Goal: Communication & Community: Answer question/provide support

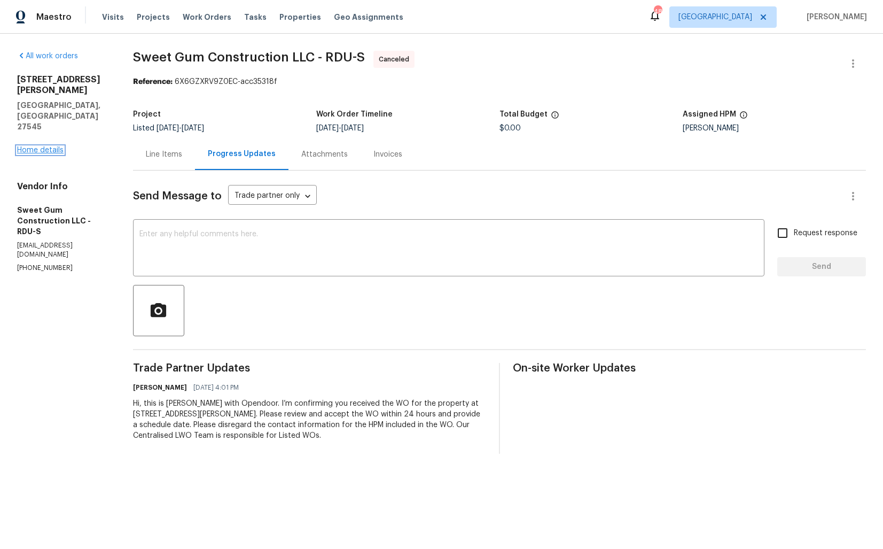
click at [51, 146] on link "Home details" at bounding box center [40, 149] width 46 height 7
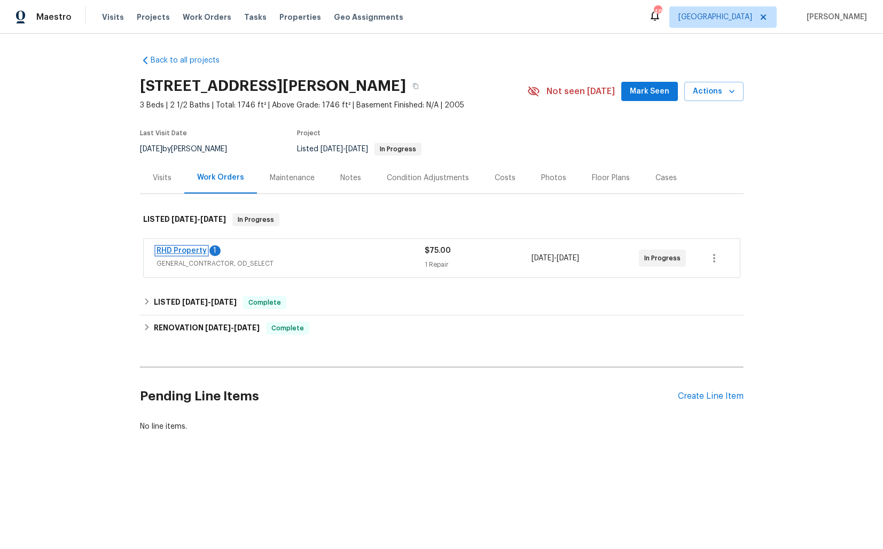
click at [175, 252] on link "RHD Property" at bounding box center [182, 250] width 50 height 7
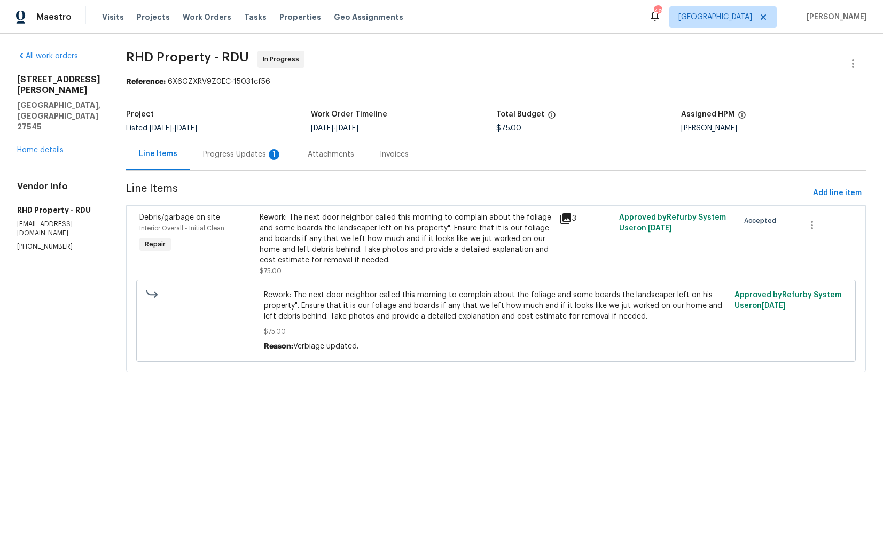
click at [255, 158] on div "Progress Updates 1" at bounding box center [242, 154] width 79 height 11
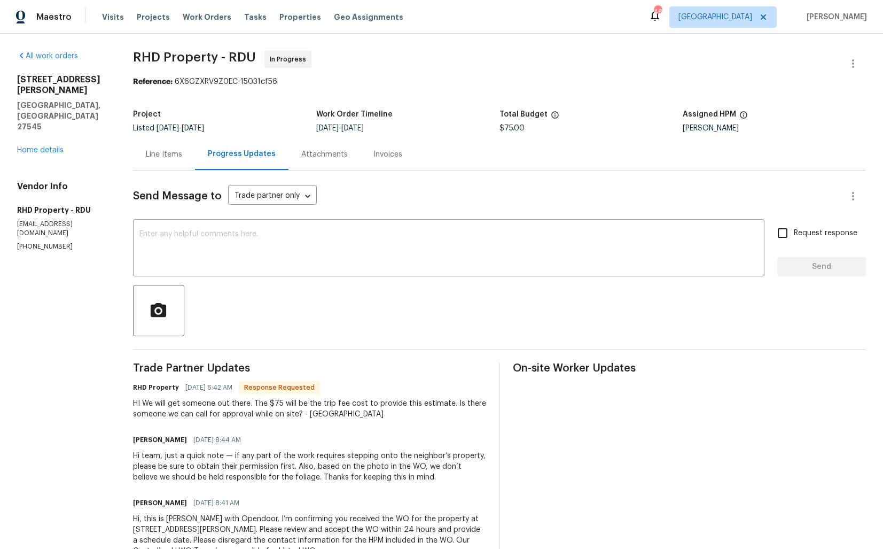
scroll to position [38, 0]
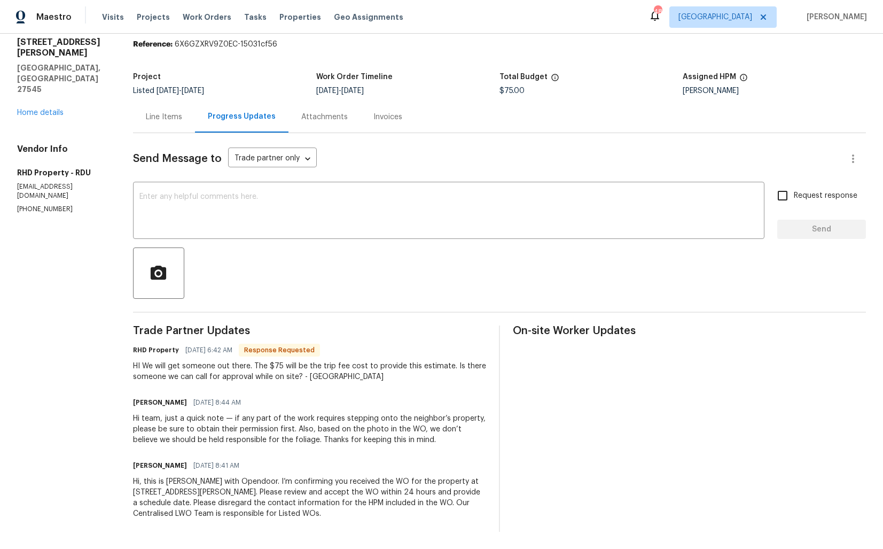
click at [176, 116] on div "Line Items" at bounding box center [164, 117] width 36 height 11
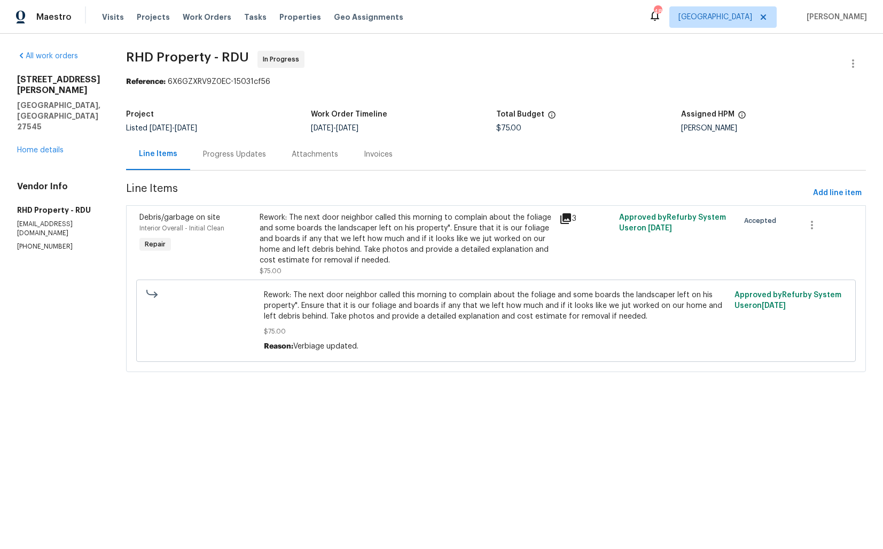
click at [243, 155] on div "Progress Updates" at bounding box center [234, 154] width 63 height 11
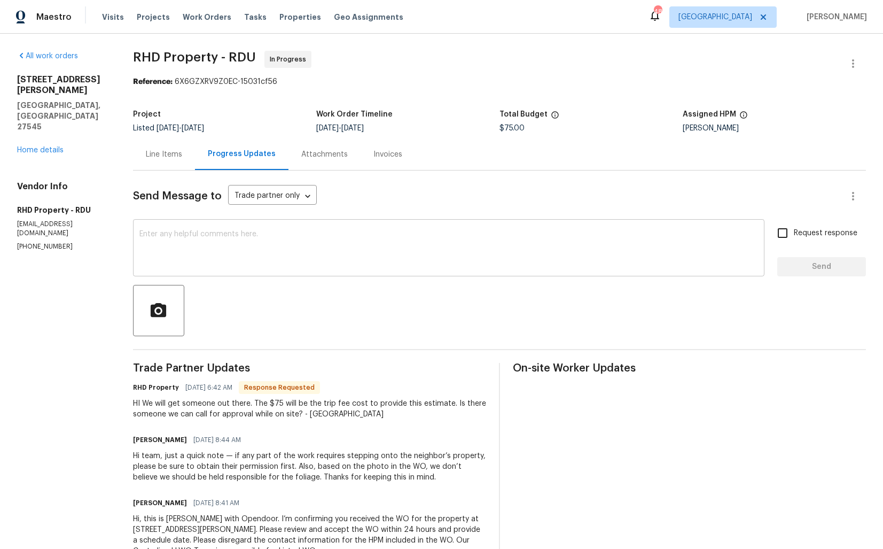
click at [292, 228] on div "x ​" at bounding box center [448, 249] width 631 height 54
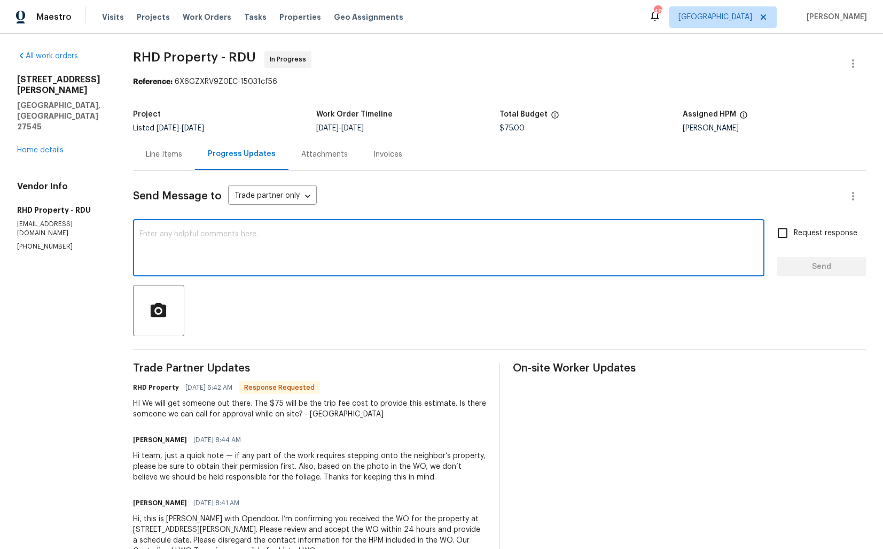
scroll to position [38, 0]
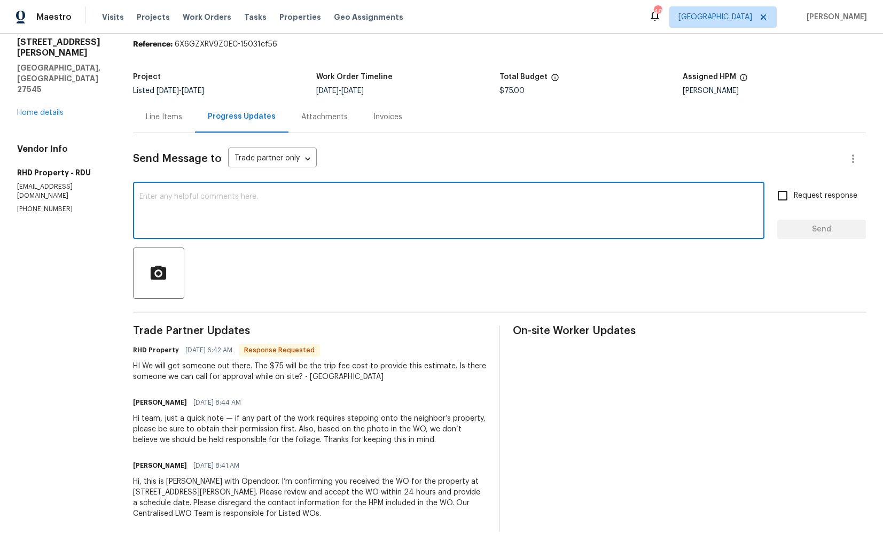
click at [180, 121] on div "Line Items" at bounding box center [164, 117] width 36 height 11
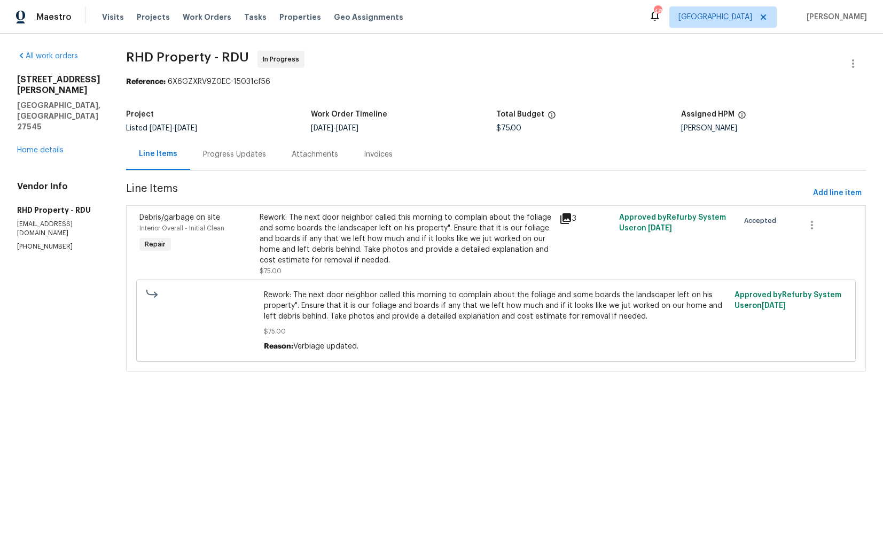
click at [241, 154] on div "Progress Updates" at bounding box center [234, 154] width 63 height 11
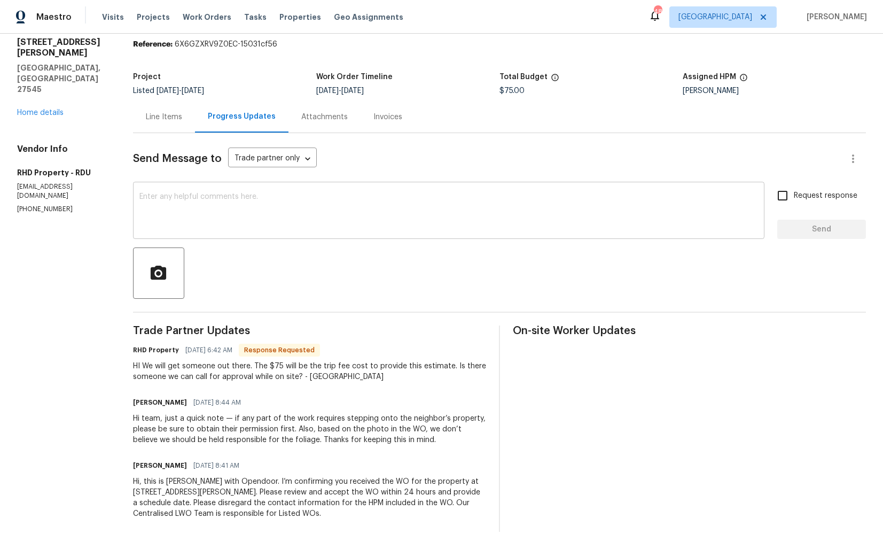
scroll to position [38, 0]
click at [325, 377] on div "HI We will get someone out there. The $75 will be the trip fee cost to provide …" at bounding box center [309, 371] width 353 height 21
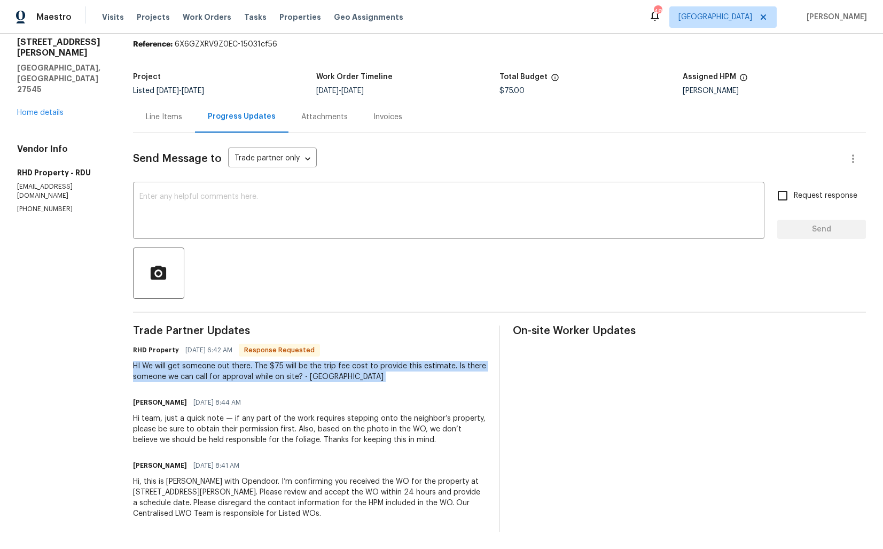
click at [379, 379] on div "HI We will get someone out there. The $75 will be the trip fee cost to provide …" at bounding box center [309, 371] width 353 height 21
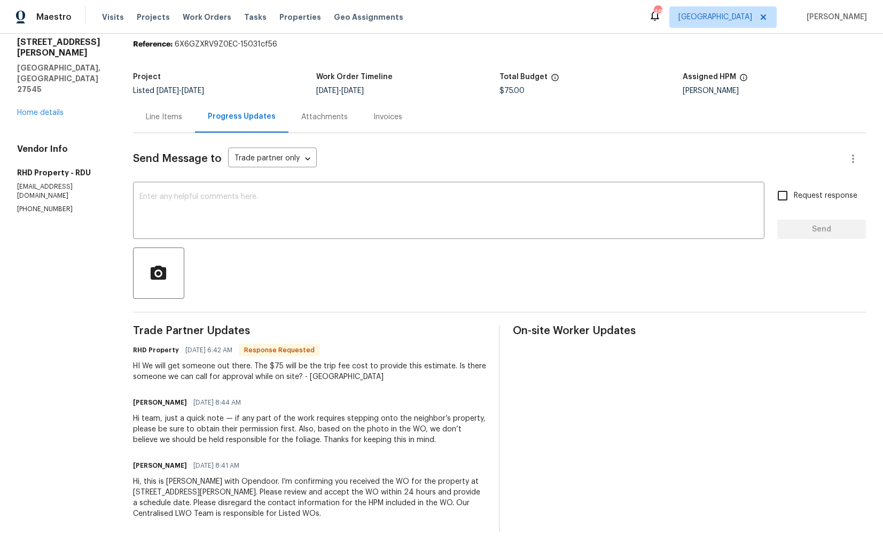
click at [326, 378] on div "HI We will get someone out there. The $75 will be the trip fee cost to provide …" at bounding box center [309, 371] width 353 height 21
copy div "Yolanda"
click at [352, 212] on textarea at bounding box center [448, 211] width 619 height 37
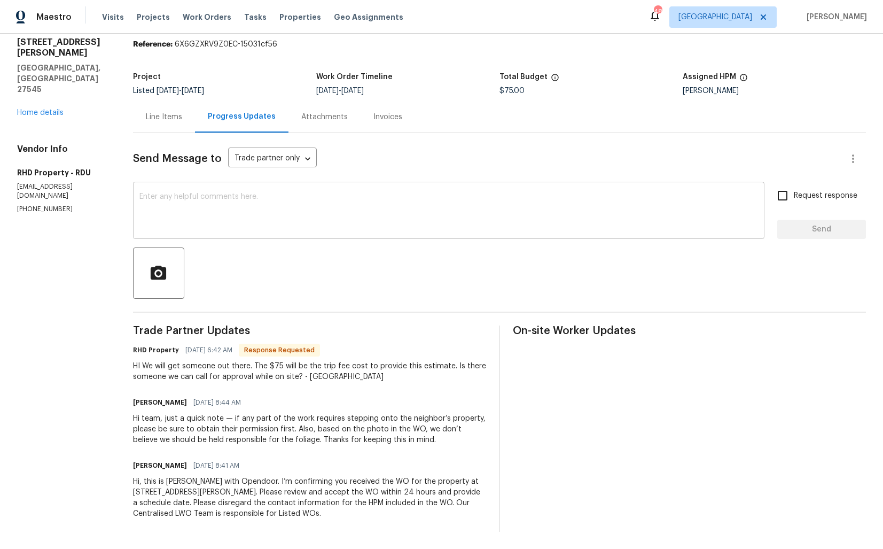
paste textarea "Hi Yolanda, thank you for the update. Since this is rework, if it is not due to…"
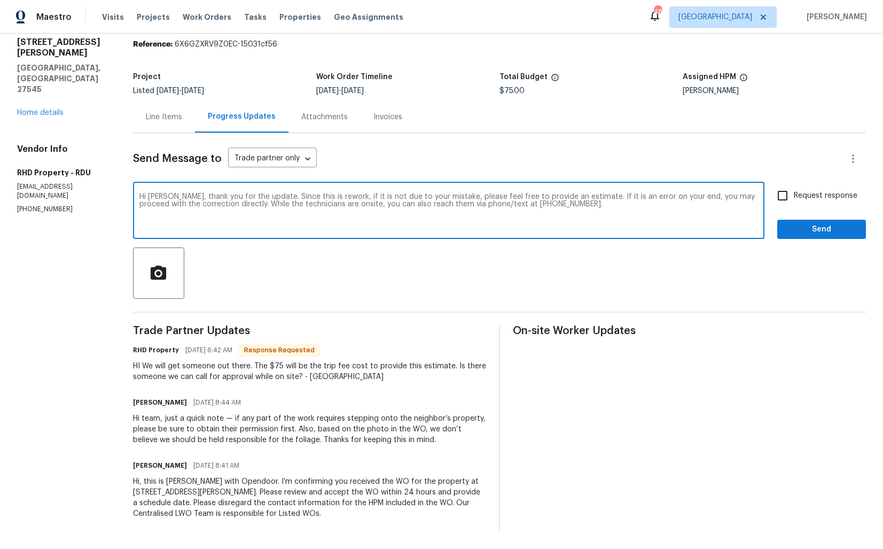
click at [434, 204] on textarea "Hi Yolanda, thank you for the update. Since this is rework, if it is not due to…" at bounding box center [448, 211] width 619 height 37
click at [596, 206] on textarea "Hi Yolanda, thank you for the update. Since this is rework, if it is not due to…" at bounding box center [448, 211] width 619 height 37
type textarea "Hi Yolanda, thank you for the update. Since this is rework, if it is not due to…"
click at [784, 195] on input "Request response" at bounding box center [782, 195] width 22 height 22
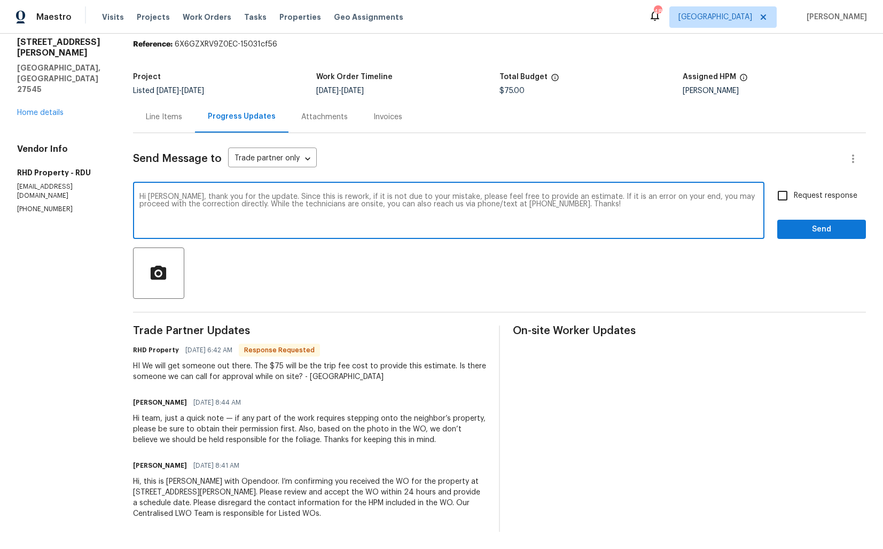
checkbox input "true"
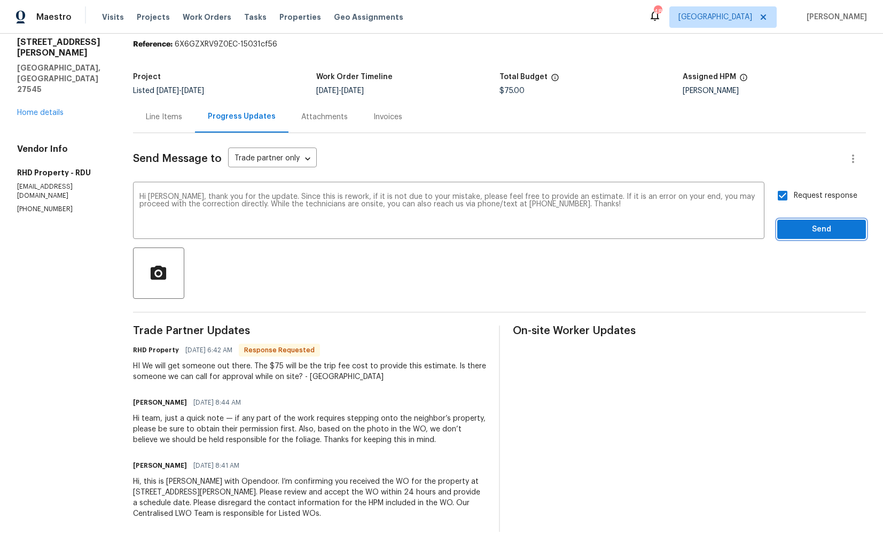
click at [796, 230] on span "Send" at bounding box center [822, 229] width 72 height 13
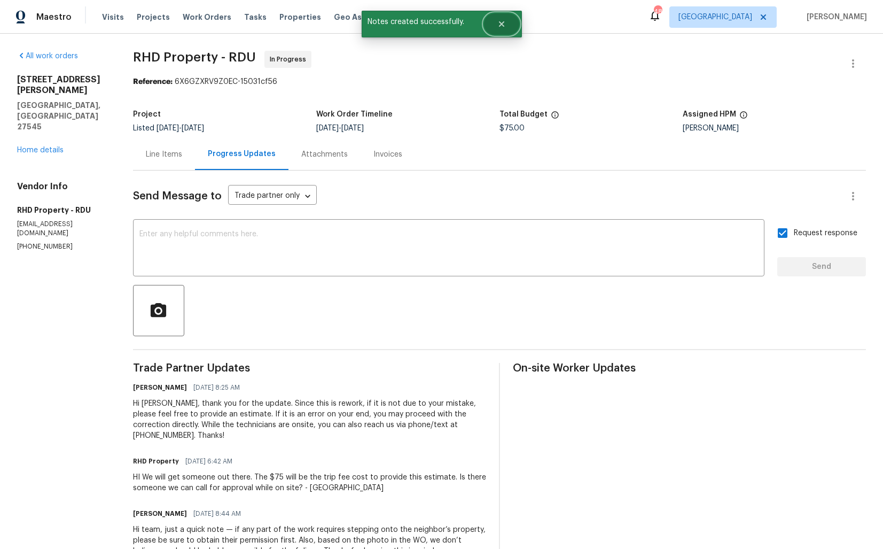
click at [503, 27] on icon "Close" at bounding box center [501, 24] width 9 height 9
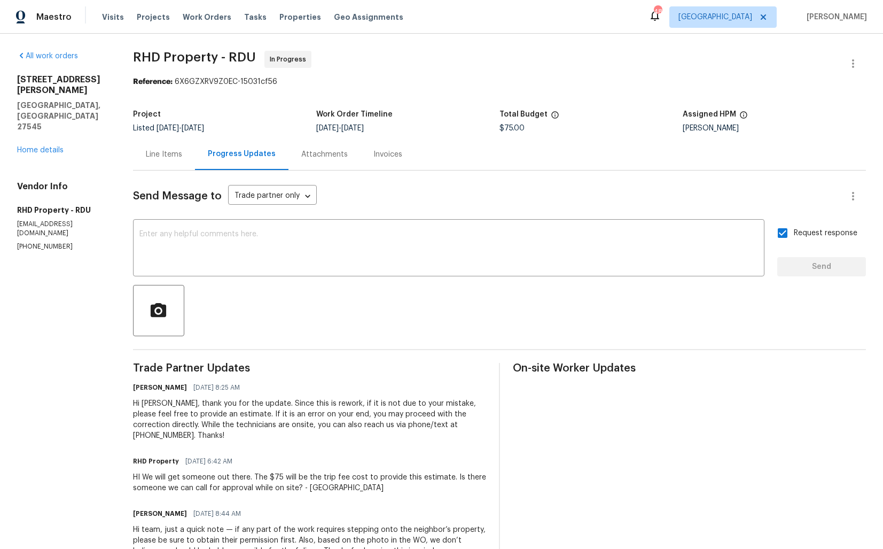
click at [212, 475] on div "HI We will get someone out there. The $75 will be the trip fee cost to provide …" at bounding box center [309, 482] width 353 height 21
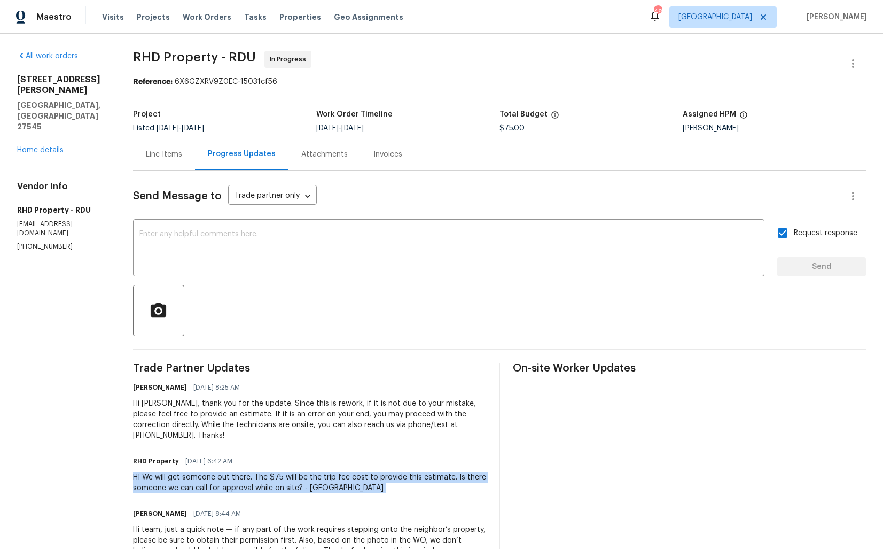
copy div "HI We will get someone out there. The $75 will be the trip fee cost to provide …"
click at [37, 146] on link "Home details" at bounding box center [40, 149] width 46 height 7
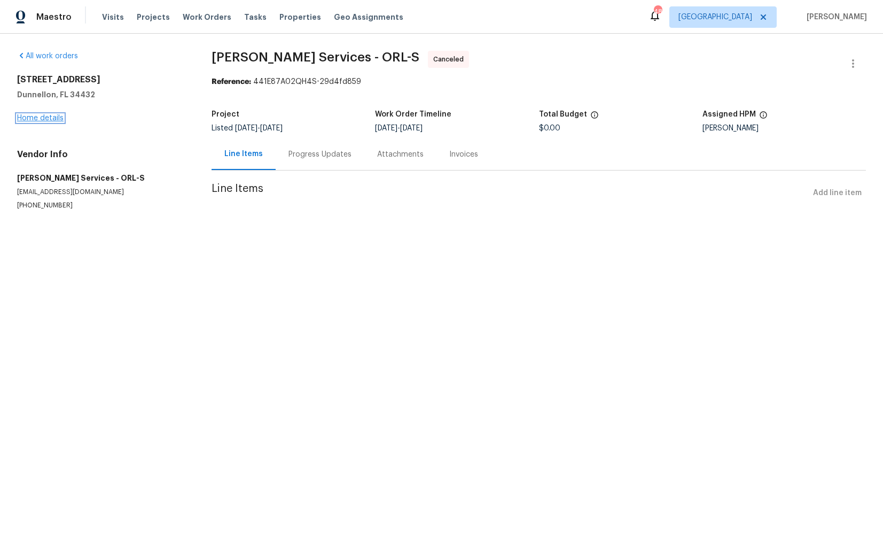
click at [30, 119] on link "Home details" at bounding box center [40, 117] width 46 height 7
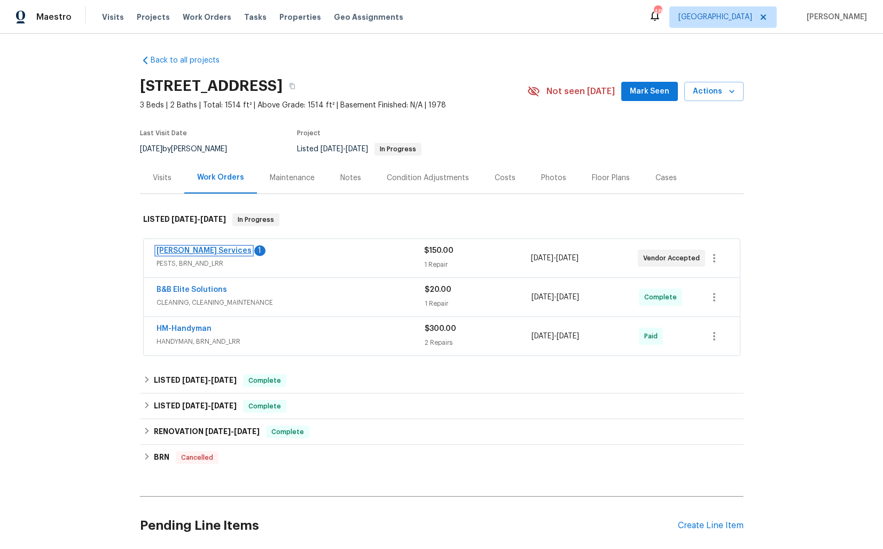
click at [183, 248] on link "Massey Services" at bounding box center [204, 250] width 95 height 7
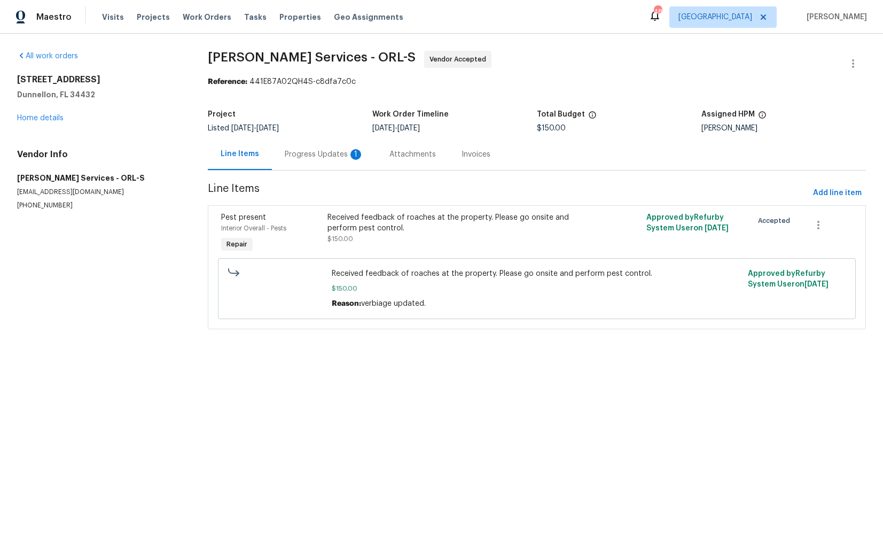
click at [294, 156] on div "Progress Updates 1" at bounding box center [324, 154] width 79 height 11
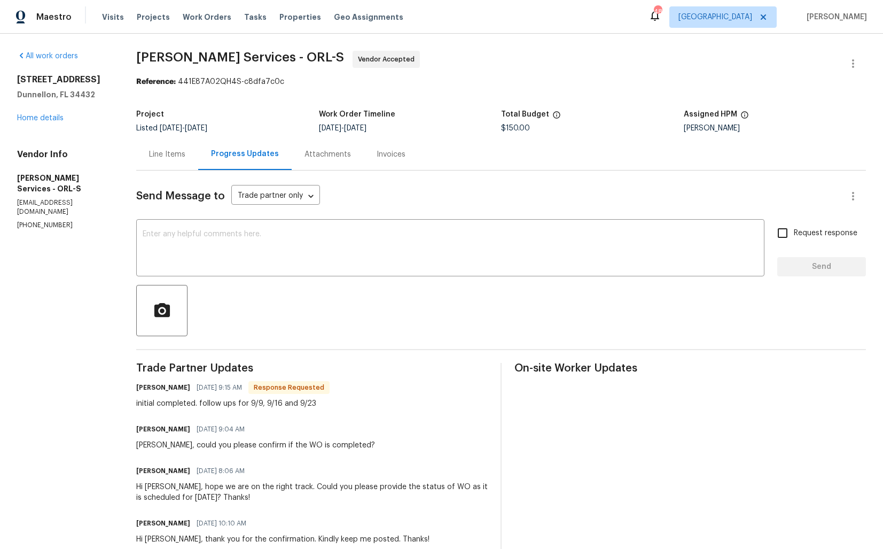
click at [163, 155] on div "Line Items" at bounding box center [167, 154] width 62 height 32
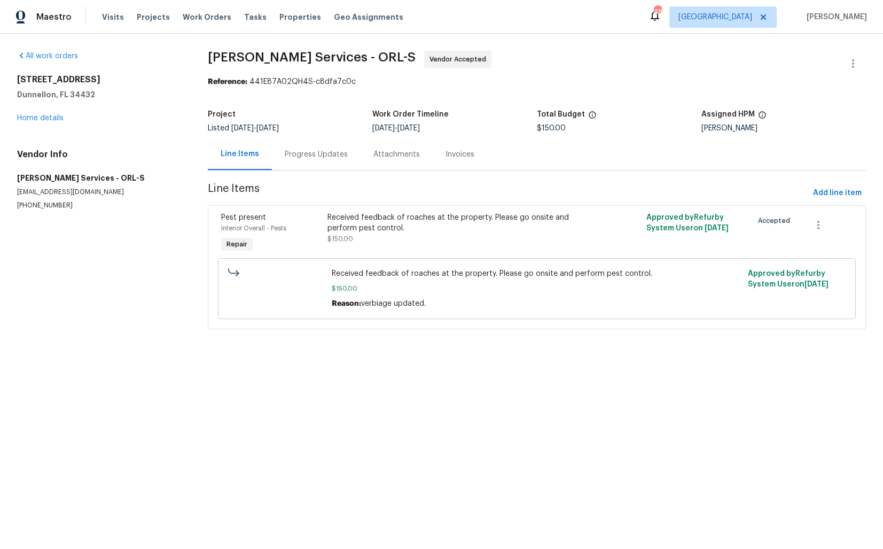
click at [316, 157] on div "Progress Updates" at bounding box center [316, 154] width 63 height 11
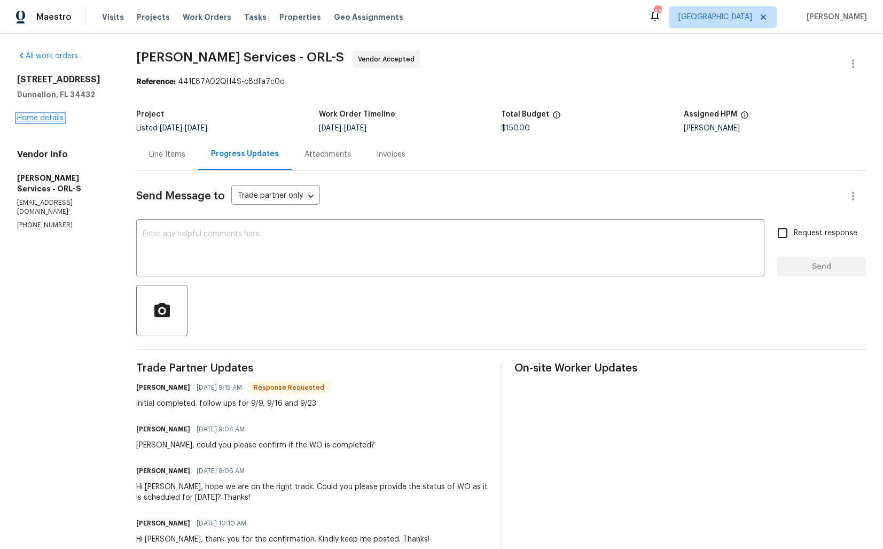
click at [45, 118] on link "Home details" at bounding box center [40, 117] width 46 height 7
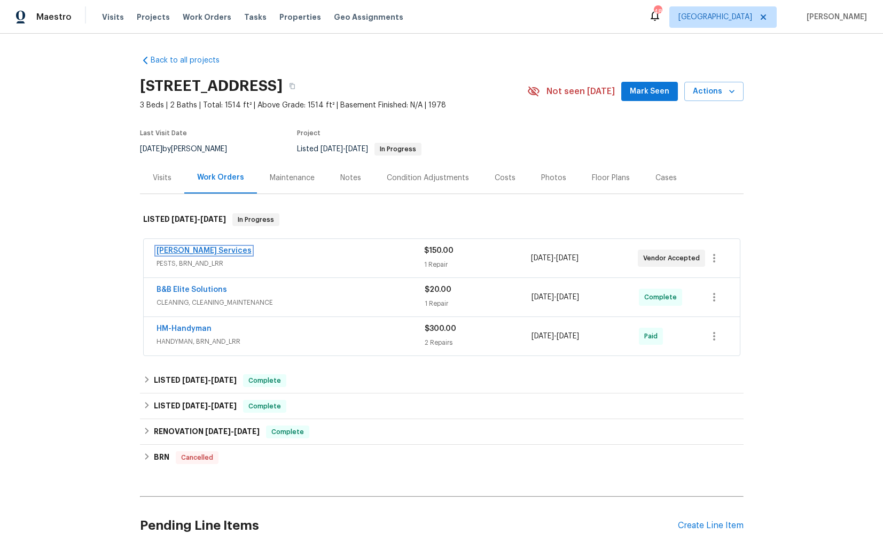
click at [181, 251] on link "Massey Services" at bounding box center [204, 250] width 95 height 7
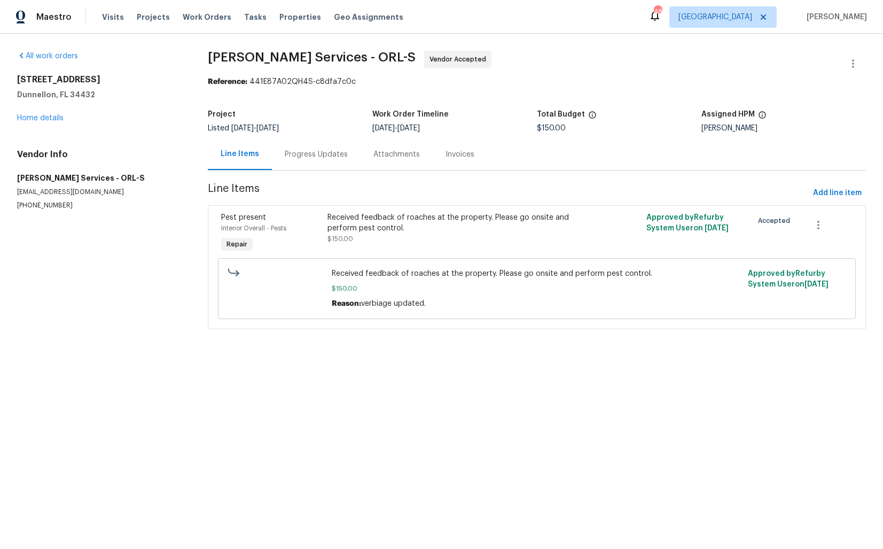
click at [317, 159] on div "Progress Updates" at bounding box center [316, 154] width 63 height 11
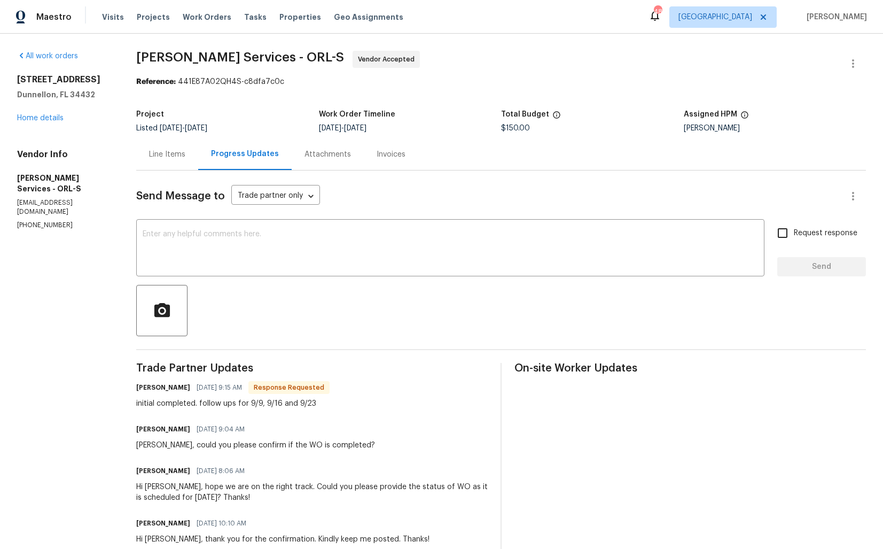
click at [167, 387] on h6 "Tishá Smith" at bounding box center [163, 387] width 54 height 11
copy h6 "Tishá"
click at [299, 240] on textarea at bounding box center [450, 248] width 615 height 37
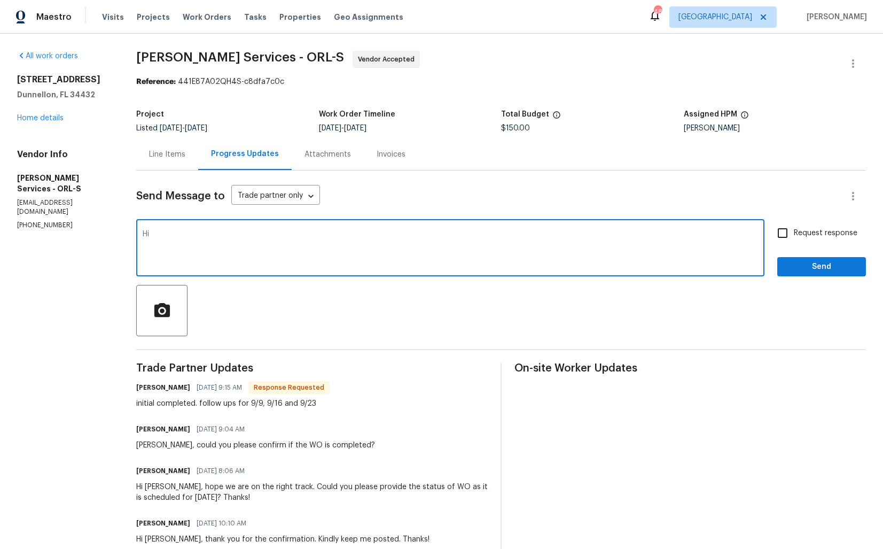
paste textarea "Tishá"
click at [392, 234] on textarea "Hi Tishá, thank you for the update. Kindly keep me posted. Thakis!" at bounding box center [450, 248] width 615 height 37
click at [430, 236] on textarea "Hi Tishá, thank you for the update. Kindly keep me posted. Thaks!" at bounding box center [450, 248] width 615 height 37
click at [384, 236] on textarea "Hi Tishá, thank you for the update. Kindly keep me posted. Thaks!" at bounding box center [450, 248] width 615 height 37
click at [409, 235] on textarea "Hi Tishá, thank you for the update. Kindly keep me posted. Thanks!" at bounding box center [450, 248] width 615 height 37
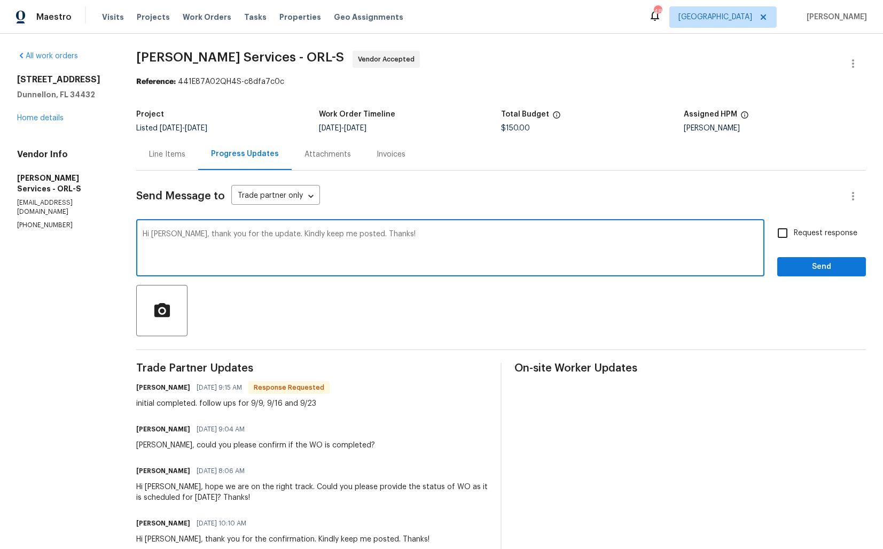
type textarea "Hi Tishá, thank you for the update. Kindly keep me posted. Thanks!"
click at [792, 229] on input "Request response" at bounding box center [782, 233] width 22 height 22
checkbox input "true"
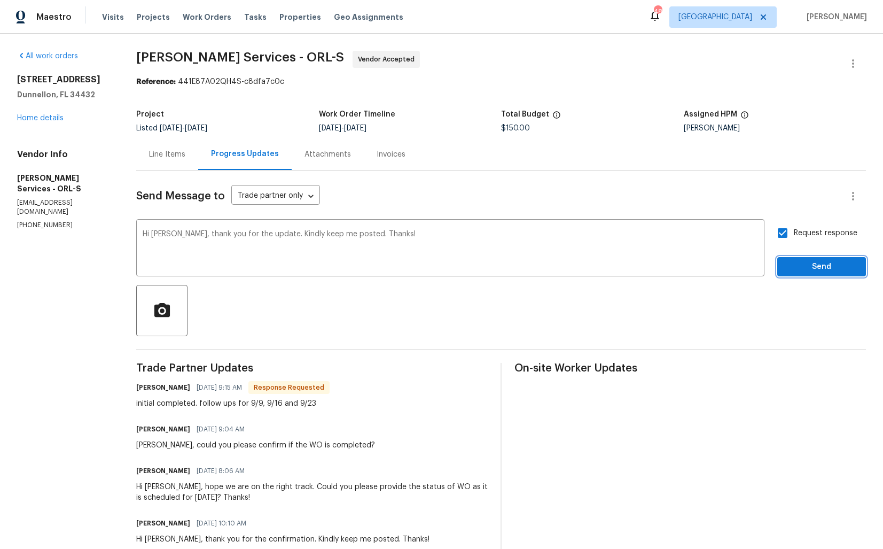
click at [802, 267] on span "Send" at bounding box center [822, 266] width 72 height 13
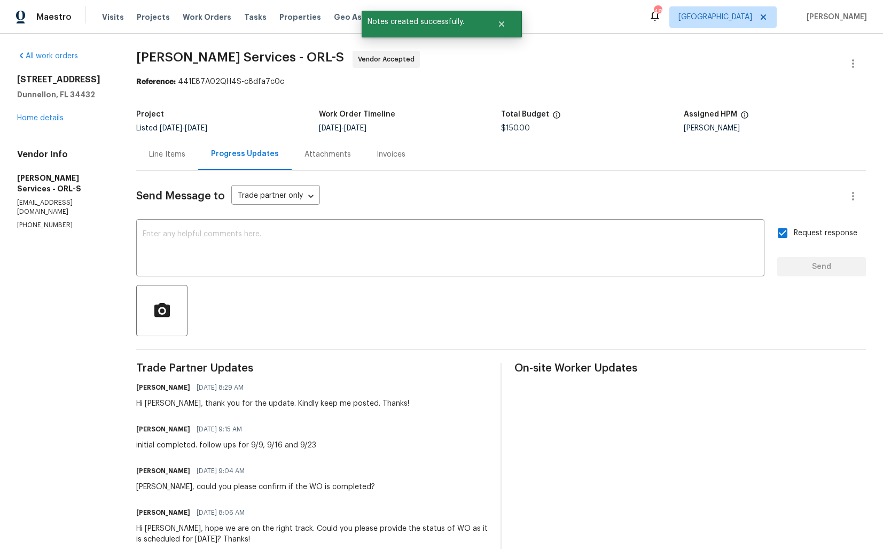
click at [214, 443] on div "initial completed. follow ups for 9/9, 9/16 and 9/23" at bounding box center [226, 445] width 180 height 11
copy div "initial completed. follow ups for 9/9, 9/16 and 9/23"
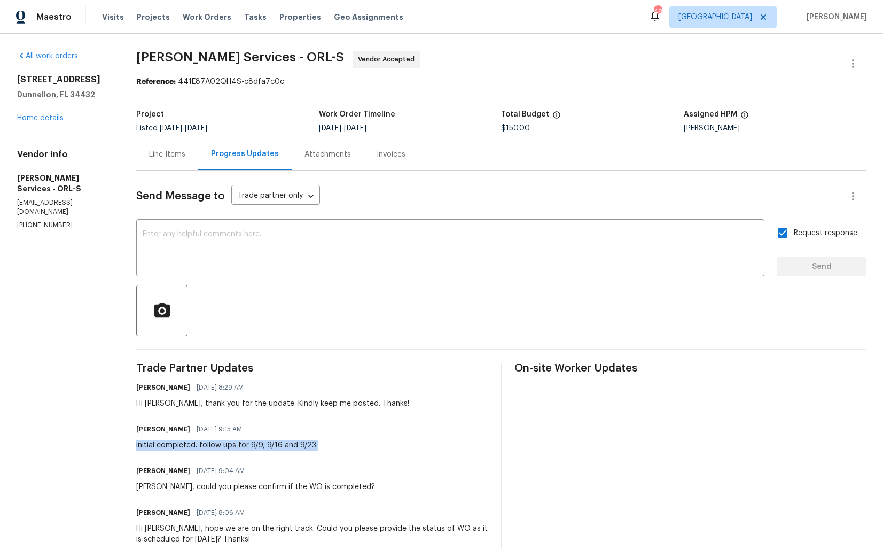
click at [63, 108] on div "13794 SW 112th St Dunnellon, FL 34432 Home details" at bounding box center [63, 98] width 93 height 49
click at [40, 116] on link "Home details" at bounding box center [40, 117] width 46 height 7
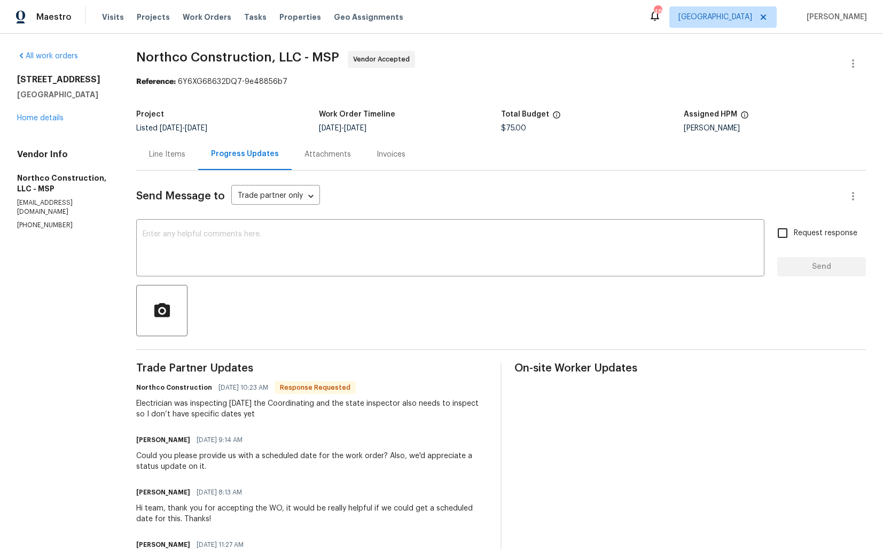
click at [173, 163] on div "Line Items" at bounding box center [167, 154] width 62 height 32
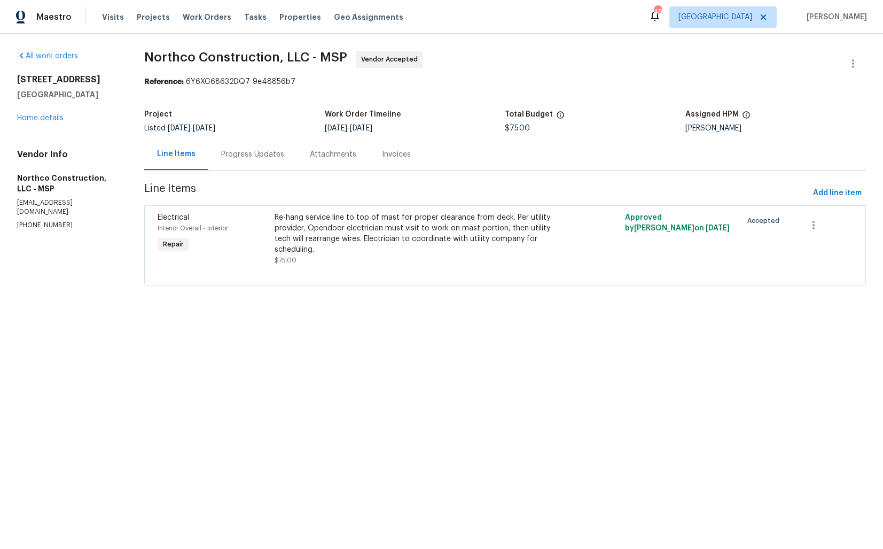
click at [243, 151] on div "Progress Updates" at bounding box center [252, 154] width 63 height 11
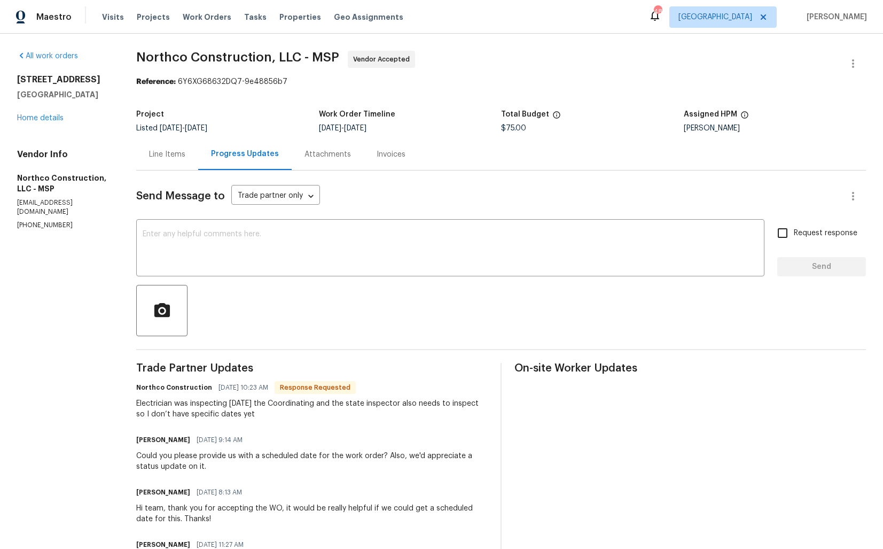
scroll to position [80, 0]
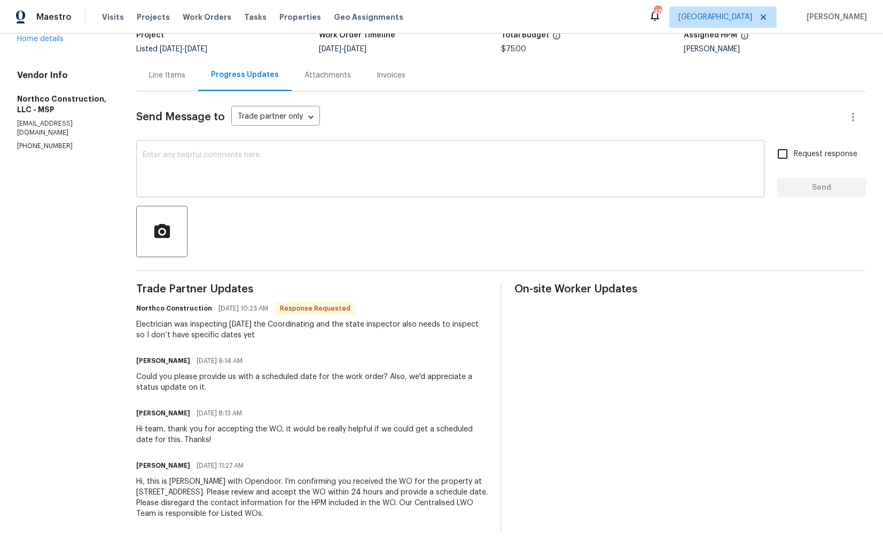
click at [317, 170] on textarea at bounding box center [450, 169] width 615 height 37
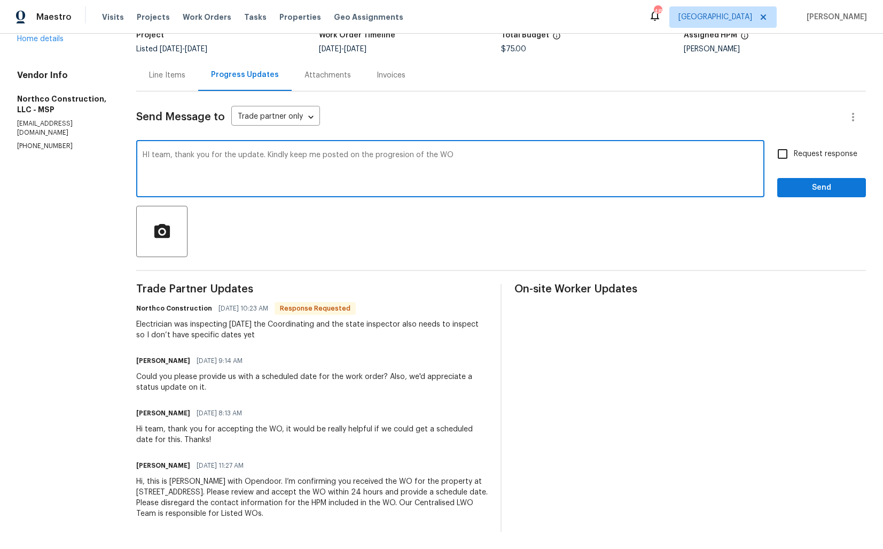
click at [149, 158] on textarea "HI team, thank you for the update. Kindly keep me posted on the progresion of t…" at bounding box center [450, 169] width 615 height 37
click at [457, 153] on textarea "Hi team, thank you for the update. Kindly keep me posted on the progresion of t…" at bounding box center [450, 169] width 615 height 37
click at [552, 162] on textarea "Hi team, thank you for the update. Kindly keep me posted on the progression of …" at bounding box center [450, 169] width 615 height 37
type textarea "Hi team, thank you for the update. Kindly keep me posted on the progression of …"
click at [806, 153] on span "Request response" at bounding box center [826, 154] width 64 height 11
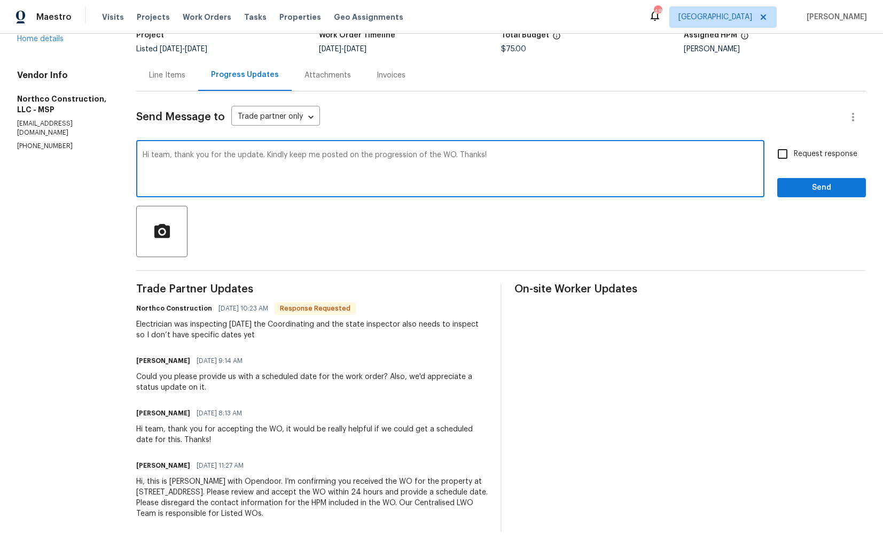
click at [794, 153] on input "Request response" at bounding box center [782, 154] width 22 height 22
checkbox input "true"
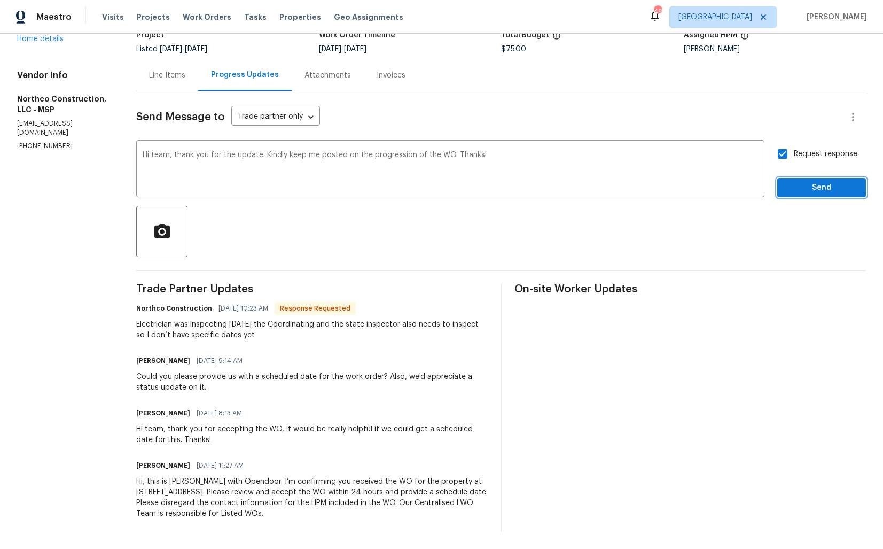
click at [803, 185] on span "Send" at bounding box center [822, 187] width 72 height 13
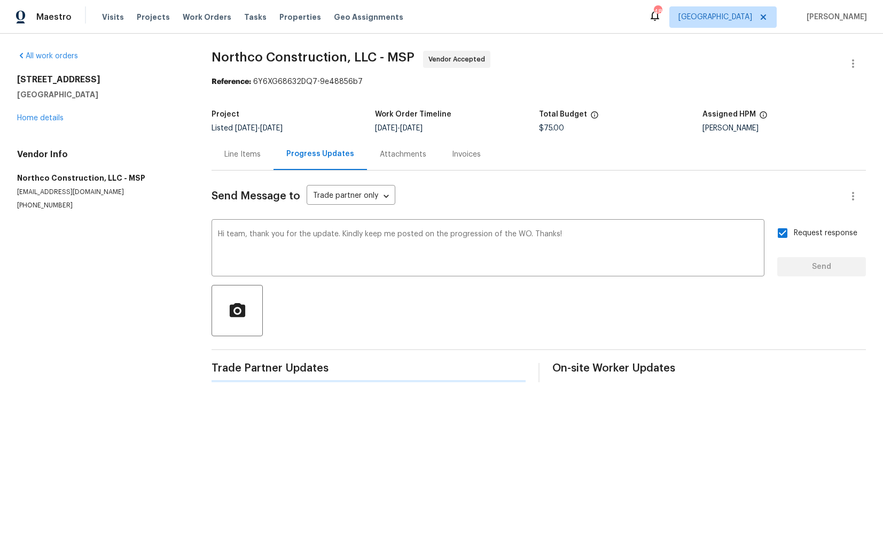
scroll to position [0, 0]
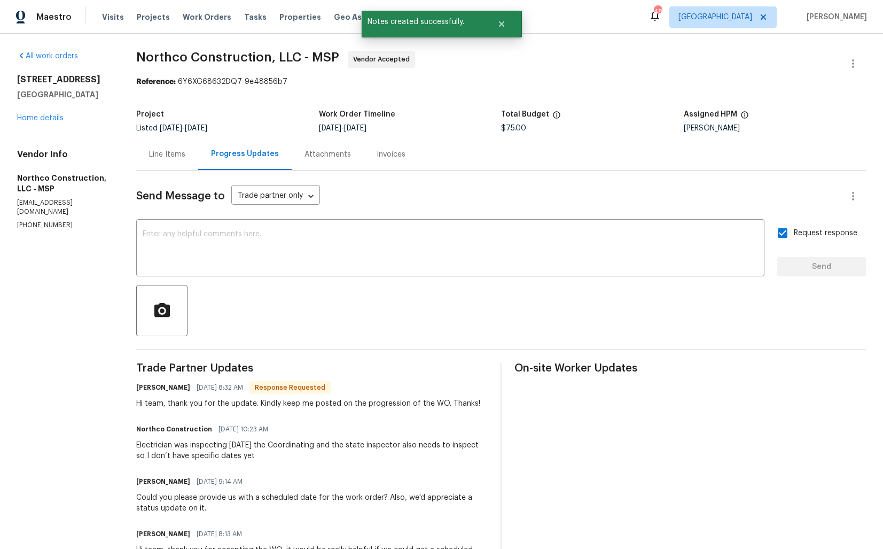
click at [166, 450] on div "Electrician was inspecting today the Coordinating and the state inspector also …" at bounding box center [312, 450] width 352 height 21
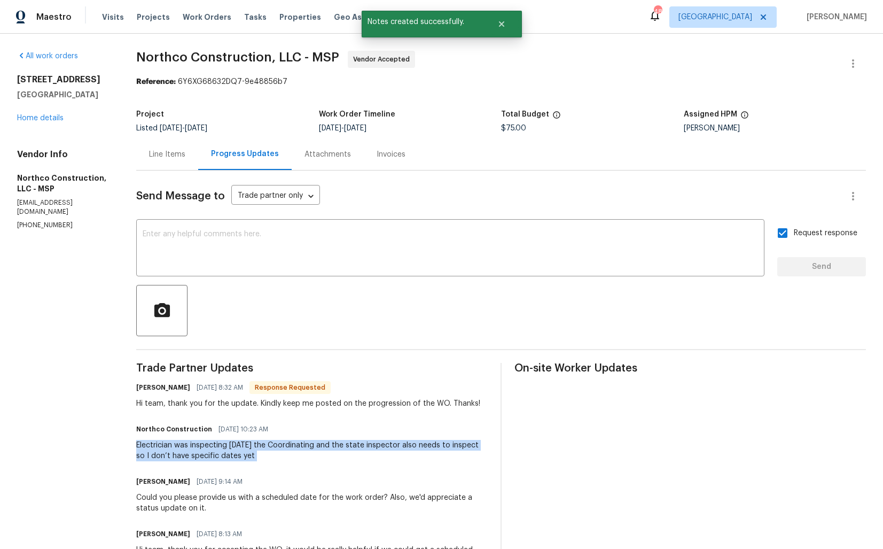
copy div "Electrician was inspecting today the Coordinating and the state inspector also …"
click at [508, 41] on div "All work orders 5749 27th Ave S Minneapolis, MN 55417 Home details Vendor Info …" at bounding box center [441, 352] width 883 height 636
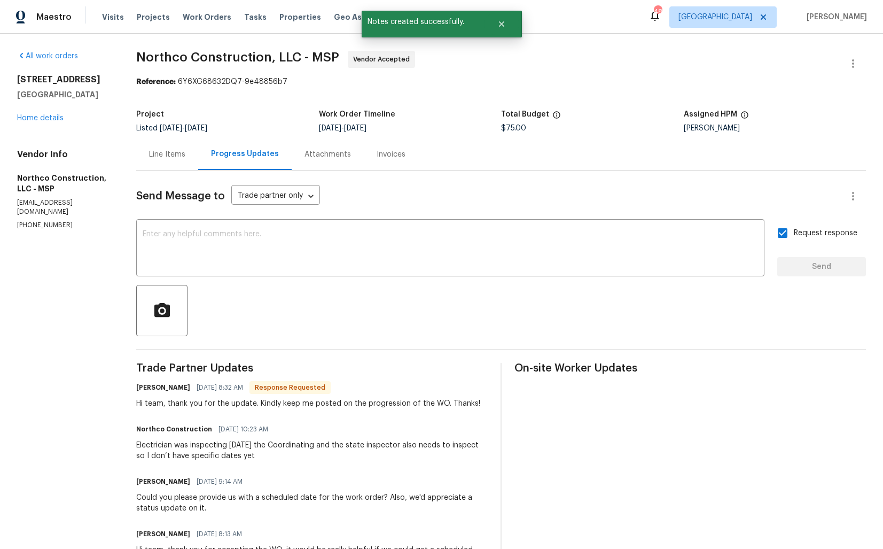
click at [508, 41] on div "All work orders 5749 27th Ave S Minneapolis, MN 55417 Home details Vendor Info …" at bounding box center [441, 352] width 883 height 636
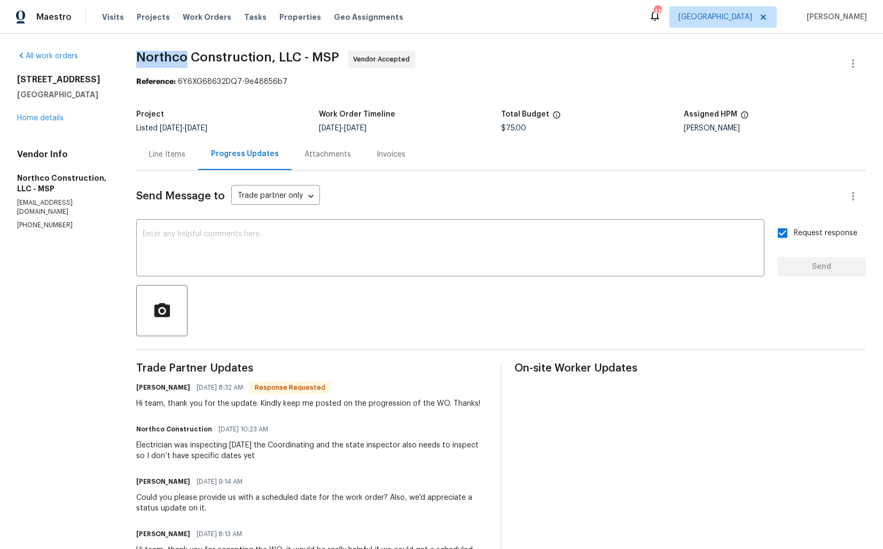
click at [92, 123] on div "All work orders 5749 27th Ave S Minneapolis, MN 55417 Home details Vendor Info …" at bounding box center [63, 140] width 93 height 179
click at [38, 116] on link "Home details" at bounding box center [40, 117] width 46 height 7
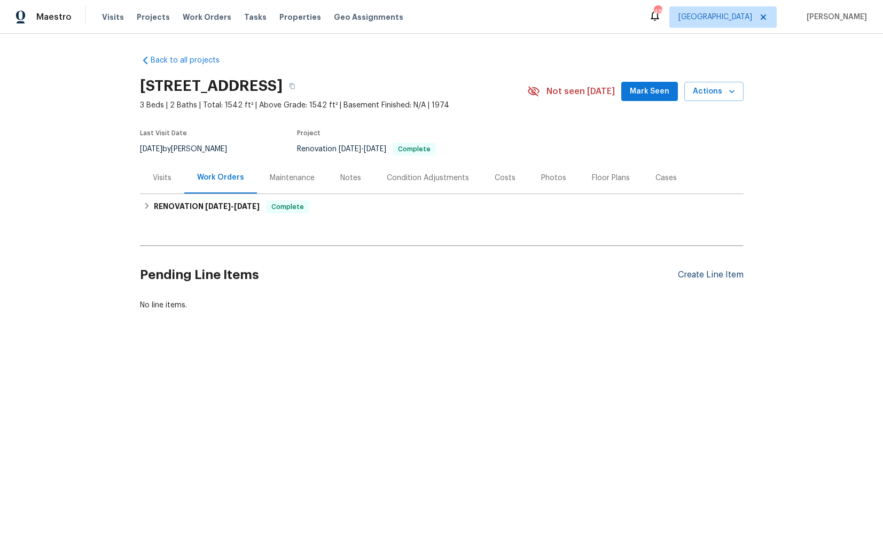
click at [697, 274] on div "Create Line Item" at bounding box center [711, 275] width 66 height 10
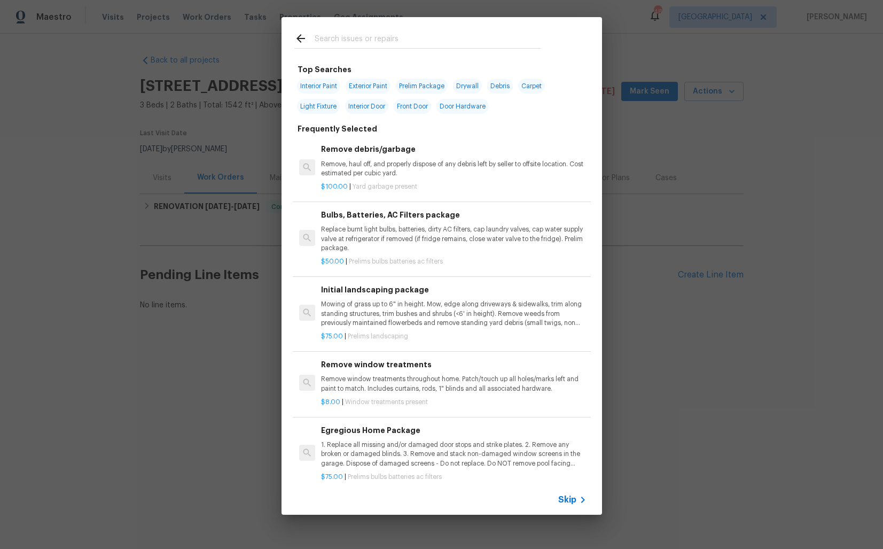
click at [383, 42] on input "text" at bounding box center [428, 40] width 227 height 16
type input "bulb"
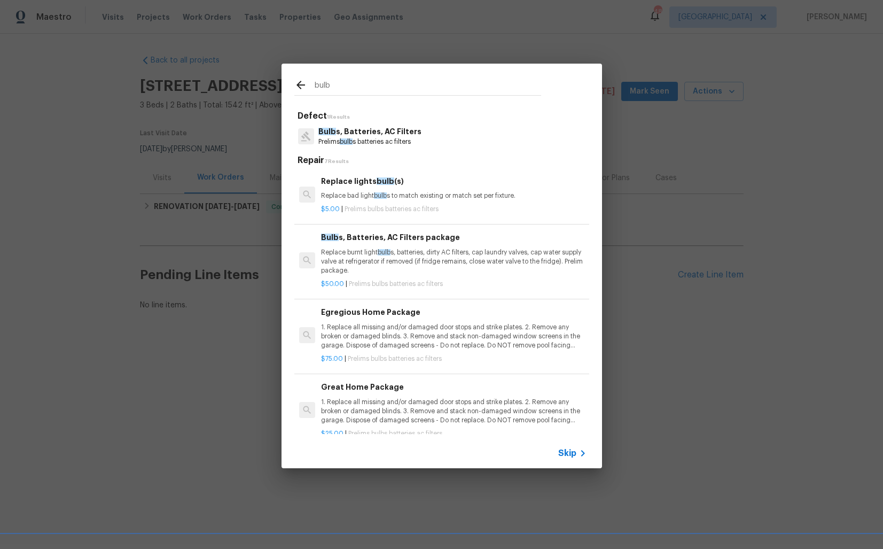
click at [348, 188] on div "Replace lights bulb (s) Replace bad light bulb s to match existing or match set…" at bounding box center [453, 188] width 265 height 26
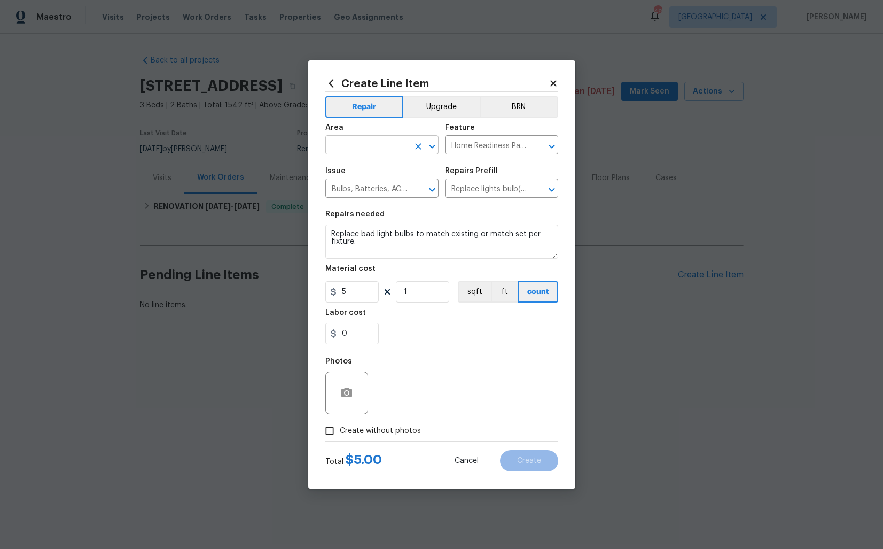
click at [356, 143] on input "text" at bounding box center [366, 146] width 83 height 17
click at [355, 182] on li "Interior Overall" at bounding box center [381, 187] width 113 height 18
type input "Interior Overall"
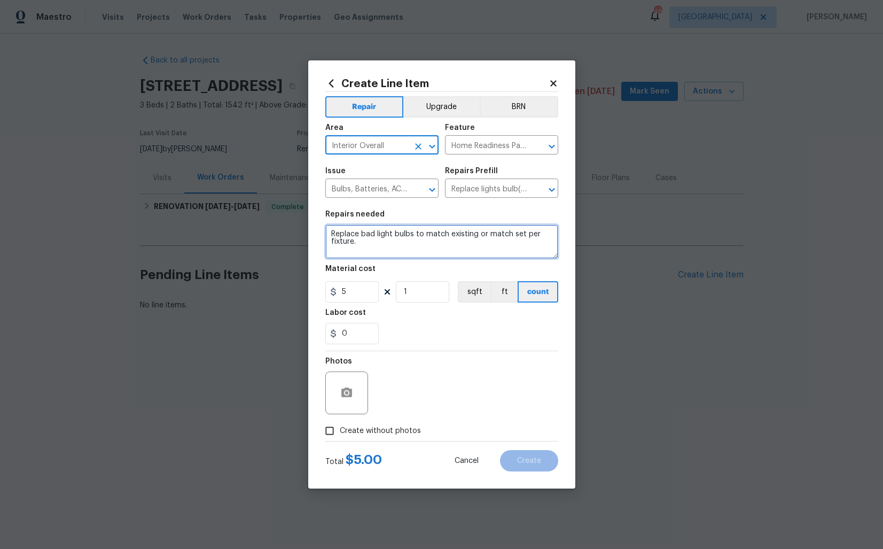
click at [361, 237] on textarea "Replace bad light bulbs to match existing or match set per fixture." at bounding box center [441, 241] width 233 height 34
paste textarea "replace any burnt out light bulbs repair damaged split rail fence near gate to …"
click at [333, 235] on textarea "replace any burnt out light bulbs repair damaged split rail fence near gate to …" at bounding box center [441, 241] width 233 height 34
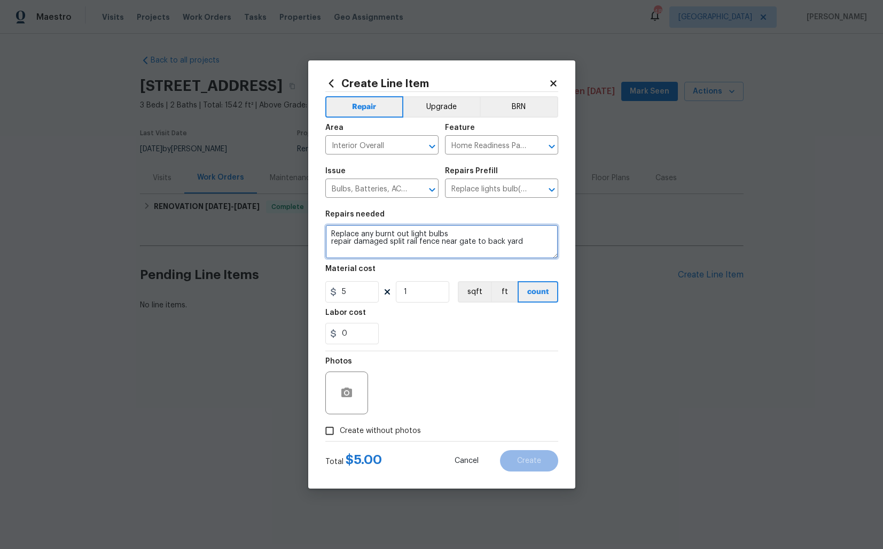
click at [452, 232] on textarea "Replace any burnt out light bulbs repair damaged split rail fence near gate to …" at bounding box center [441, 241] width 233 height 34
click at [334, 244] on textarea "Replace any burnt out light bulbs. repair damaged split rail fence near gate to…" at bounding box center [441, 241] width 233 height 34
click at [531, 242] on textarea "Replace any burnt out light bulbs. Repair damaged split rail fence near gate to…" at bounding box center [441, 241] width 233 height 34
click at [505, 241] on textarea "Replace any burnt out light bulbs. Repair damaged split rail fence near gate to…" at bounding box center [441, 241] width 233 height 34
click at [542, 238] on textarea "Replace any burnt out light bulbs. Repair damaged split rail fence near gate to…" at bounding box center [441, 241] width 233 height 34
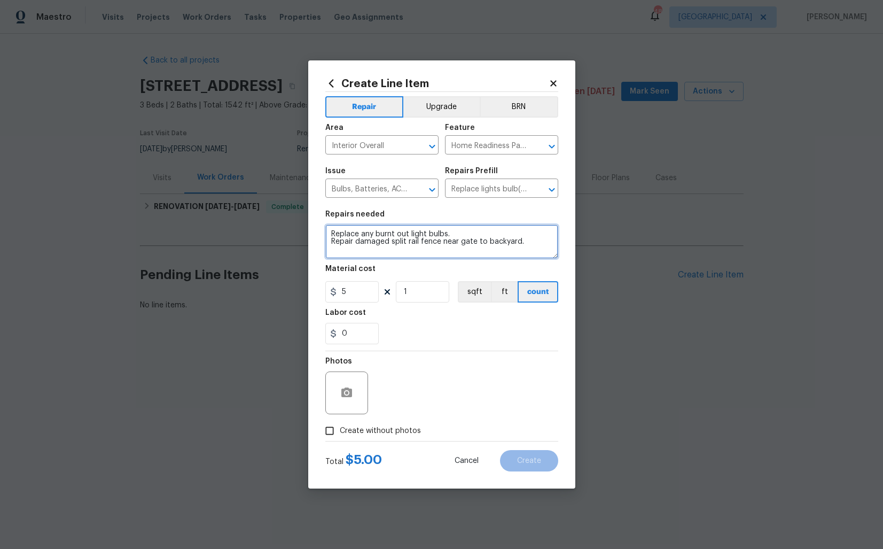
type textarea "Replace any burnt out light bulbs. Repair damaged split rail fence near gate to…"
click at [357, 293] on input "5" at bounding box center [351, 291] width 53 height 21
type input "75"
click at [349, 392] on icon "button" at bounding box center [346, 392] width 11 height 10
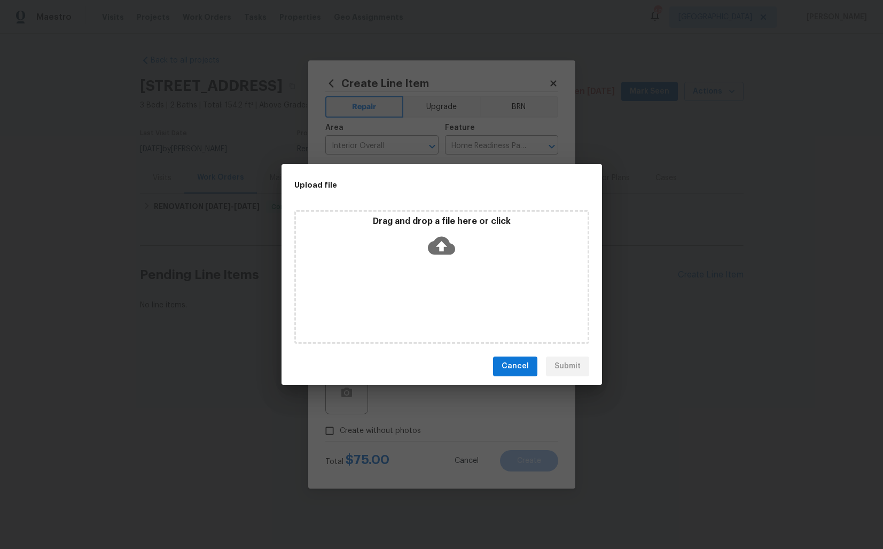
click at [441, 246] on icon at bounding box center [441, 245] width 27 height 27
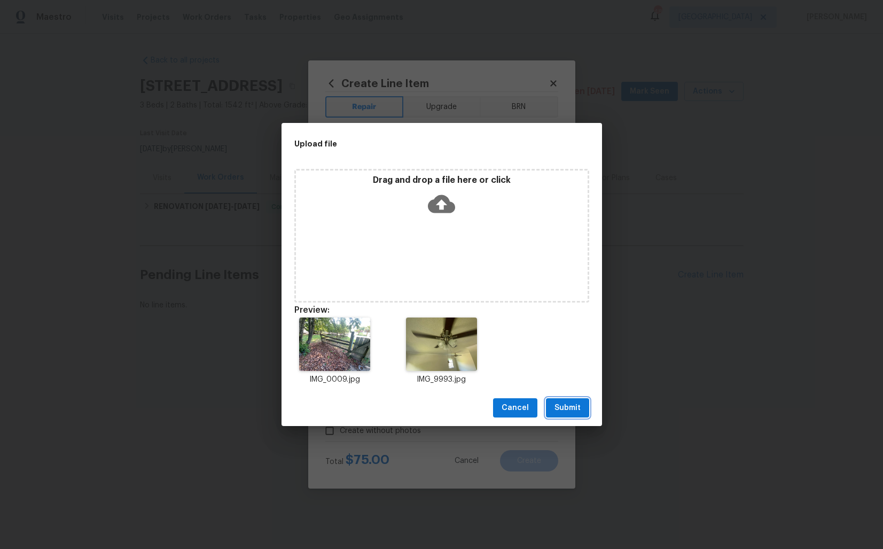
click at [574, 406] on span "Submit" at bounding box center [568, 407] width 26 height 13
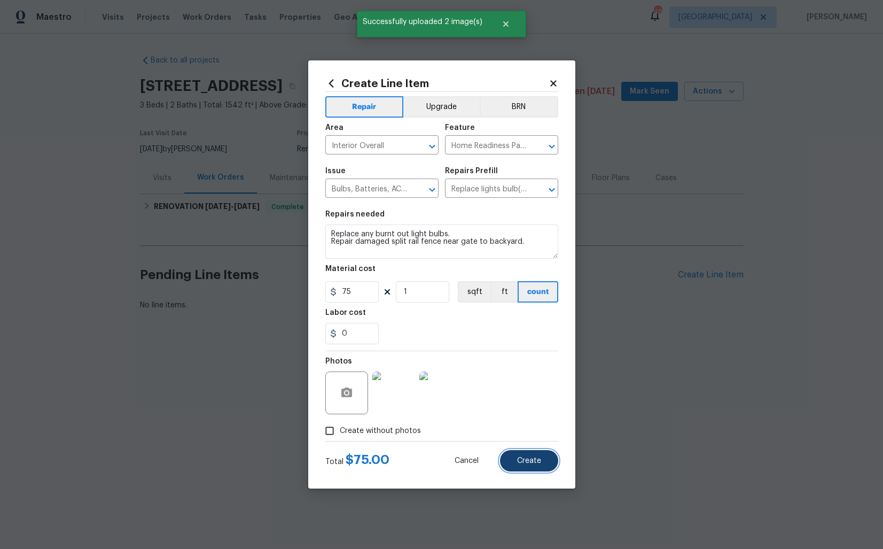
click at [521, 457] on span "Create" at bounding box center [529, 461] width 24 height 8
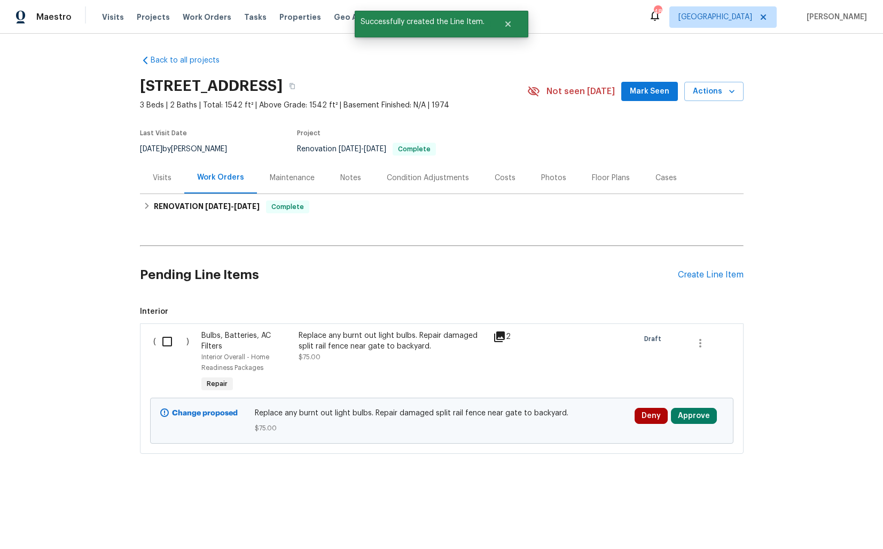
click at [175, 341] on input "checkbox" at bounding box center [171, 341] width 30 height 22
checkbox input "true"
click at [811, 521] on span "Create Work Order" at bounding box center [821, 522] width 71 height 13
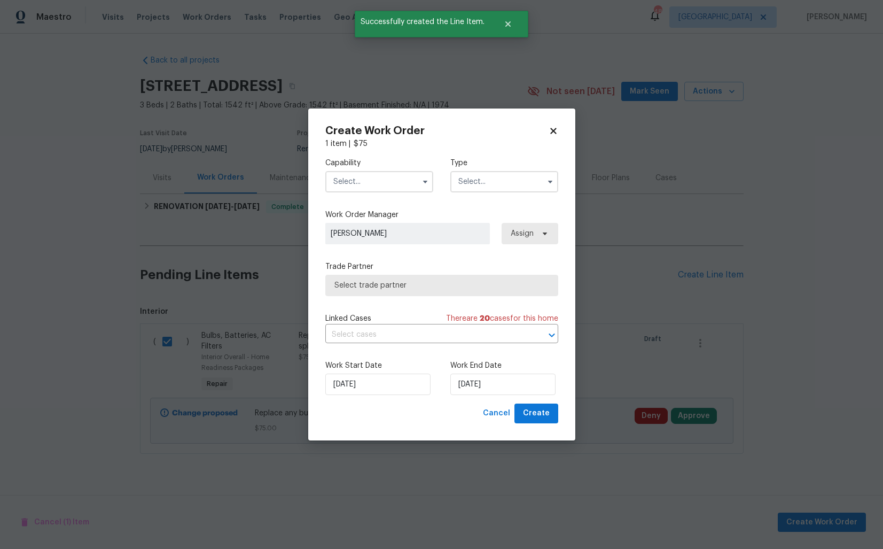
click at [371, 179] on input "text" at bounding box center [379, 181] width 108 height 21
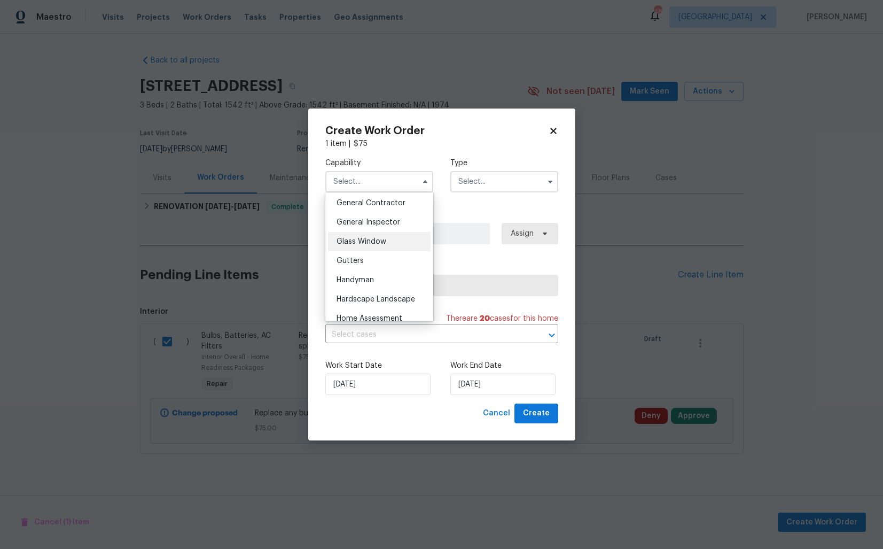
scroll to position [518, 0]
click at [370, 275] on span "Handyman" at bounding box center [355, 273] width 37 height 7
type input "Handyman"
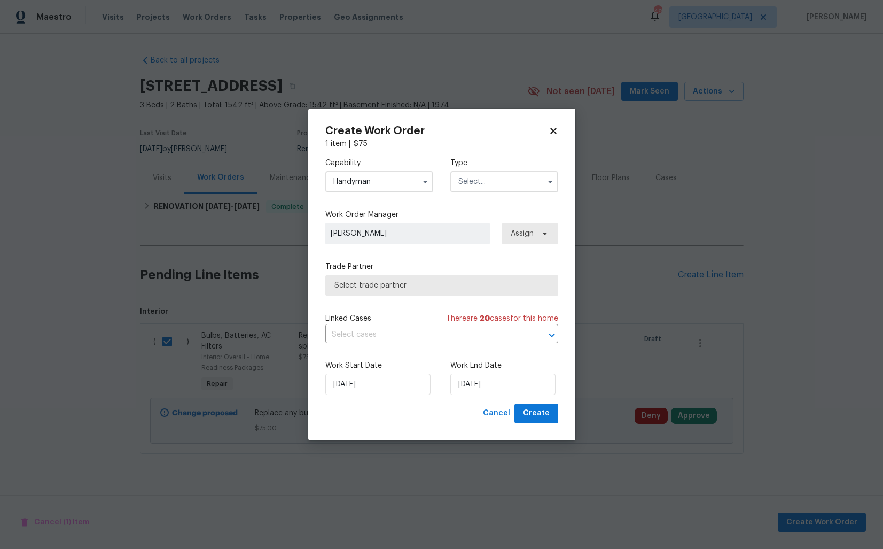
click at [494, 190] on input "text" at bounding box center [504, 181] width 108 height 21
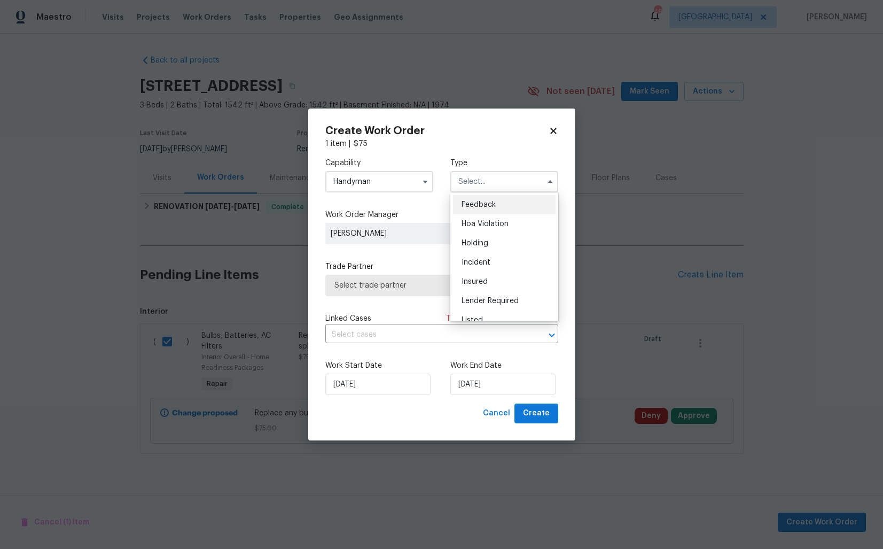
click at [493, 209] on div "Feedback" at bounding box center [504, 204] width 103 height 19
type input "Feedback"
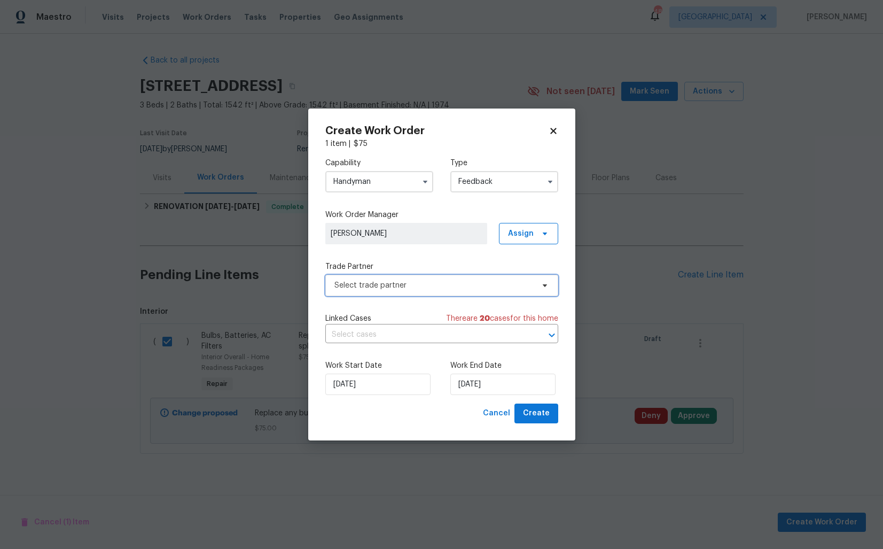
click at [410, 290] on span "Select trade partner" at bounding box center [433, 285] width 199 height 11
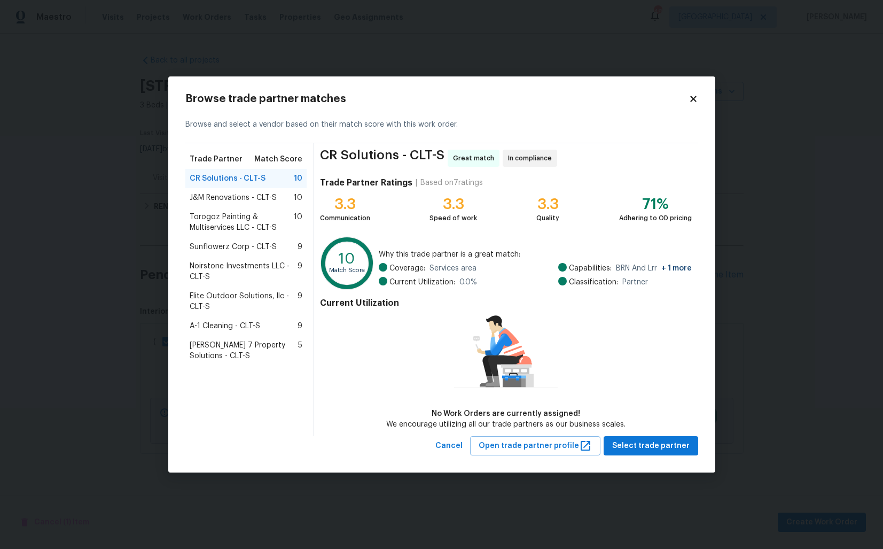
click at [221, 204] on div "J&M Renovations - CLT-S 10" at bounding box center [246, 197] width 122 height 19
click at [216, 222] on span "Torogoz Painting & Multiservices LLC - CLT-S" at bounding box center [242, 222] width 105 height 21
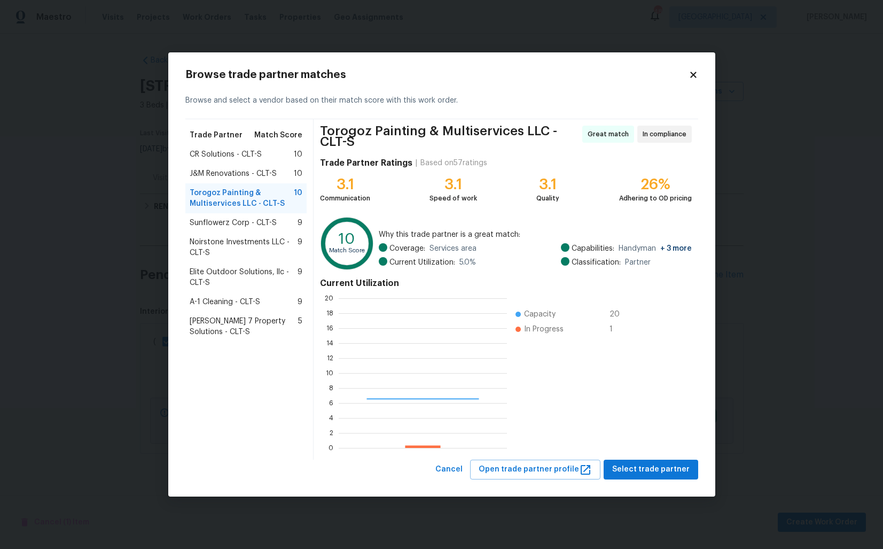
scroll to position [150, 168]
click at [647, 468] on span "Select trade partner" at bounding box center [650, 469] width 77 height 13
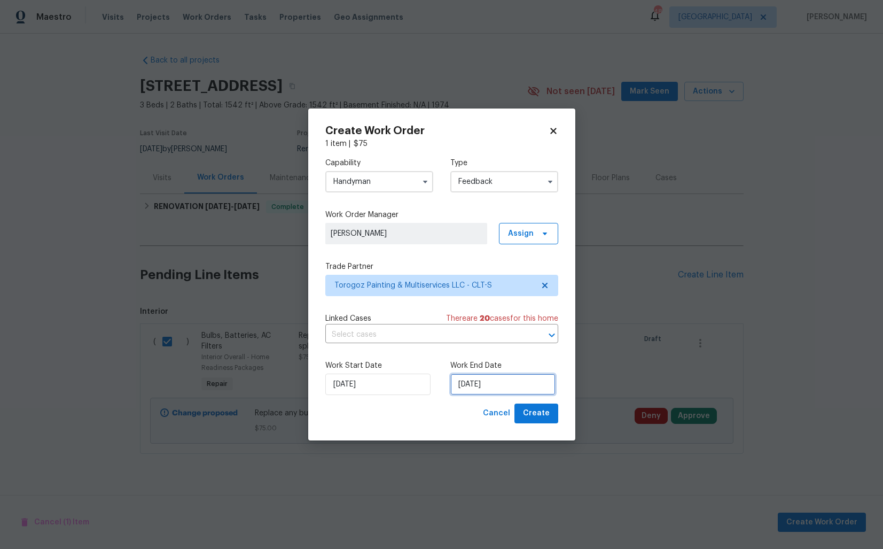
click at [493, 384] on input "04/09/2025" at bounding box center [502, 383] width 105 height 21
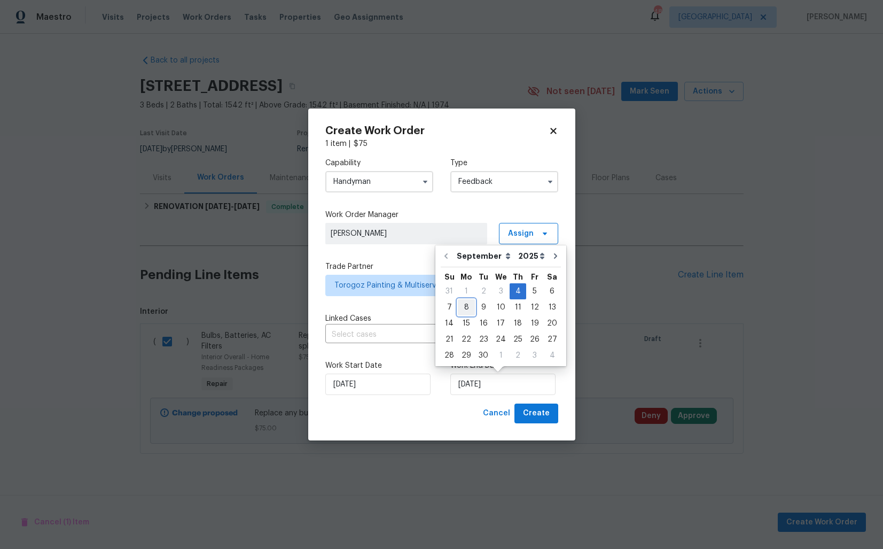
click at [463, 307] on div "8" at bounding box center [466, 307] width 17 height 15
type input "08/09/2025"
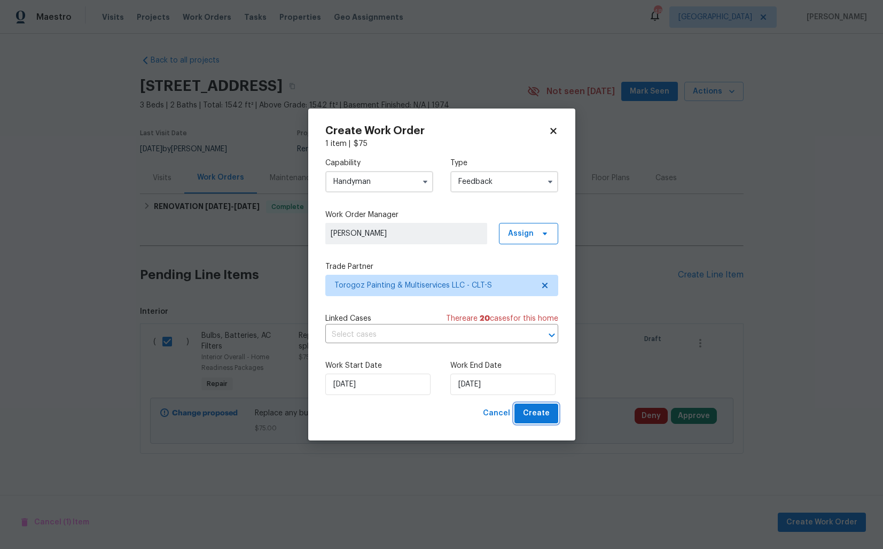
click at [536, 411] on span "Create" at bounding box center [536, 413] width 27 height 13
checkbox input "false"
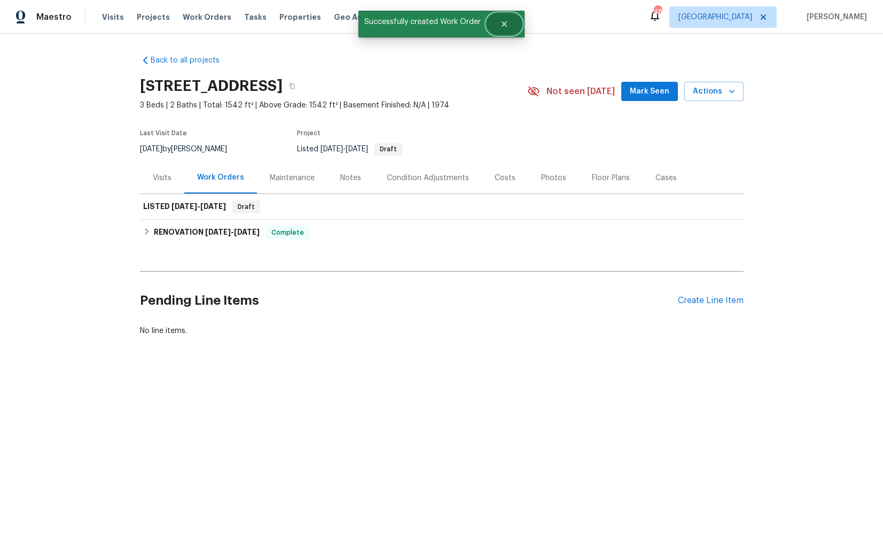
click at [504, 28] on button "Close" at bounding box center [504, 23] width 35 height 21
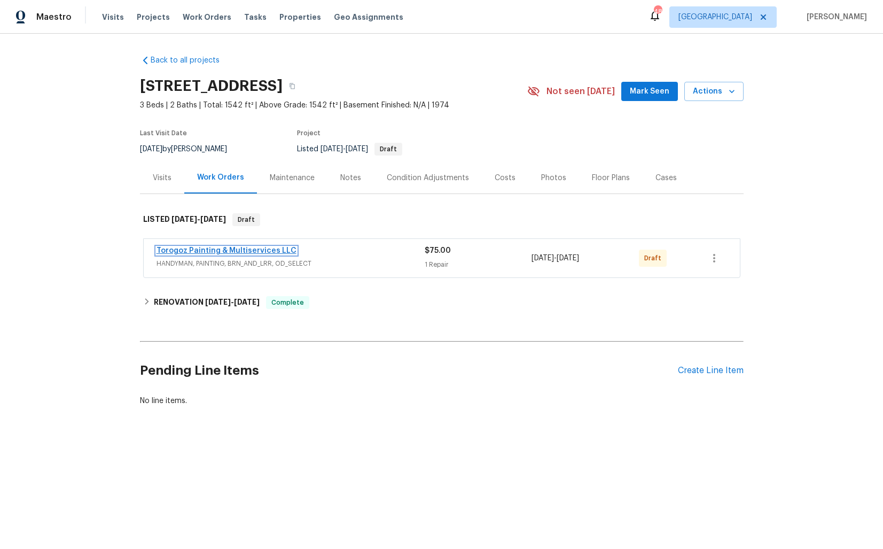
click at [223, 250] on link "Torogoz Painting & Multiservices LLC" at bounding box center [227, 250] width 140 height 7
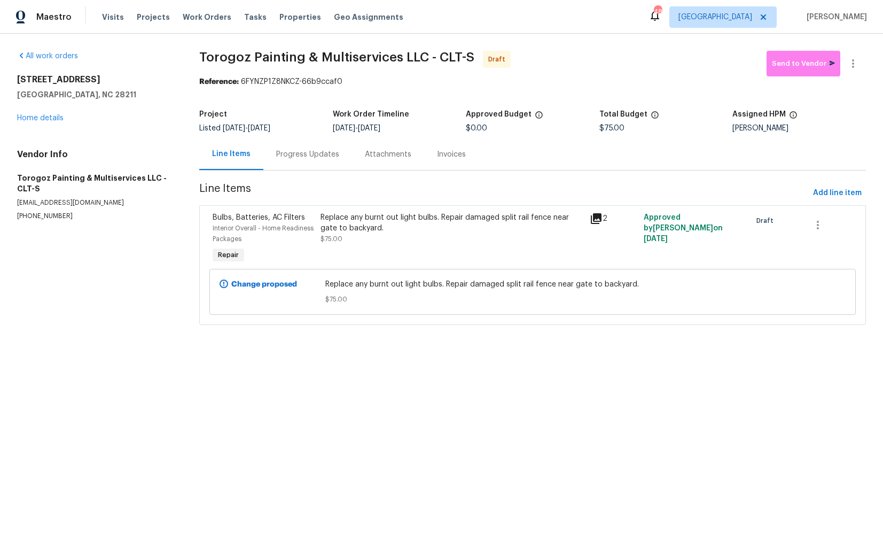
click at [307, 155] on div "Progress Updates" at bounding box center [307, 154] width 63 height 11
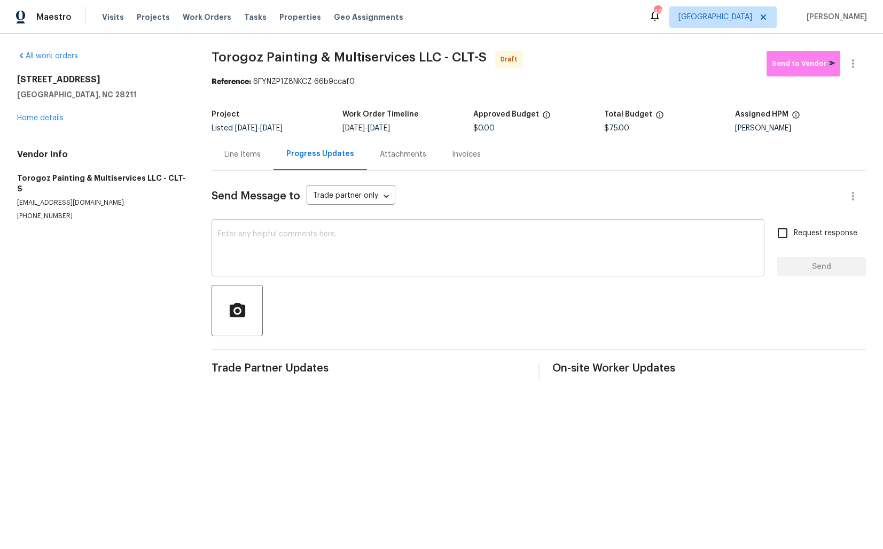
click at [372, 249] on textarea at bounding box center [488, 248] width 540 height 37
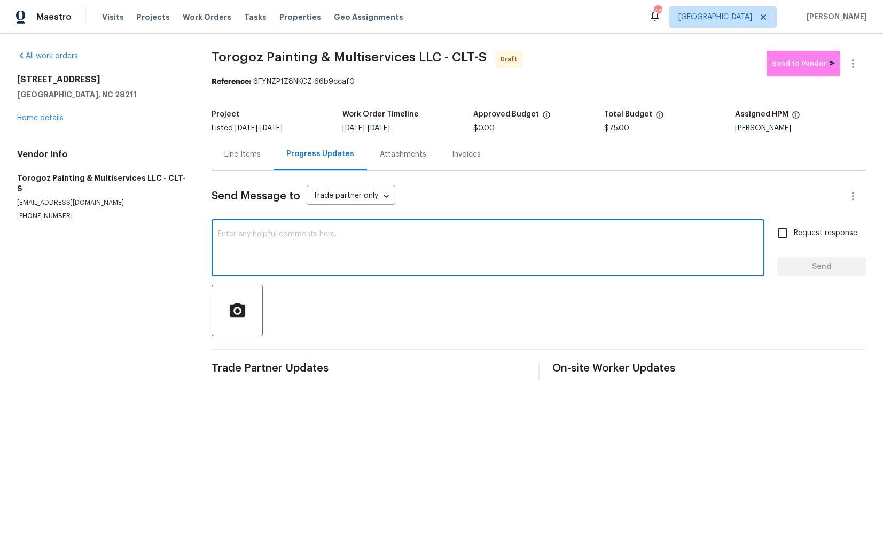
click at [432, 234] on textarea at bounding box center [488, 248] width 540 height 37
paste textarea "Hi this is [PERSON_NAME] with Opendoor. I’m confirming you received the WO for …"
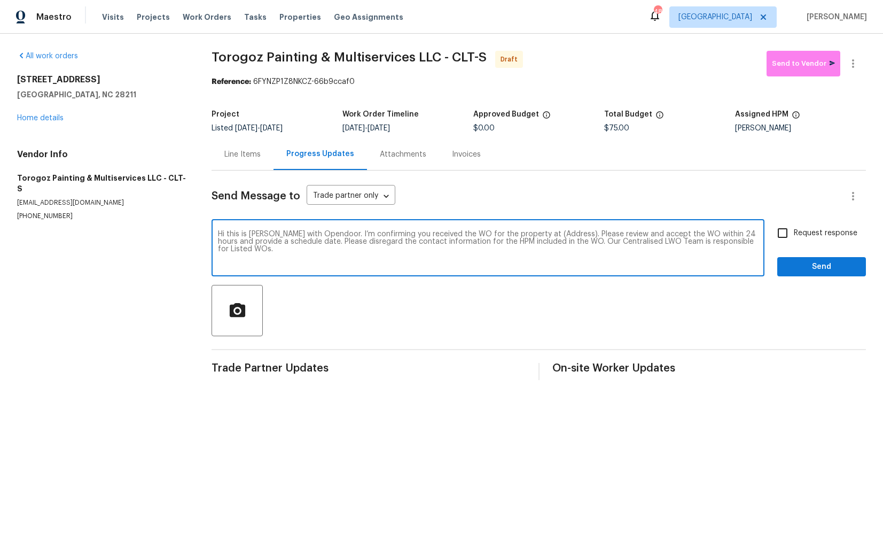
drag, startPoint x: 557, startPoint y: 234, endPoint x: 525, endPoint y: 231, distance: 32.2
click at [525, 231] on textarea "Hi this is [PERSON_NAME] with Opendoor. I’m confirming you received the WO for …" at bounding box center [488, 248] width 540 height 37
paste textarea "[STREET_ADDRESS]"
type textarea "Hi this is [PERSON_NAME] with Opendoor. I’m confirming you received the WO for …"
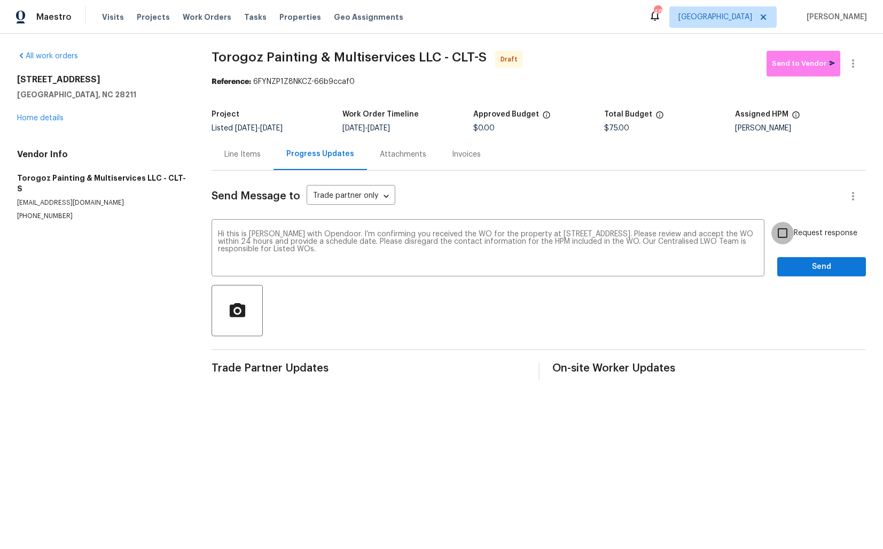
click at [786, 236] on input "Request response" at bounding box center [782, 233] width 22 height 22
checkbox input "true"
click at [803, 267] on span "Send" at bounding box center [822, 266] width 72 height 13
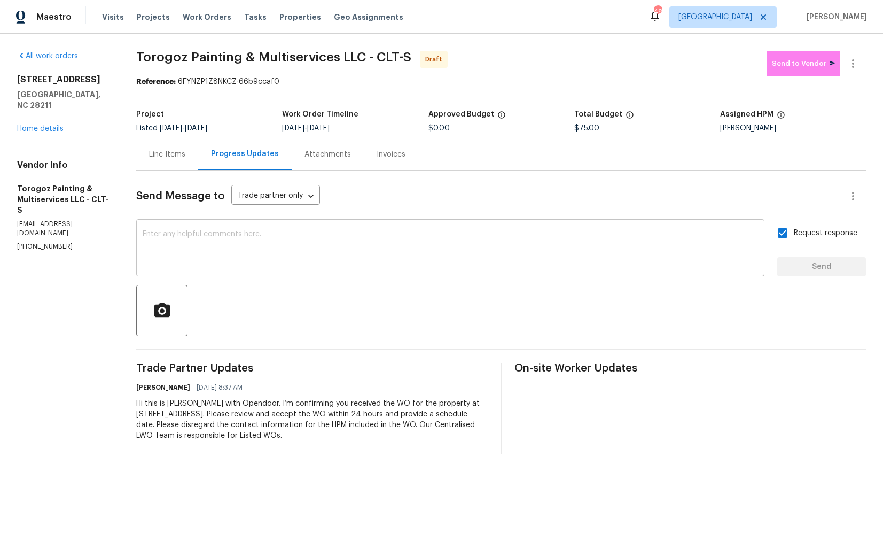
click at [439, 240] on textarea at bounding box center [450, 248] width 615 height 37
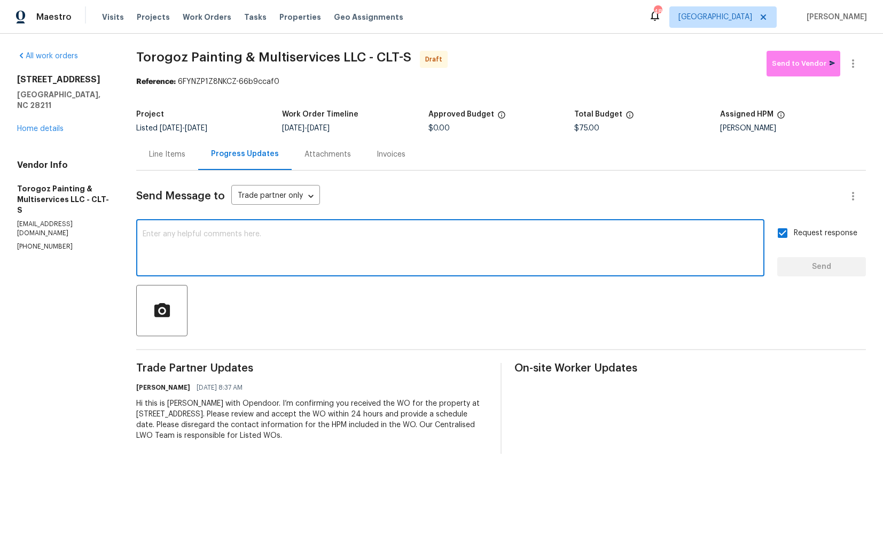
paste textarea "Attention All Work Orders must include before-photos (both close-up and wide-an…"
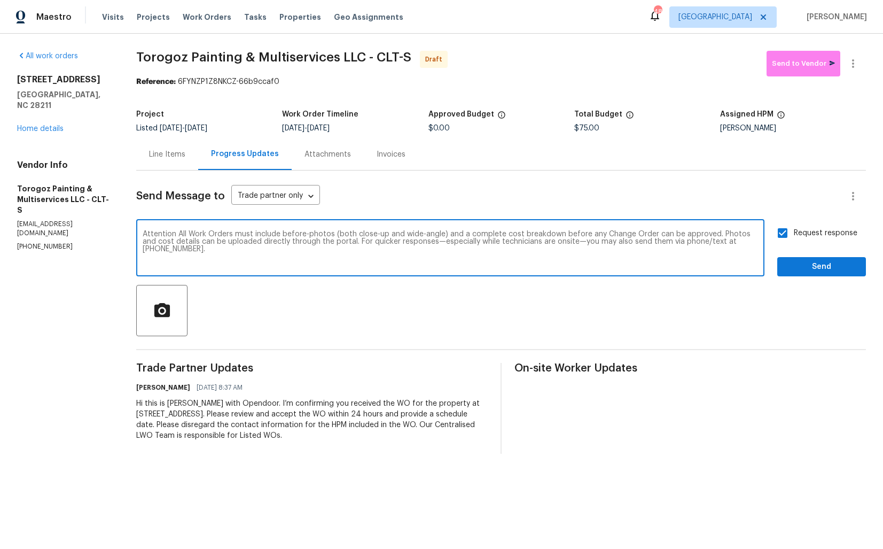
click at [503, 251] on textarea "Attention All Work Orders must include before-photos (both close-up and wide-an…" at bounding box center [450, 248] width 615 height 37
type textarea "Attention All Work Orders must include before-photos (both close-up and wide-an…"
click at [808, 262] on span "Send" at bounding box center [822, 266] width 72 height 13
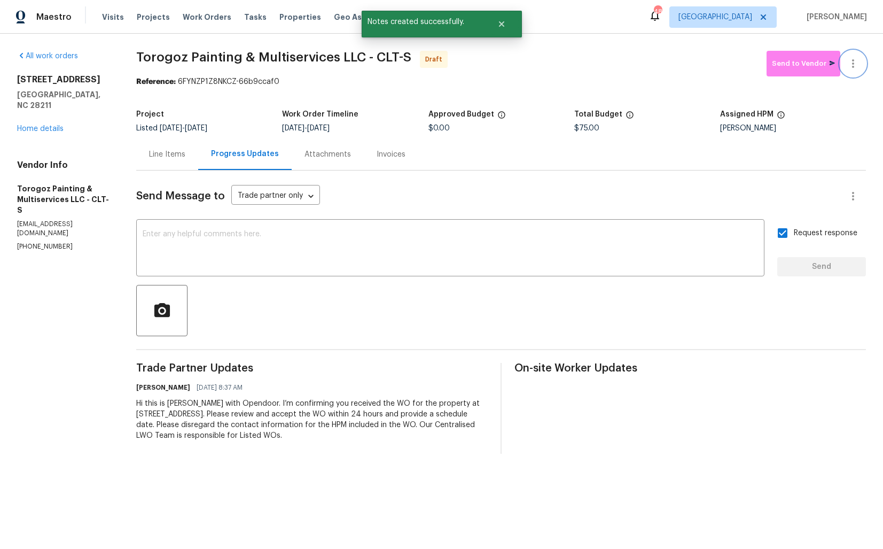
click at [850, 66] on icon "button" at bounding box center [853, 63] width 13 height 13
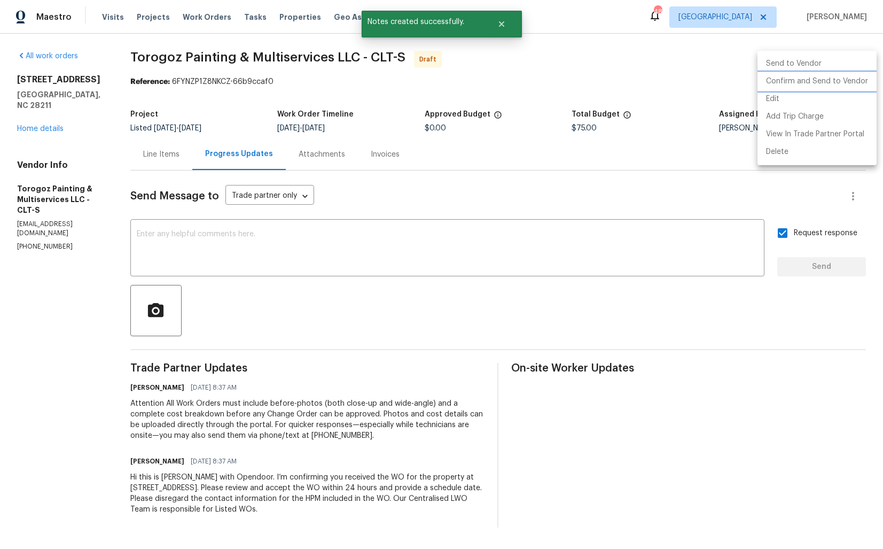
click at [807, 83] on li "Confirm and Send to Vendor" at bounding box center [817, 82] width 119 height 18
click at [518, 48] on div at bounding box center [441, 274] width 883 height 549
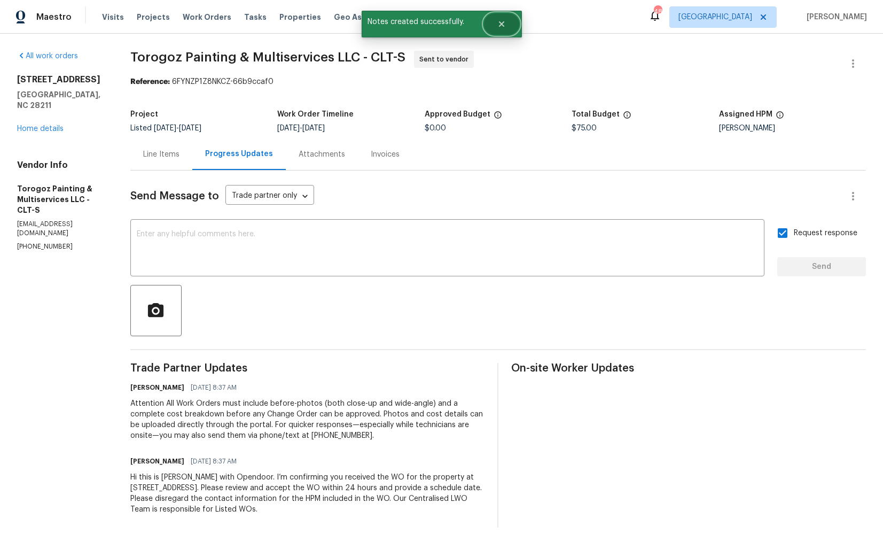
click at [500, 28] on icon "Close" at bounding box center [501, 24] width 9 height 9
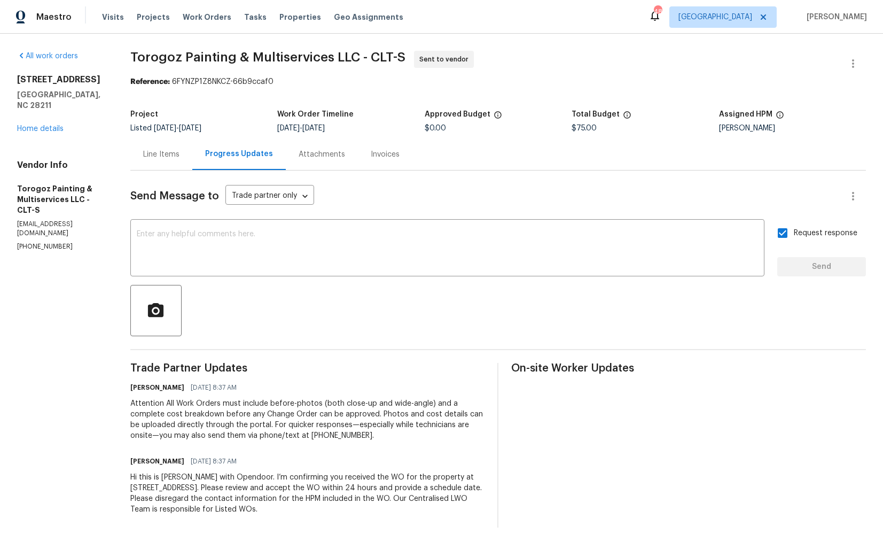
click at [177, 55] on span "Torogoz Painting & Multiservices LLC - CLT-S" at bounding box center [267, 57] width 275 height 13
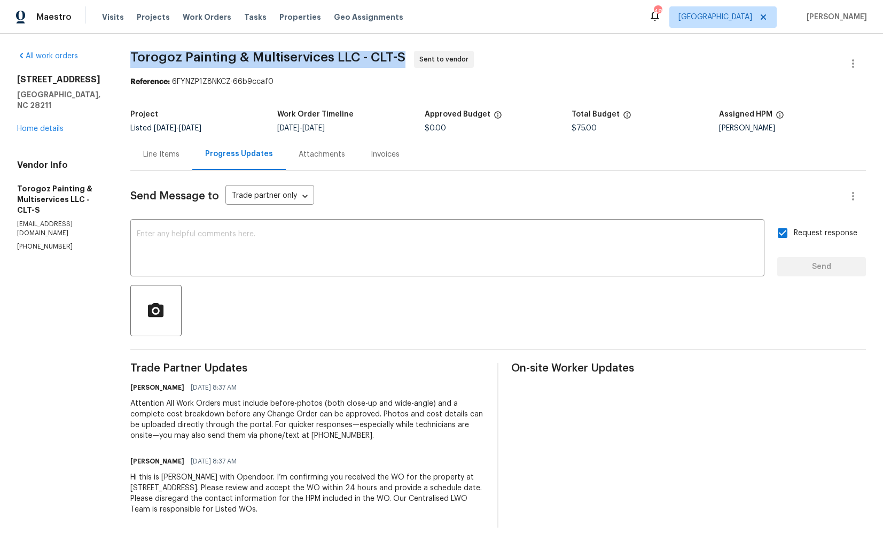
copy span "Torogoz Painting & Multiservices LLC - CLT-S"
click at [501, 137] on div "Project Listed [DATE] - [DATE] Work Order Timeline [DATE] - [DATE] Approved Bud…" at bounding box center [498, 121] width 736 height 34
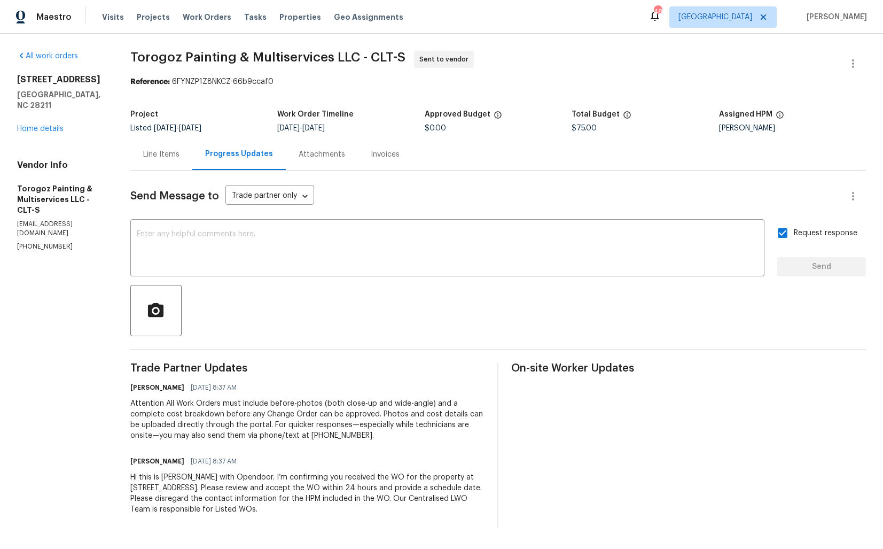
click at [399, 117] on div "Work Order Timeline" at bounding box center [350, 118] width 147 height 14
click at [221, 81] on div "Reference: 6FYNZP1Z8NKCZ-66b9ccaf0" at bounding box center [498, 81] width 736 height 11
drag, startPoint x: 194, startPoint y: 83, endPoint x: 328, endPoint y: 83, distance: 134.1
click at [328, 83] on div "Reference: 6FYNZP1Z8NKCZ-66b9ccaf0" at bounding box center [498, 81] width 736 height 11
copy div "6FYNZP1Z8NKCZ-66b9ccaf0"
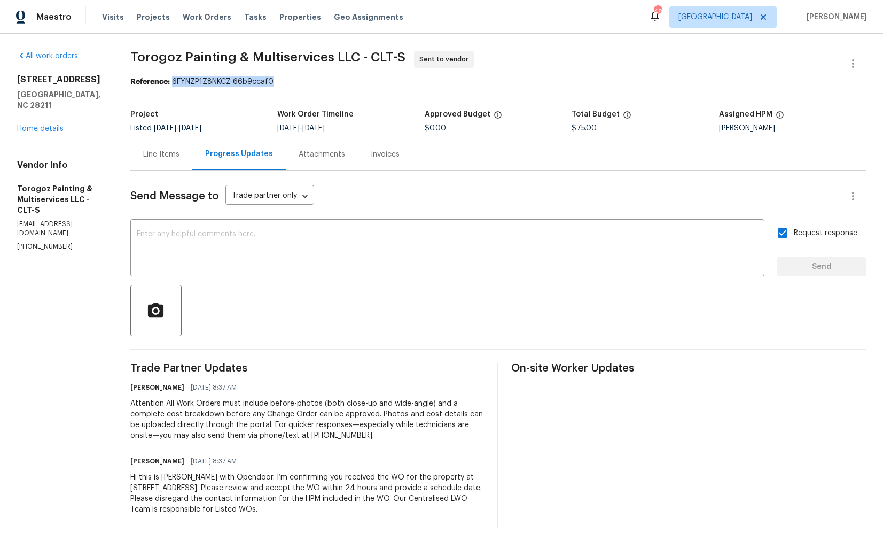
click at [462, 67] on div "Sent to vendor" at bounding box center [444, 59] width 60 height 17
click at [32, 125] on link "Home details" at bounding box center [40, 128] width 46 height 7
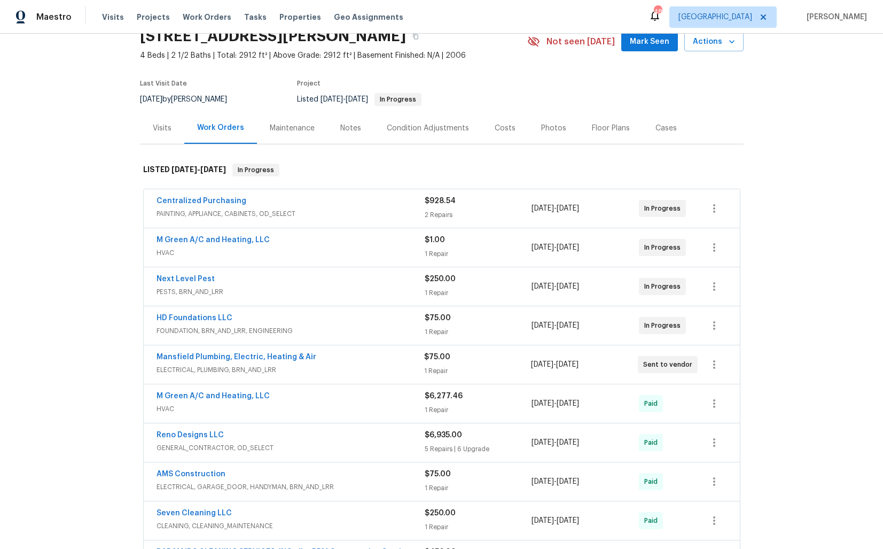
scroll to position [51, 0]
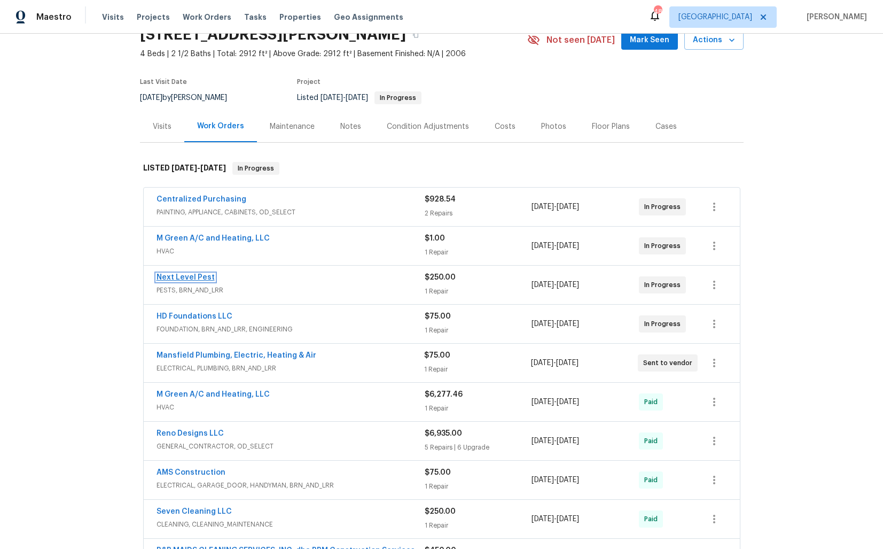
click at [186, 278] on link "Next Level Pest" at bounding box center [186, 277] width 58 height 7
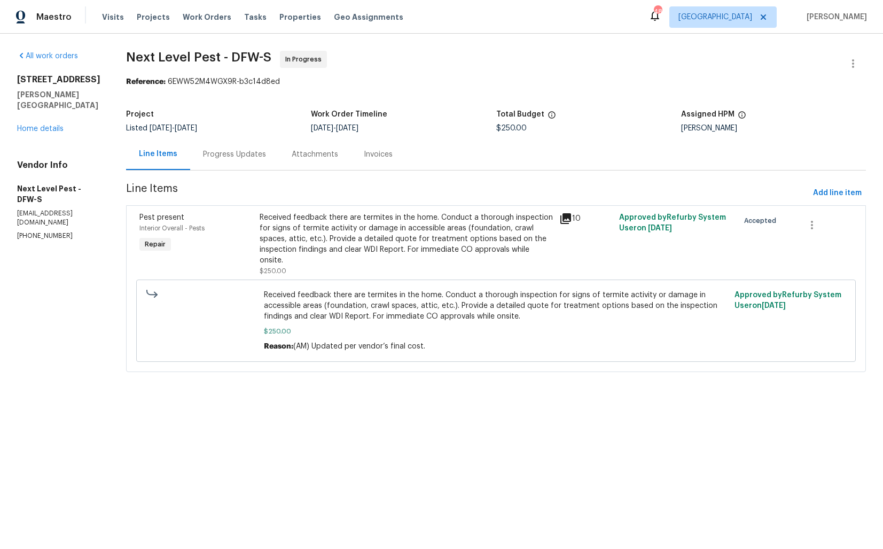
click at [232, 151] on div "Progress Updates" at bounding box center [234, 154] width 63 height 11
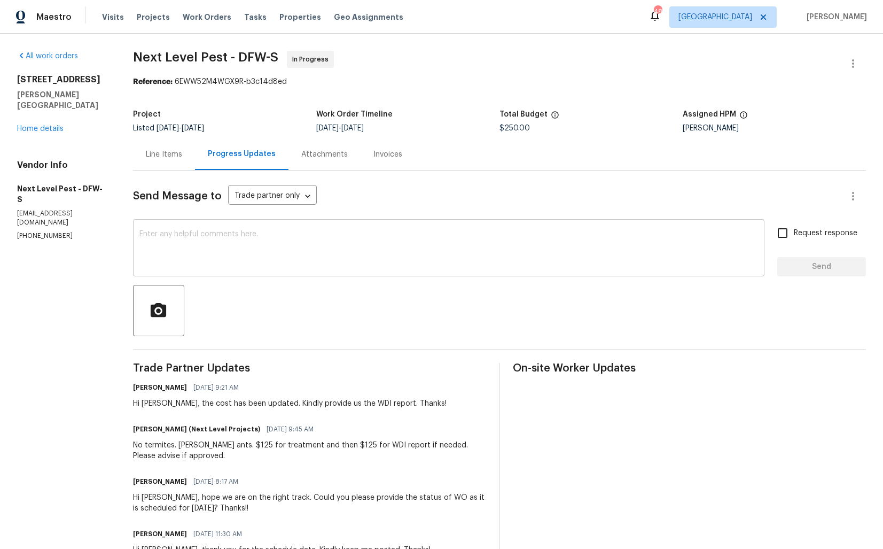
click at [397, 250] on textarea at bounding box center [448, 248] width 619 height 37
paste textarea "Hi team, do we have an update on the progression status of the work order? Plea…"
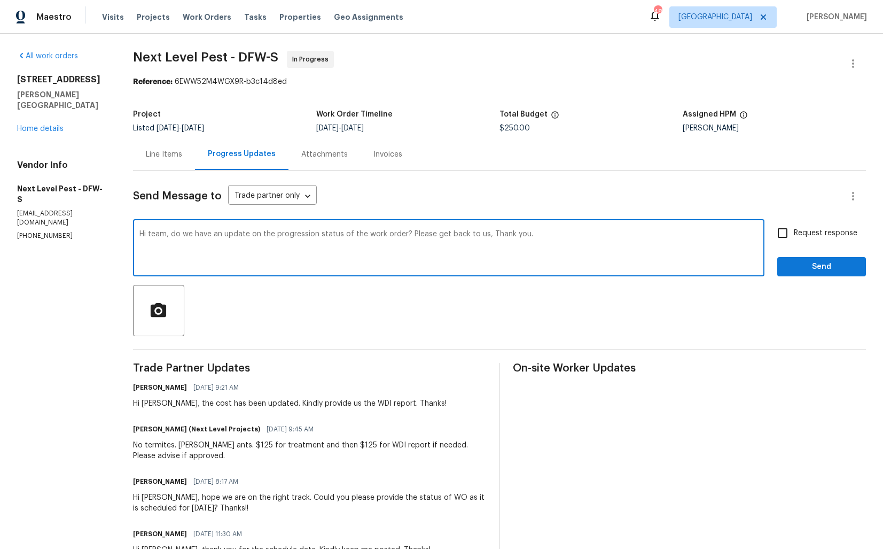
click at [159, 400] on div "Hi Brandon, the cost has been updated. Kindly provide us the WDI report. Thanks!" at bounding box center [290, 403] width 314 height 11
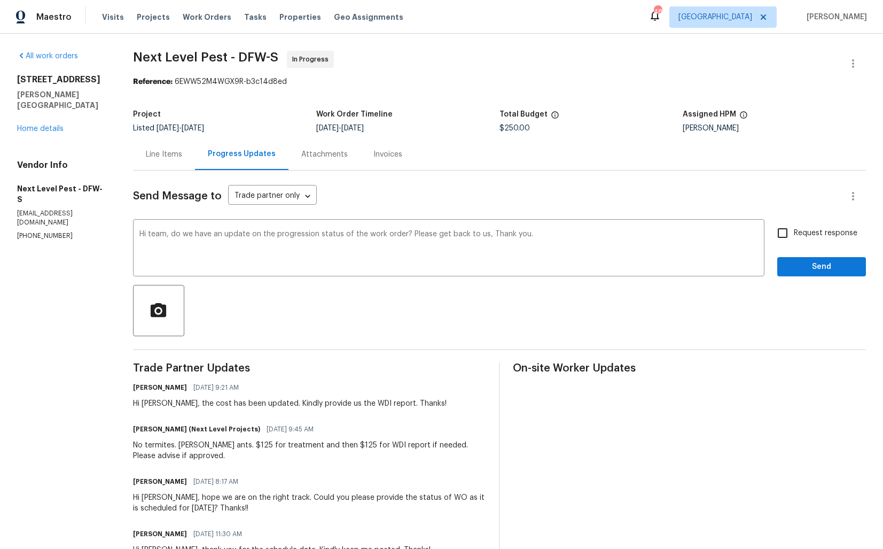
click at [159, 400] on div "Hi Brandon, the cost has been updated. Kindly provide us the WDI report. Thanks!" at bounding box center [290, 403] width 314 height 11
copy div "Brandon"
click at [158, 234] on textarea "Hi team, do we have an update on the progression status of the work order? Plea…" at bounding box center [448, 248] width 619 height 37
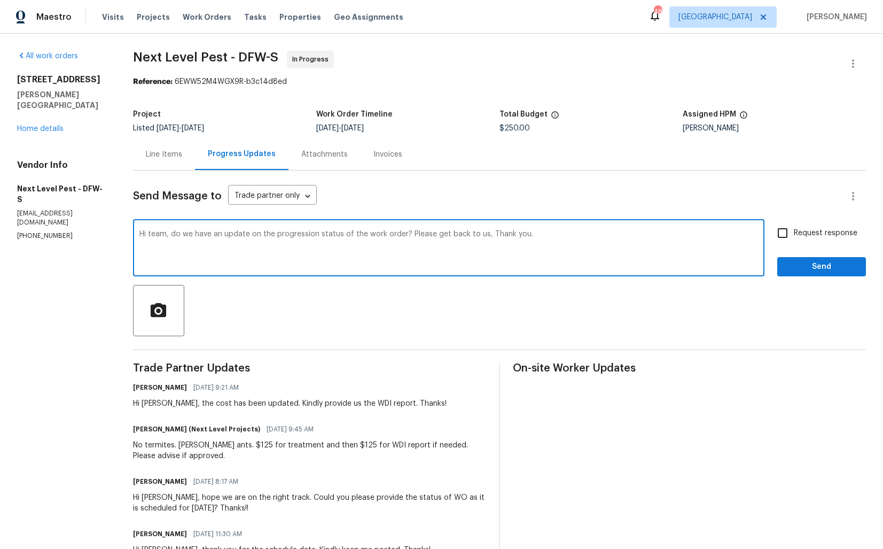
click at [158, 234] on textarea "Hi team, do we have an update on the progression status of the work order? Plea…" at bounding box center [448, 248] width 619 height 37
paste textarea "Brandon"
drag, startPoint x: 423, startPoint y: 233, endPoint x: 496, endPoint y: 236, distance: 73.2
click at [496, 236] on textarea "Hi Brandon, do we have an update on the progression status of the work order? P…" at bounding box center [448, 248] width 619 height 37
click at [492, 235] on textarea "Hi Brandon, do we have an update on the progression status of the work order? T…" at bounding box center [448, 248] width 619 height 37
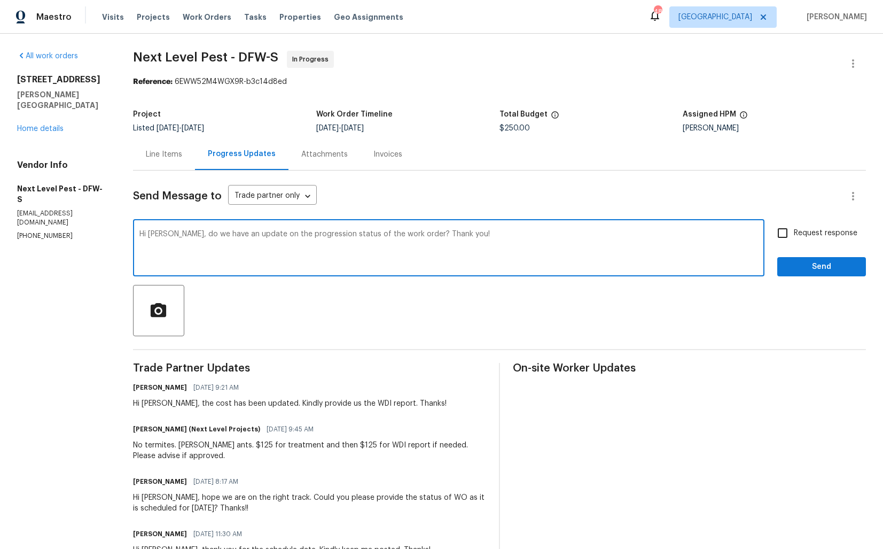
type textarea "Hi Brandon, do we have an update on the progression status of the work order? T…"
click at [800, 238] on span "Request response" at bounding box center [826, 233] width 64 height 11
click at [794, 238] on input "Request response" at bounding box center [782, 233] width 22 height 22
checkbox input "true"
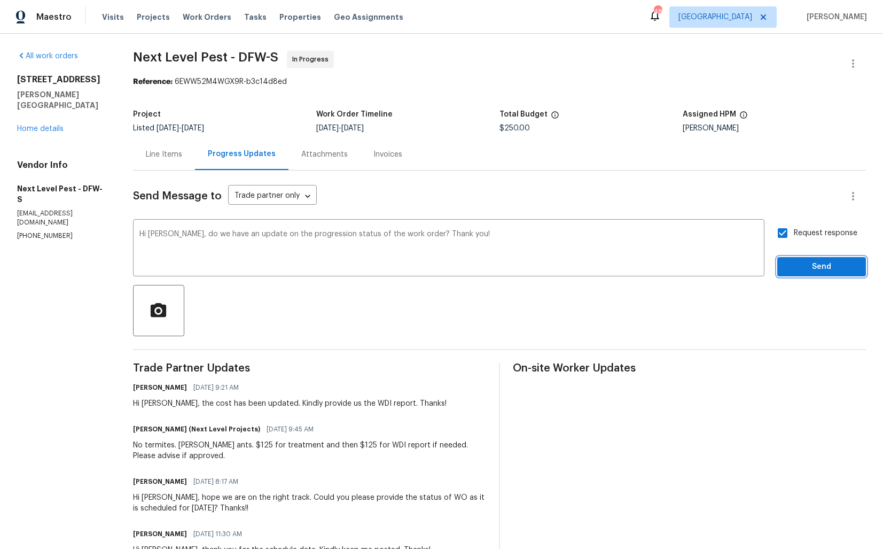
click at [803, 275] on button "Send" at bounding box center [821, 267] width 89 height 20
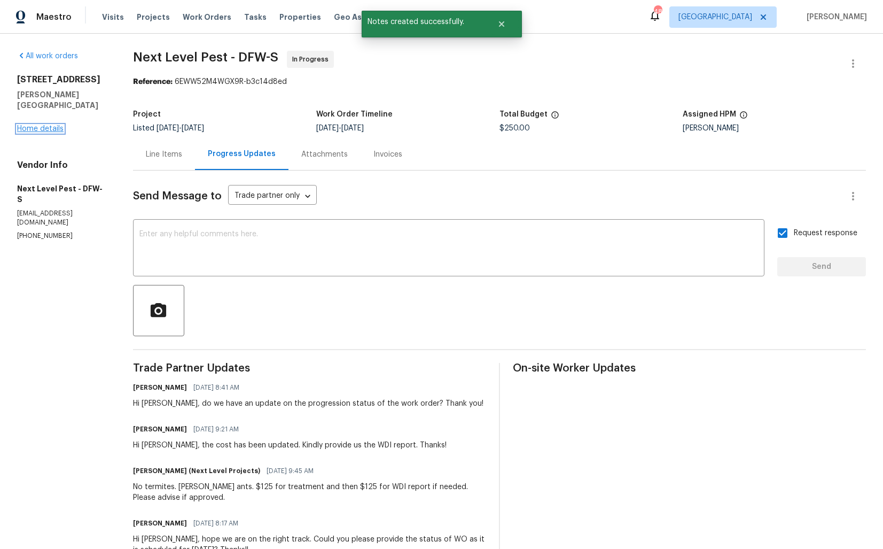
click at [48, 125] on link "Home details" at bounding box center [40, 128] width 46 height 7
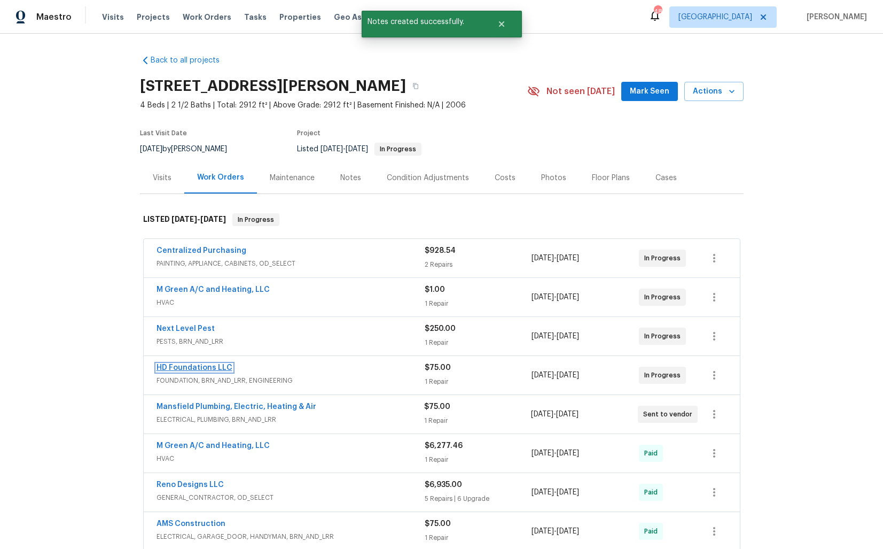
click at [191, 365] on link "HD Foundations LLC" at bounding box center [195, 367] width 76 height 7
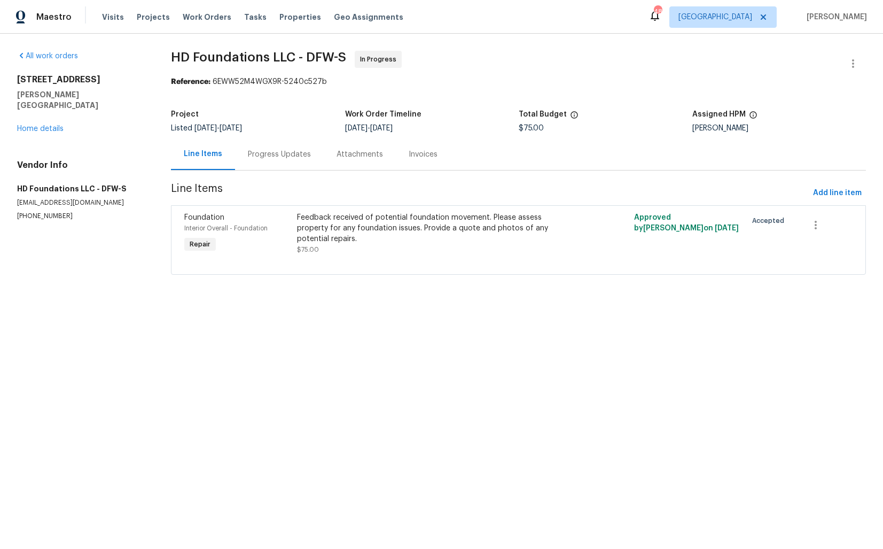
click at [274, 154] on div "Progress Updates" at bounding box center [279, 154] width 63 height 11
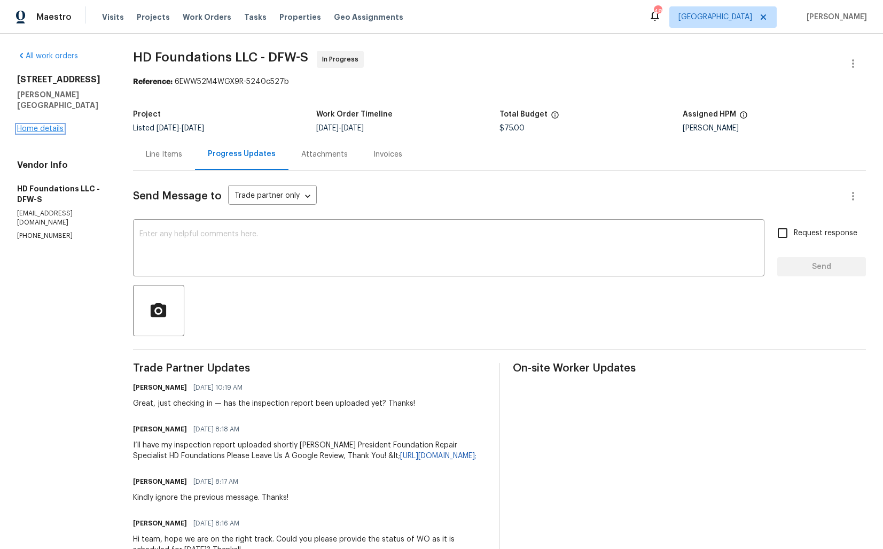
click at [36, 125] on link "Home details" at bounding box center [40, 128] width 46 height 7
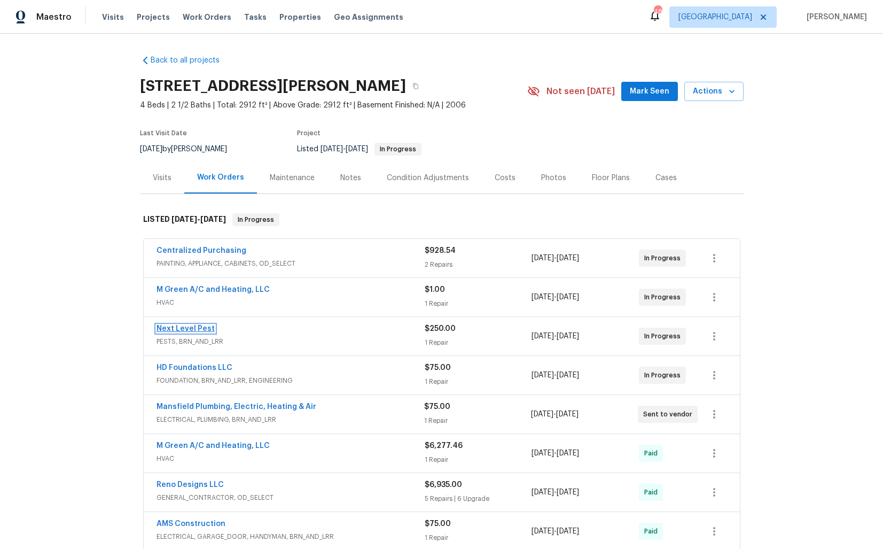
click at [180, 331] on link "Next Level Pest" at bounding box center [186, 328] width 58 height 7
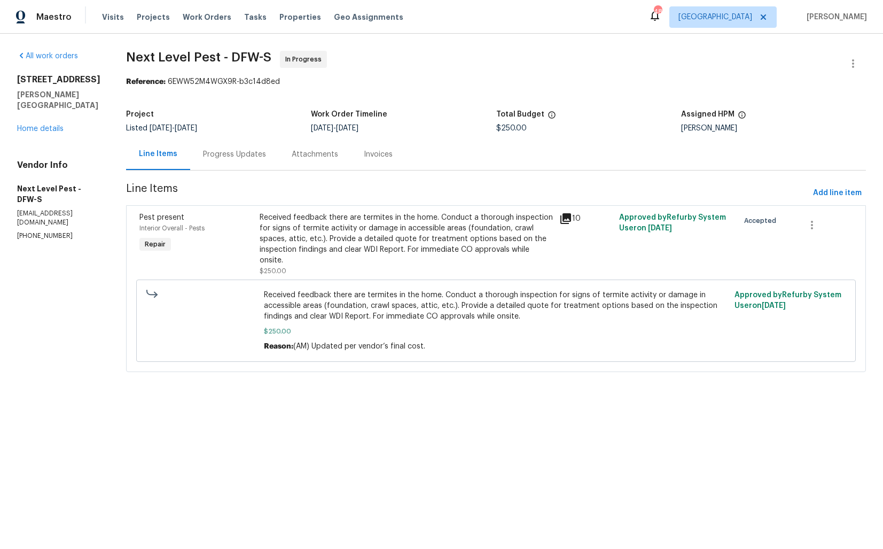
click at [245, 158] on div "Progress Updates" at bounding box center [234, 154] width 63 height 11
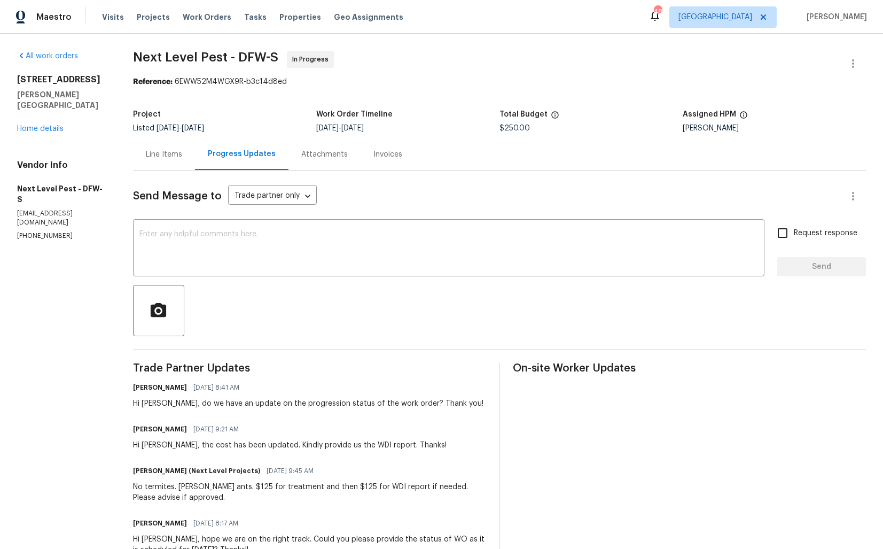
click at [230, 402] on div "Hi Brandon, do we have an update on the progression status of the work order? T…" at bounding box center [308, 403] width 350 height 11
copy div "Hi Brandon, do we have an update on the progression status of the work order? T…"
click at [214, 373] on span "Trade Partner Updates" at bounding box center [309, 368] width 353 height 11
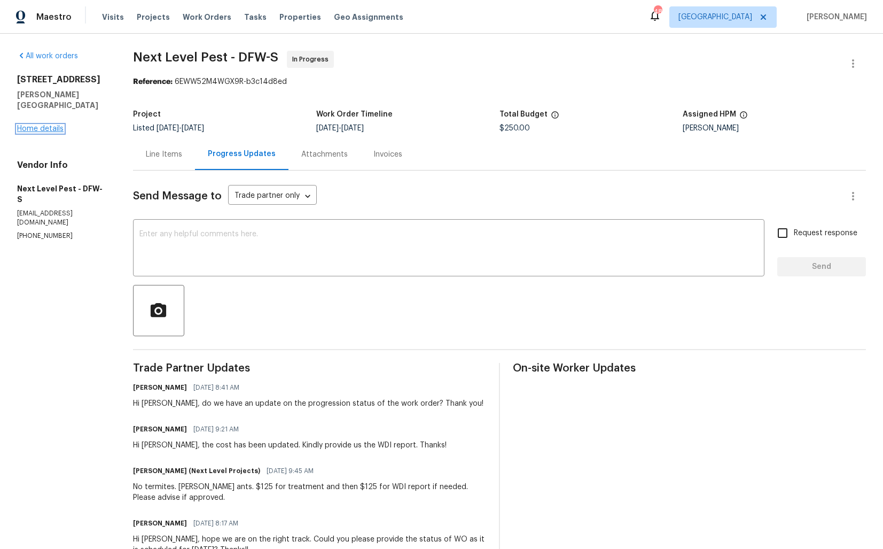
click at [37, 125] on link "Home details" at bounding box center [40, 128] width 46 height 7
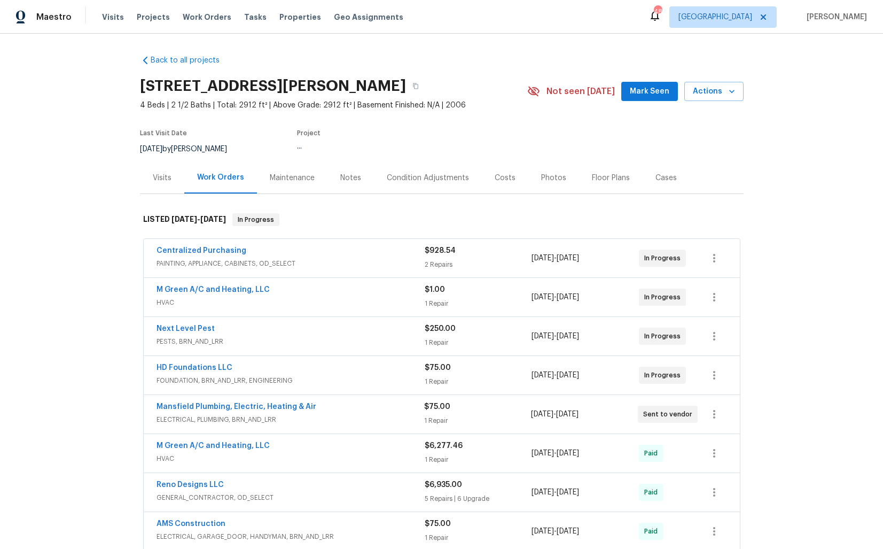
click at [178, 362] on span "HD Foundations LLC" at bounding box center [195, 367] width 76 height 11
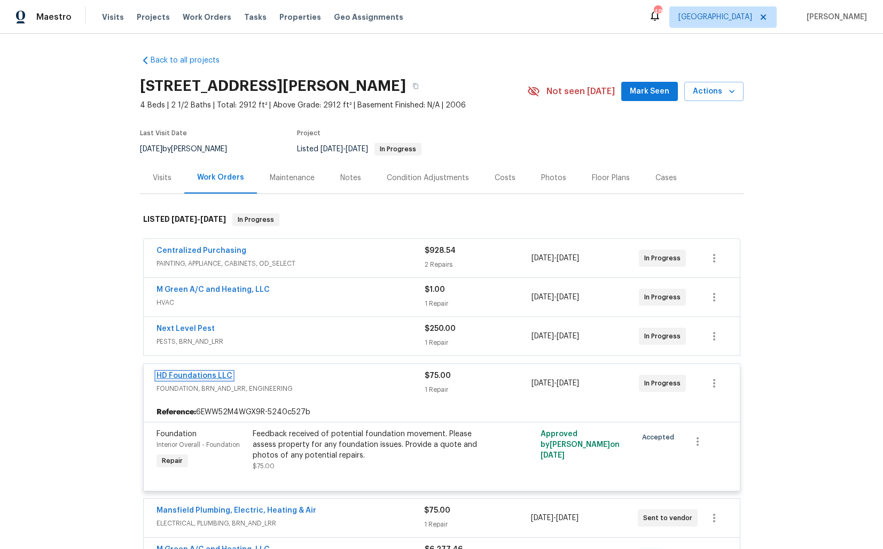
click at [167, 374] on link "HD Foundations LLC" at bounding box center [195, 375] width 76 height 7
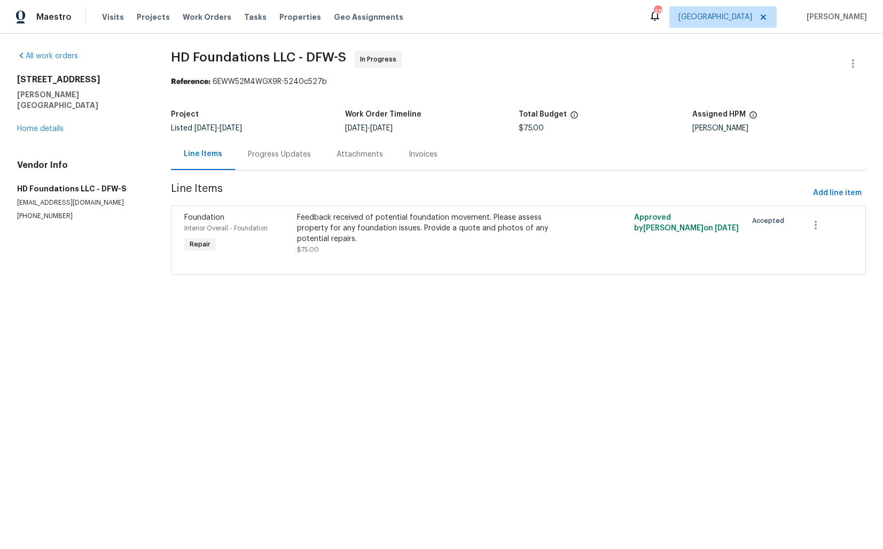
click at [266, 144] on div "Progress Updates" at bounding box center [279, 154] width 89 height 32
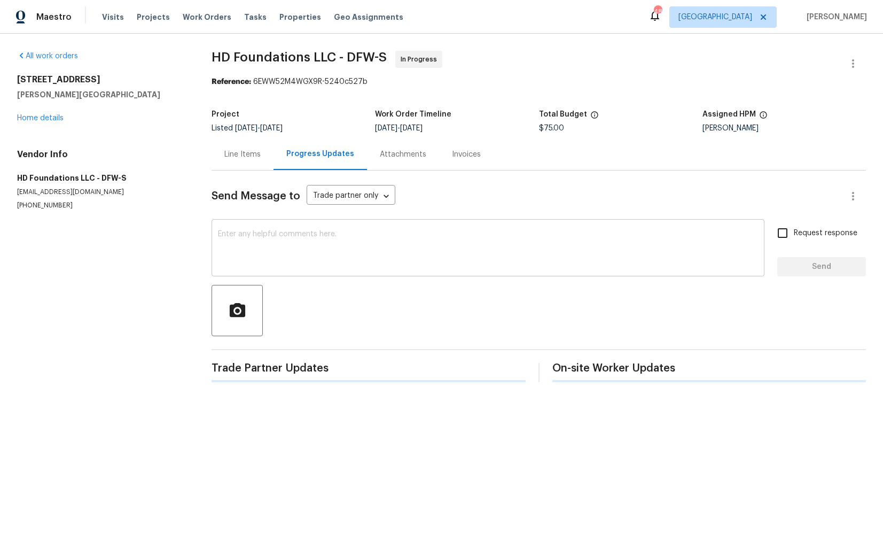
click at [279, 241] on textarea at bounding box center [488, 248] width 540 height 37
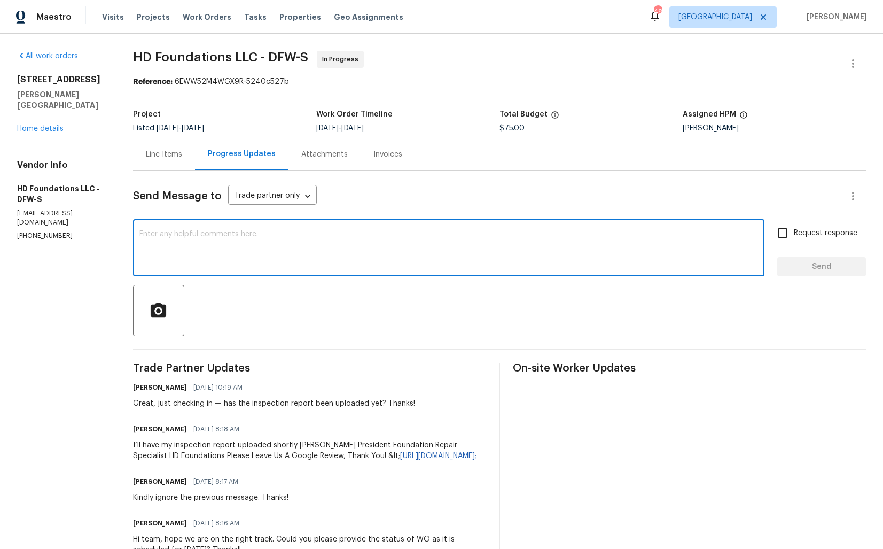
paste textarea "Hi Brandon, do we have an update on the progression status of the work order? T…"
click at [151, 430] on h6 "Hunter Davis" at bounding box center [160, 429] width 54 height 11
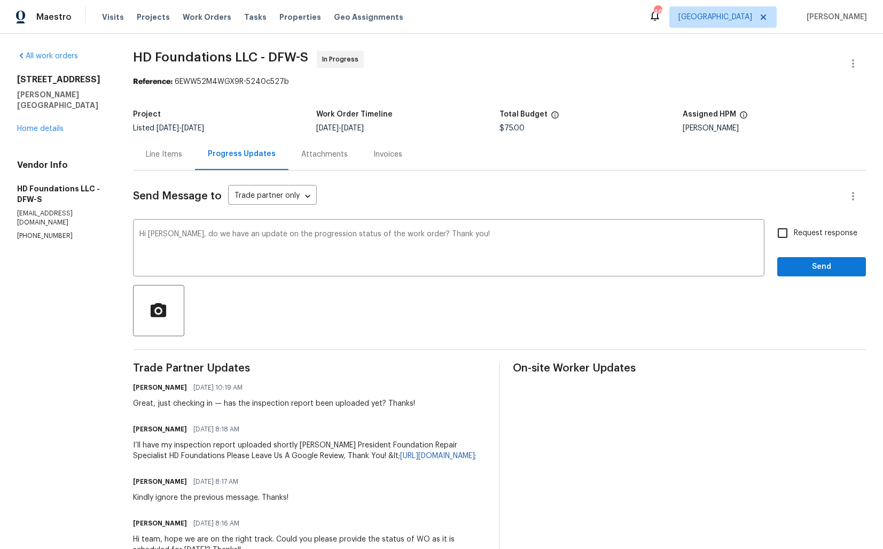
click at [151, 430] on h6 "Hunter Davis" at bounding box center [160, 429] width 54 height 11
copy h6 "Hunter"
click at [169, 237] on textarea "Hi Brandon, do we have an update on the progression status of the work order? T…" at bounding box center [448, 248] width 619 height 37
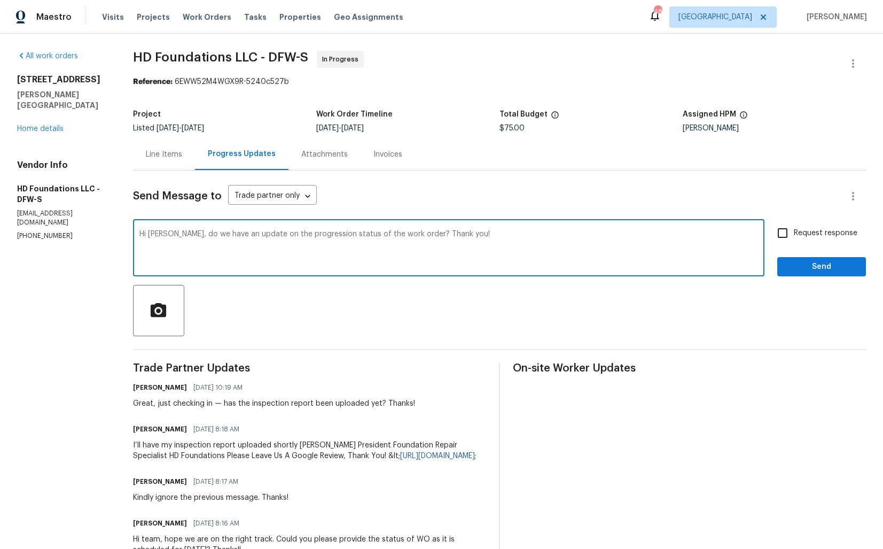
click at [169, 237] on textarea "Hi Brandon, do we have an update on the progression status of the work order? T…" at bounding box center [448, 248] width 619 height 37
paste textarea "Hunter"
click at [521, 239] on textarea "Hi Hunter, do we have an update on the progression status of the work order? Th…" at bounding box center [448, 248] width 619 height 37
click at [608, 236] on textarea "Hi Hunter, do we have an update on the progression status of the work order? Th…" at bounding box center [448, 248] width 619 height 37
type textarea "Hi Hunter, do we have an update on the progression status of the work order? Th…"
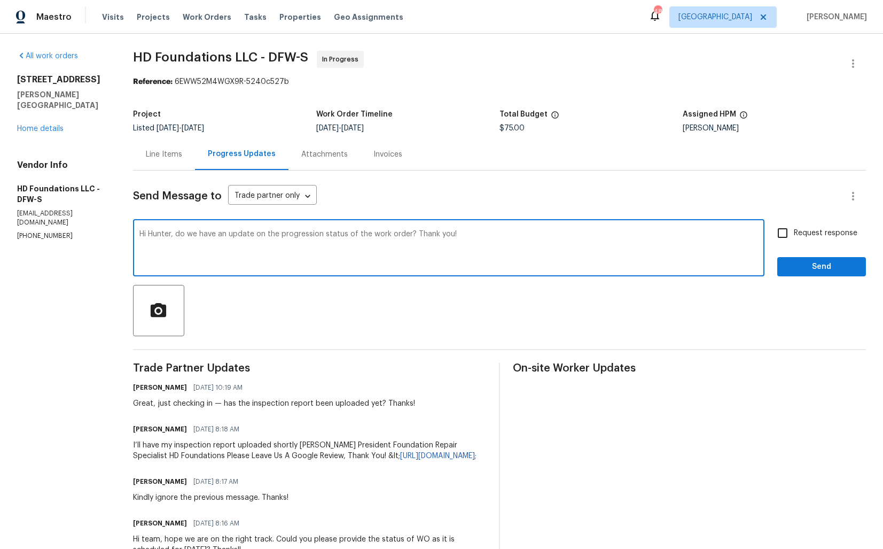
click at [782, 236] on input "Request response" at bounding box center [782, 233] width 22 height 22
checkbox input "true"
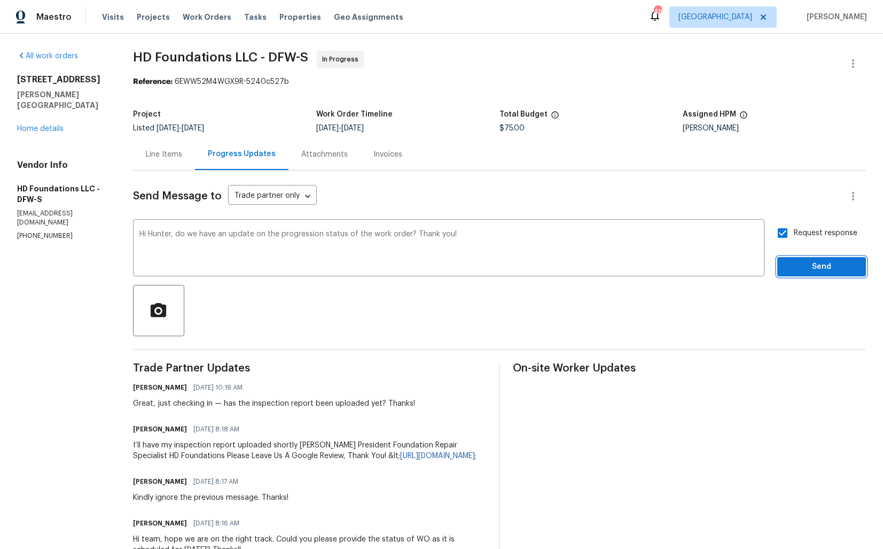
click at [801, 260] on button "Send" at bounding box center [821, 267] width 89 height 20
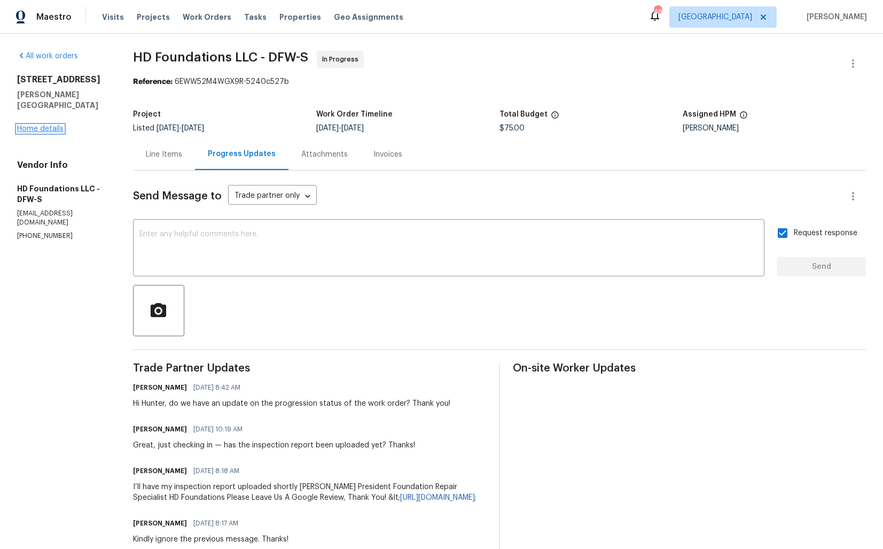
click at [54, 125] on link "Home details" at bounding box center [40, 128] width 46 height 7
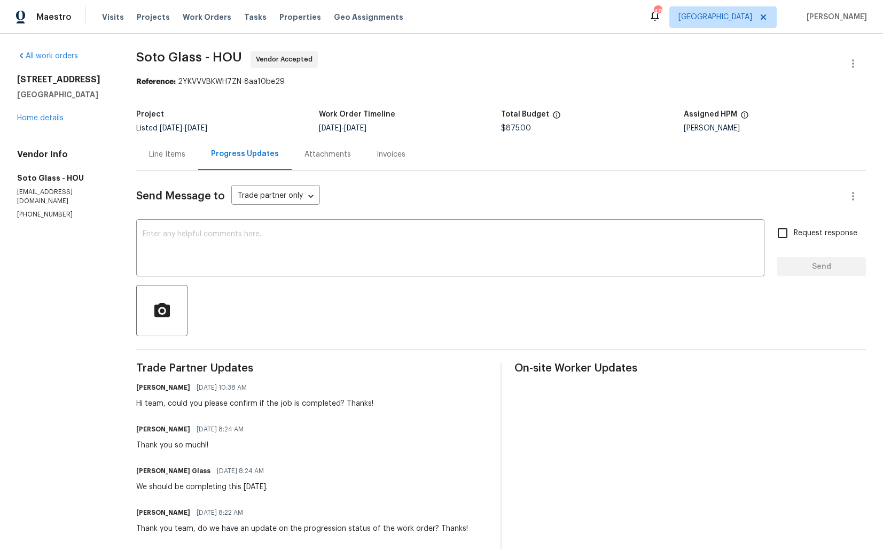
click at [163, 157] on div "Line Items" at bounding box center [167, 154] width 36 height 11
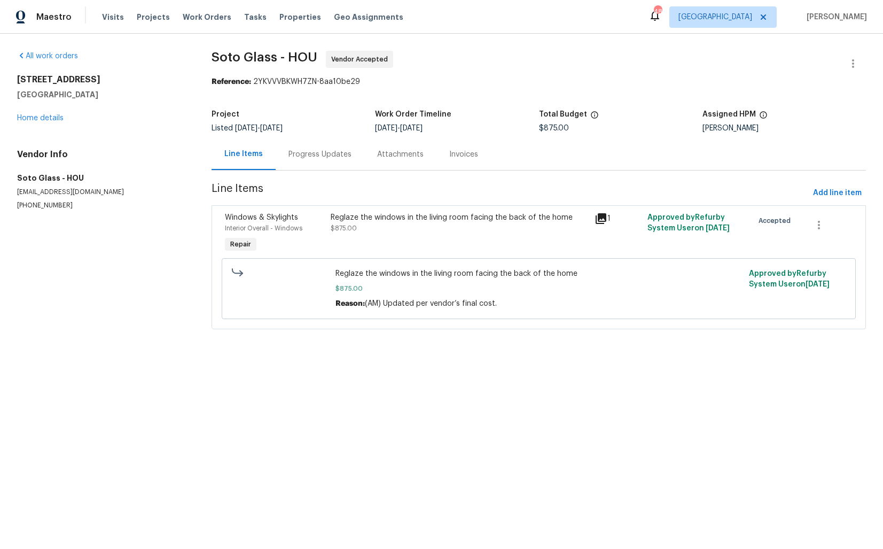
click at [414, 233] on div "Reglaze the windows in the living room facing the back of the home $875.00" at bounding box center [460, 222] width 258 height 21
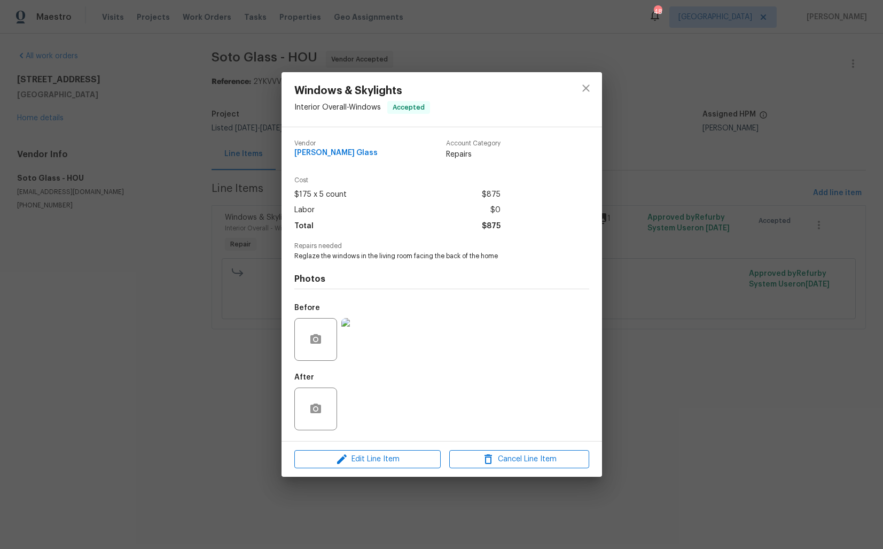
click at [254, 373] on div "Windows & Skylights Interior Overall - Windows Accepted Vendor Soto Glass Accou…" at bounding box center [441, 274] width 883 height 549
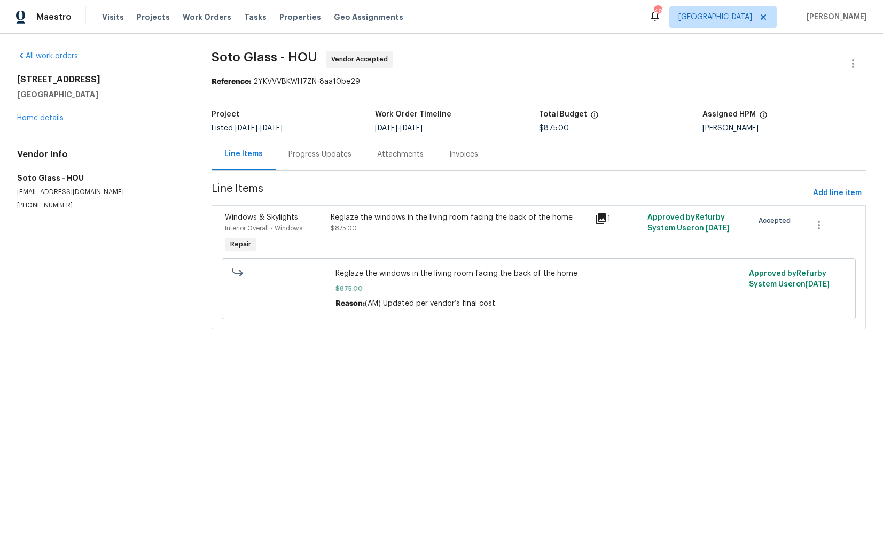
click at [319, 159] on div "Progress Updates" at bounding box center [319, 154] width 63 height 11
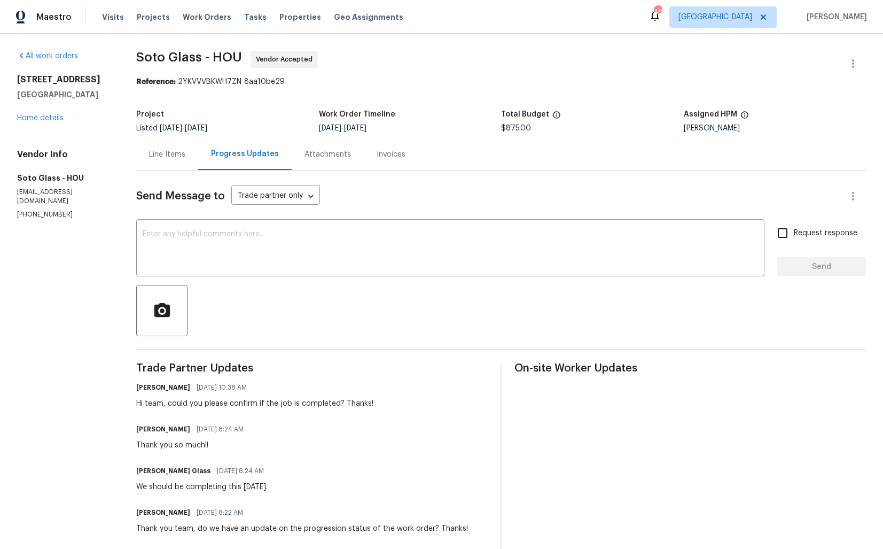
click at [38, 214] on p "(281) 416-4652" at bounding box center [63, 214] width 93 height 9
copy p "(281) 416-4652"
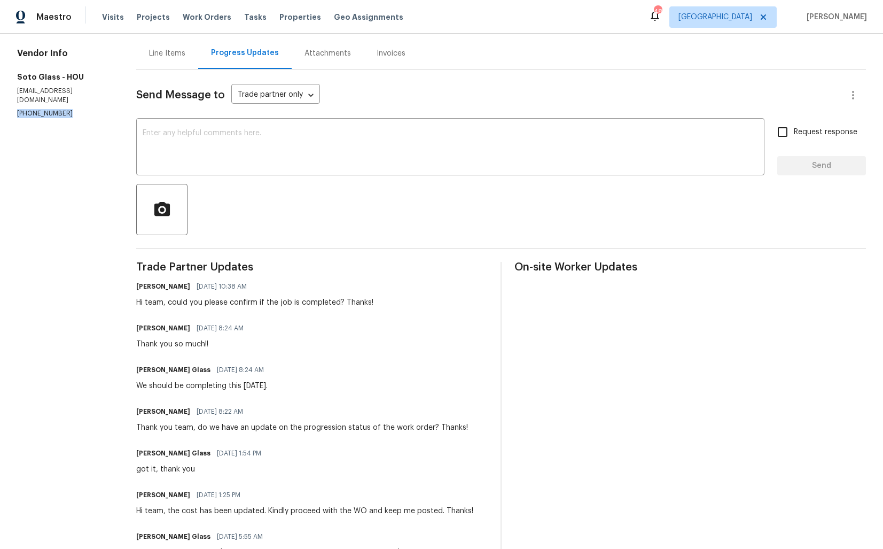
scroll to position [102, 0]
click at [142, 301] on div "Hi team, could you please confirm if the job is completed? Thanks!" at bounding box center [254, 301] width 237 height 11
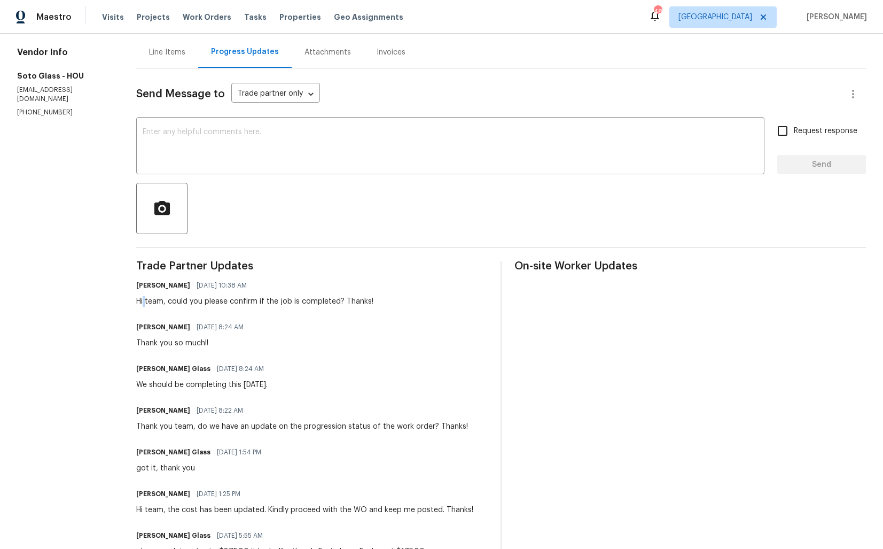
click at [142, 301] on div "Hi team, could you please confirm if the job is completed? Thanks!" at bounding box center [254, 301] width 237 height 11
click at [446, 158] on textarea at bounding box center [450, 146] width 615 height 37
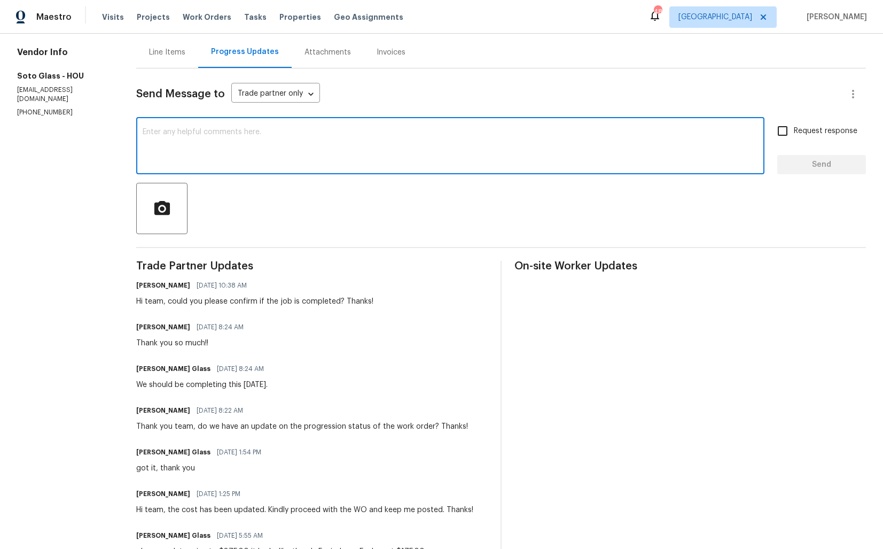
paste textarea "Hi Team, we sent you a text message through RingCentral to get a status update …"
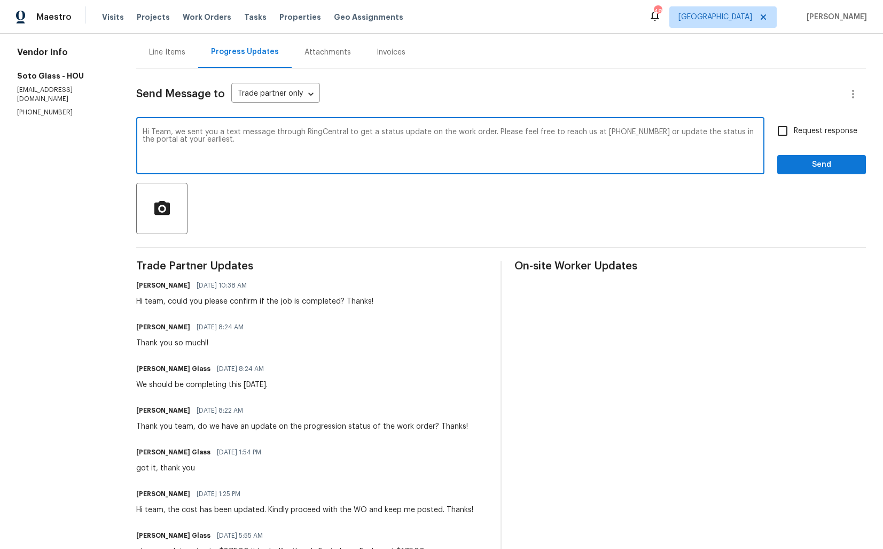
drag, startPoint x: 271, startPoint y: 131, endPoint x: 345, endPoint y: 134, distance: 73.2
click at [345, 134] on textarea "Hi Team, we sent you a text message through RingCentral to get a status update …" at bounding box center [450, 146] width 615 height 37
click at [394, 140] on textarea "Hi Team, we sent you a text message to get a status update on the work order. P…" at bounding box center [450, 146] width 615 height 37
click at [755, 132] on textarea "Hi Team, we sent you a text message to get a status update on the work order. P…" at bounding box center [450, 146] width 615 height 37
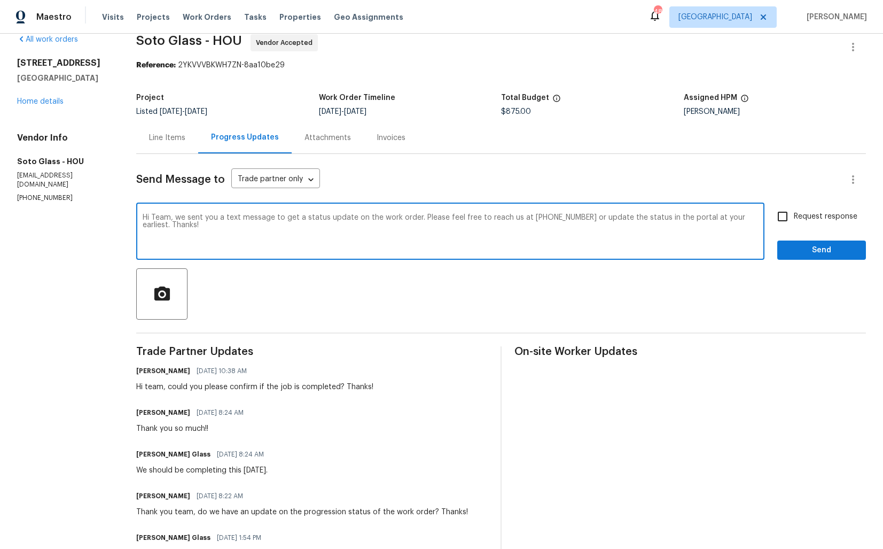
scroll to position [0, 0]
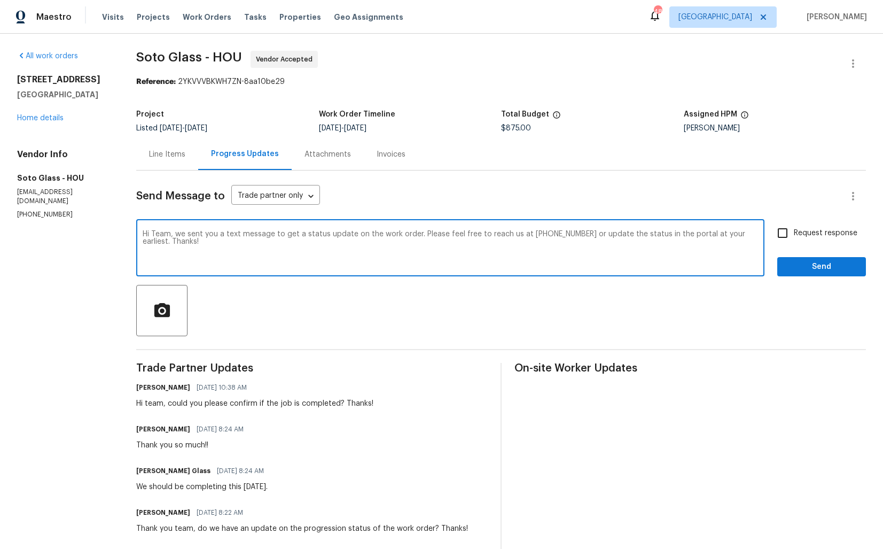
click at [587, 239] on textarea "Hi Team, we sent you a text message to get a status update on the work order. P…" at bounding box center [450, 248] width 615 height 37
type textarea "Hi Team, we sent you a text message to get a status update on the work order. P…"
click at [785, 233] on input "Request response" at bounding box center [782, 233] width 22 height 22
checkbox input "true"
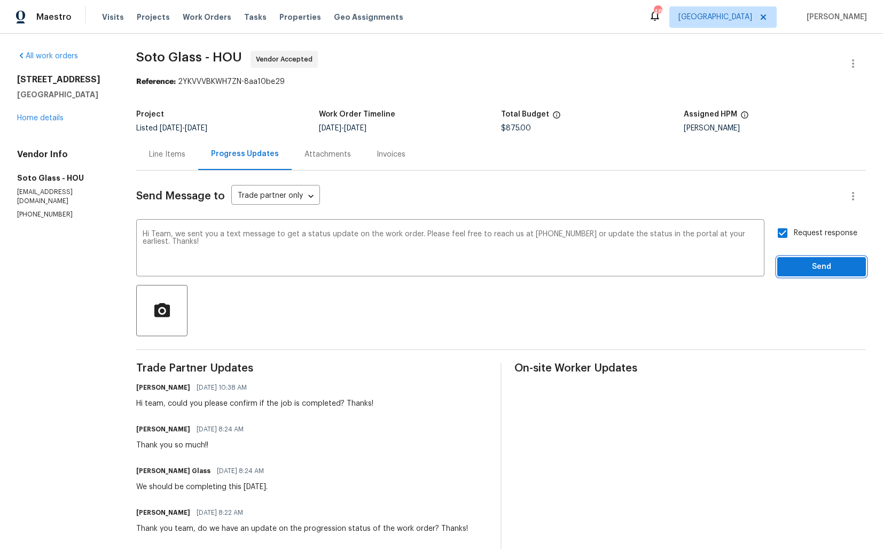
click at [801, 266] on span "Send" at bounding box center [822, 266] width 72 height 13
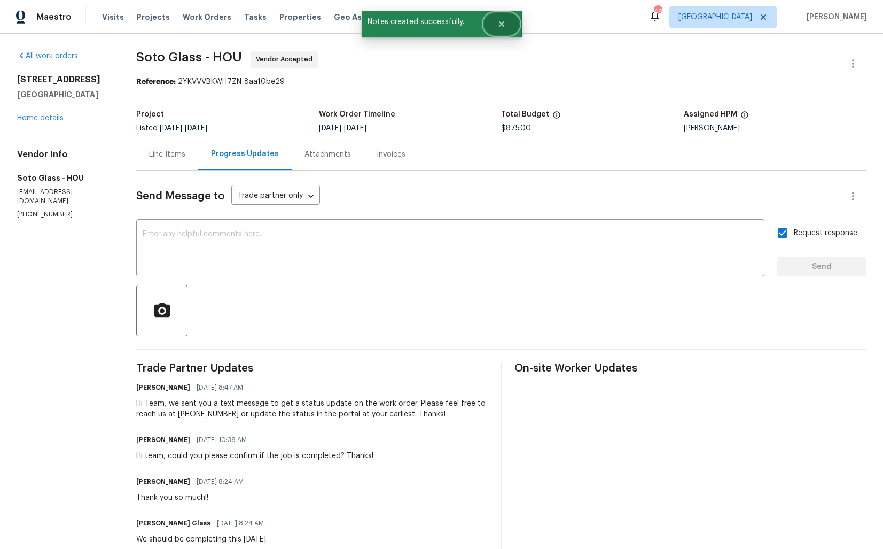
click at [508, 22] on button "Close" at bounding box center [501, 23] width 35 height 21
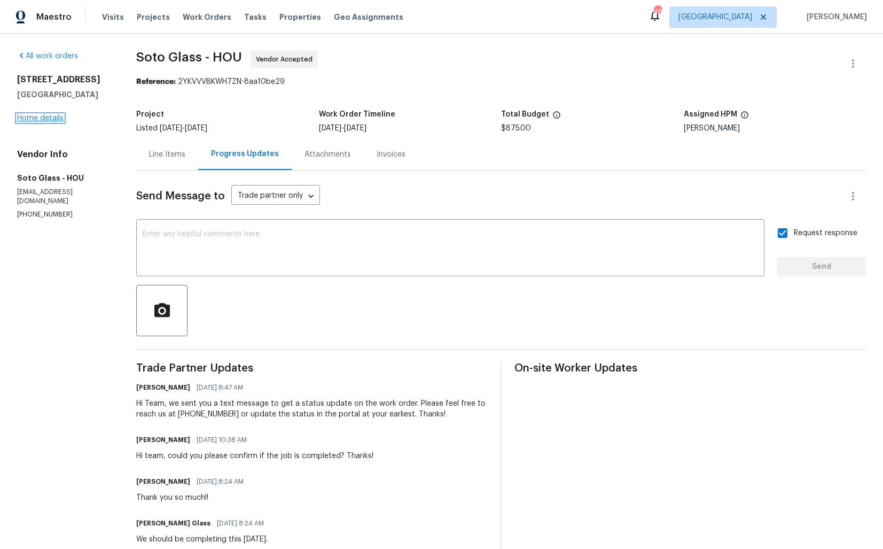
click at [33, 122] on link "Home details" at bounding box center [40, 117] width 46 height 7
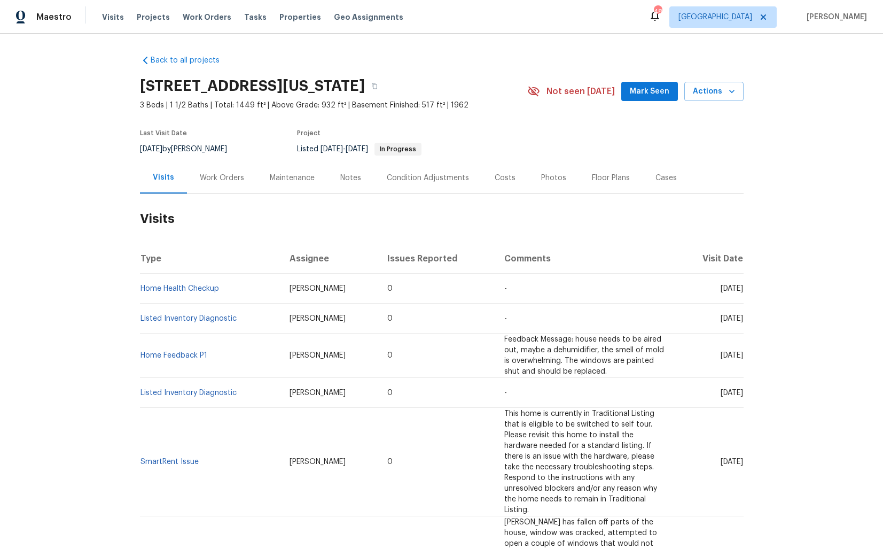
click at [219, 183] on div "Work Orders" at bounding box center [222, 178] width 70 height 32
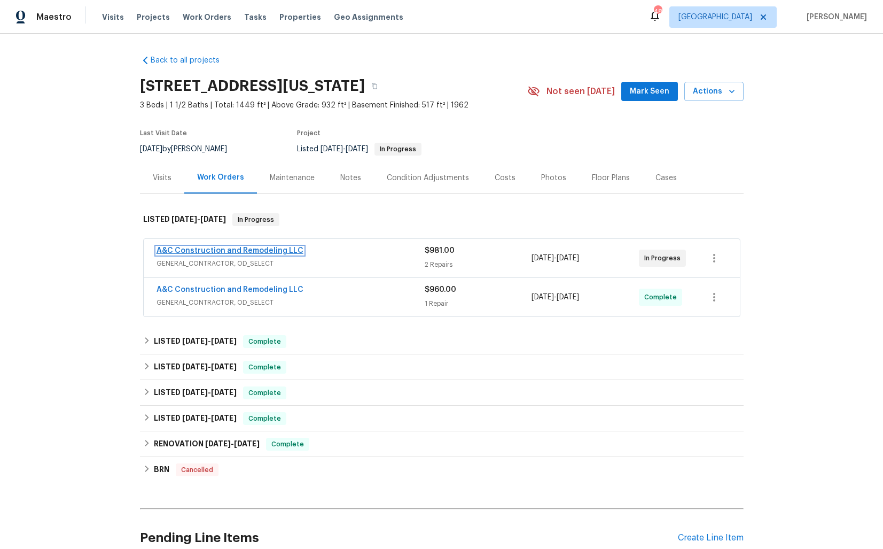
click at [210, 251] on link "A&C Construction and Remodeling LLC" at bounding box center [230, 250] width 147 height 7
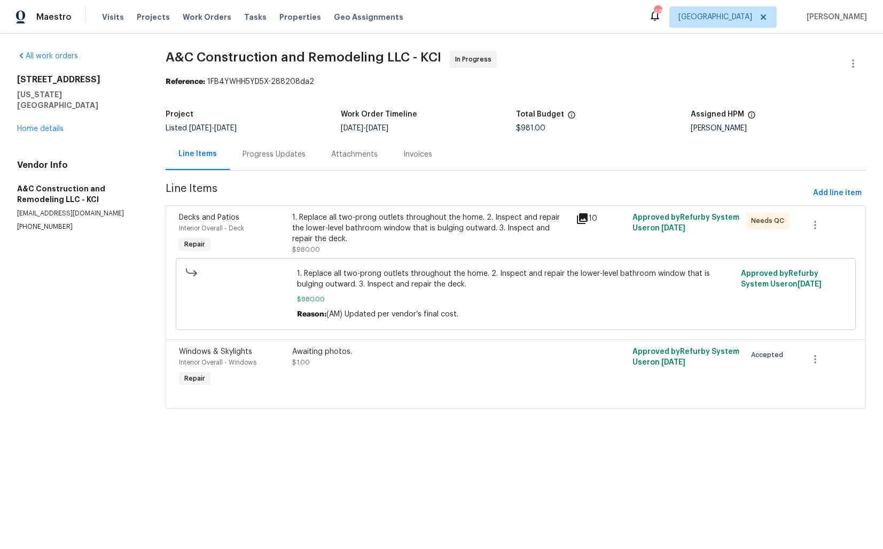
click at [393, 233] on div "1. Replace all two-prong outlets throughout the home. 2. Inspect and repair the…" at bounding box center [430, 228] width 277 height 32
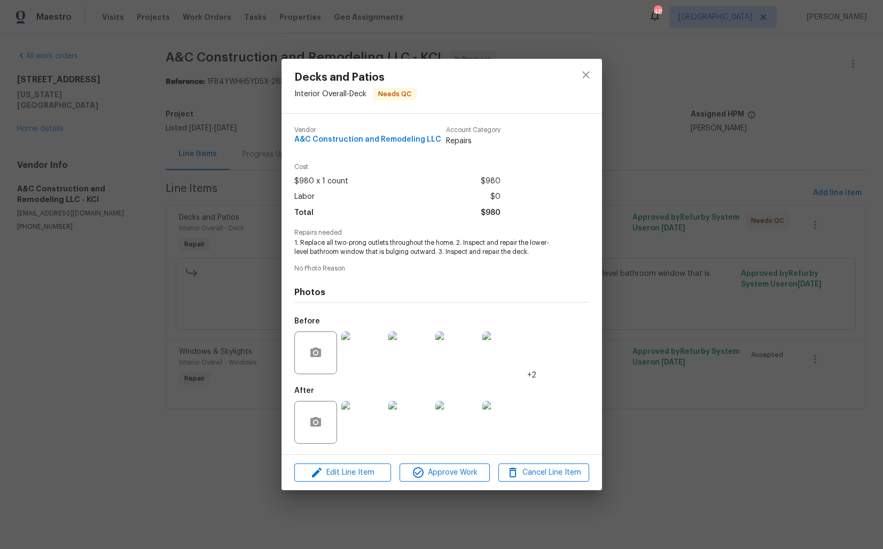
click at [370, 417] on img at bounding box center [362, 422] width 43 height 43
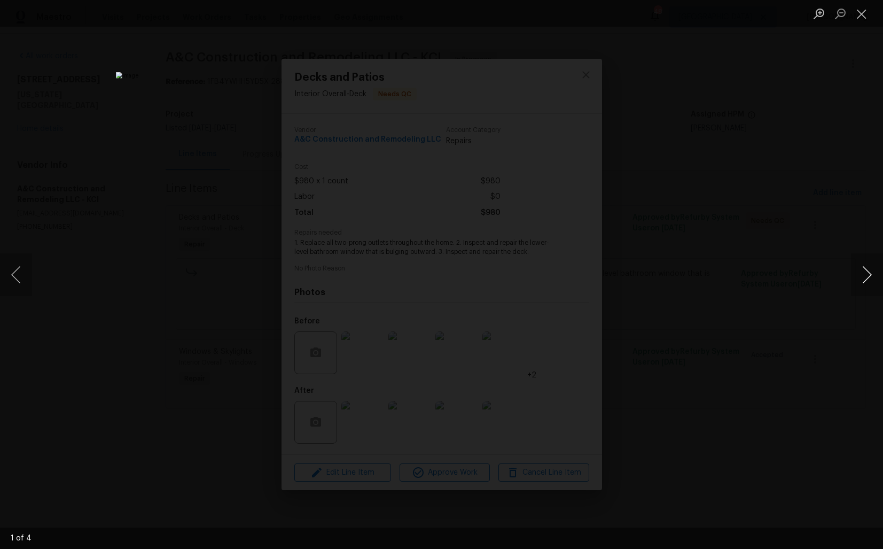
click at [867, 272] on button "Next image" at bounding box center [867, 274] width 32 height 43
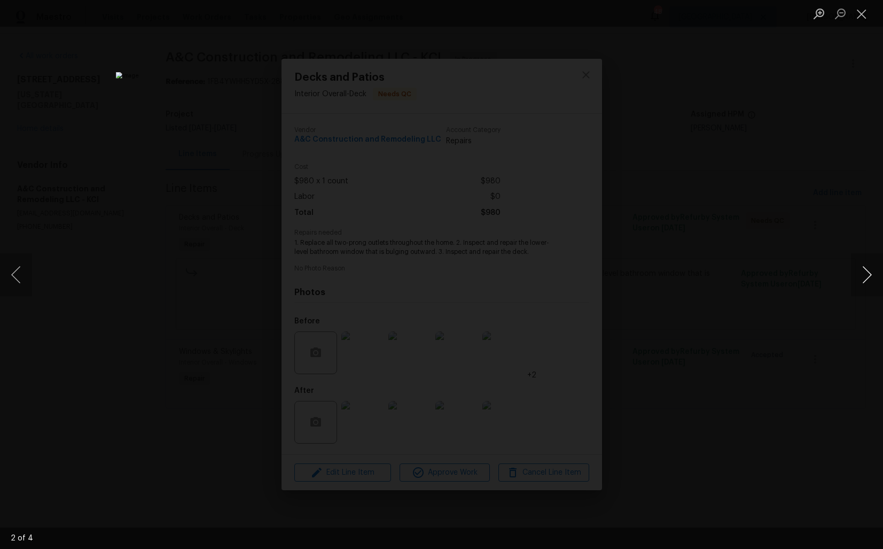
click at [867, 272] on button "Next image" at bounding box center [867, 274] width 32 height 43
click at [791, 272] on div "Lightbox" at bounding box center [441, 274] width 883 height 549
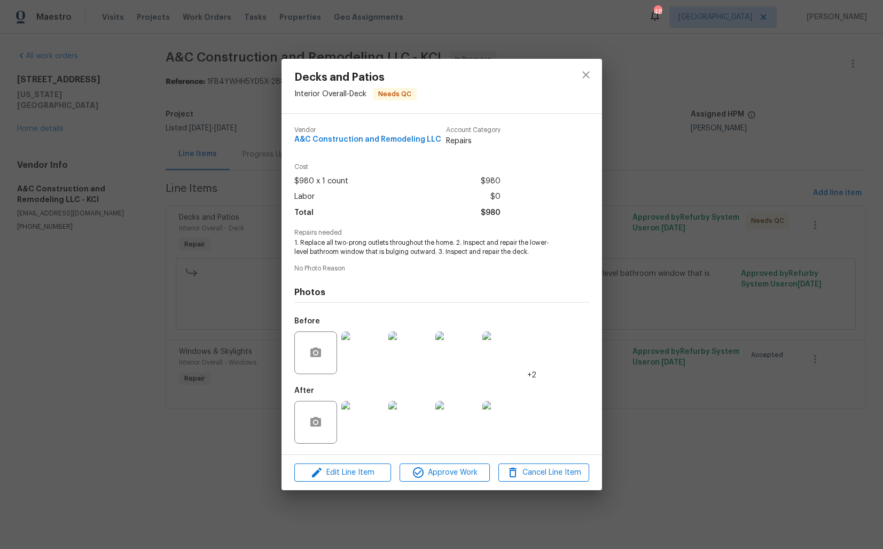
click at [738, 230] on div "Decks and Patios Interior Overall - Deck Needs QC Vendor A&C Construction and R…" at bounding box center [441, 274] width 883 height 549
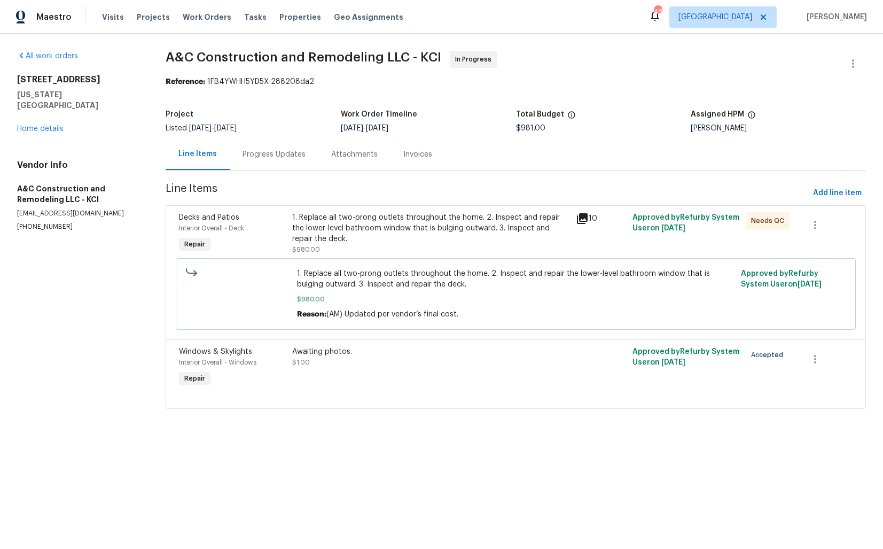
click at [277, 164] on div "Progress Updates" at bounding box center [274, 154] width 89 height 32
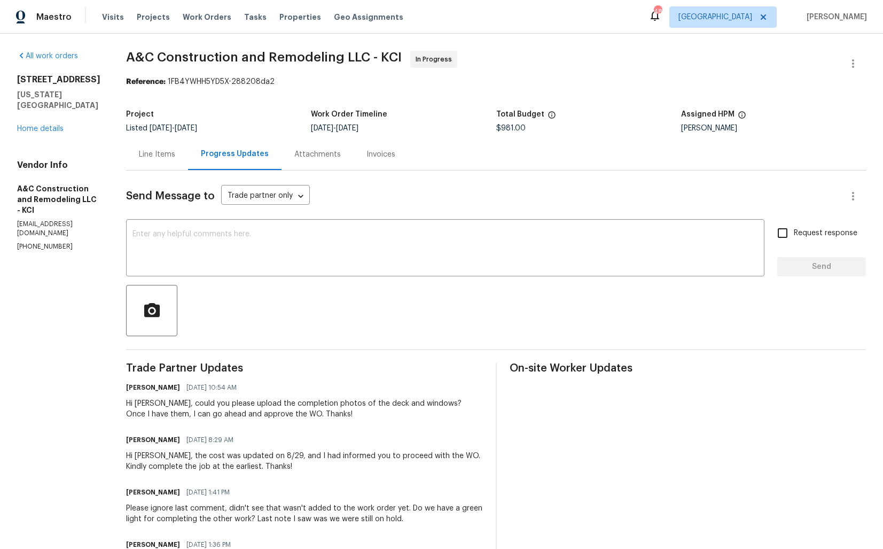
click at [265, 414] on div "Hi Charles, could you please upload the completion photos of the deck and windo…" at bounding box center [304, 408] width 357 height 21
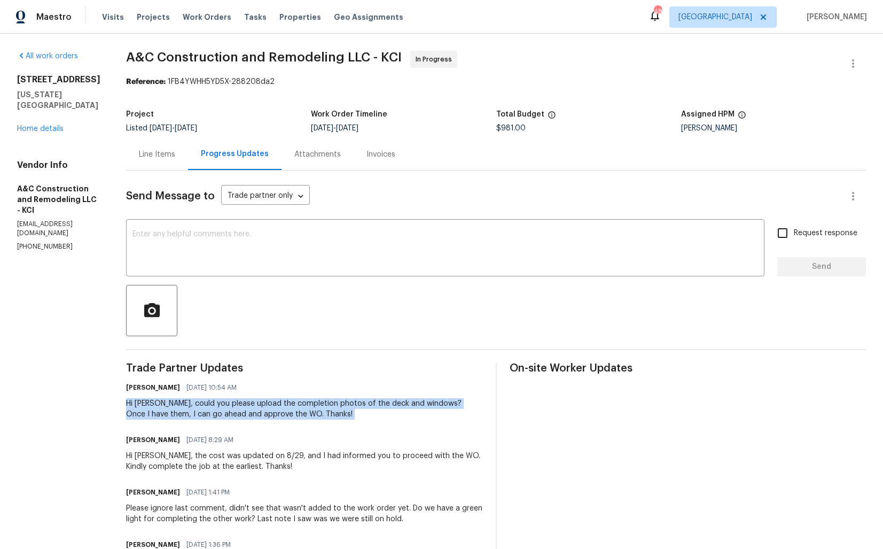
copy div "Hi Charles, could you please upload the completion photos of the deck and windo…"
click at [269, 244] on textarea at bounding box center [445, 248] width 626 height 37
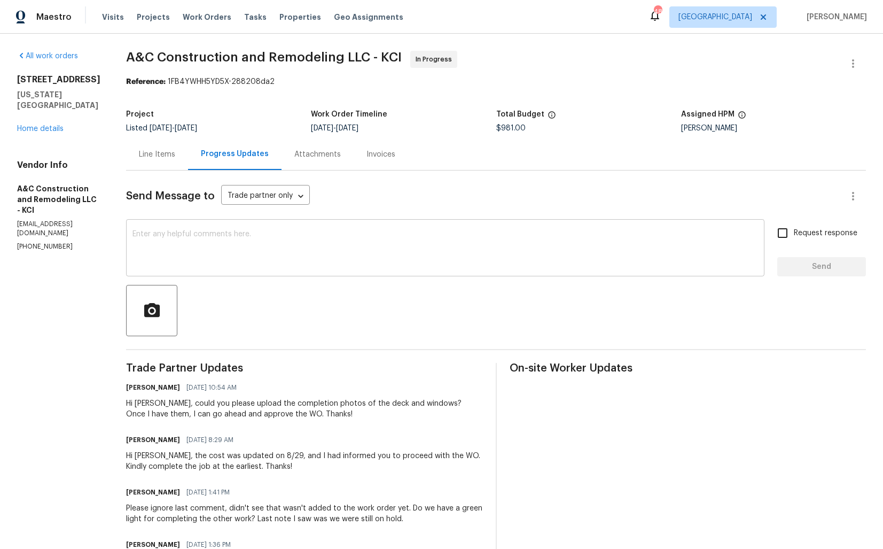
paste textarea "Hi Charles, just following up to see if you were able to upload the completion …"
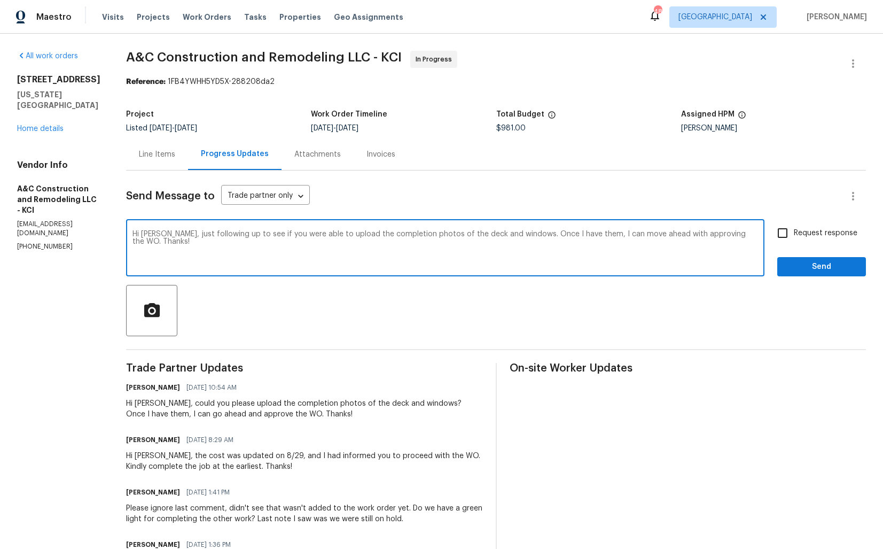
type textarea "Hi Charles, just following up to see if you were able to upload the completion …"
click at [783, 236] on input "Request response" at bounding box center [782, 233] width 22 height 22
checkbox input "true"
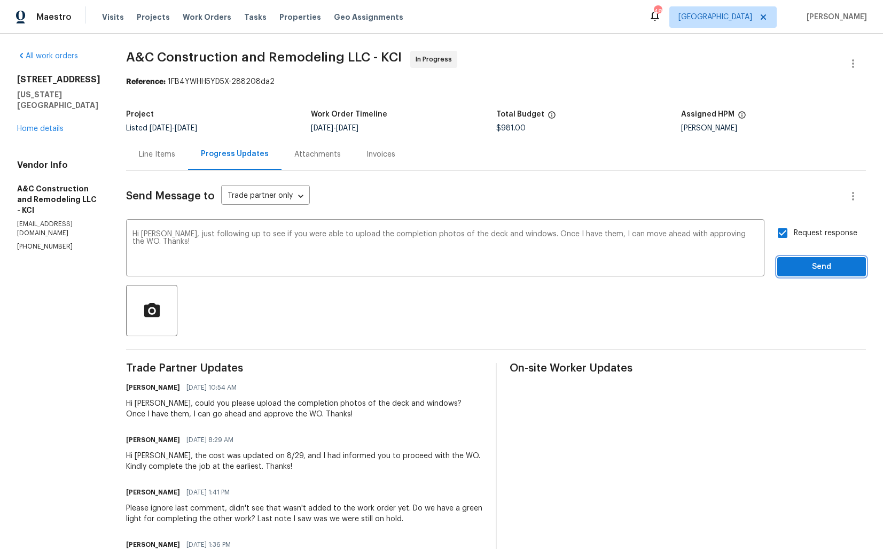
click at [796, 261] on span "Send" at bounding box center [822, 266] width 72 height 13
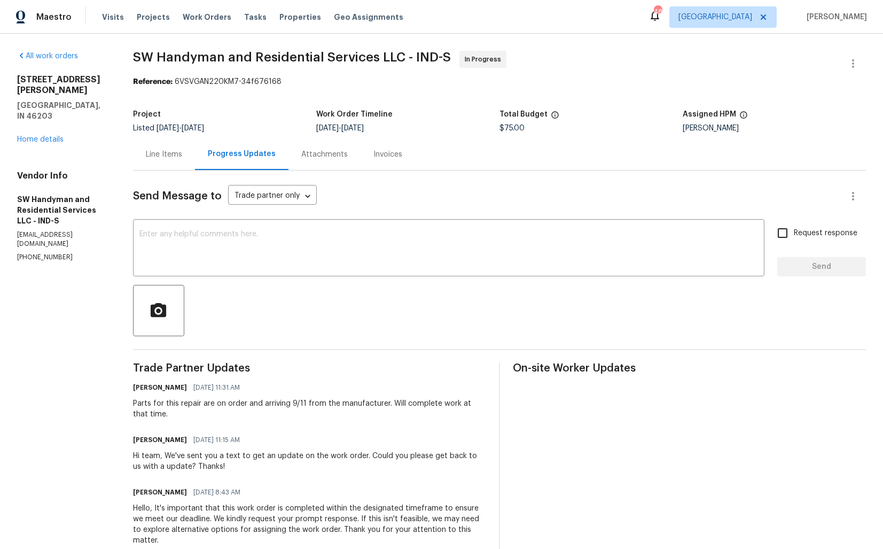
click at [153, 155] on div "Line Items" at bounding box center [164, 154] width 36 height 11
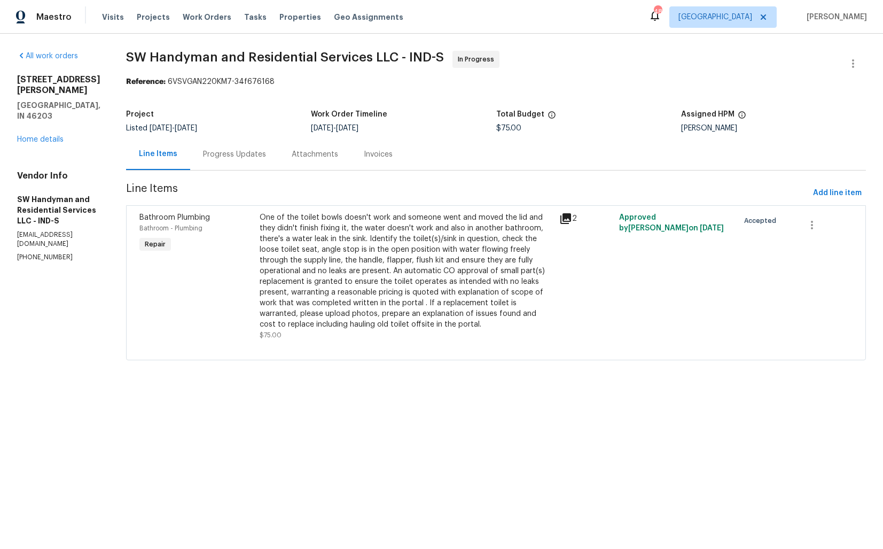
click at [228, 164] on div "Progress Updates" at bounding box center [234, 154] width 89 height 32
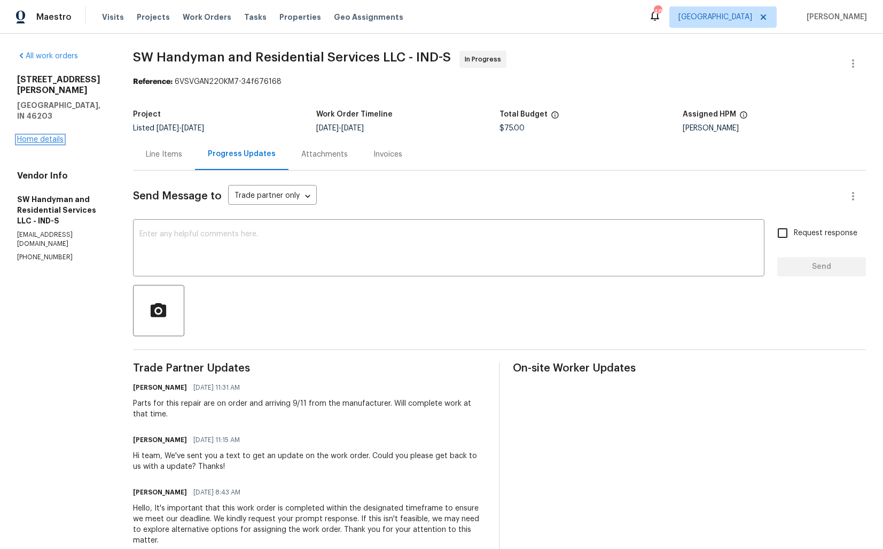
click at [49, 136] on link "Home details" at bounding box center [40, 139] width 46 height 7
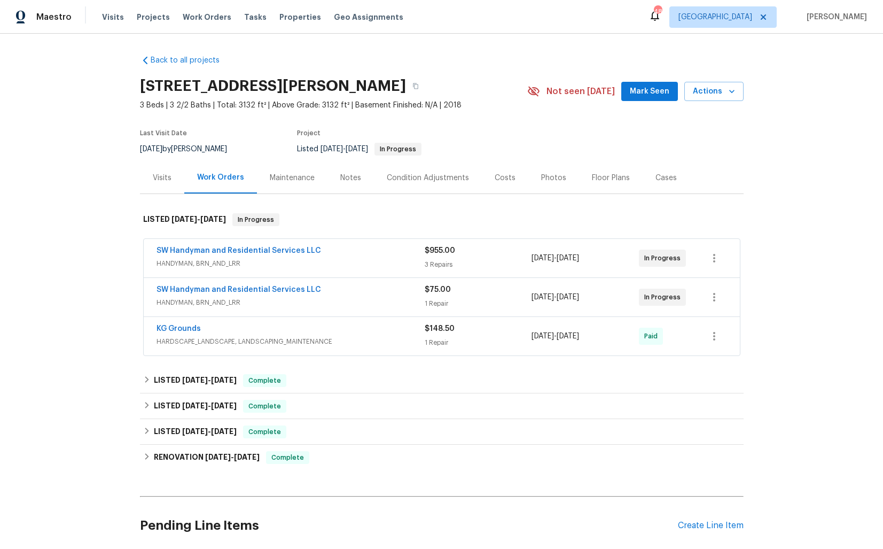
click at [354, 285] on div "SW Handyman and Residential Services LLC" at bounding box center [291, 290] width 268 height 13
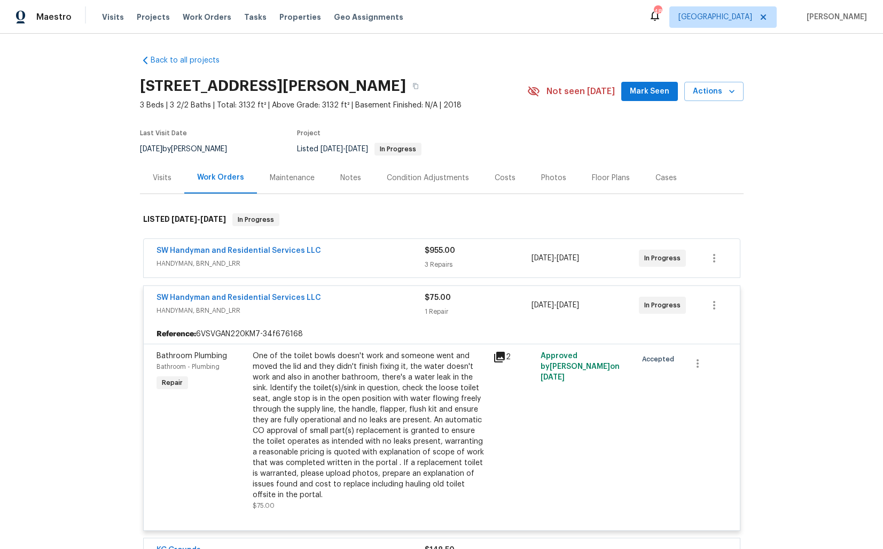
click at [352, 249] on div "SW Handyman and Residential Services LLC" at bounding box center [291, 251] width 268 height 13
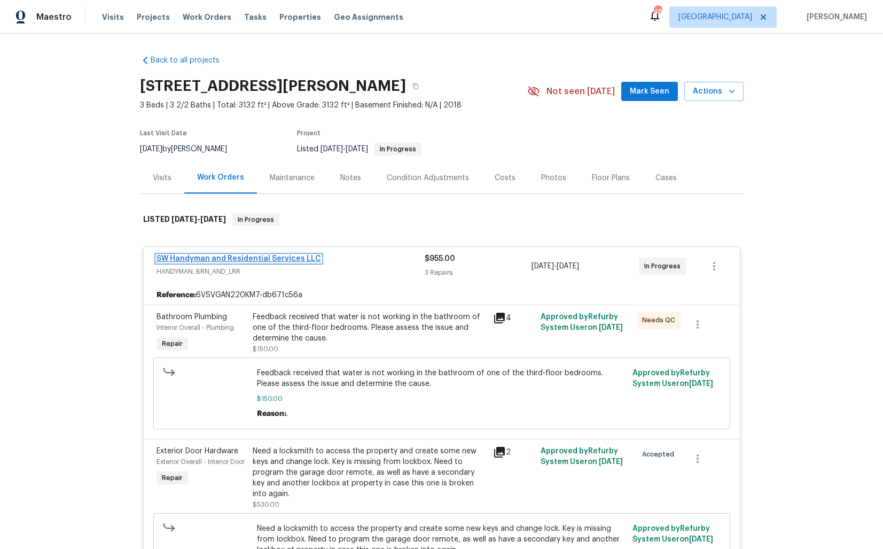
click at [221, 258] on link "SW Handyman and Residential Services LLC" at bounding box center [239, 258] width 165 height 7
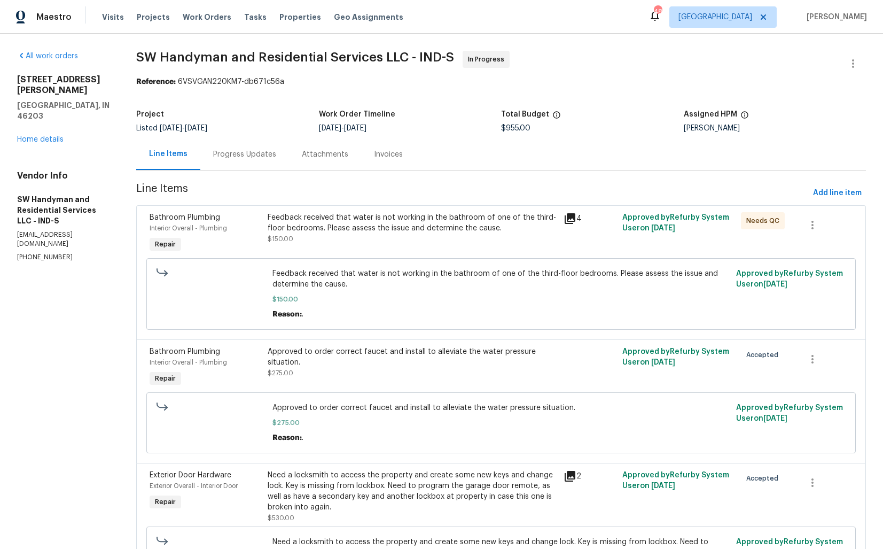
click at [245, 161] on div "Progress Updates" at bounding box center [244, 154] width 89 height 32
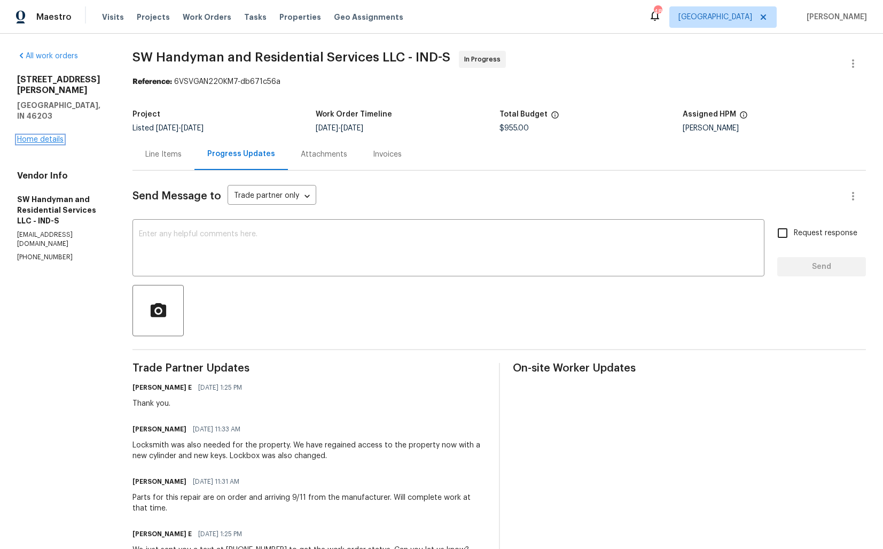
click at [49, 136] on link "Home details" at bounding box center [40, 139] width 46 height 7
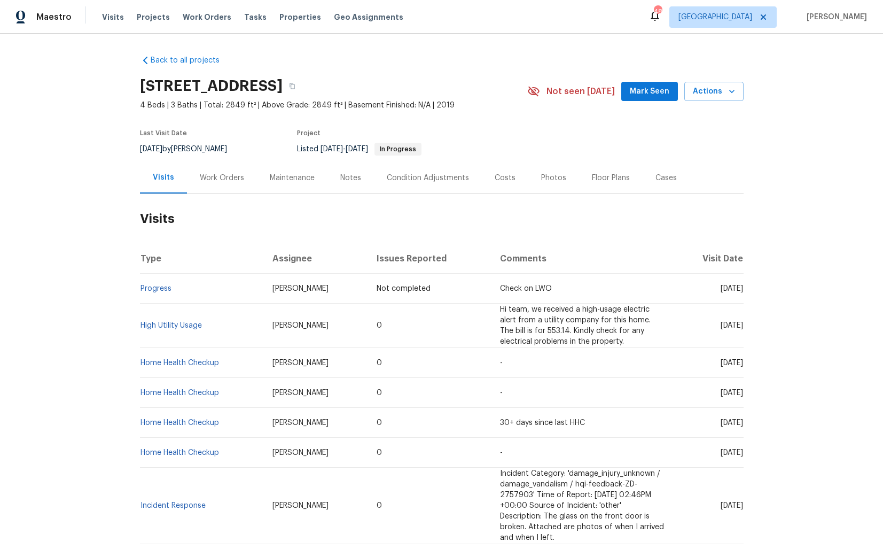
click at [224, 180] on div "Work Orders" at bounding box center [222, 178] width 44 height 11
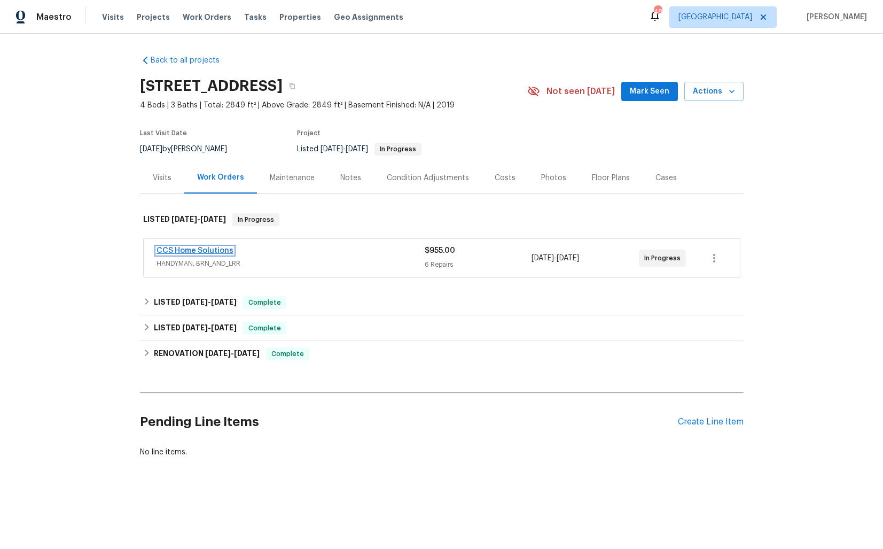
click at [196, 250] on link "CCS Home Solutions" at bounding box center [195, 250] width 77 height 7
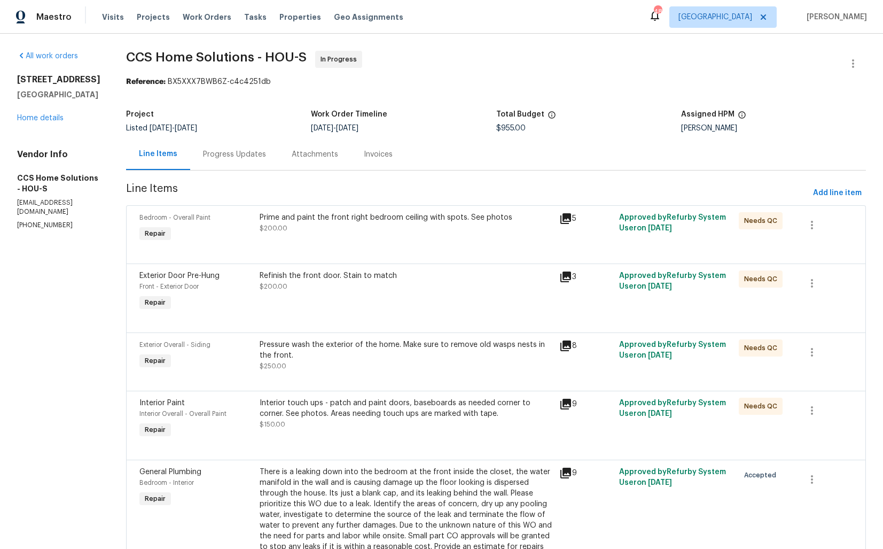
click at [231, 146] on div "Progress Updates" at bounding box center [234, 154] width 89 height 32
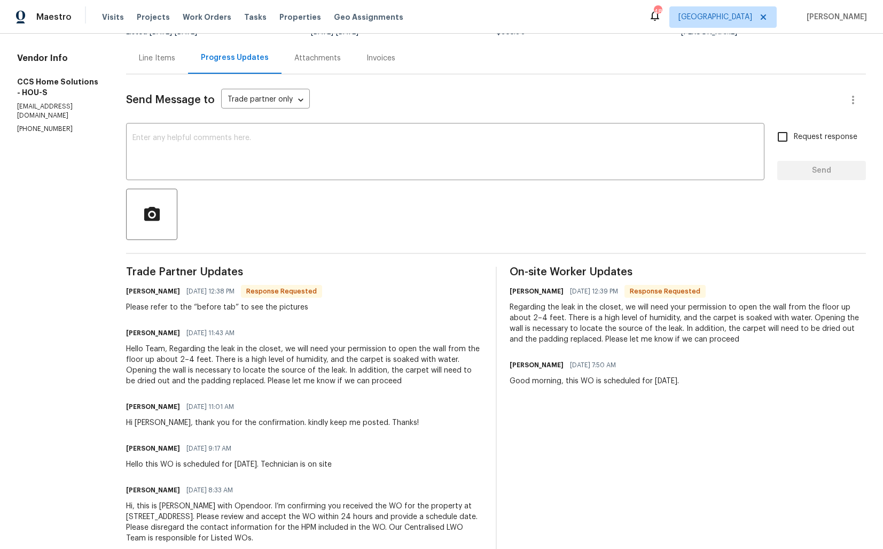
scroll to position [121, 0]
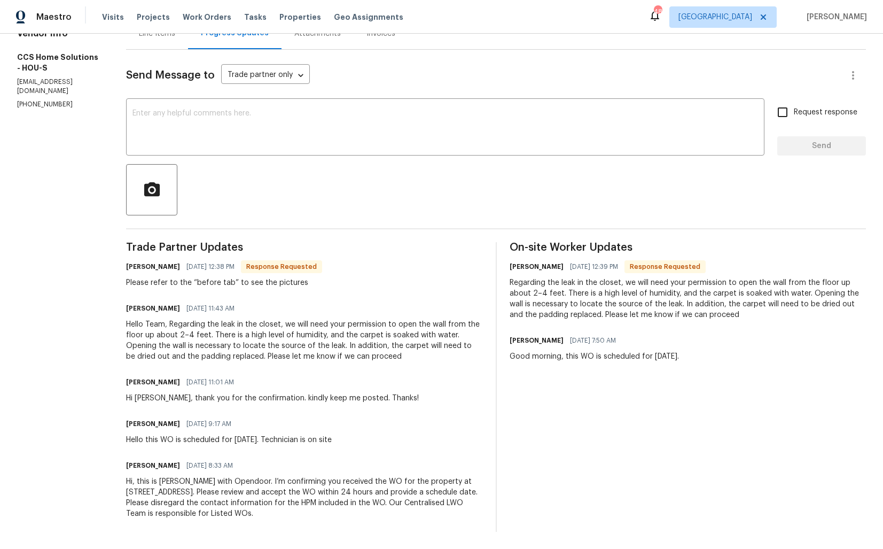
click at [221, 333] on div "Hello Team, Regarding the leak in the closet, we will need your permission to o…" at bounding box center [304, 340] width 357 height 43
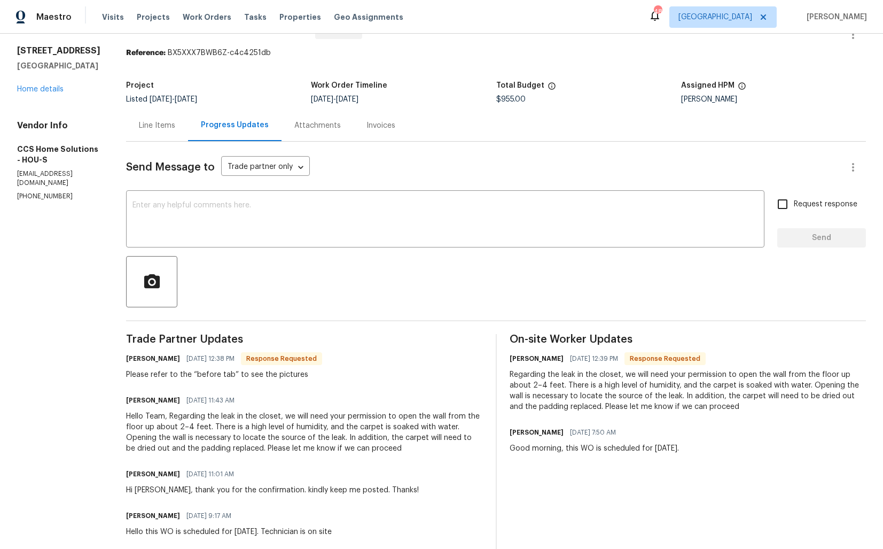
scroll to position [0, 0]
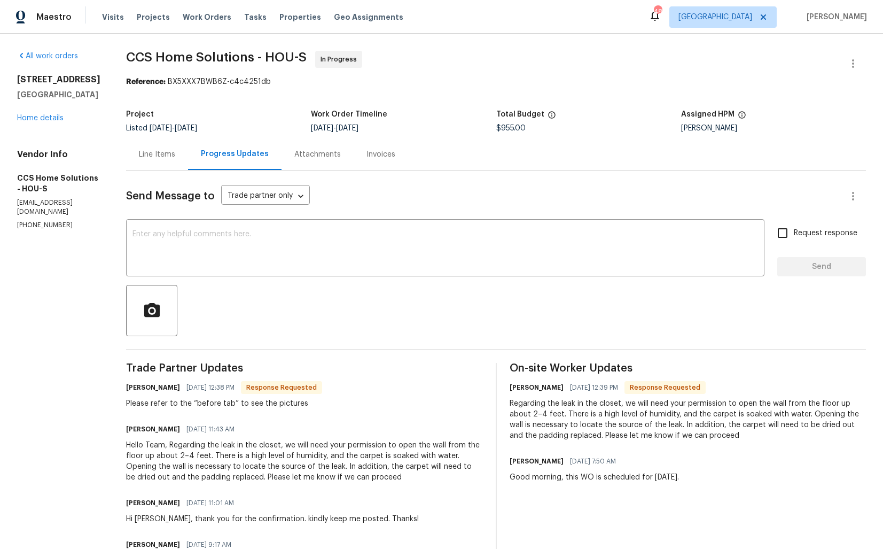
click at [151, 156] on div "Line Items" at bounding box center [157, 154] width 36 height 11
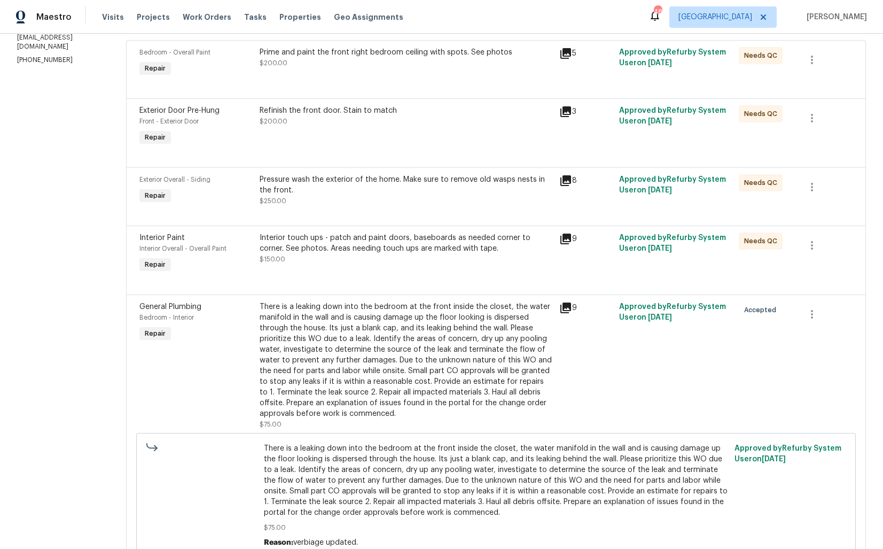
scroll to position [284, 0]
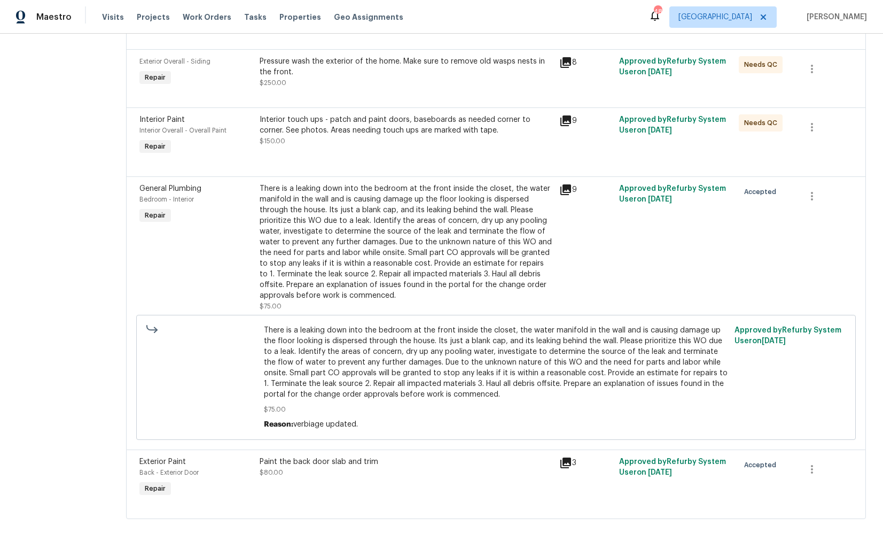
click at [374, 246] on div "There is a leaking down into the bedroom at the front inside the closet, the wa…" at bounding box center [406, 242] width 293 height 118
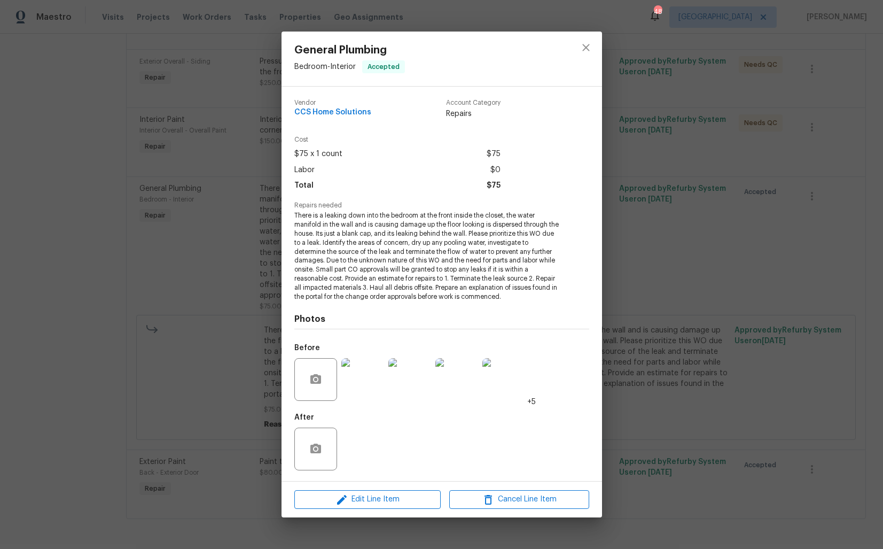
click at [360, 380] on img at bounding box center [362, 379] width 43 height 43
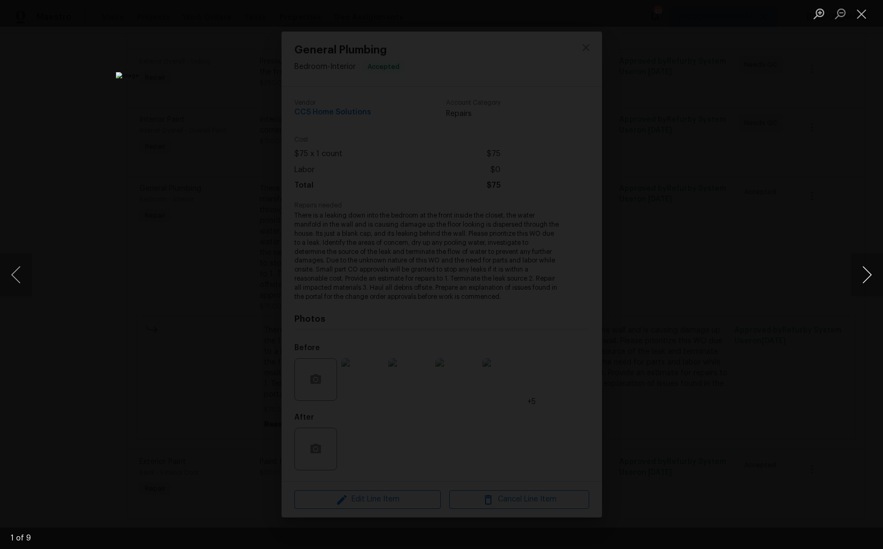
click at [868, 275] on button "Next image" at bounding box center [867, 274] width 32 height 43
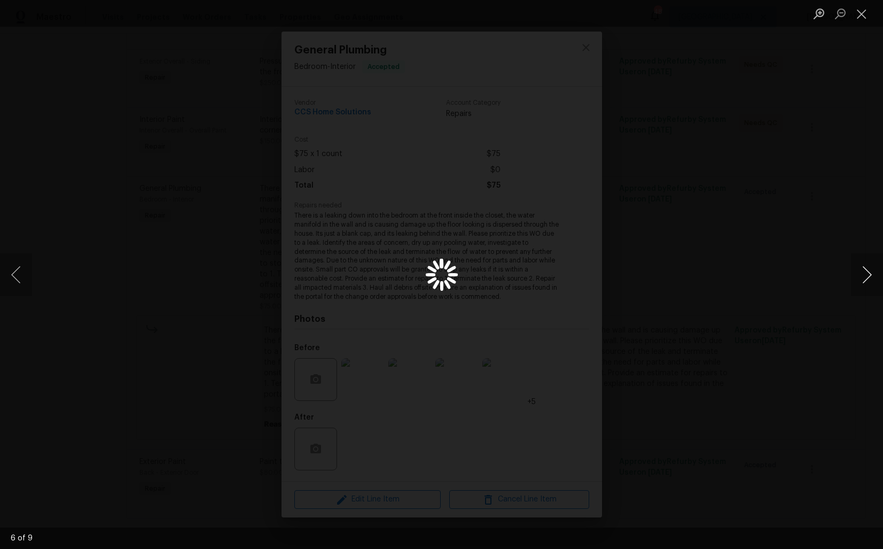
click at [868, 275] on button "Next image" at bounding box center [867, 274] width 32 height 43
click at [732, 282] on div "Lightbox" at bounding box center [441, 274] width 883 height 549
click at [738, 220] on div "Lightbox" at bounding box center [441, 274] width 883 height 549
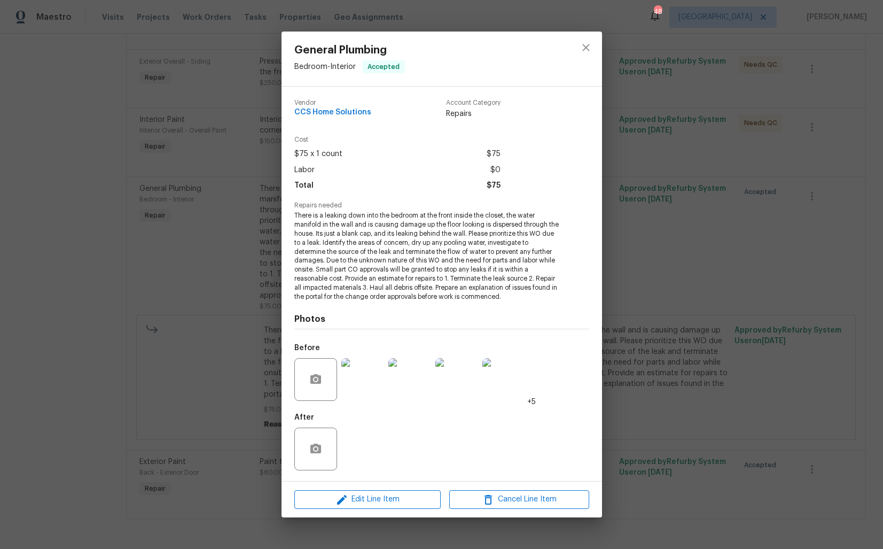
click at [690, 220] on div "General Plumbing Bedroom - Interior Accepted Vendor CCS Home Solutions Account …" at bounding box center [441, 274] width 883 height 549
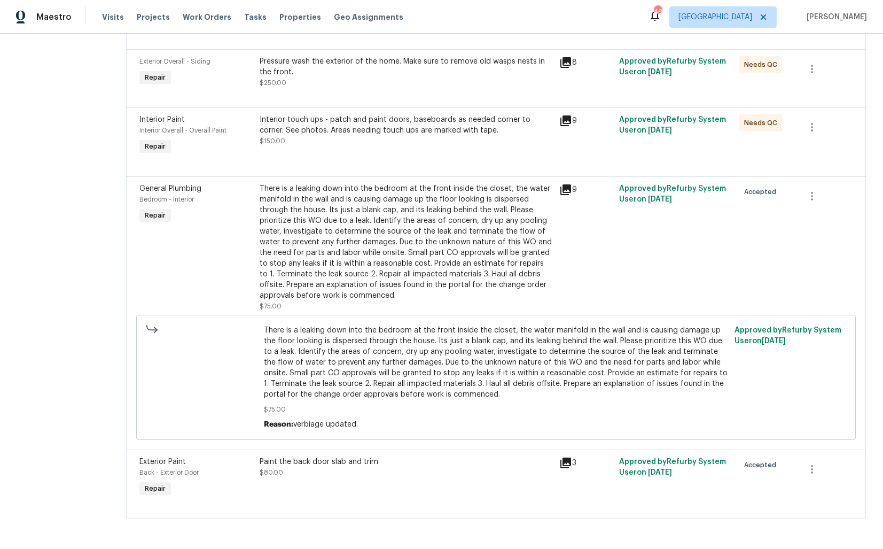
scroll to position [0, 0]
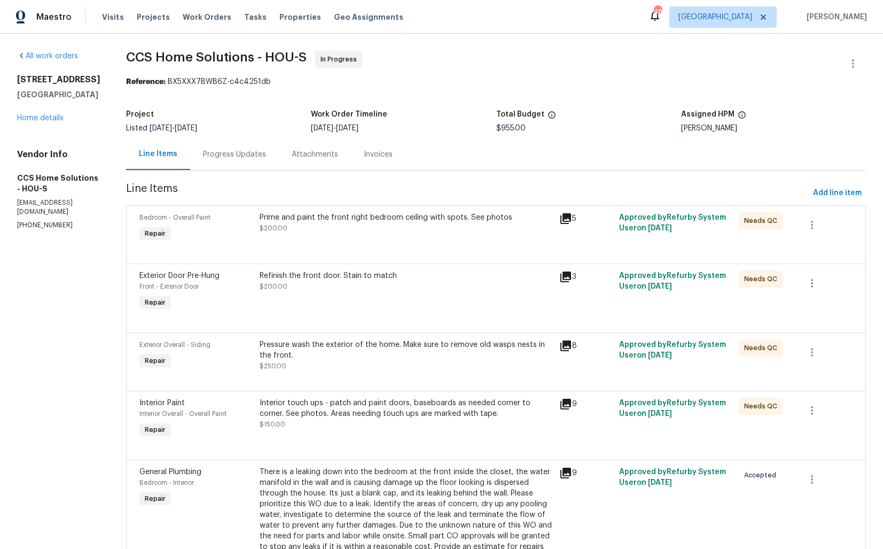
click at [240, 166] on div "Progress Updates" at bounding box center [234, 154] width 89 height 32
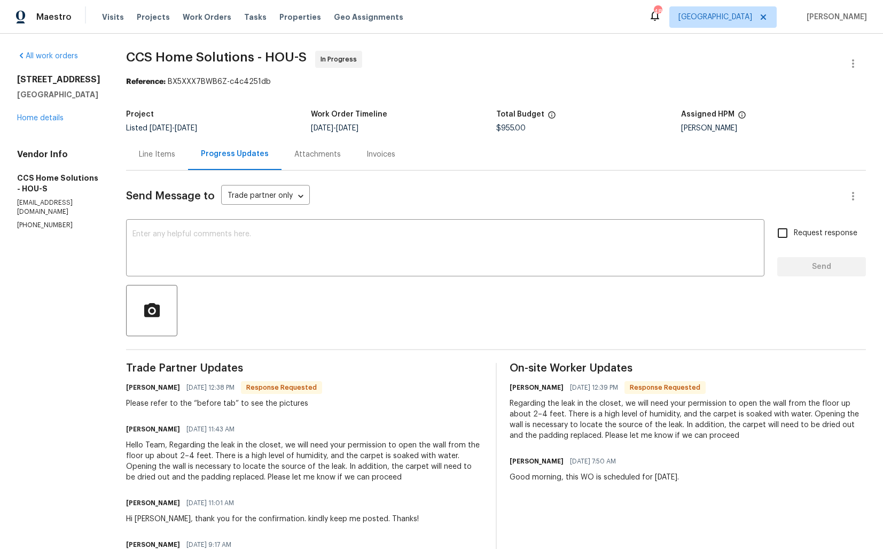
click at [134, 389] on h6 "[PERSON_NAME]" at bounding box center [153, 387] width 54 height 11
copy h6 "Julice"
click at [374, 243] on textarea at bounding box center [445, 248] width 626 height 37
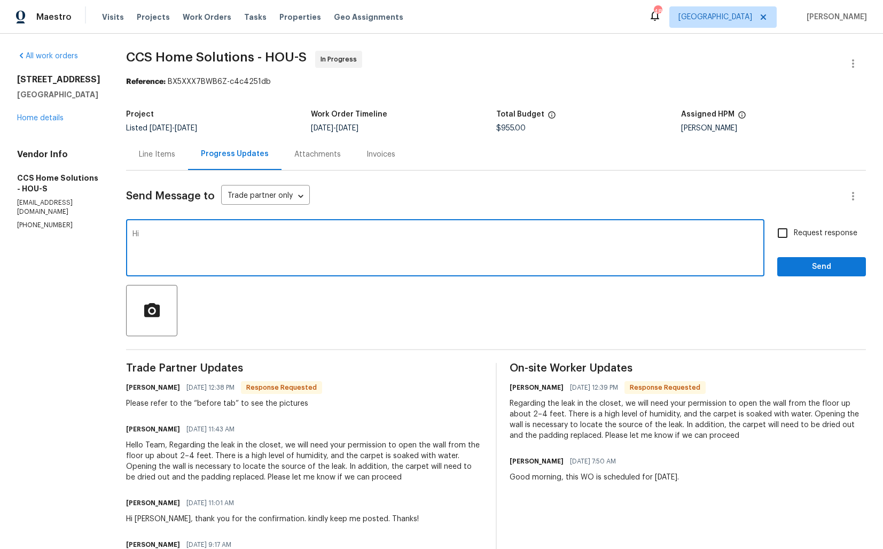
paste textarea "Julice"
type textarea "Hi Julice, thank you for the update. Let me get back to. you shortly. Thanks!"
click at [825, 267] on span "Send" at bounding box center [822, 266] width 72 height 13
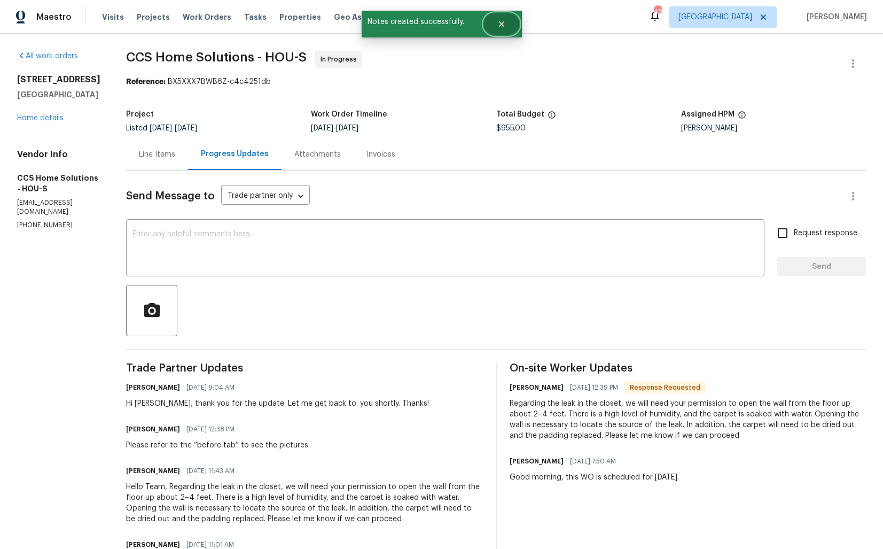
click at [501, 27] on icon "Close" at bounding box center [501, 24] width 9 height 9
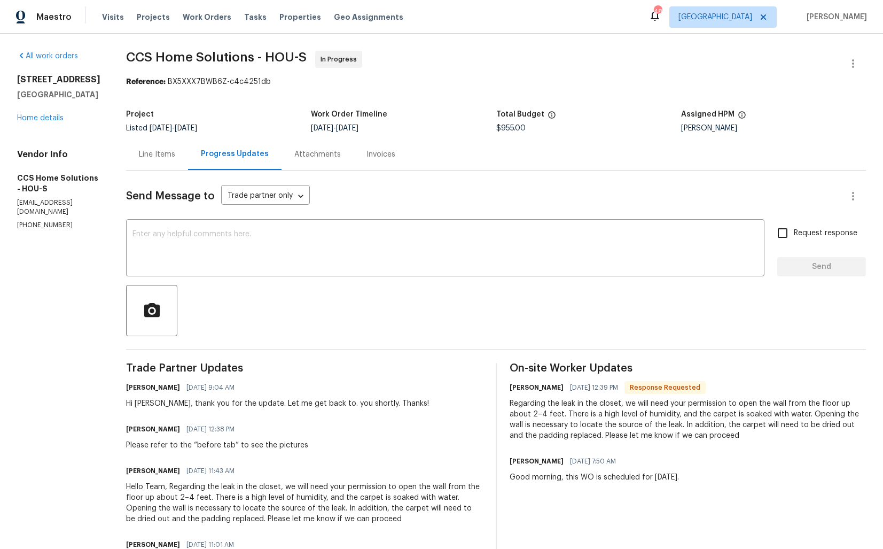
click at [169, 388] on div "Arvind Raj M 09/04/2025 9:04 AM" at bounding box center [277, 387] width 303 height 15
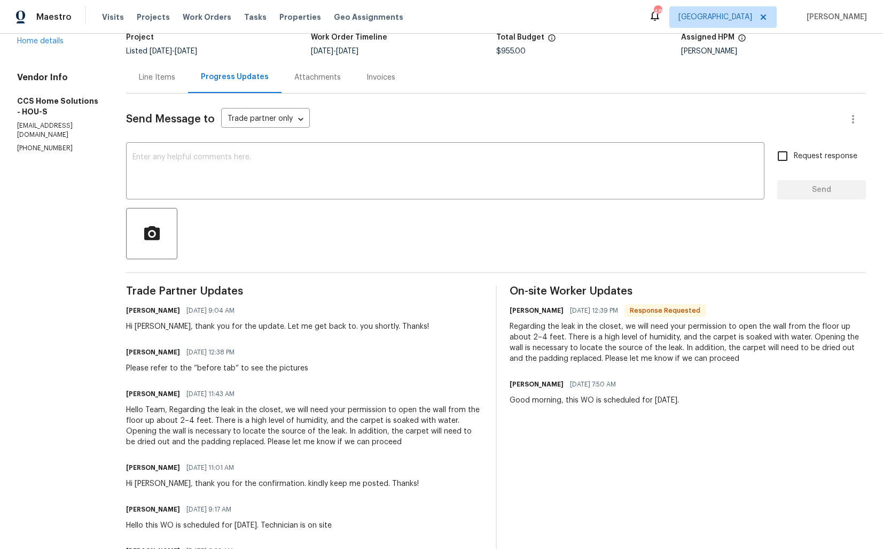
scroll to position [76, 0]
click at [602, 344] on div "Regarding the leak in the closet, we will need your permission to open the wall…" at bounding box center [688, 343] width 357 height 43
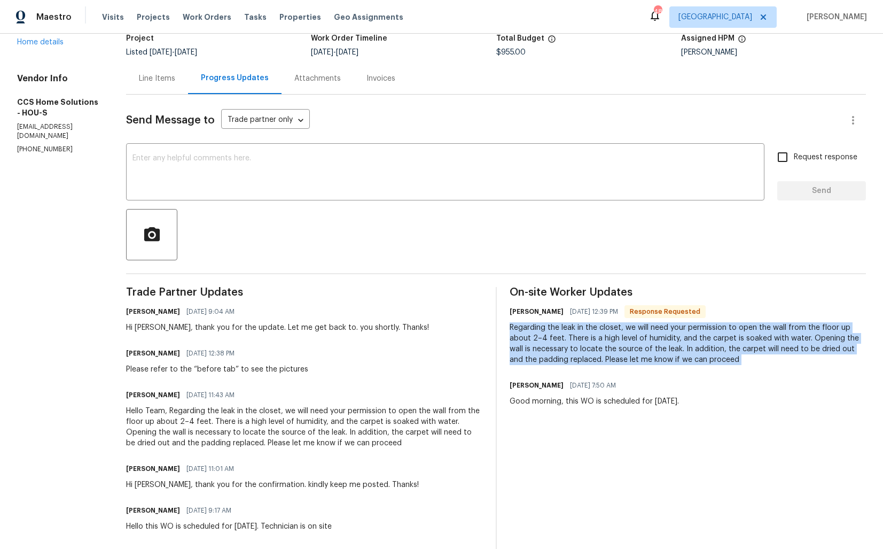
copy div "Regarding the leak in the closet, we will need your permission to open the wall…"
click at [600, 257] on div at bounding box center [496, 234] width 740 height 51
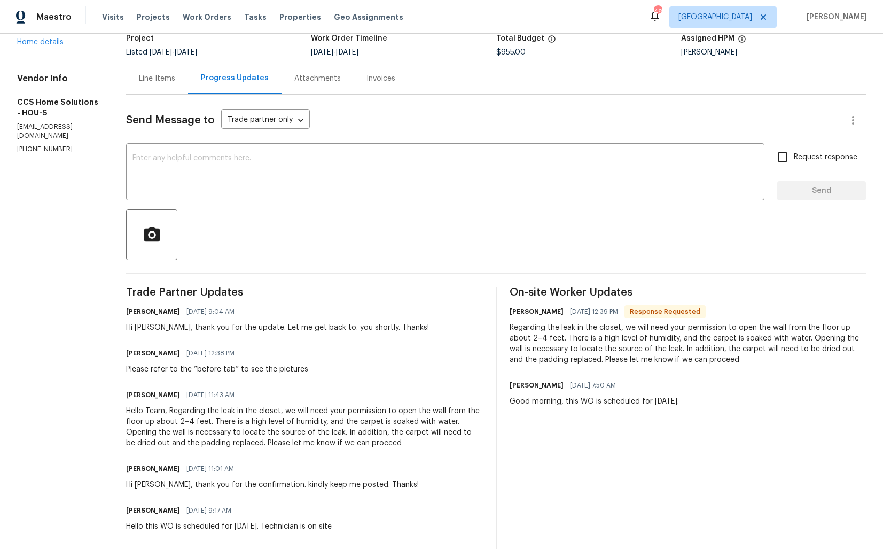
click at [507, 80] on div "Line Items Progress Updates Attachments Invoices" at bounding box center [496, 79] width 740 height 32
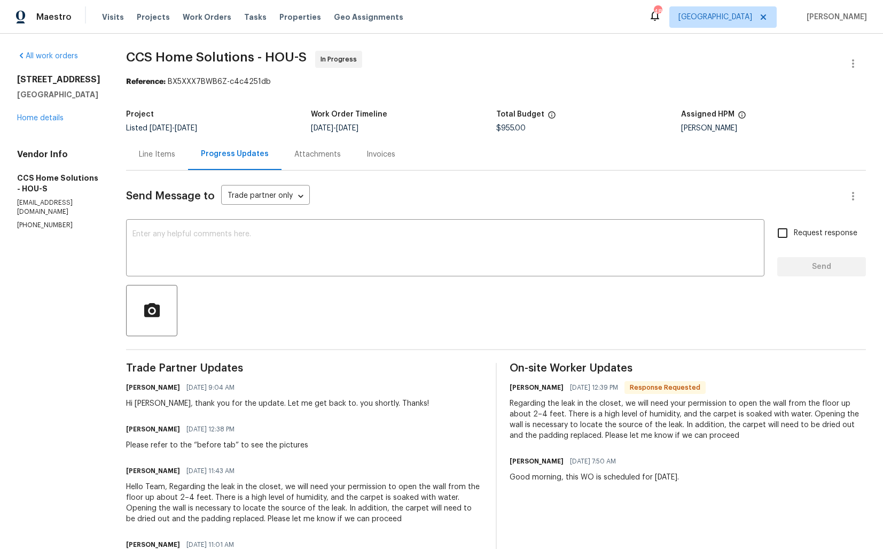
click at [260, 133] on div "Project Listed 9/1/2025 - 9/4/2025 Work Order Timeline 9/2/2025 - 9/4/2025 Tota…" at bounding box center [496, 121] width 740 height 34
click at [531, 428] on div "Regarding the leak in the closet, we will need your permission to open the wall…" at bounding box center [688, 419] width 357 height 43
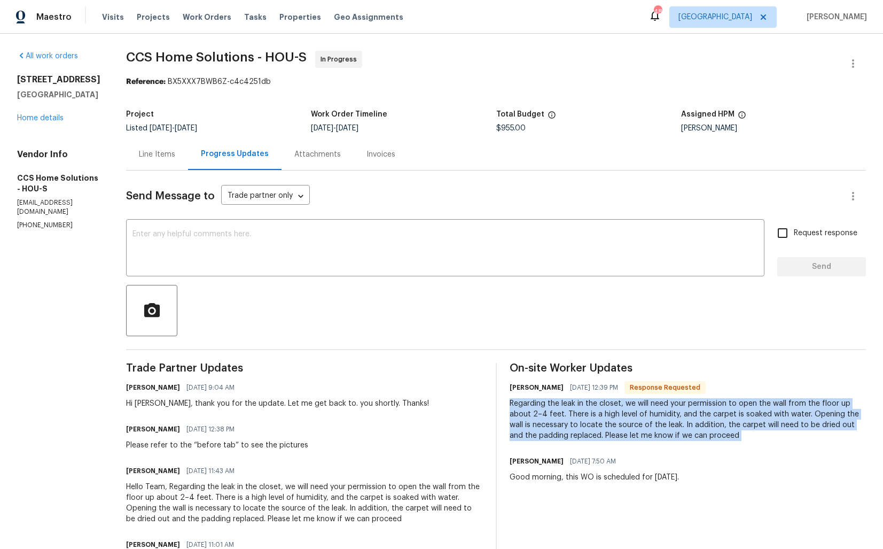
copy div "Regarding the leak in the closet, we will need your permission to open the wall…"
click at [247, 68] on span "CCS Home Solutions - HOU-S In Progress" at bounding box center [483, 64] width 714 height 26
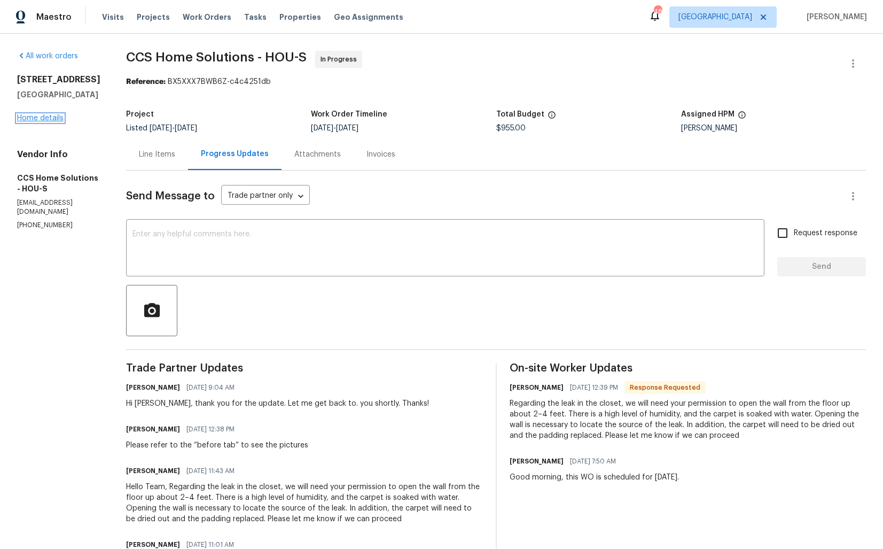
click at [54, 118] on link "Home details" at bounding box center [40, 117] width 46 height 7
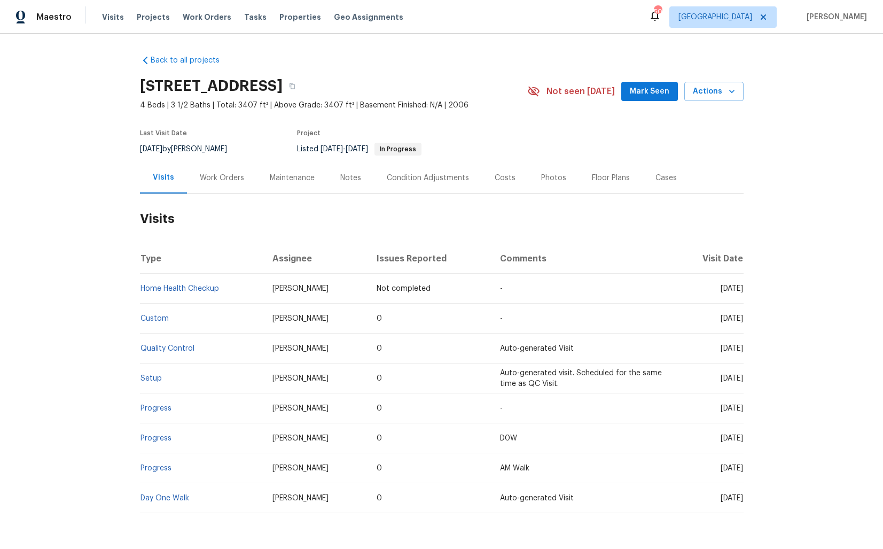
click at [222, 174] on div "Work Orders" at bounding box center [222, 178] width 44 height 11
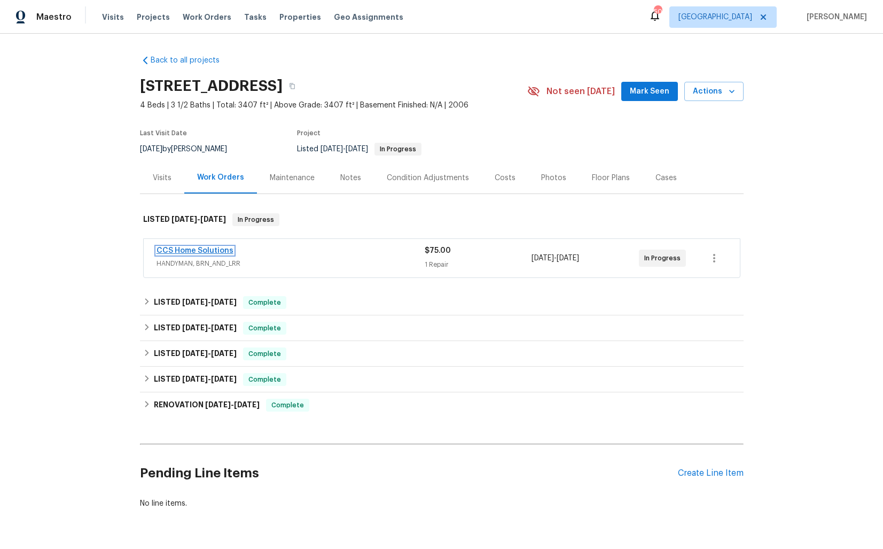
click at [193, 251] on link "CCS Home Solutions" at bounding box center [195, 250] width 77 height 7
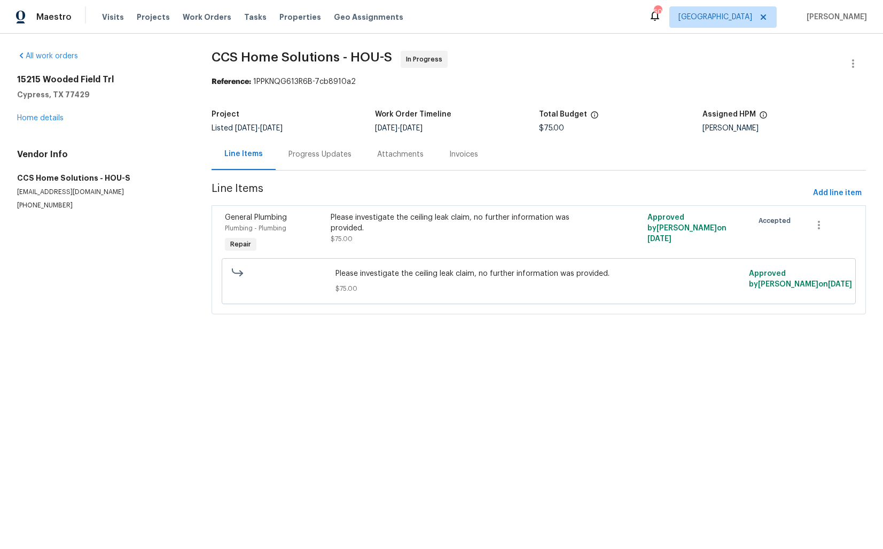
click at [307, 154] on div "Progress Updates" at bounding box center [319, 154] width 63 height 11
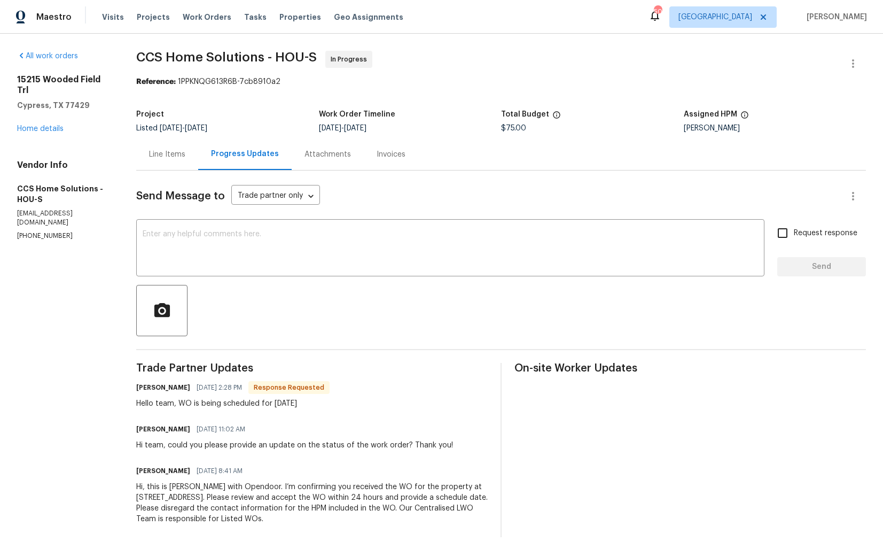
scroll to position [6, 0]
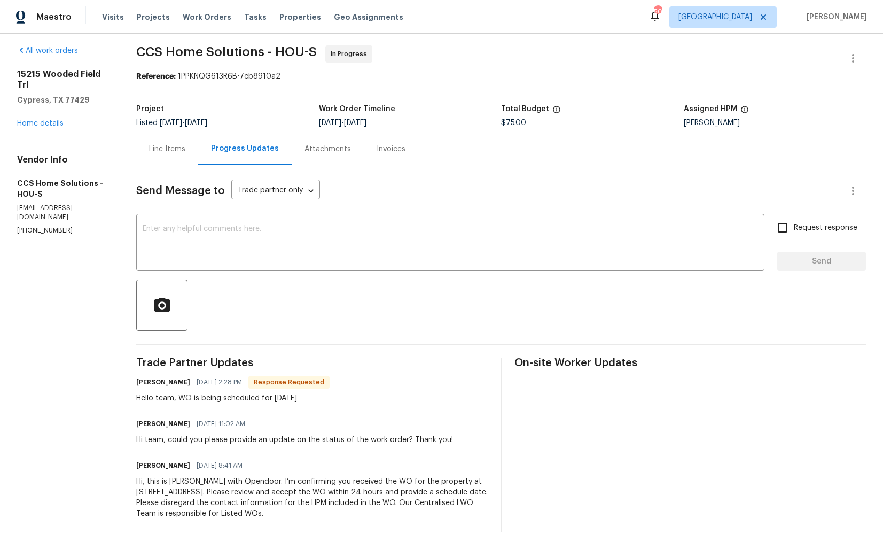
click at [143, 385] on h6 "[PERSON_NAME]" at bounding box center [163, 382] width 54 height 11
click at [143, 385] on h6 "Julice Millan" at bounding box center [163, 382] width 54 height 11
copy h6 "Julice"
click at [277, 254] on textarea at bounding box center [450, 243] width 615 height 37
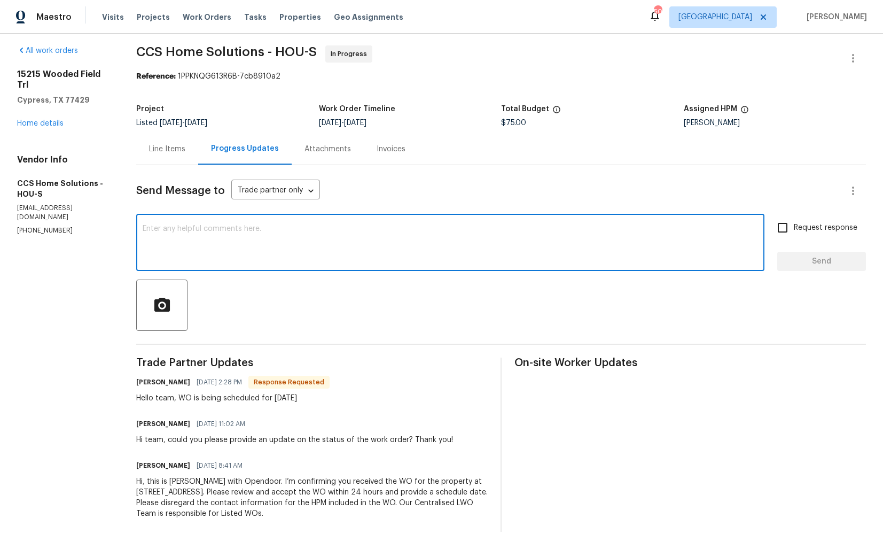
type textarea "H"
paste textarea "Julice"
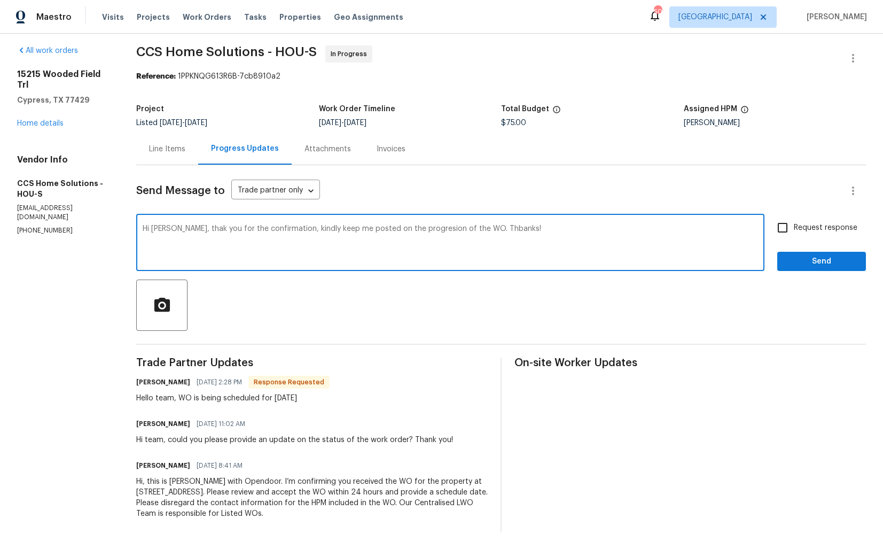
click at [243, 231] on textarea "Hi Julice, thak you for the confirmation, kindly keep me posted on the progresi…" at bounding box center [450, 243] width 615 height 37
paste textarea "nk you for the confirmation. Kindly keep me posted on the progression of the WO…"
type textarea "Hi Julice, thank you for the confirmation. Kindly keep me posted on the progres…"
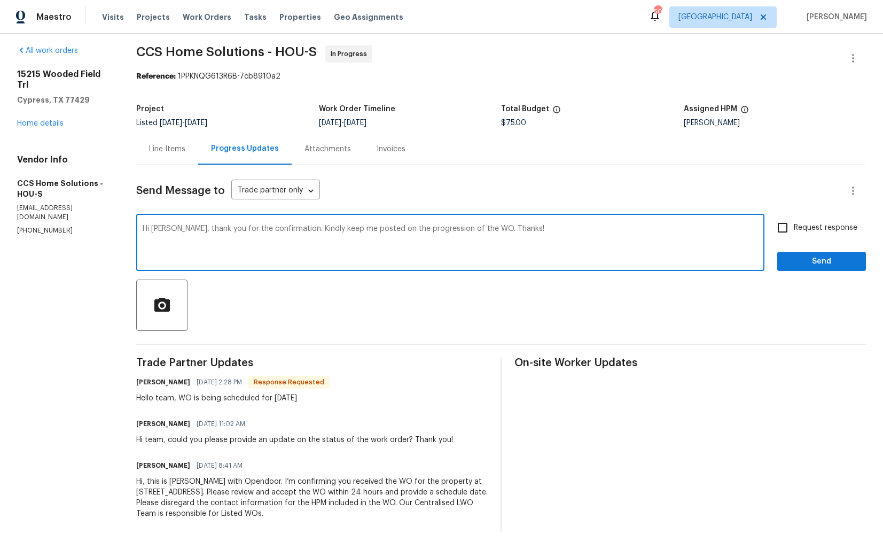
click at [786, 231] on input "Request response" at bounding box center [782, 227] width 22 height 22
checkbox input "true"
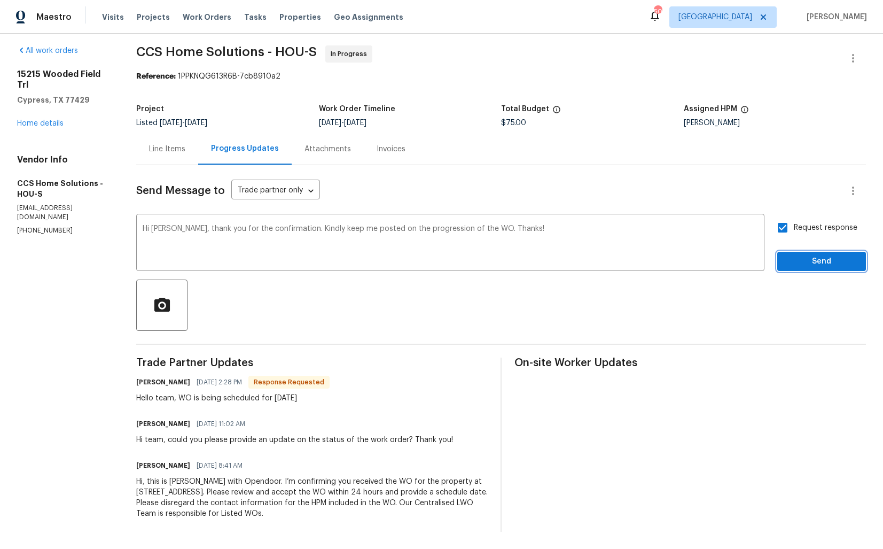
click at [794, 262] on span "Send" at bounding box center [822, 261] width 72 height 13
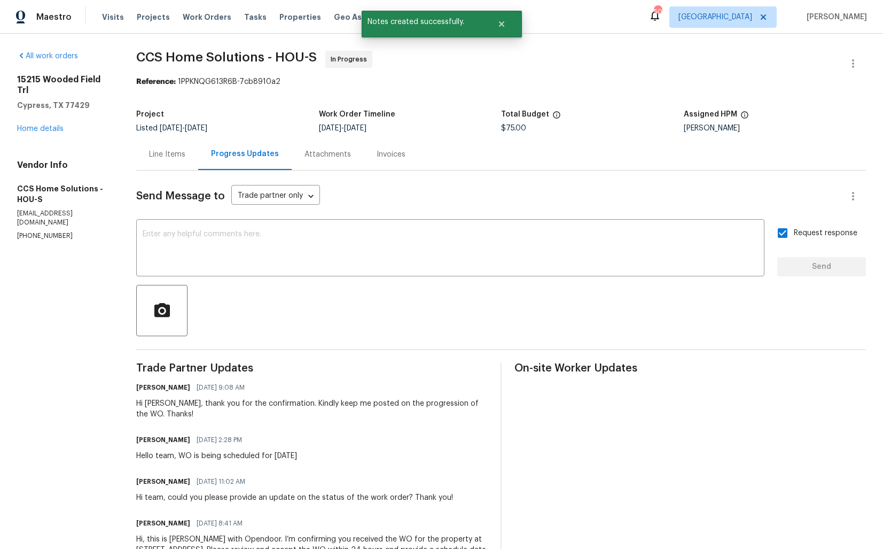
click at [172, 459] on div "Hello team, WO is being scheduled for tomorrow" at bounding box center [216, 455] width 161 height 11
copy div "Hello team, WO is being scheduled for tomorrow"
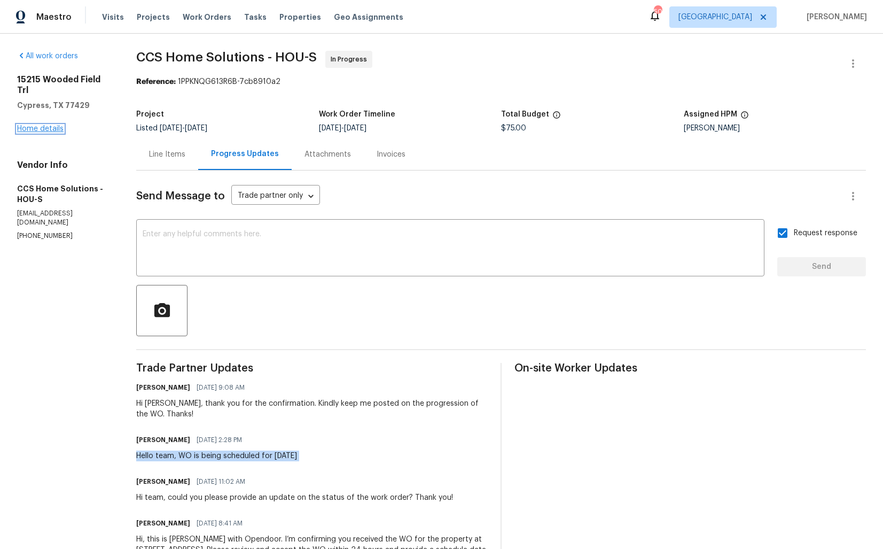
click at [27, 125] on link "Home details" at bounding box center [40, 128] width 46 height 7
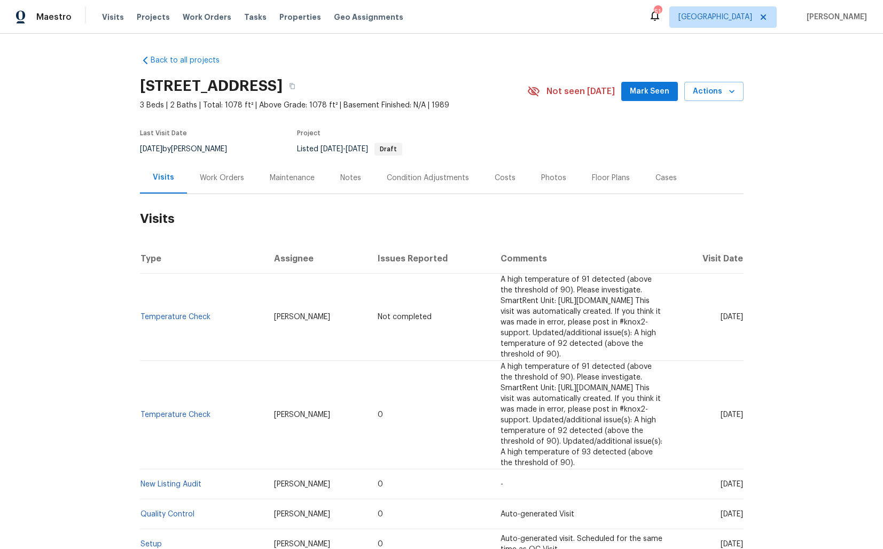
click at [228, 173] on div "Work Orders" at bounding box center [222, 178] width 44 height 11
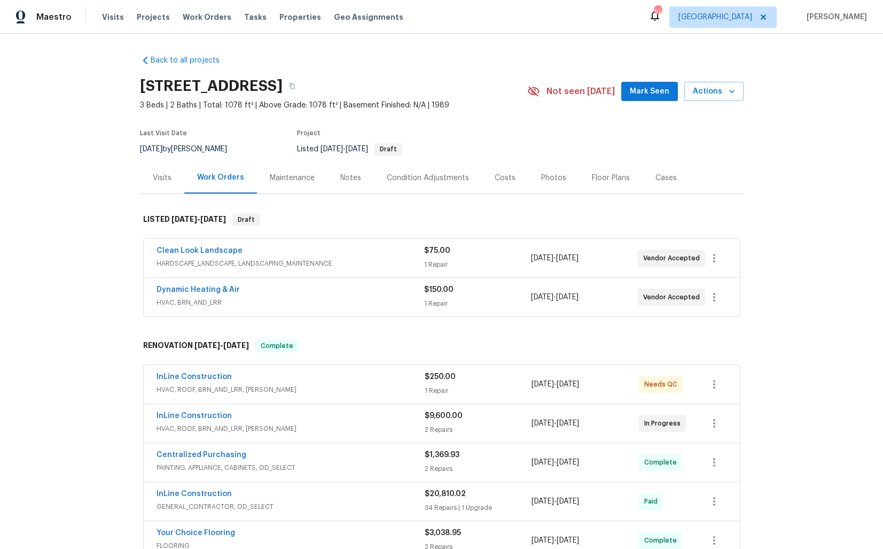
click at [262, 288] on div "Dynamic Heating & Air" at bounding box center [291, 290] width 268 height 13
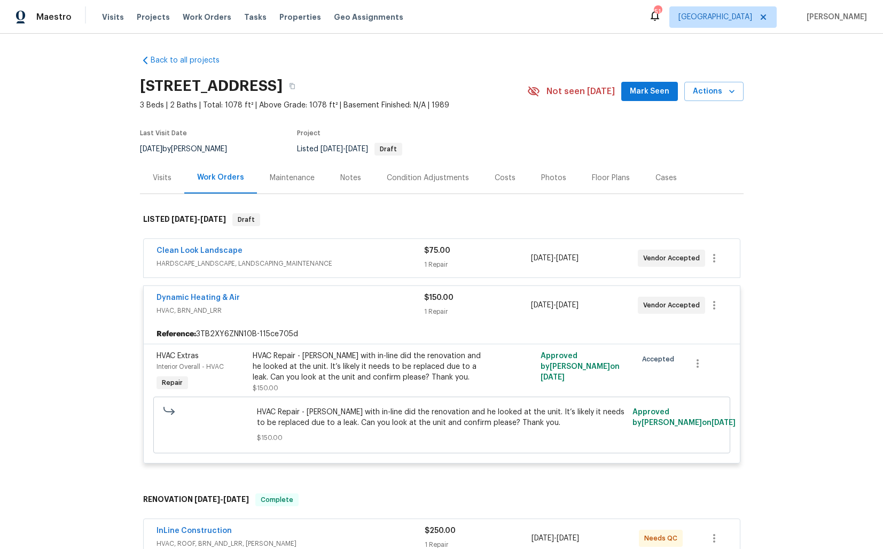
click at [311, 295] on div "Dynamic Heating & Air" at bounding box center [291, 298] width 268 height 13
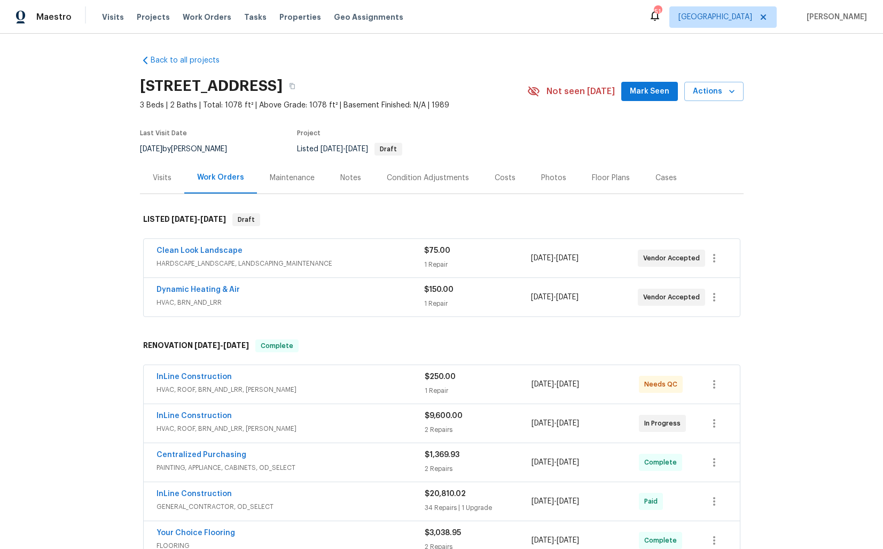
click at [280, 246] on div "Clean Look Landscape" at bounding box center [291, 251] width 268 height 13
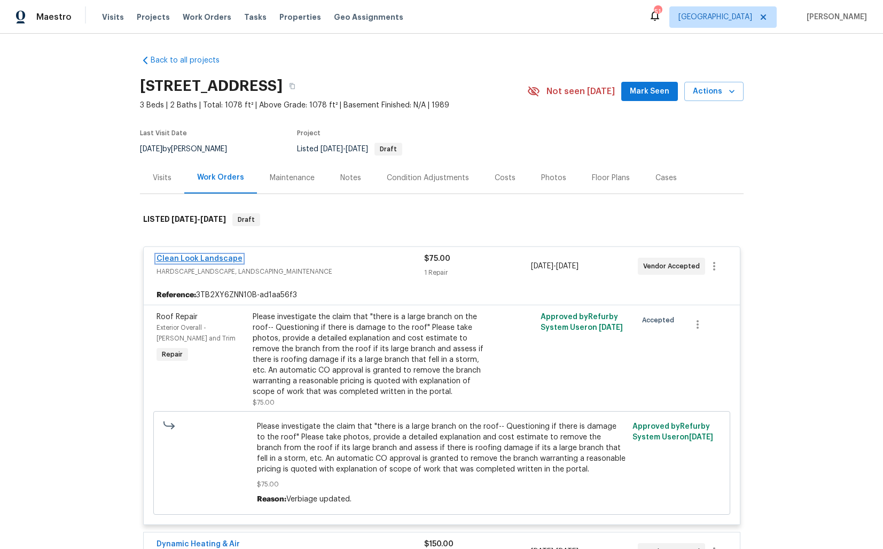
click at [214, 256] on link "Clean Look Landscape" at bounding box center [200, 258] width 86 height 7
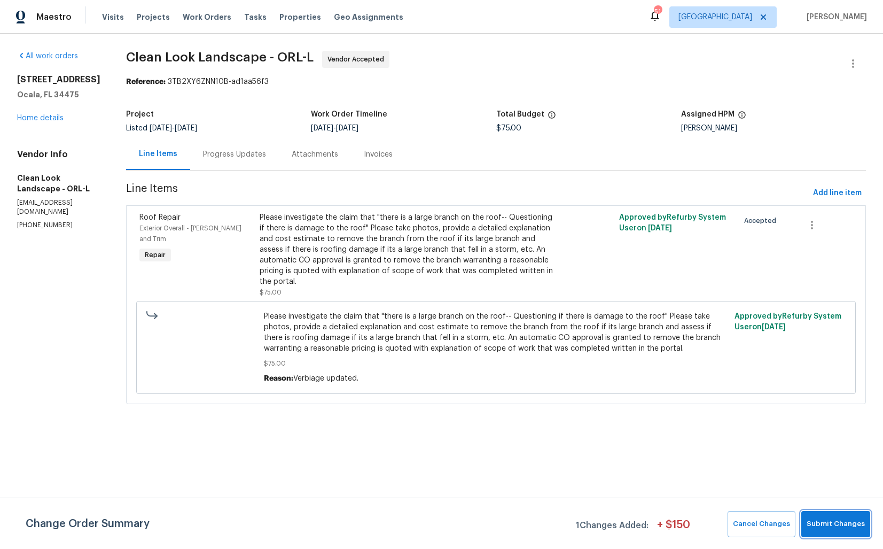
click at [824, 524] on span "Submit Changes" at bounding box center [836, 524] width 58 height 12
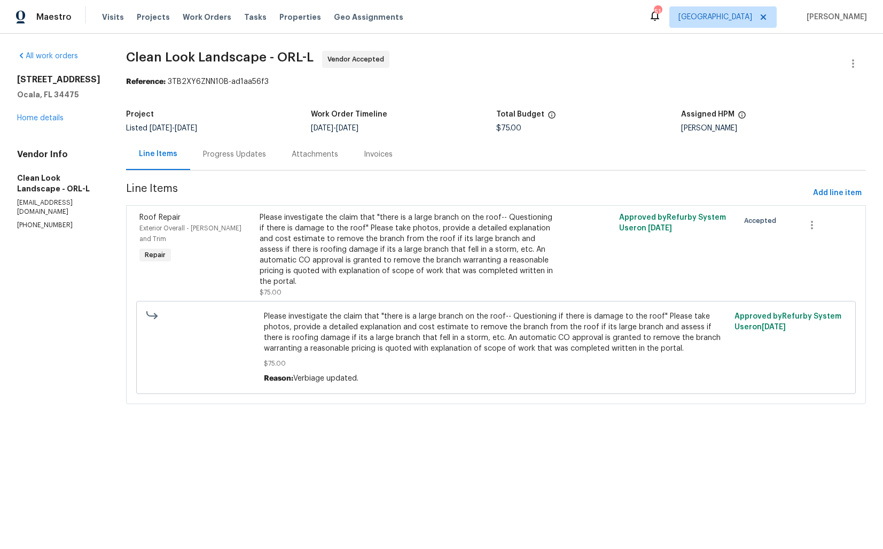
click at [241, 164] on div "Progress Updates" at bounding box center [234, 154] width 89 height 32
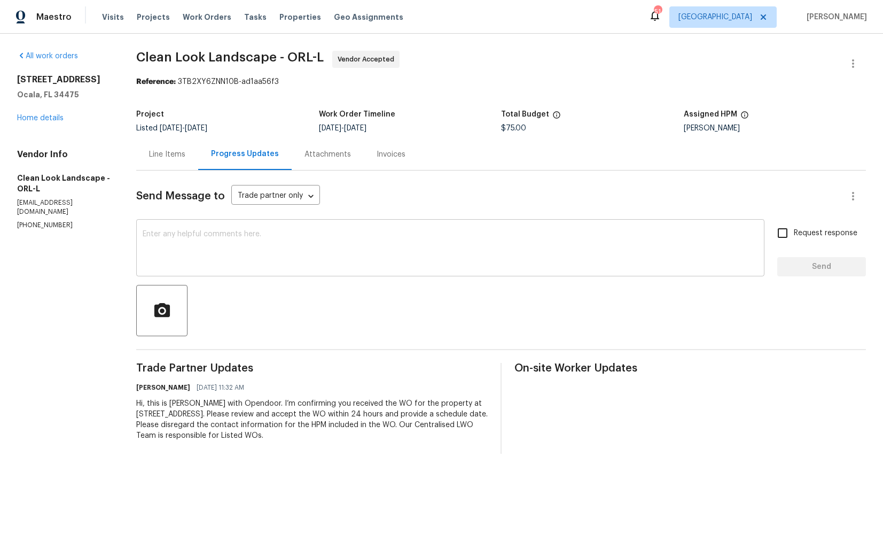
click at [313, 270] on div "x ​" at bounding box center [450, 249] width 628 height 54
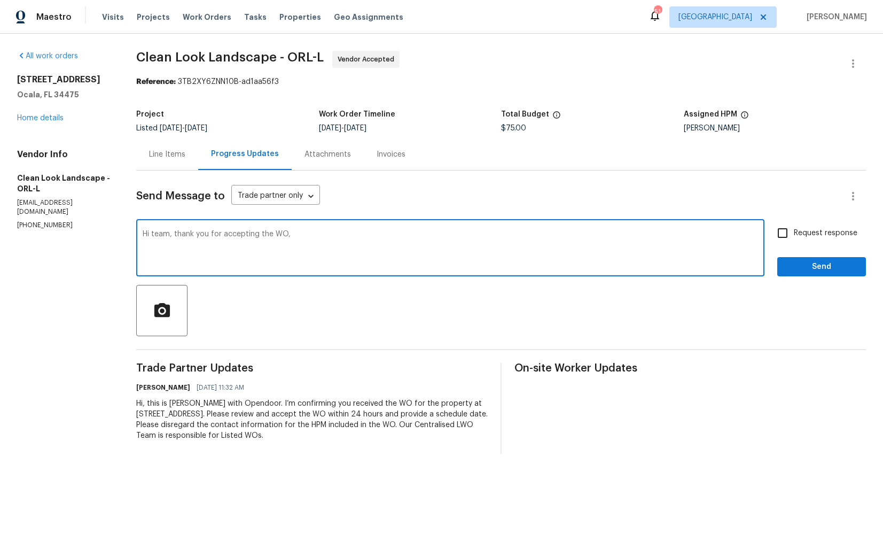
click at [538, 246] on textarea "Hi team, thank you for accepting the WO," at bounding box center [450, 248] width 615 height 37
paste textarea "it would be really helpful if we could get a scheduled date for this. Thanks!"
click at [291, 239] on textarea "Hi team, thank you for accepting the WO,it would be really helpful if we could …" at bounding box center [450, 248] width 615 height 37
click at [290, 235] on textarea "Hi team, thank you for accepting the WO,it would be really helpful if we could …" at bounding box center [450, 248] width 615 height 37
click at [605, 232] on textarea "Hi team, thank you for accepting the WO, it would be really helpful if we could…" at bounding box center [450, 248] width 615 height 37
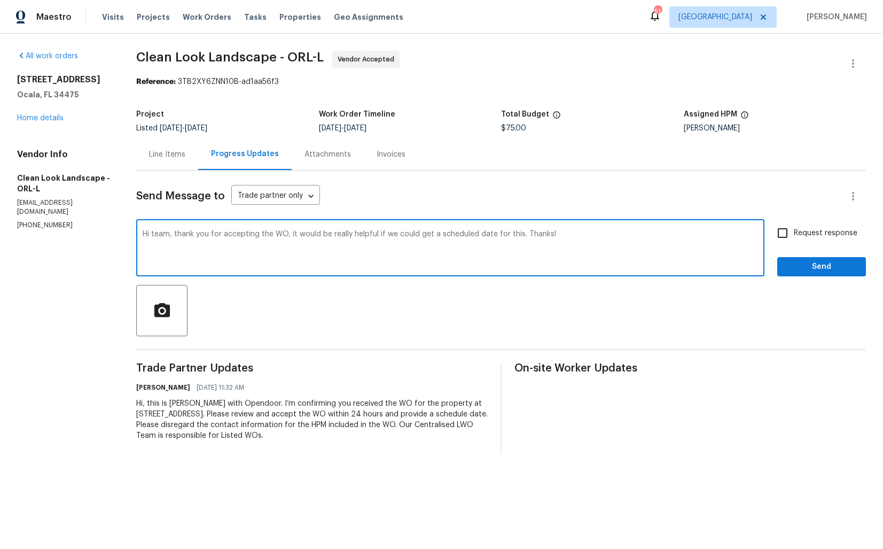
type textarea "Hi team, thank you for accepting the WO, it would be really helpful if we could…"
click at [786, 239] on input "Request response" at bounding box center [782, 233] width 22 height 22
checkbox input "true"
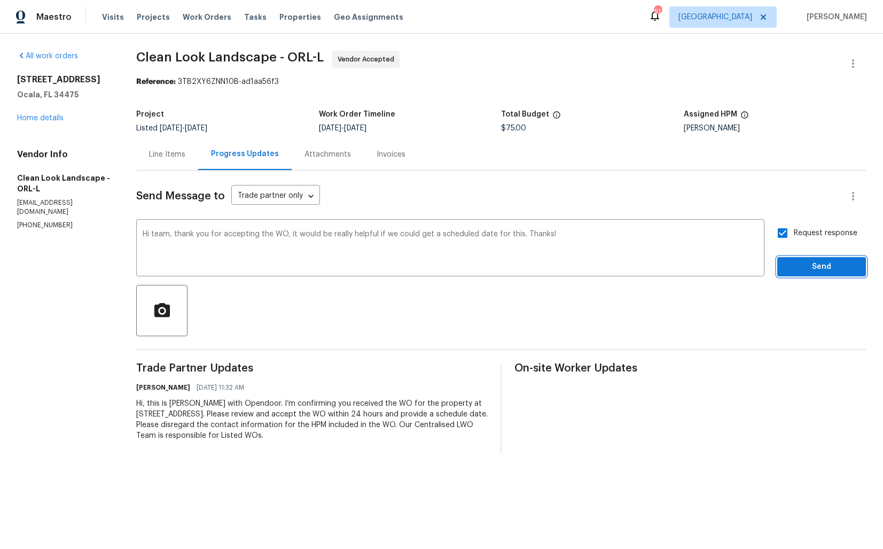
click at [813, 266] on span "Send" at bounding box center [822, 266] width 72 height 13
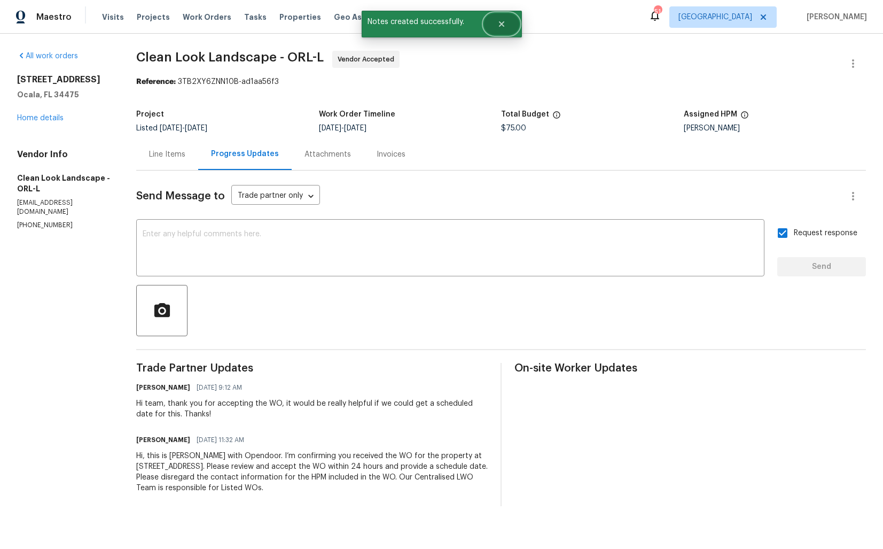
click at [503, 26] on icon "Close" at bounding box center [500, 23] width 5 height 5
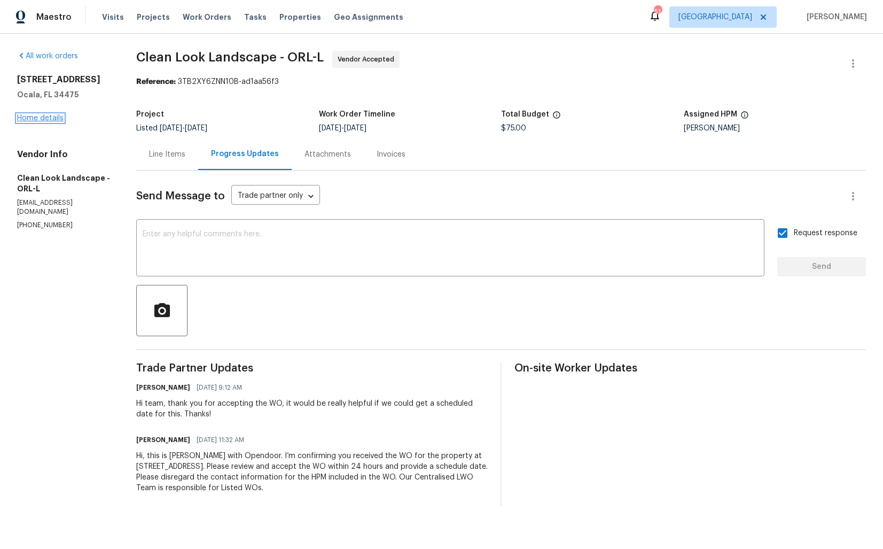
click at [31, 117] on link "Home details" at bounding box center [40, 117] width 46 height 7
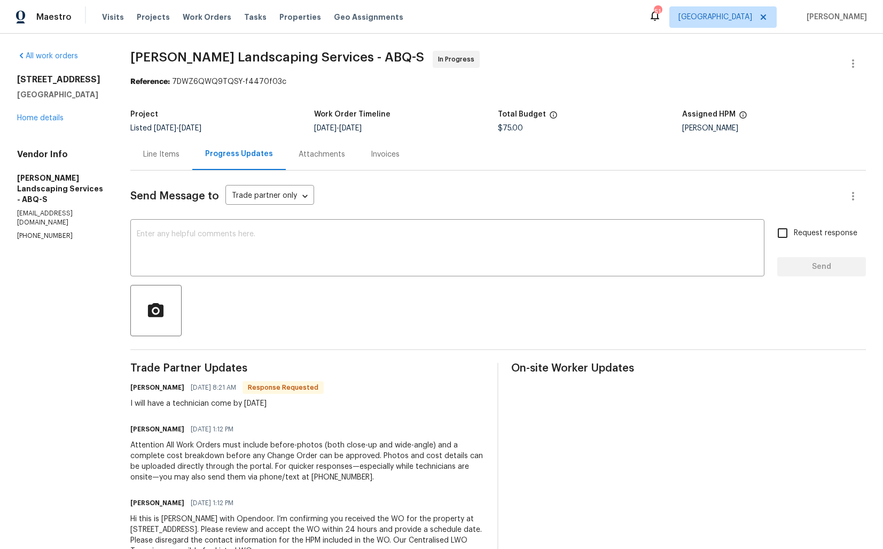
click at [180, 151] on div "Line Items" at bounding box center [161, 154] width 36 height 11
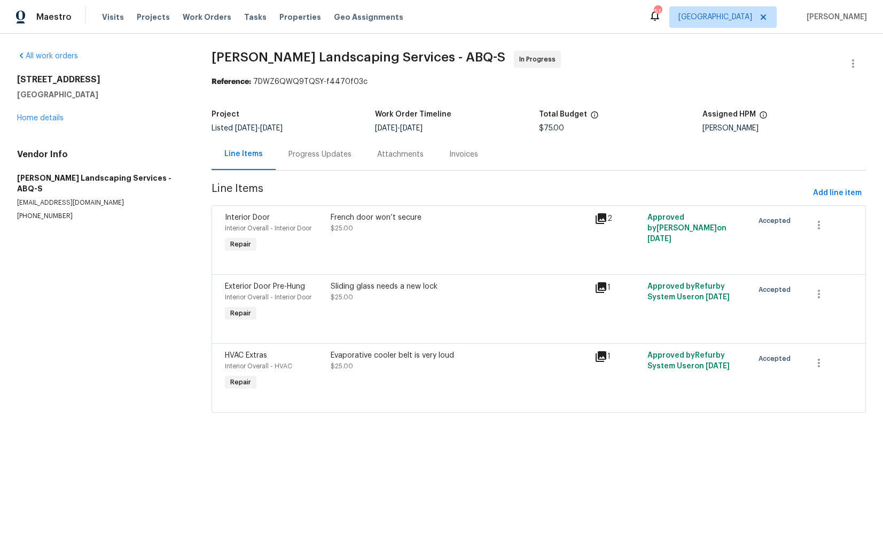
click at [308, 151] on div "Progress Updates" at bounding box center [319, 154] width 63 height 11
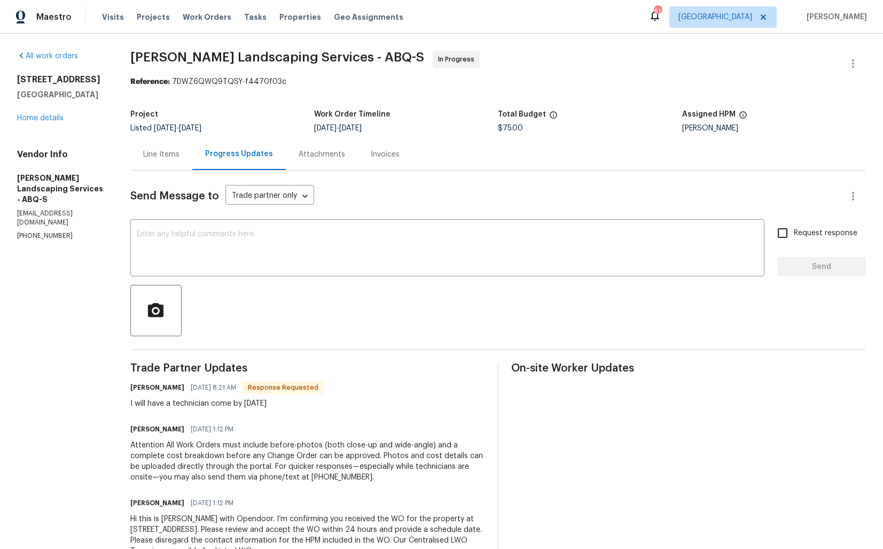
click at [159, 390] on h6 "Josue Rodriguez" at bounding box center [157, 387] width 54 height 11
copy h6 "Josue"
click at [303, 258] on textarea at bounding box center [447, 248] width 621 height 37
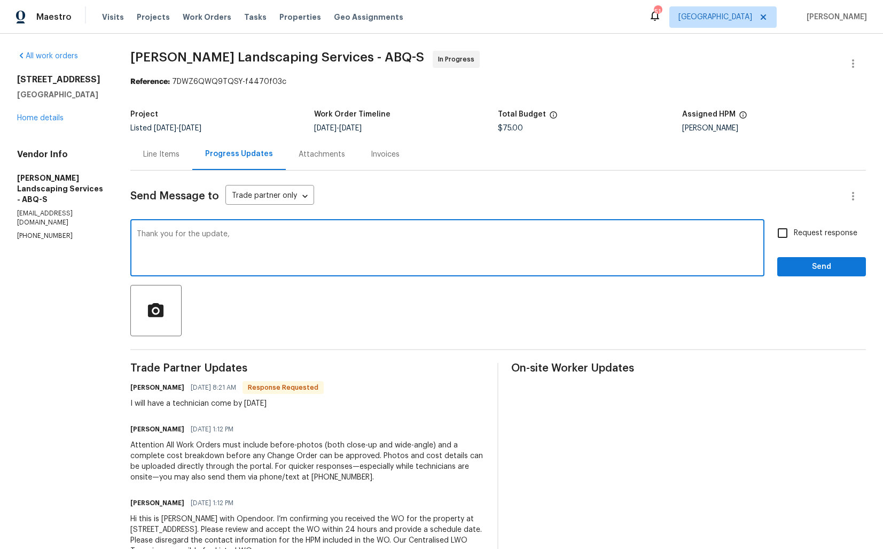
paste textarea "Josue"
click at [301, 236] on textarea "Thank you for the update, Josue. Kindly kepe me posted. Thanks!" at bounding box center [447, 248] width 621 height 37
click at [406, 234] on textarea "Thank you for the update, Josue. Kindly keep me posted. Thanks!" at bounding box center [447, 248] width 621 height 37
type textarea "Thank you for the update, Josue. Kindly keep me posted. Thanks!"
click at [777, 231] on input "Request response" at bounding box center [782, 233] width 22 height 22
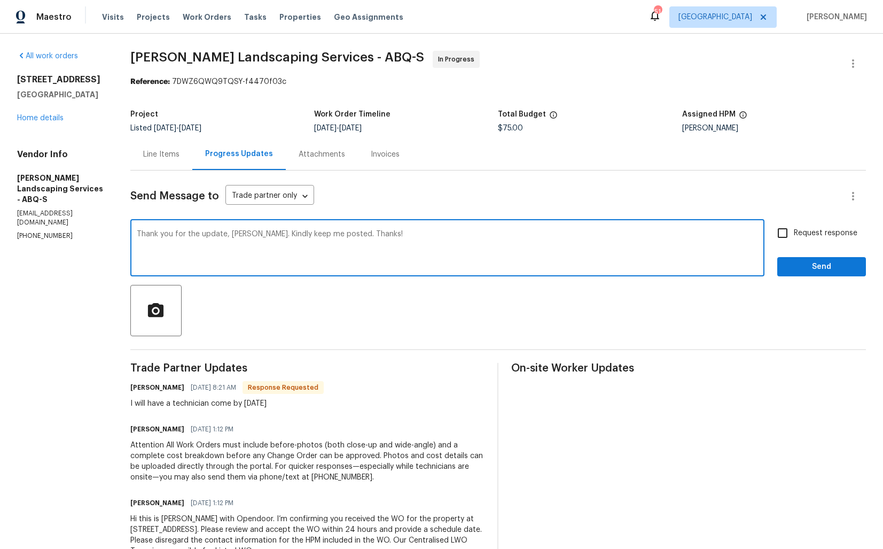
checkbox input "true"
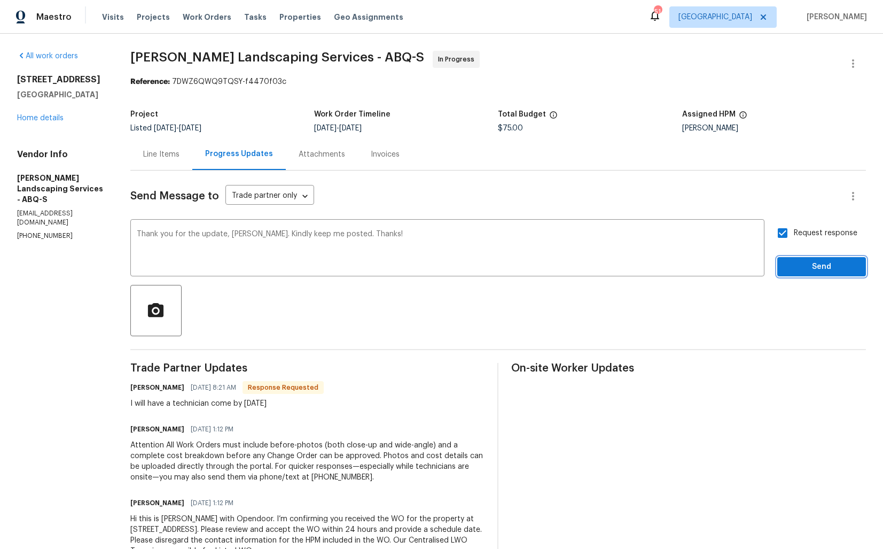
click at [800, 263] on span "Send" at bounding box center [822, 266] width 72 height 13
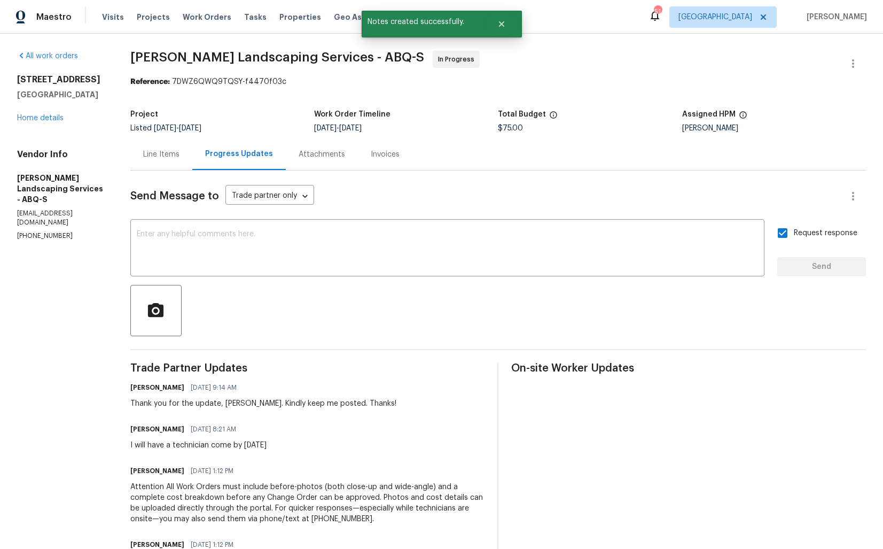
click at [171, 443] on div "I will have a technician come by today" at bounding box center [198, 445] width 136 height 11
copy div "I will have a technician come by today"
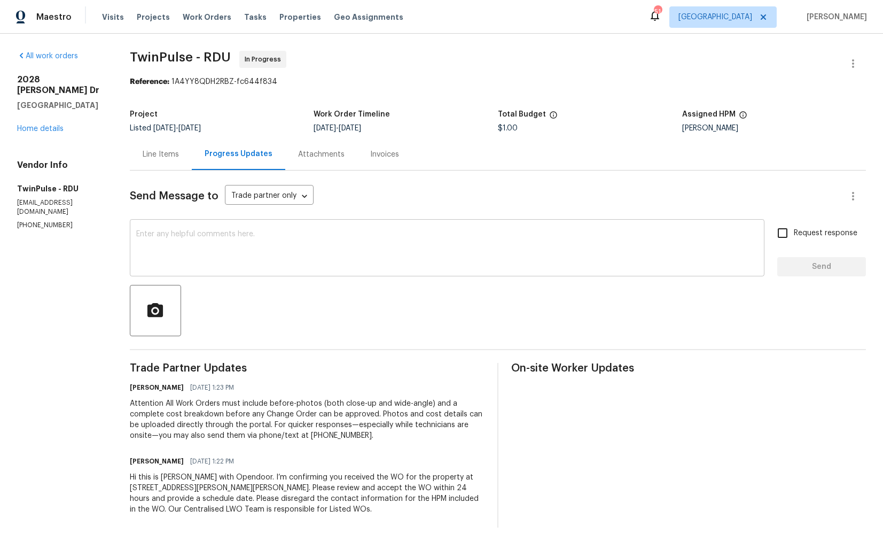
click at [230, 243] on textarea at bounding box center [447, 248] width 622 height 37
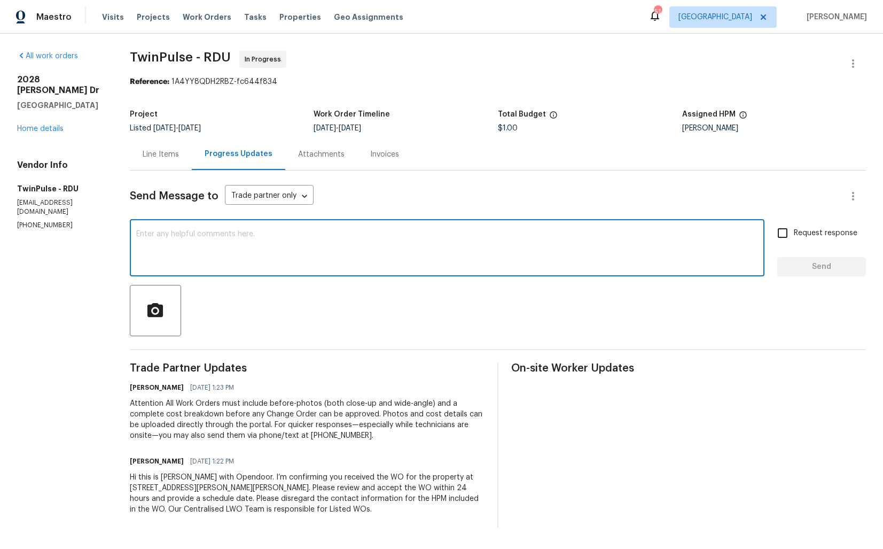
click at [304, 237] on textarea at bounding box center [447, 248] width 622 height 37
paste textarea "Hi team, could you please provide an update on the status of the work order? Th…"
type textarea "Hi team, could you please provide an update on the status of the work order? Th…"
click at [789, 231] on input "Request response" at bounding box center [782, 233] width 22 height 22
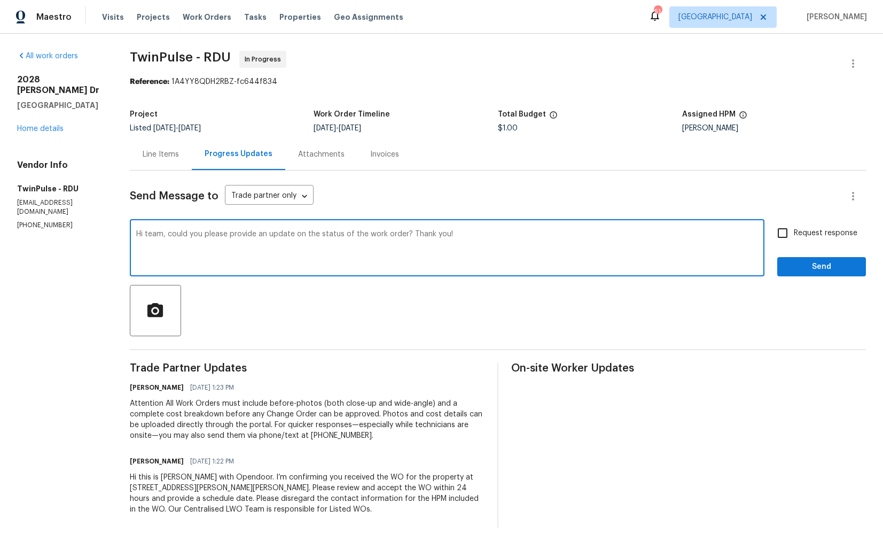
checkbox input "true"
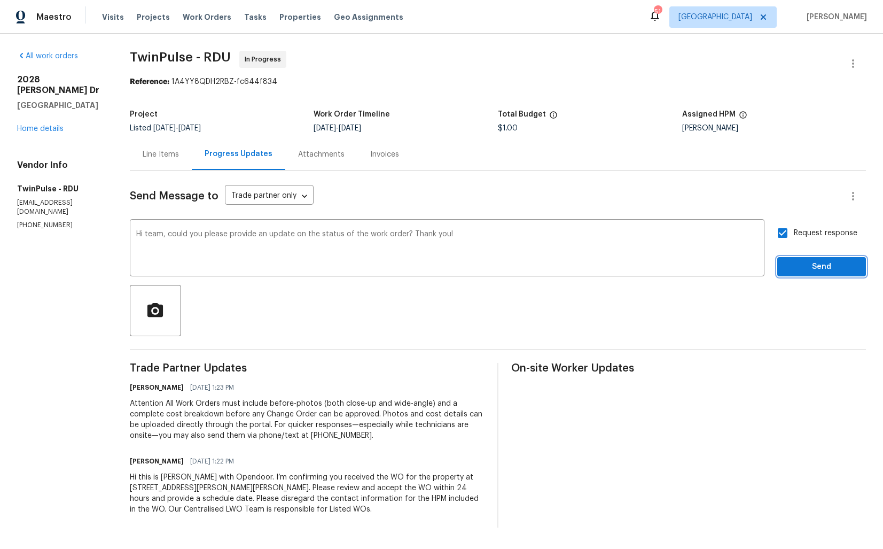
click at [799, 264] on span "Send" at bounding box center [822, 266] width 72 height 13
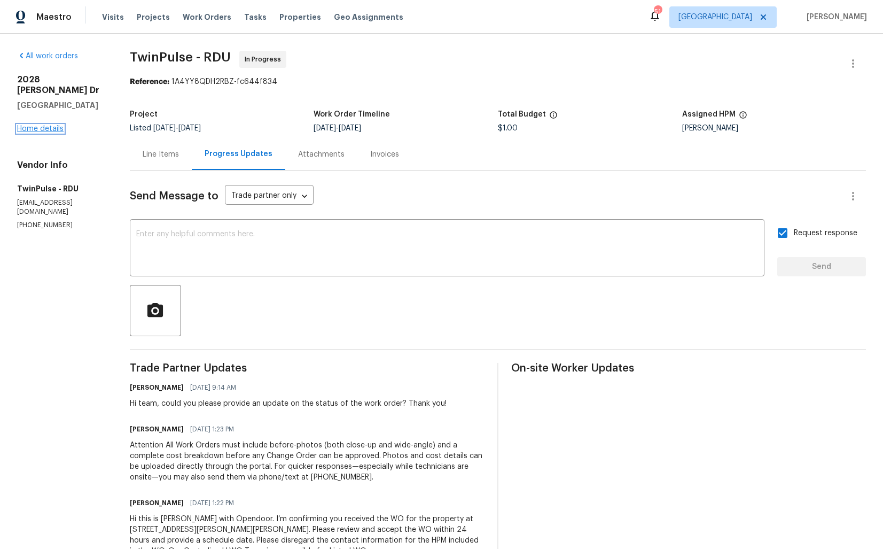
click at [31, 125] on link "Home details" at bounding box center [40, 128] width 46 height 7
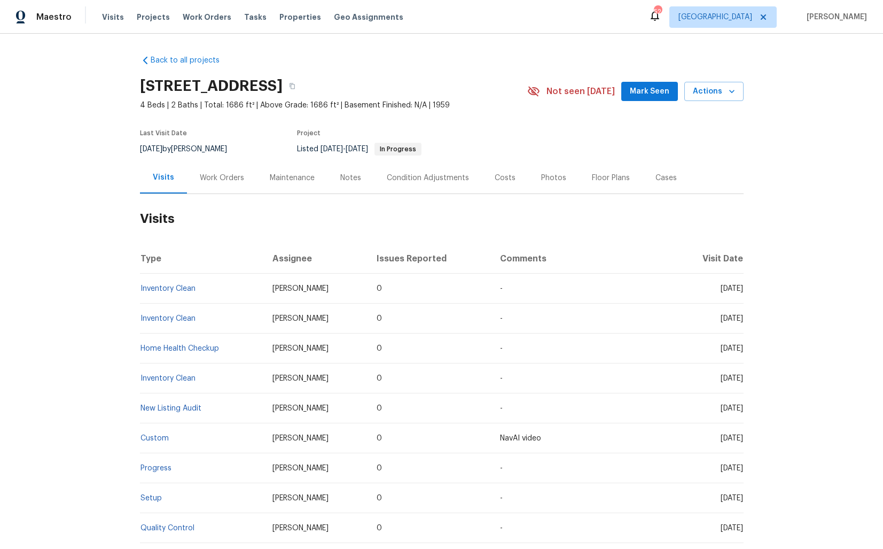
click at [212, 179] on div "Work Orders" at bounding box center [222, 178] width 44 height 11
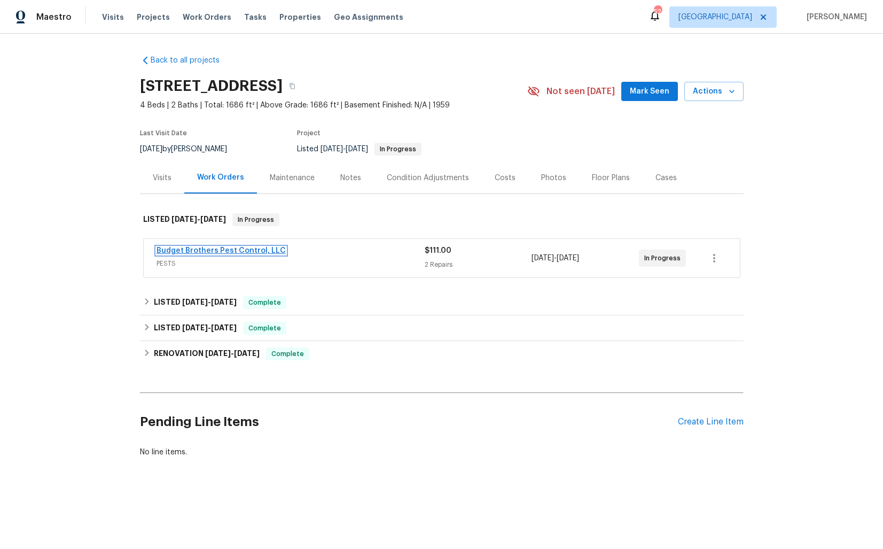
click at [204, 251] on link "Budget Brothers Pest Control, LLC" at bounding box center [221, 250] width 129 height 7
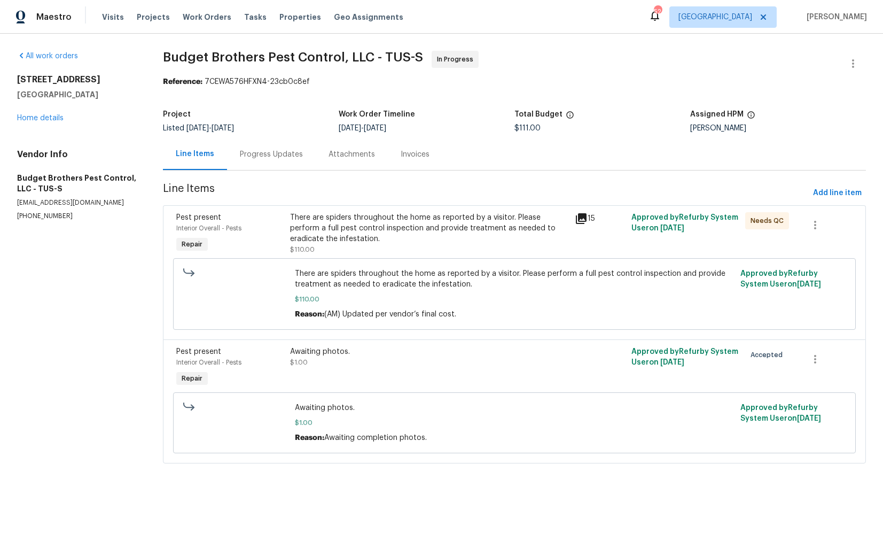
click at [371, 230] on div "There are spiders throughout the home as reported by a visitor. Please perform …" at bounding box center [429, 228] width 278 height 32
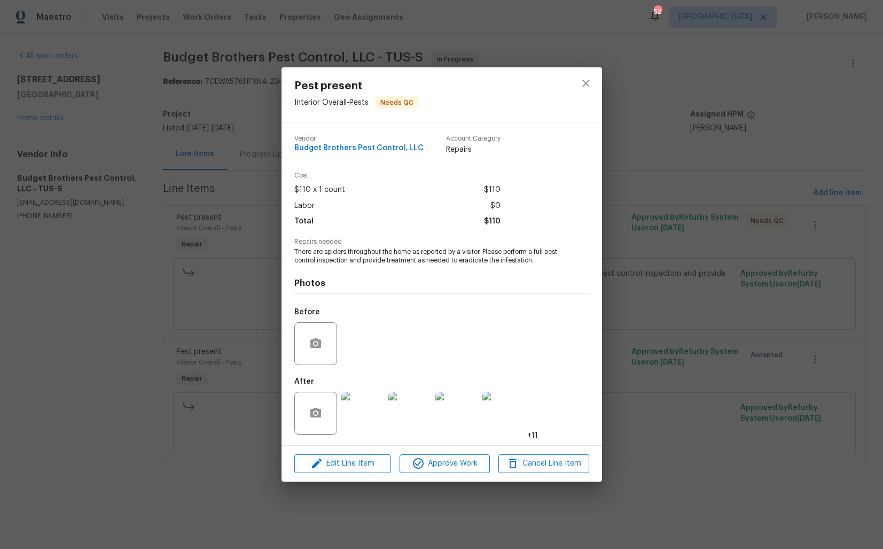
click at [498, 402] on img at bounding box center [503, 413] width 43 height 43
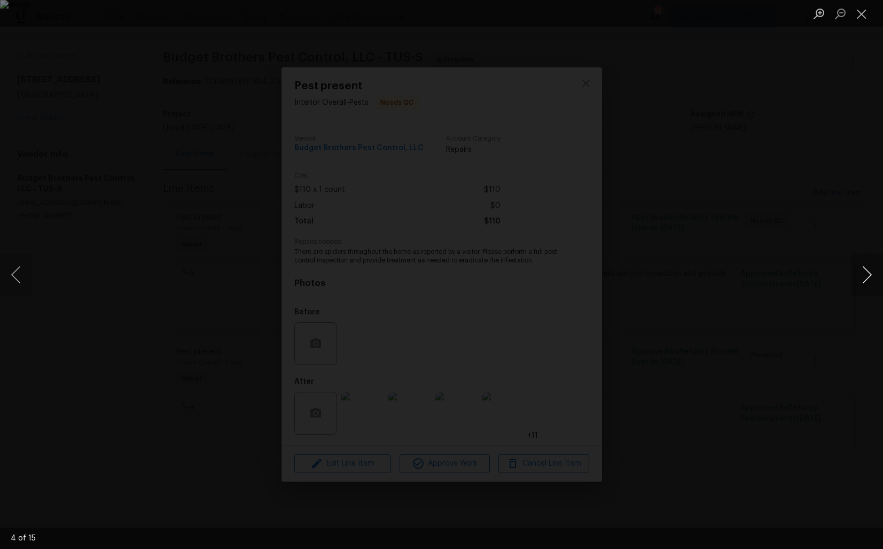
click at [872, 269] on button "Next image" at bounding box center [867, 274] width 32 height 43
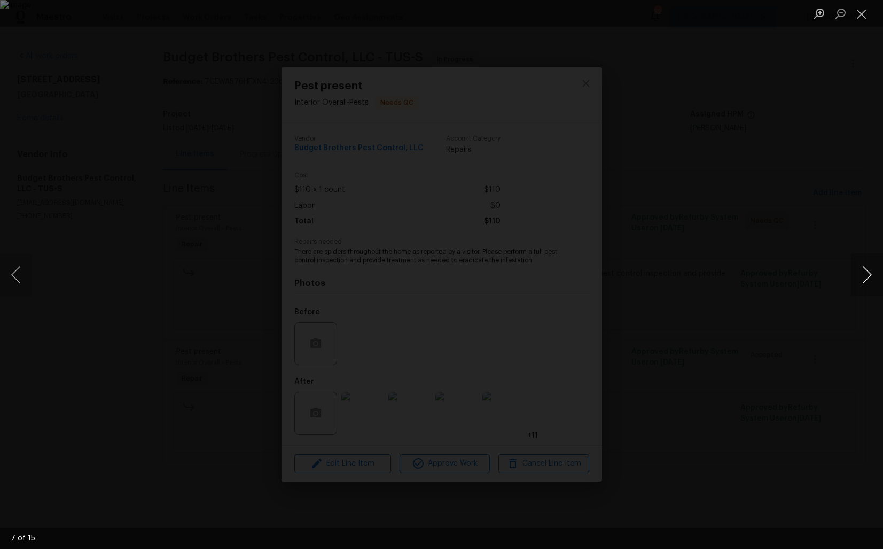
click at [872, 269] on button "Next image" at bounding box center [867, 274] width 32 height 43
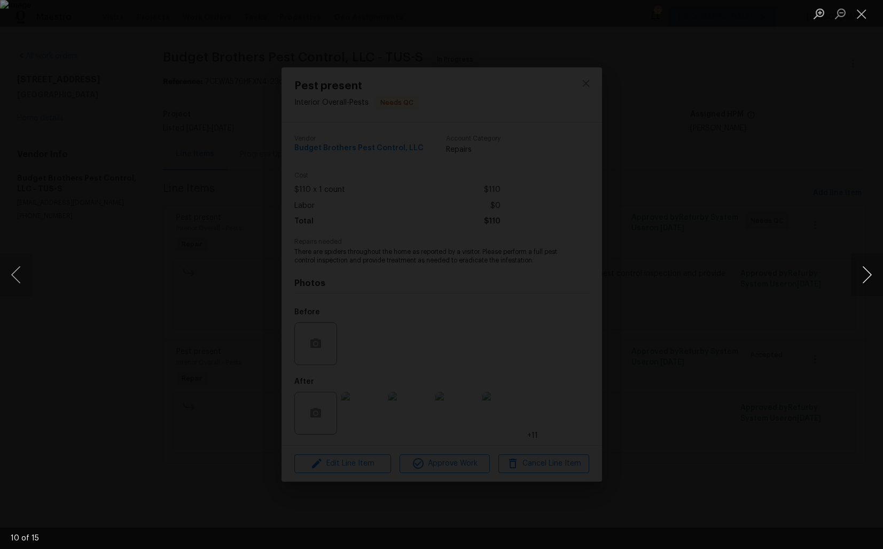
click at [872, 269] on button "Next image" at bounding box center [867, 274] width 32 height 43
click at [772, 229] on div "Lightbox" at bounding box center [441, 274] width 883 height 549
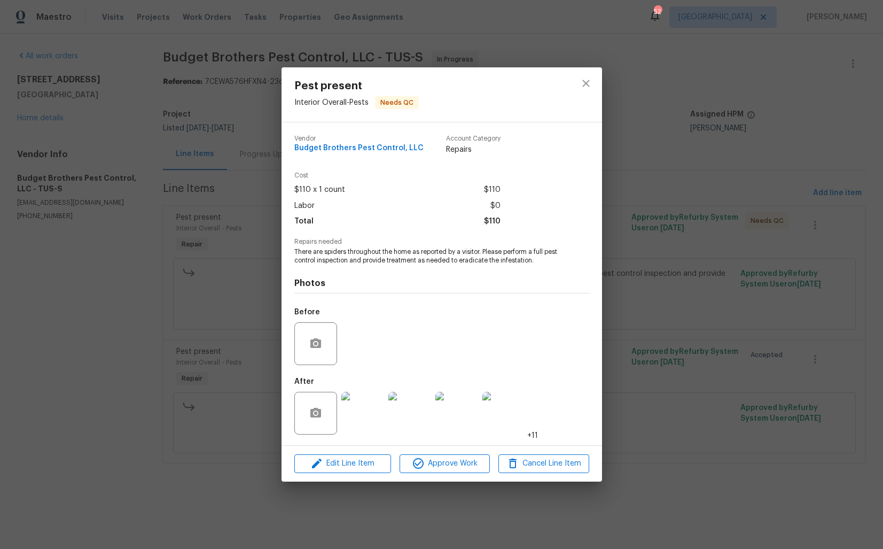
click at [720, 218] on div "Pest present Interior Overall - Pests Needs QC Vendor Budget Brothers Pest Cont…" at bounding box center [441, 274] width 883 height 549
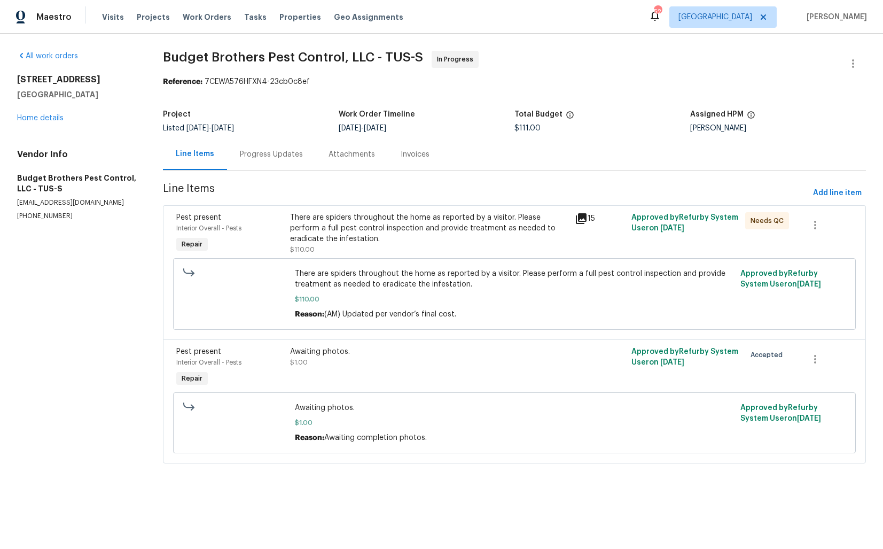
click at [277, 152] on div "Progress Updates" at bounding box center [271, 154] width 63 height 11
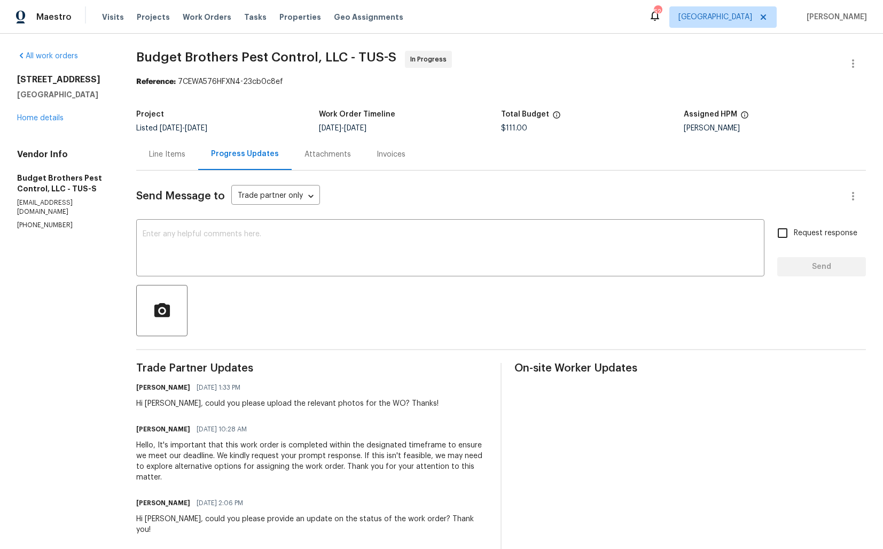
click at [212, 218] on div "Send Message to Trade partner only Trade partner only ​ x ​ Request response Se…" at bounding box center [501, 510] width 730 height 681
click at [52, 221] on p "(602) 493-7555" at bounding box center [63, 225] width 93 height 9
copy p "(602) 493-7555"
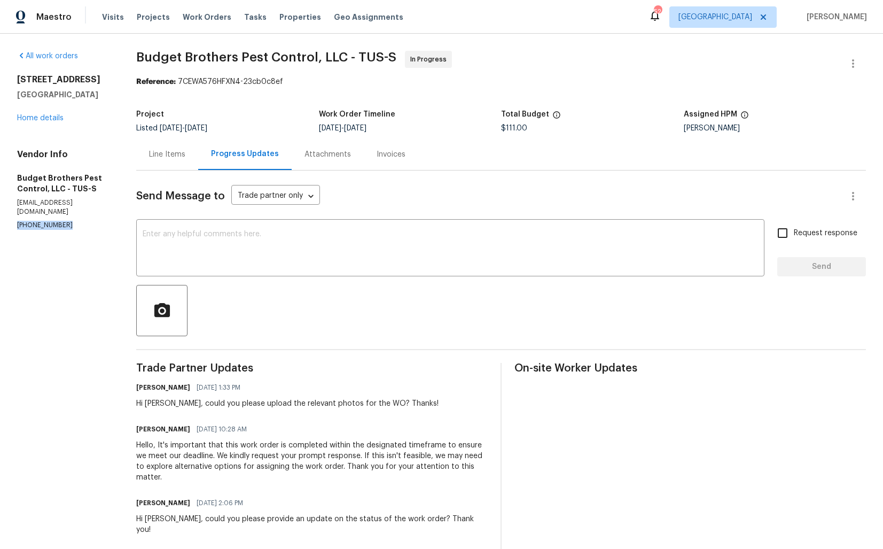
click at [175, 402] on div "Hi Billie, could you please upload the relevant photos for the WO? Thanks!" at bounding box center [287, 403] width 302 height 11
copy div "Hi Billie, could you please upload the relevant photos for the WO? Thanks!"
click at [317, 383] on div "Arvind Raj M 09/03/2025 1:33 PM" at bounding box center [287, 387] width 302 height 15
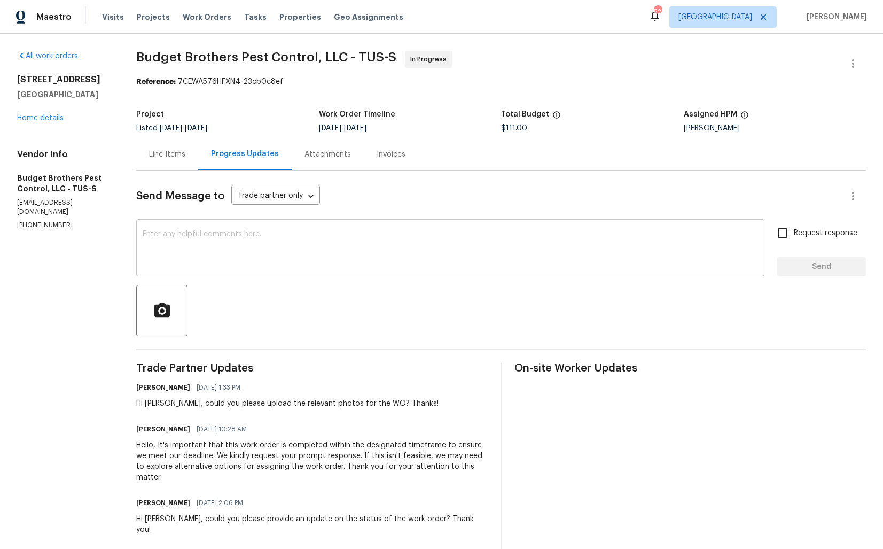
click at [270, 250] on textarea at bounding box center [450, 248] width 615 height 37
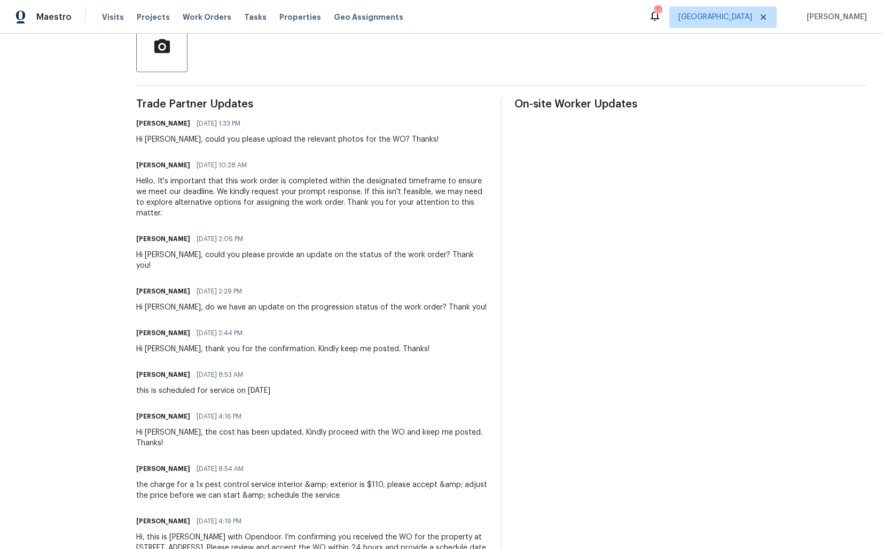
scroll to position [299, 0]
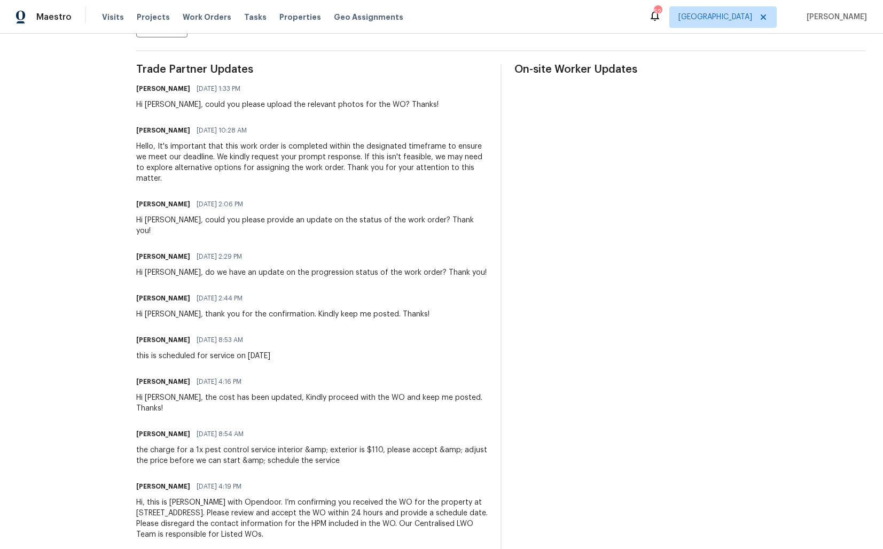
click at [378, 168] on div "Hello, It's important that this work order is completed within the designated t…" at bounding box center [312, 162] width 352 height 43
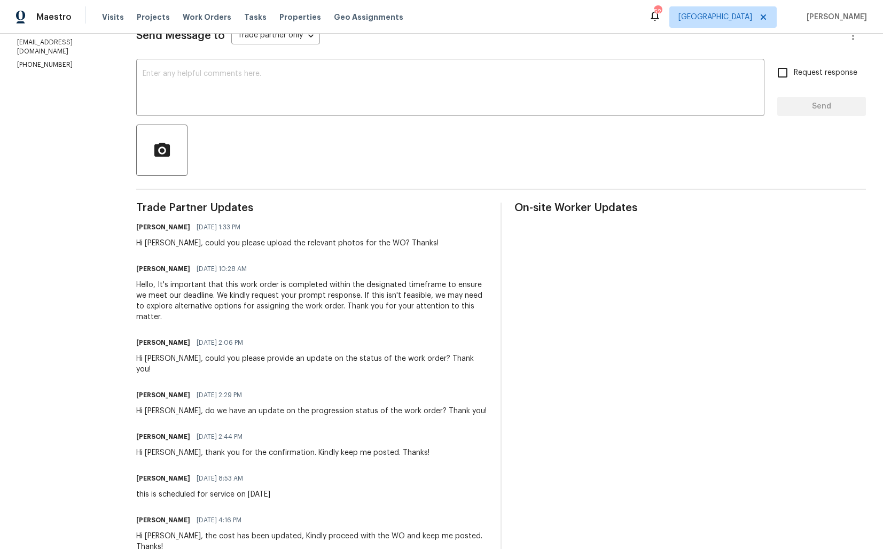
scroll to position [0, 0]
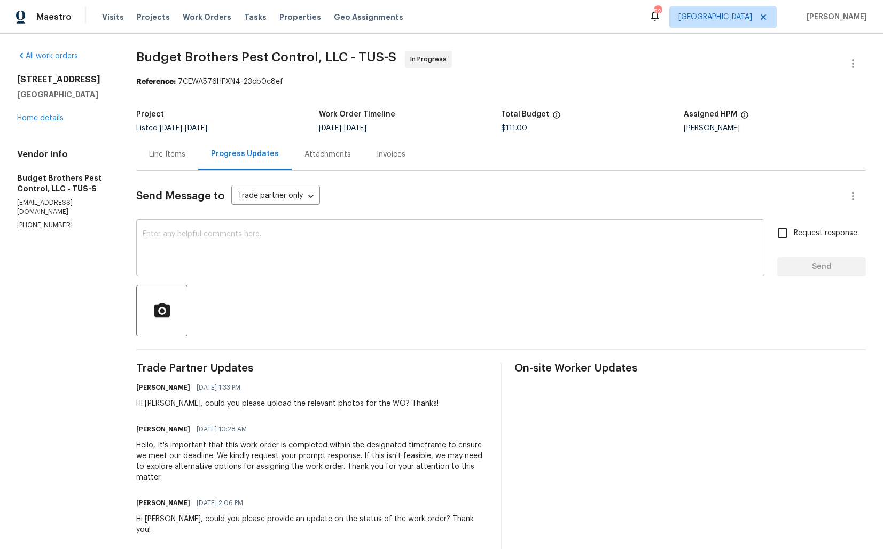
click at [322, 245] on textarea at bounding box center [450, 248] width 615 height 37
paste textarea "Hi Team, we sent you a text message through RingCentral to get a status update …"
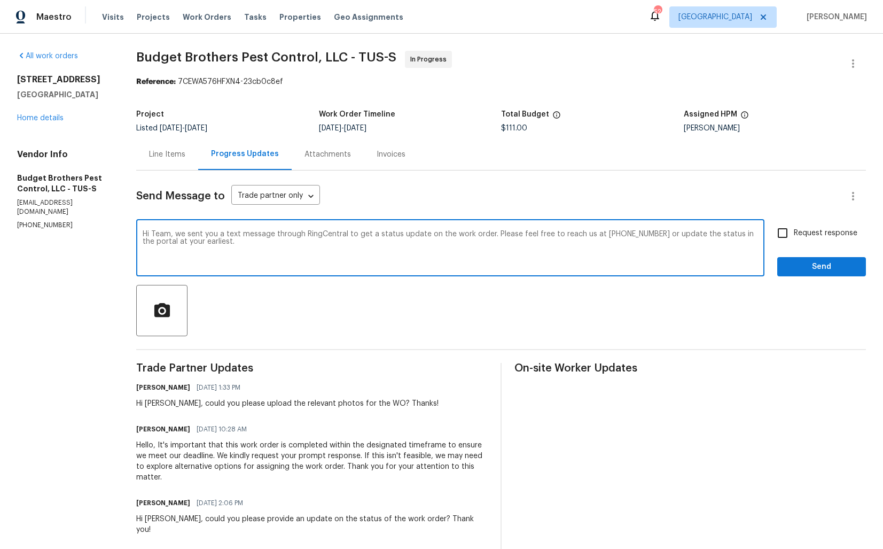
drag, startPoint x: 318, startPoint y: 235, endPoint x: 357, endPoint y: 236, distance: 39.5
click at [357, 236] on textarea "Hi Team, we sent you a text message through RingCentral to get a status update …" at bounding box center [450, 248] width 615 height 37
click at [352, 234] on textarea "Hi Team, we sent you a text message through to get a status update on the work …" at bounding box center [450, 248] width 615 height 37
click at [396, 235] on textarea "Hi Team, we sent you a text message through to get a update on the work order. …" at bounding box center [450, 248] width 615 height 37
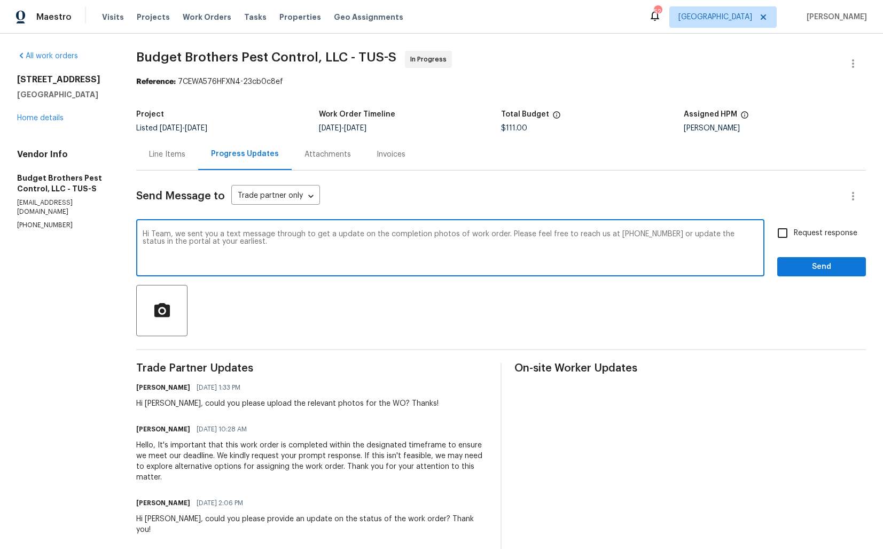
click at [510, 236] on textarea "Hi Team, we sent you a text message through to get a update on the completion p…" at bounding box center [450, 248] width 615 height 37
paste textarea "o get an update on the completion photos for the work order. Please feel free t…"
type textarea "Hi Team, we sent you a text message to get an update on the completion photos f…"
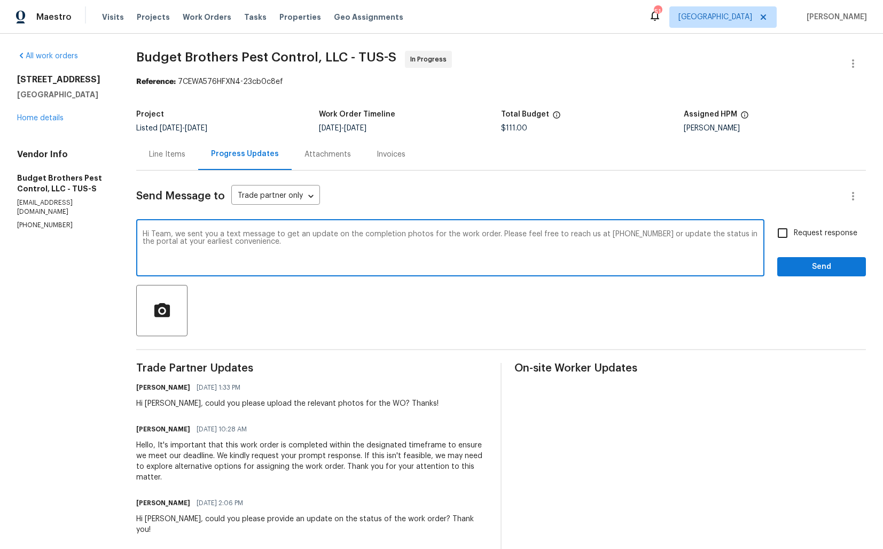
click at [792, 231] on input "Request response" at bounding box center [782, 233] width 22 height 22
checkbox input "true"
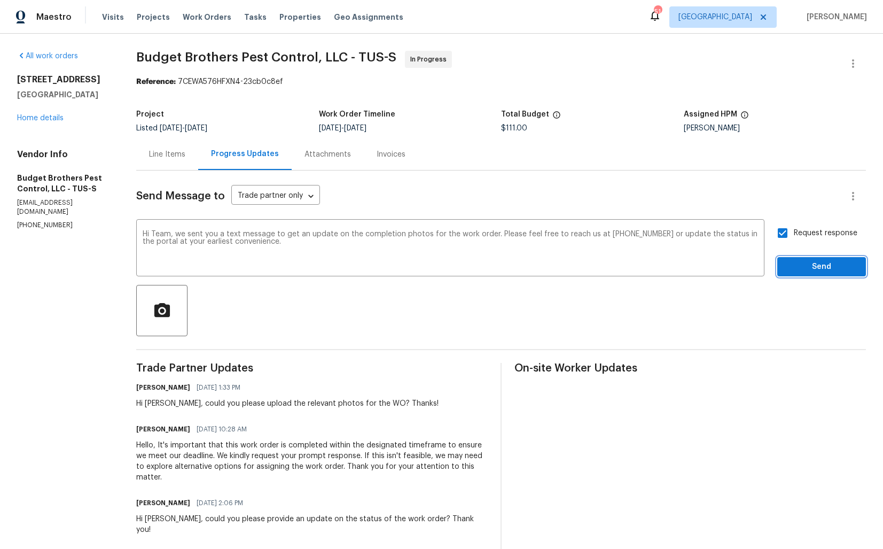
click at [799, 257] on button "Send" at bounding box center [821, 267] width 89 height 20
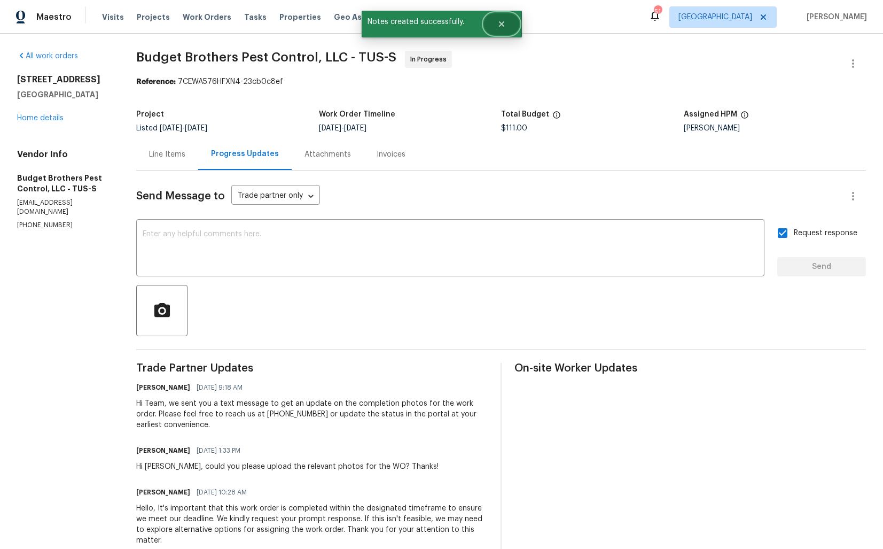
click at [499, 27] on icon "Close" at bounding box center [501, 24] width 9 height 9
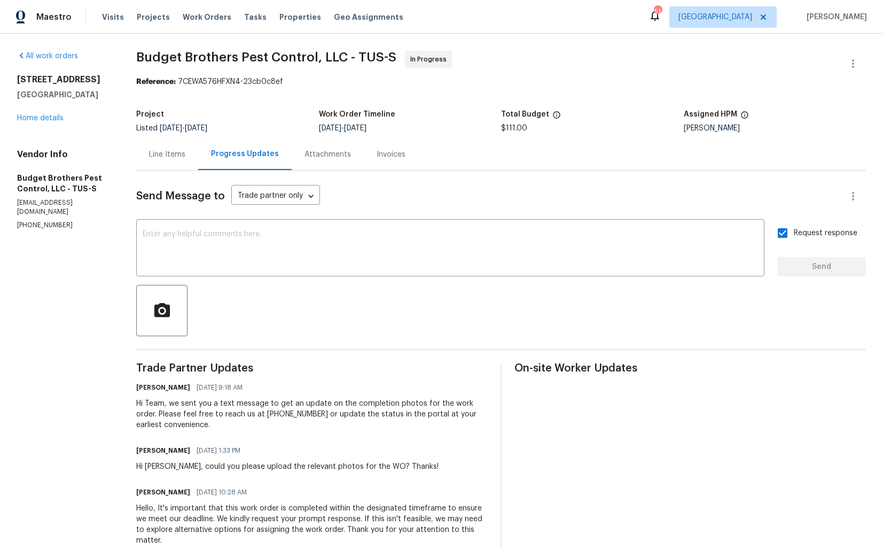
click at [38, 113] on div "7051 E Rosewood St Tucson, AZ 85710 Home details" at bounding box center [63, 98] width 93 height 49
click at [29, 117] on link "Home details" at bounding box center [40, 117] width 46 height 7
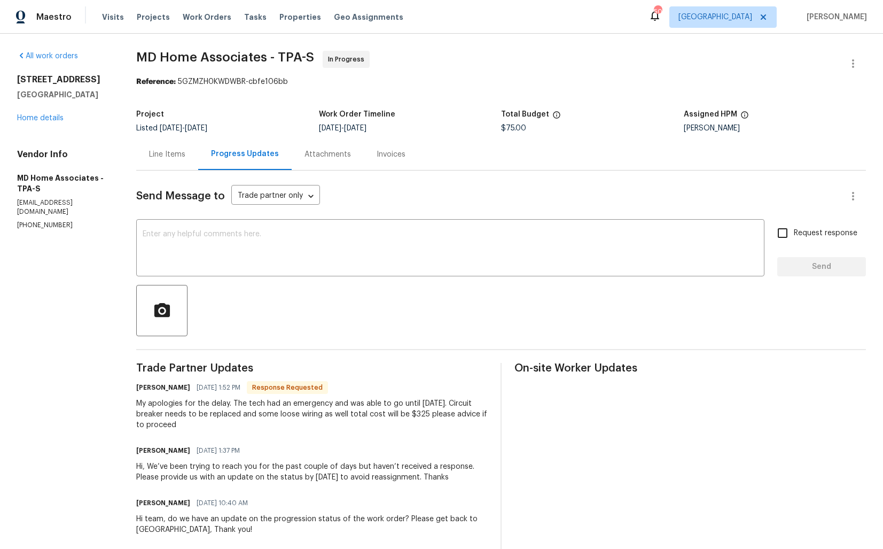
click at [174, 158] on div "Line Items" at bounding box center [167, 154] width 36 height 11
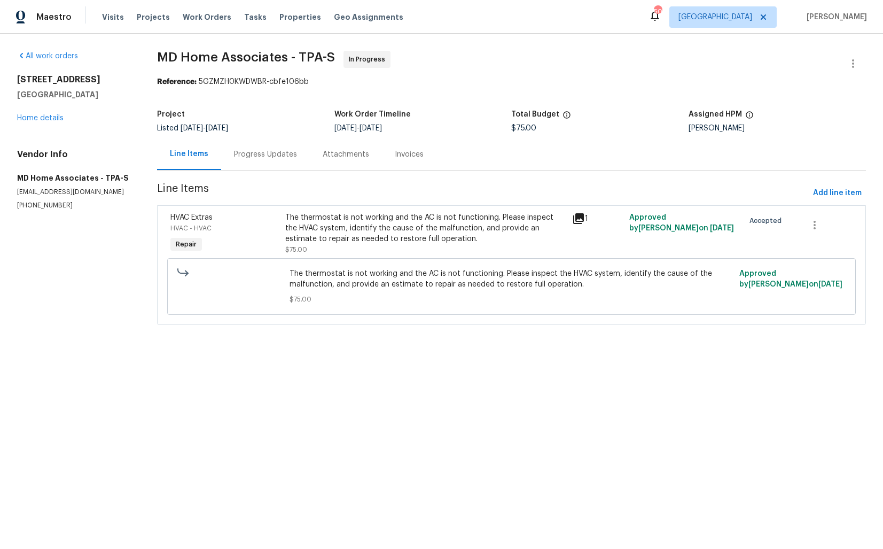
click at [377, 231] on div "The thermostat is not working and the AC is not functioning. Please inspect the…" at bounding box center [425, 228] width 280 height 32
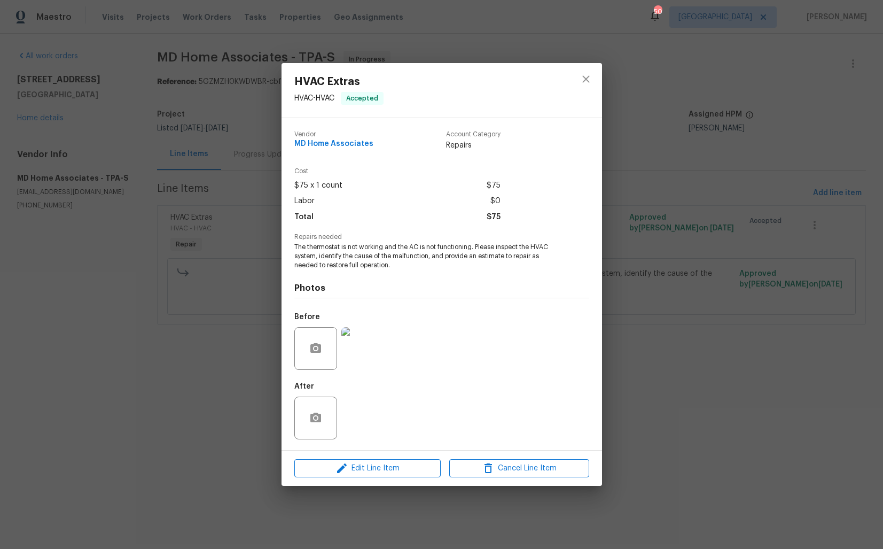
click at [220, 348] on div "HVAC Extras HVAC - HVAC Accepted Vendor MD Home Associates Account Category Rep…" at bounding box center [441, 274] width 883 height 549
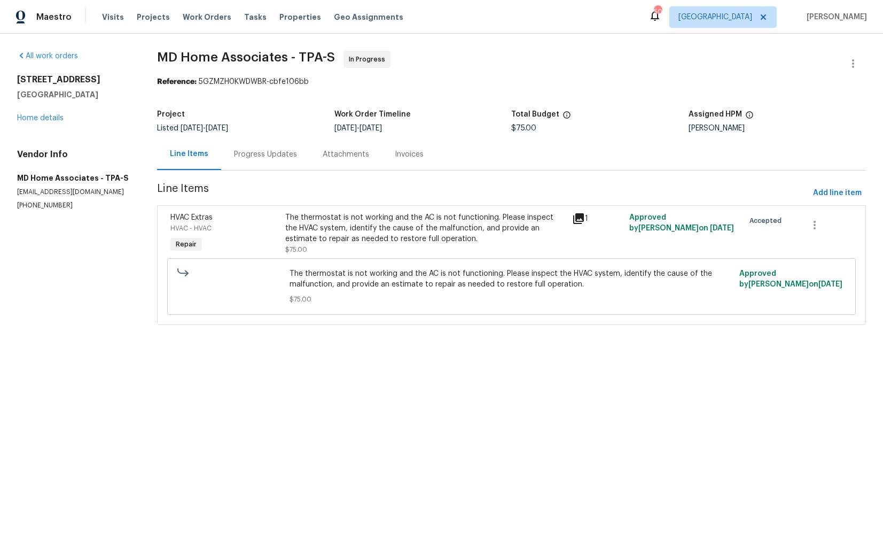
click at [254, 151] on div "Progress Updates" at bounding box center [265, 154] width 63 height 11
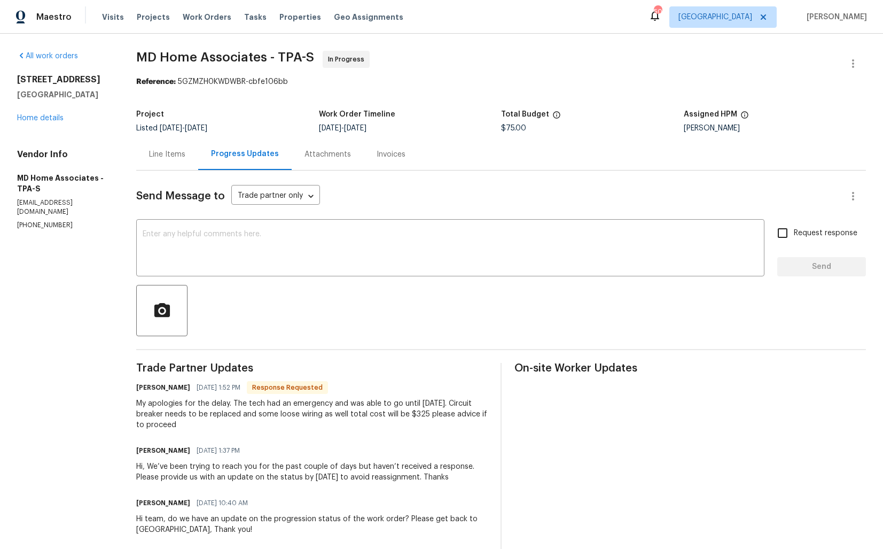
click at [145, 387] on h6 "Majela Zelaya" at bounding box center [163, 387] width 54 height 11
copy h6 "Majela"
click at [380, 237] on textarea at bounding box center [450, 248] width 615 height 37
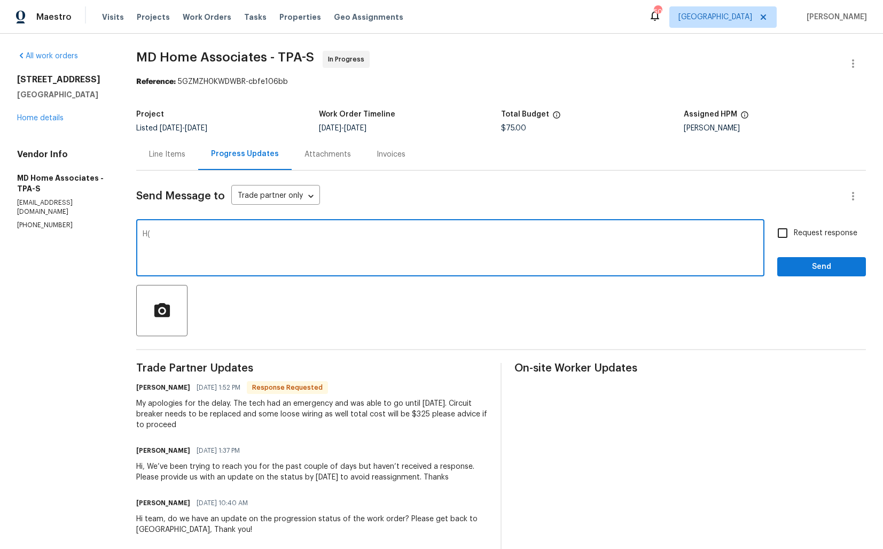
paste textarea "Majela"
click at [428, 235] on textarea "Hi Majela, thank you for the update. Let me get back to you shortly. Thanks!" at bounding box center [450, 248] width 615 height 37
type textarea "Hi Majela, thank you for the update. Let me get back to you shortly. Thanks!"
click at [831, 266] on span "Send" at bounding box center [822, 266] width 72 height 13
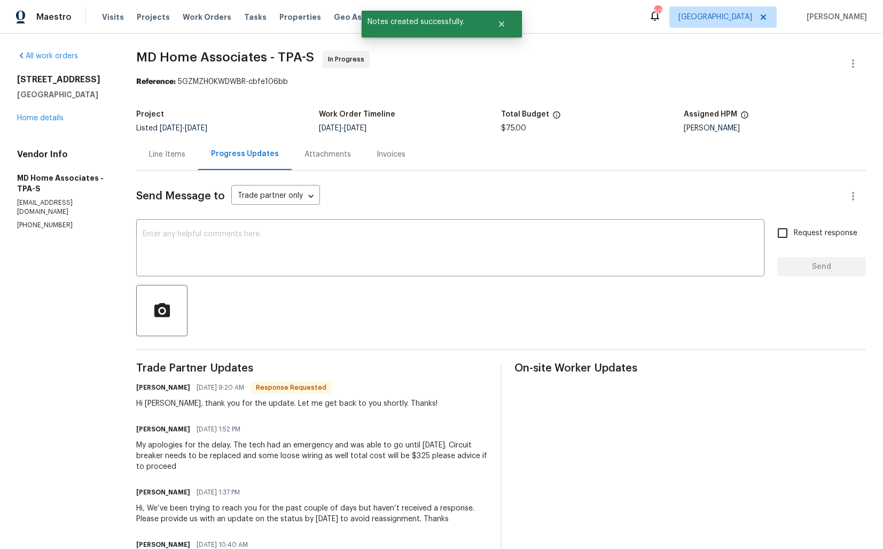
click at [163, 467] on div "My apologies for the delay. The tech had an emergency and was able to go until …" at bounding box center [312, 456] width 352 height 32
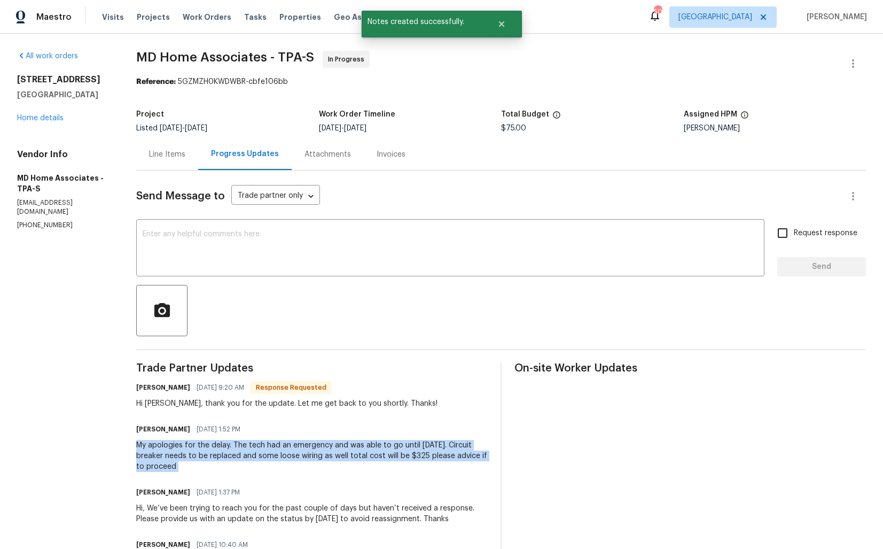
copy div "My apologies for the delay. The tech had an emergency and was able to go until …"
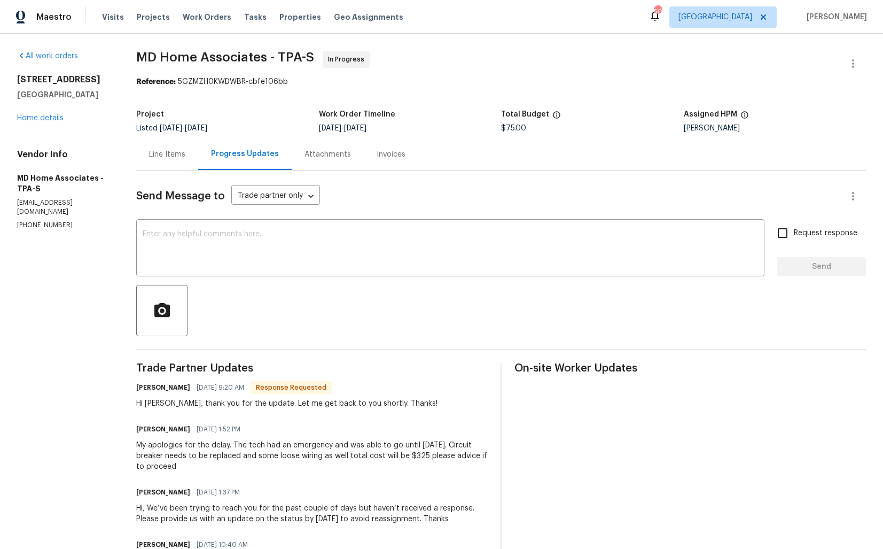
click at [163, 159] on div "Line Items" at bounding box center [167, 154] width 36 height 11
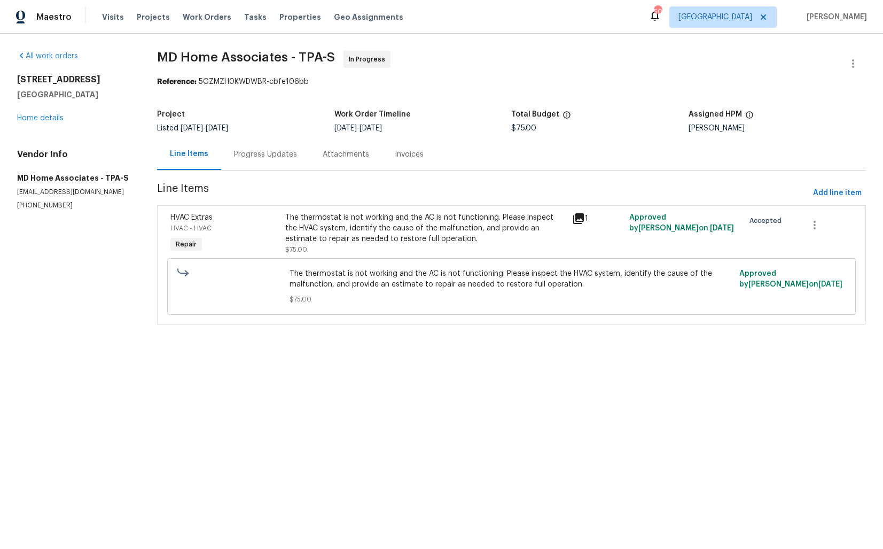
click at [340, 270] on span "The thermostat is not working and the AC is not functioning. Please inspect the…" at bounding box center [511, 278] width 443 height 21
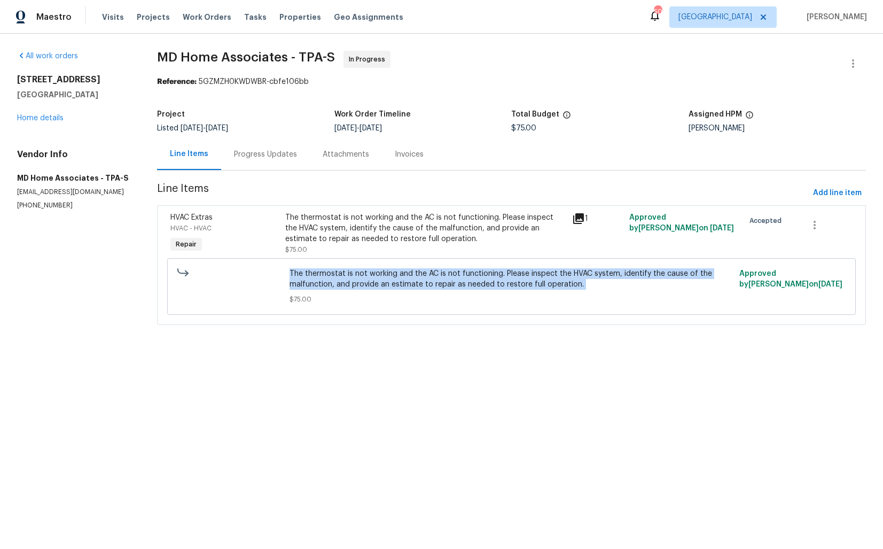
copy span "The thermostat is not working and the AC is not functioning. Please inspect the…"
click at [278, 144] on div "Progress Updates" at bounding box center [265, 154] width 89 height 32
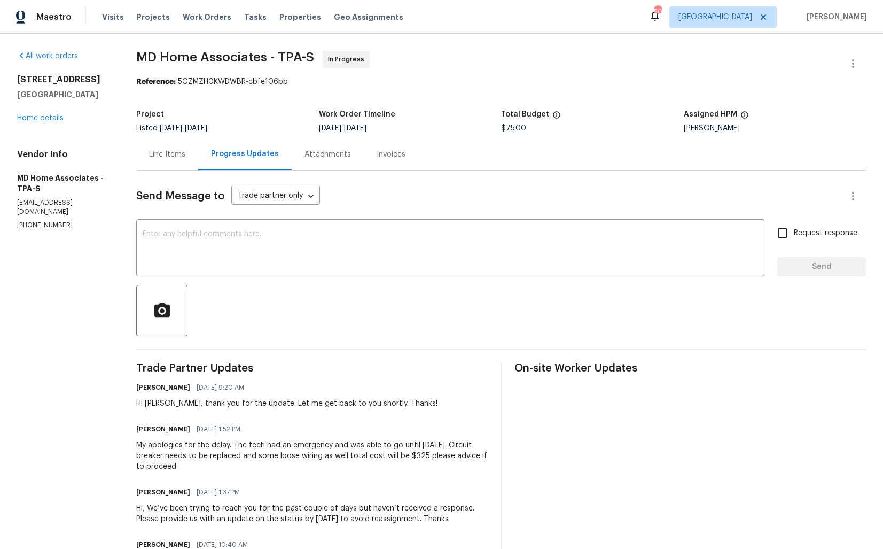
click at [219, 457] on div "My apologies for the delay. The tech had an emergency and was able to go until …" at bounding box center [312, 456] width 352 height 32
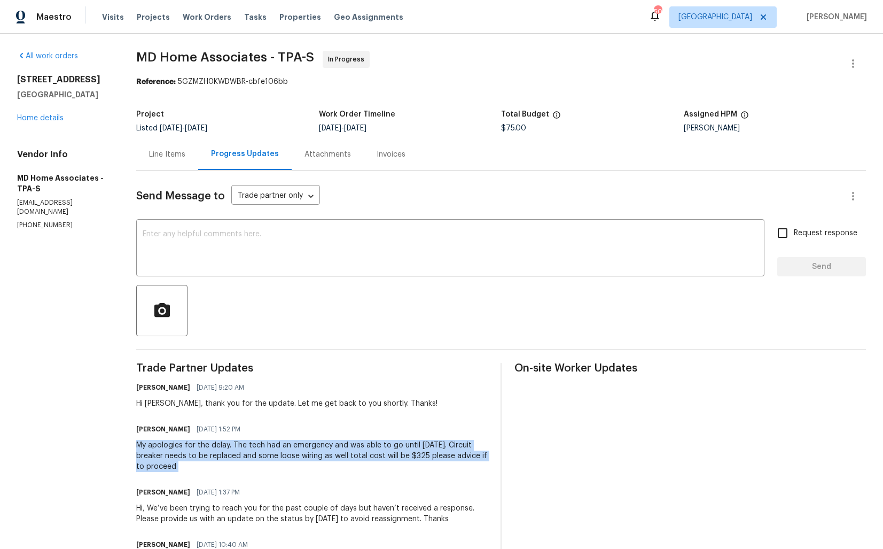
copy div "My apologies for the delay. The tech had an emergency and was able to go until …"
click at [447, 101] on section "MD Home Associates - TPA-S In Progress Reference: 5GZMZH0KWDWBR-cbfe106bb Proje…" at bounding box center [501, 378] width 730 height 654
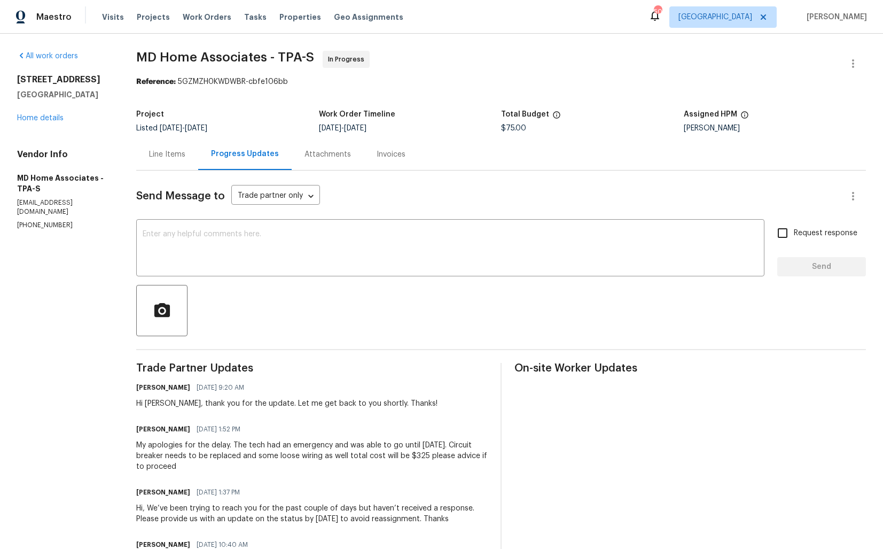
click at [433, 202] on div "Send Message to Trade partner only Trade partner only ​" at bounding box center [488, 196] width 704 height 26
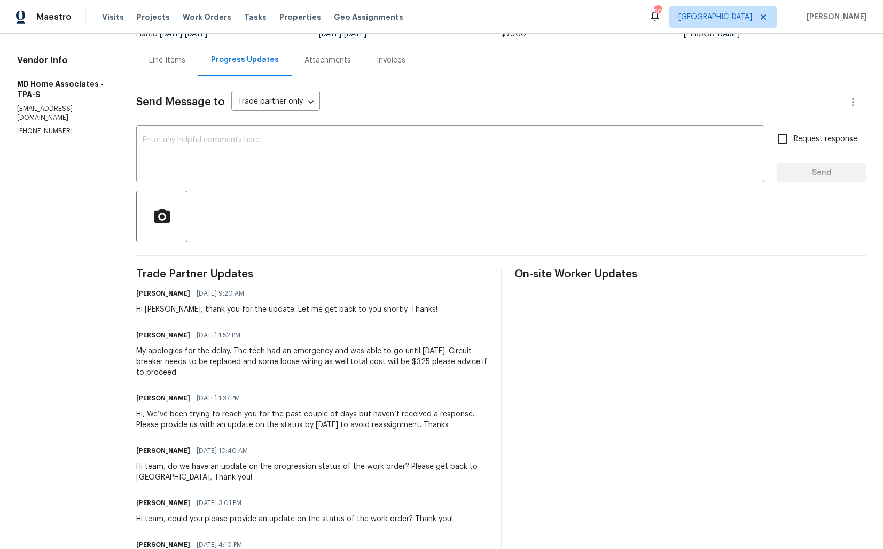
scroll to position [105, 0]
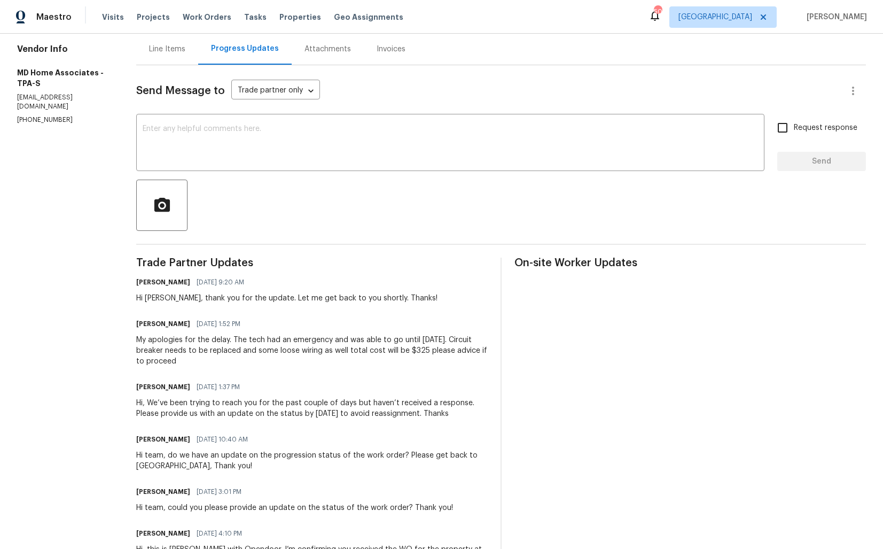
click at [262, 336] on div "My apologies for the delay. The tech had an emergency and was able to go until …" at bounding box center [312, 350] width 352 height 32
click at [638, 25] on div "Maestro Visits Projects Work Orders Tasks Properties Geo Assignments 50 Dallas …" at bounding box center [441, 17] width 883 height 34
click at [282, 342] on div "My apologies for the delay. The tech had an emergency and was able to go until …" at bounding box center [312, 350] width 352 height 32
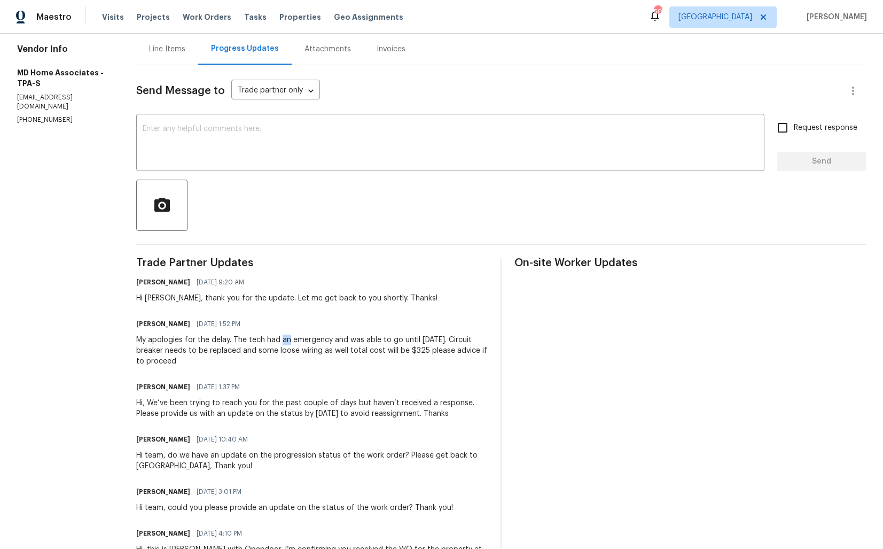
click at [282, 342] on div "My apologies for the delay. The tech had an emergency and was able to go until …" at bounding box center [312, 350] width 352 height 32
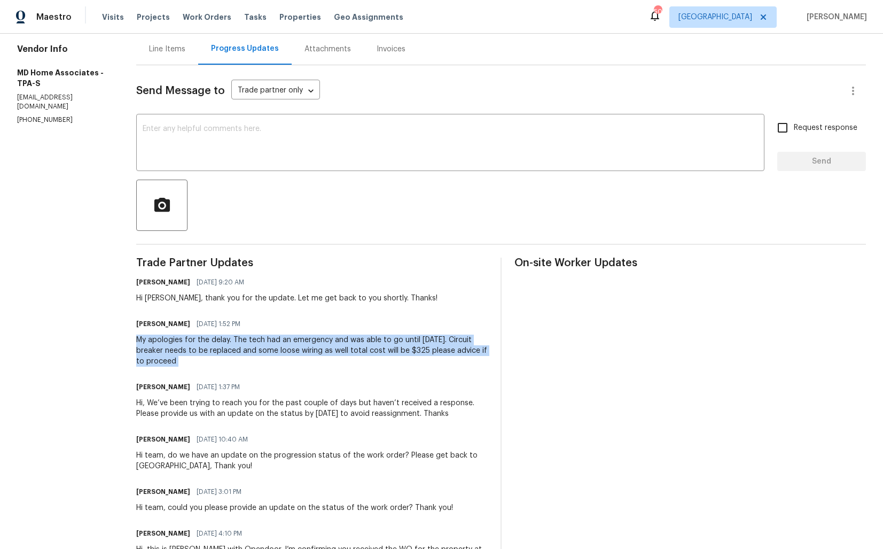
copy div "My apologies for the delay. The tech had an emergency and was able to go until …"
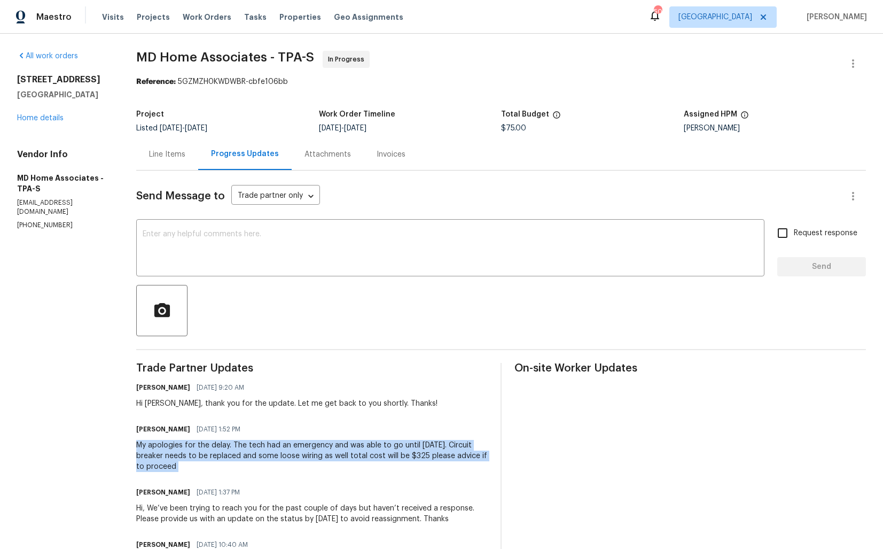
click at [42, 113] on div "3105 46th St E Palmetto, FL 34221 Home details" at bounding box center [63, 98] width 93 height 49
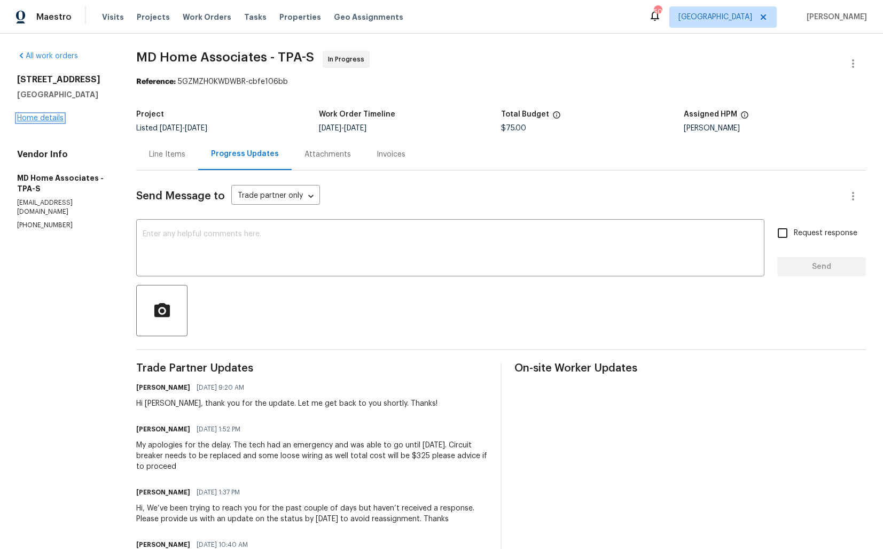
click at [34, 119] on link "Home details" at bounding box center [40, 117] width 46 height 7
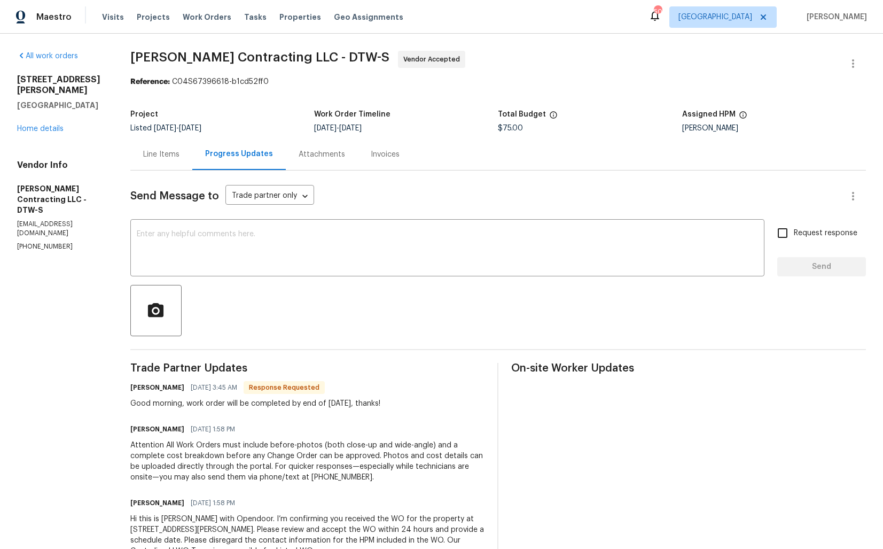
scroll to position [38, 0]
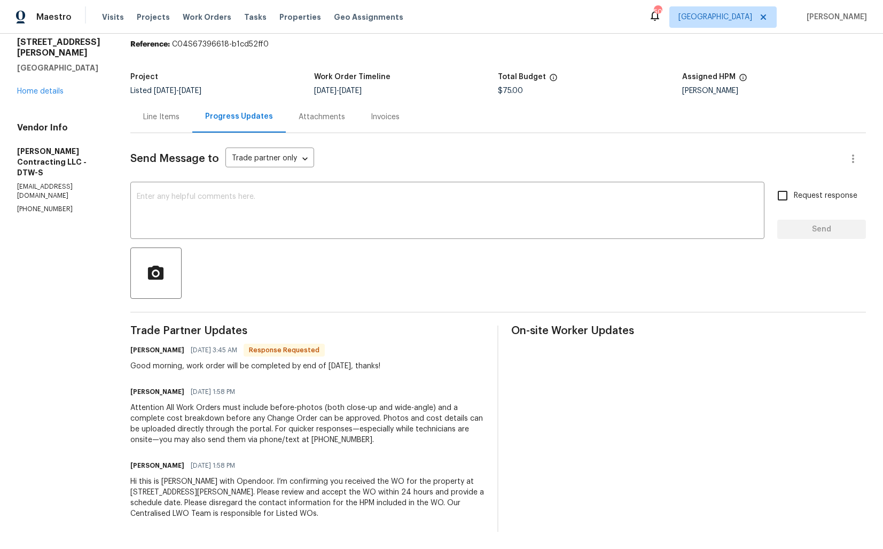
click at [147, 348] on h6 "[PERSON_NAME]" at bounding box center [157, 350] width 54 height 11
copy h6 "[PERSON_NAME]"
click at [282, 229] on textarea at bounding box center [447, 211] width 621 height 37
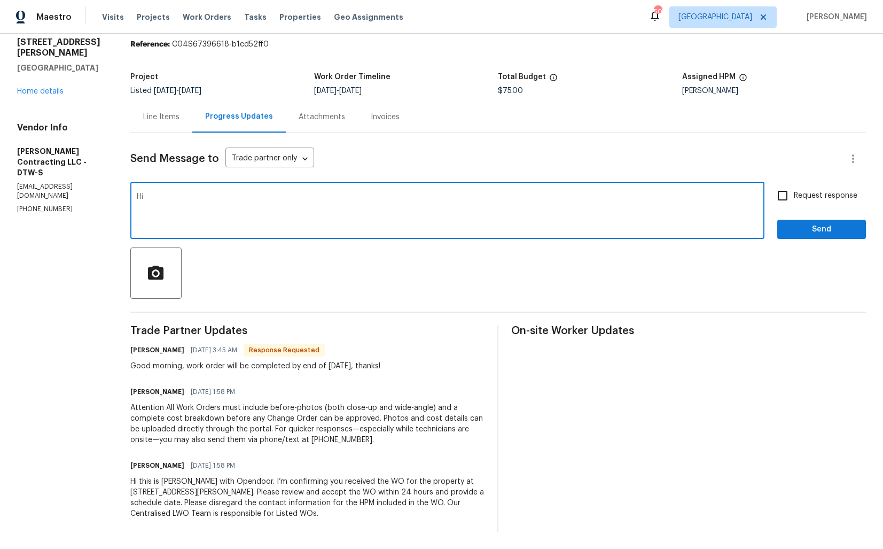
paste textarea "[PERSON_NAME]"
type textarea "Hi [PERSON_NAME], thank you for the confirmation. Kindly keep me posted. Thanks!"
click at [797, 196] on span "Request response" at bounding box center [826, 195] width 64 height 11
click at [794, 196] on input "Request response" at bounding box center [782, 195] width 22 height 22
checkbox input "true"
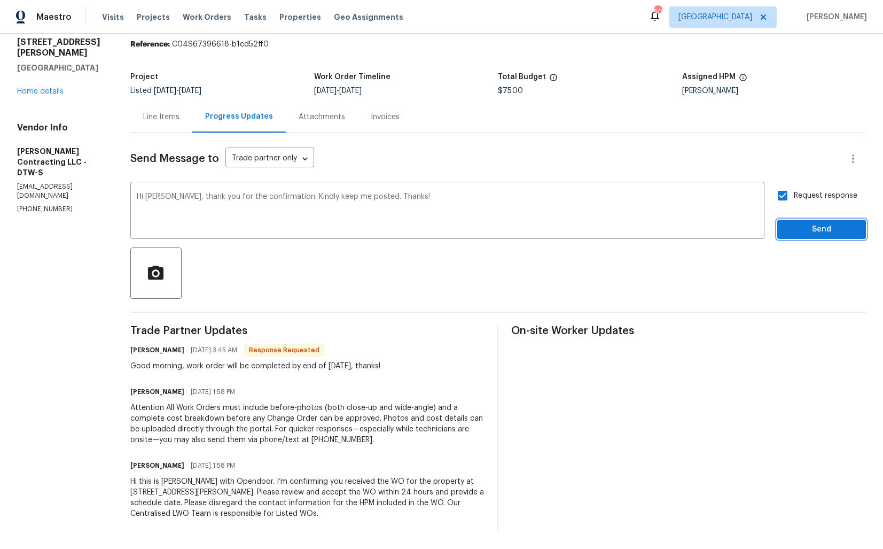
click at [798, 238] on button "Send" at bounding box center [821, 230] width 89 height 20
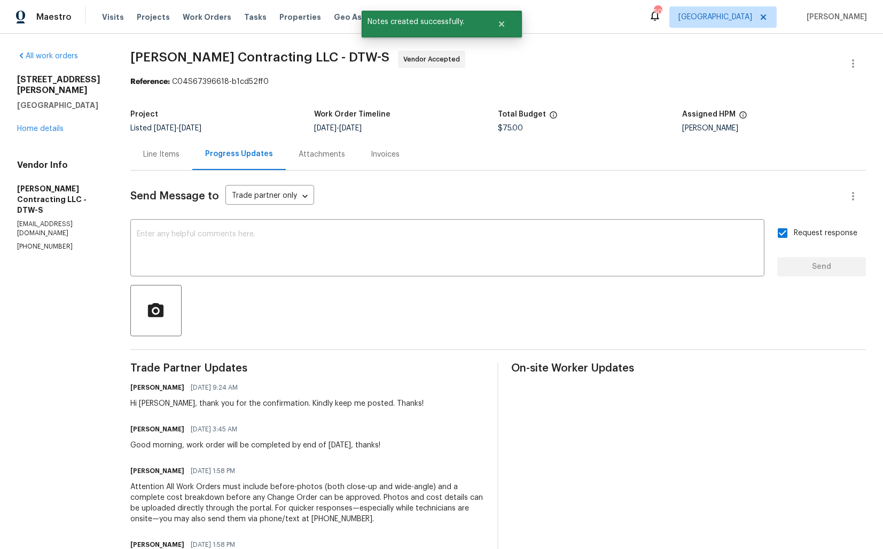
click at [158, 442] on div "Good morning, work order will be completed by end of today, thanks!" at bounding box center [255, 445] width 250 height 11
copy div "Good morning, work order will be completed by end of today, thanks!"
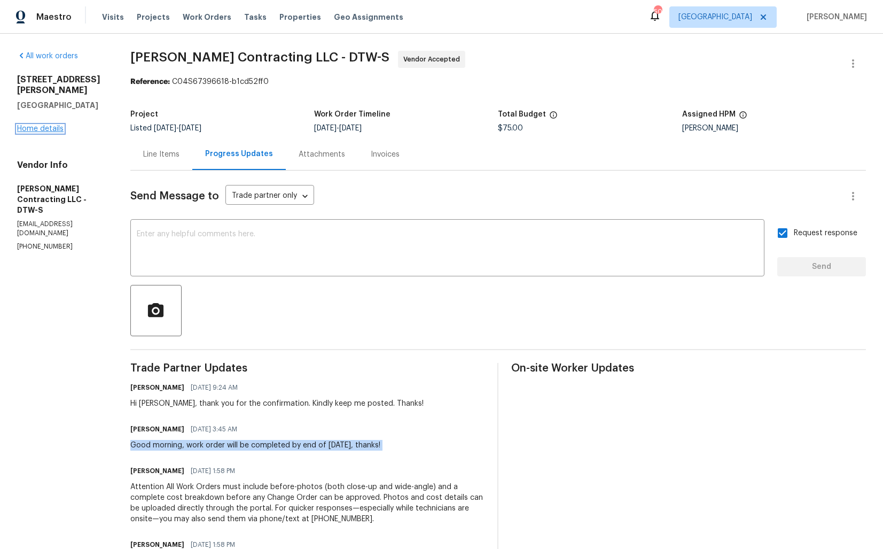
click at [29, 125] on link "Home details" at bounding box center [40, 128] width 46 height 7
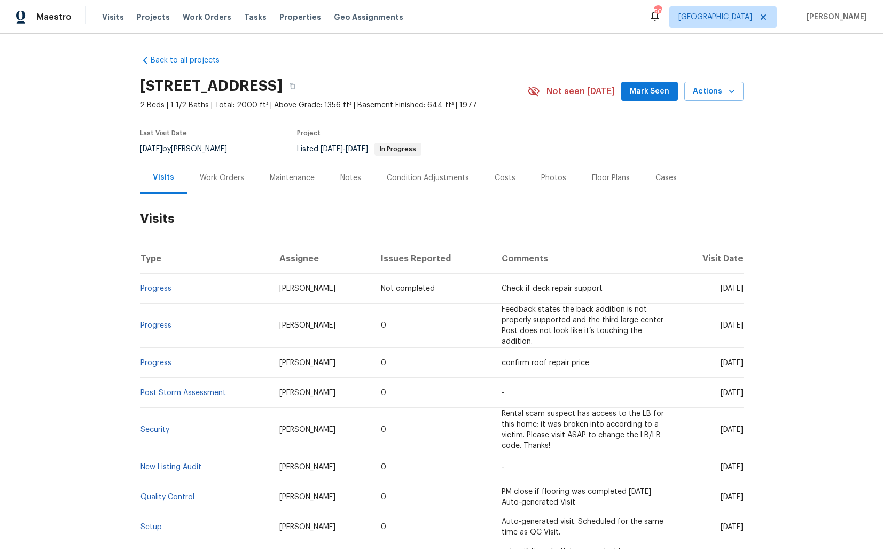
click at [220, 176] on div "Work Orders" at bounding box center [222, 178] width 44 height 11
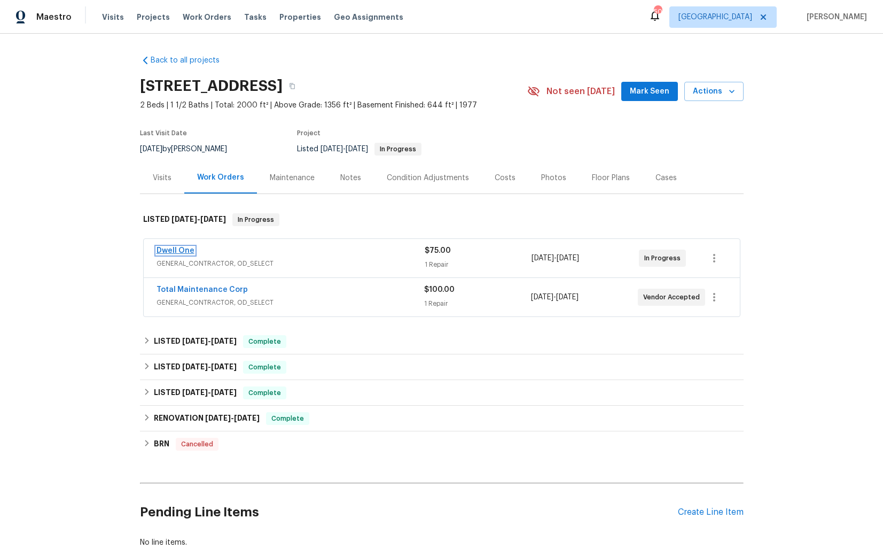
click at [175, 252] on link "Dwell One" at bounding box center [176, 250] width 38 height 7
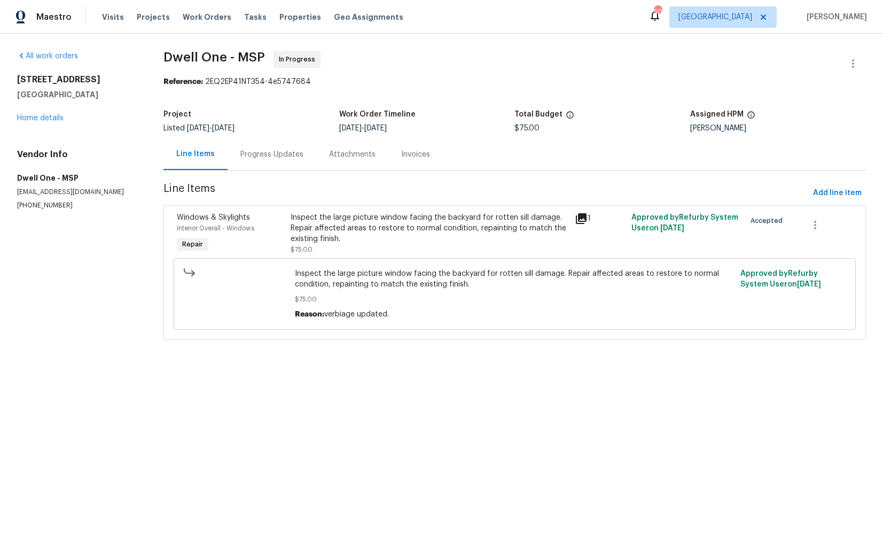
click at [263, 157] on div "Progress Updates" at bounding box center [271, 154] width 63 height 11
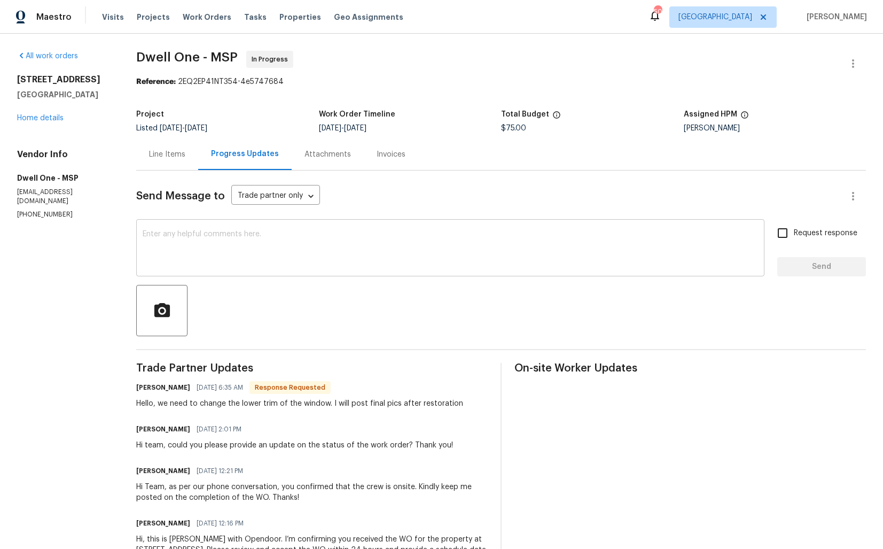
click at [211, 251] on textarea at bounding box center [450, 248] width 615 height 37
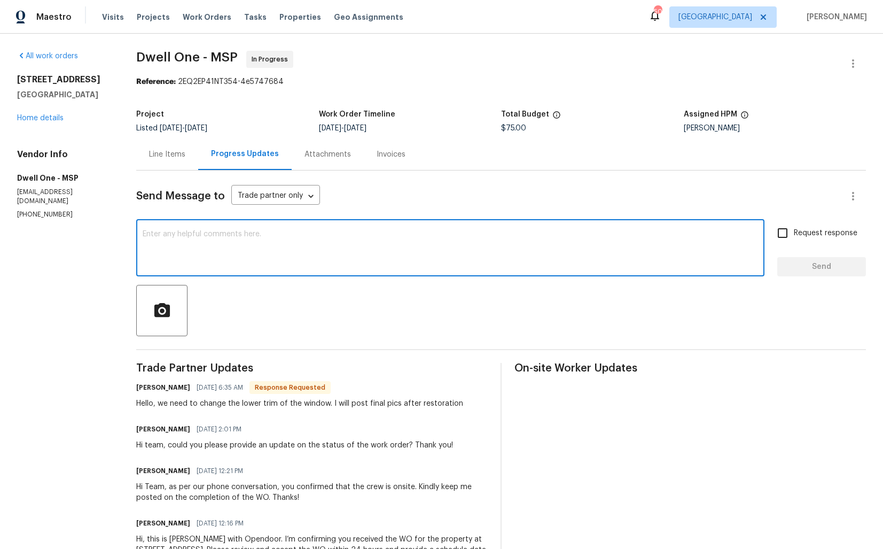
click at [145, 389] on h6 "Miguel Loayza Ulloa" at bounding box center [163, 387] width 54 height 11
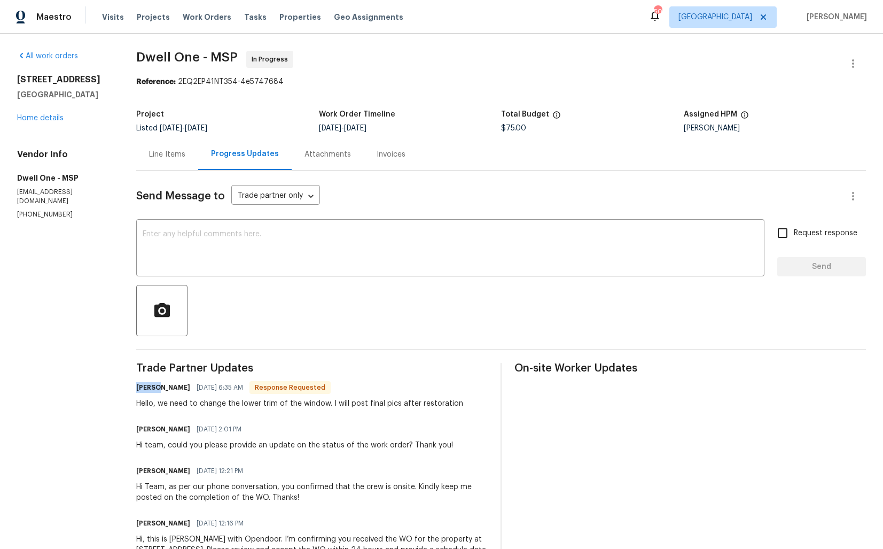
copy h6 "Miguel"
click at [308, 250] on textarea at bounding box center [450, 248] width 615 height 37
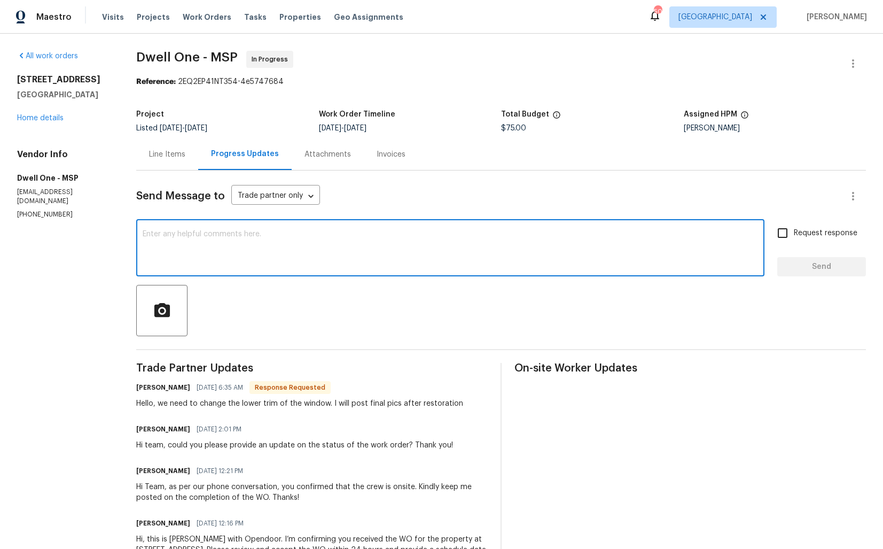
paste textarea "Miguel"
type textarea "Miguel, could you please provide a estimate for that? Thanks!"
click at [793, 237] on input "Request response" at bounding box center [782, 233] width 22 height 22
checkbox input "true"
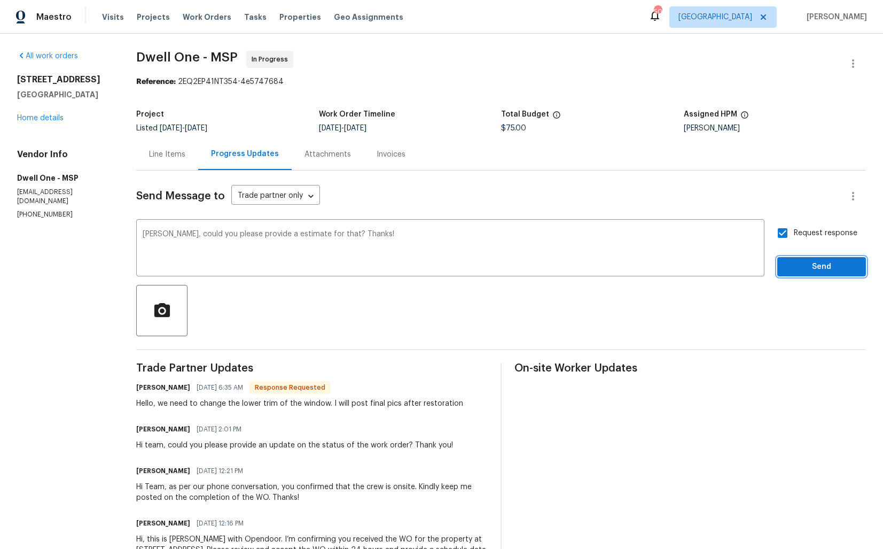
click at [805, 266] on span "Send" at bounding box center [822, 266] width 72 height 13
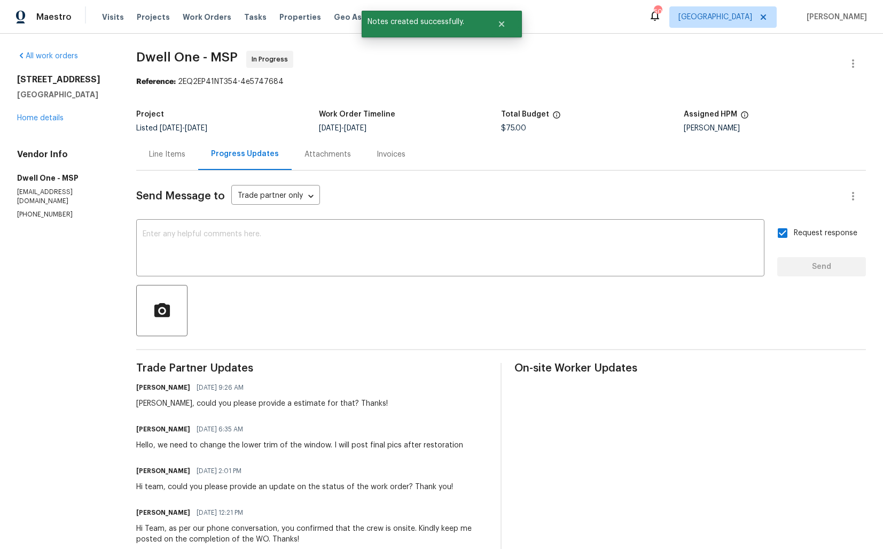
click at [174, 445] on div "Hello, we need to change the lower trim of the window. I will post final pics a…" at bounding box center [299, 445] width 327 height 11
click at [173, 445] on div "Hello, we need to change the lower trim of the window. I will post final pics a…" at bounding box center [299, 445] width 327 height 11
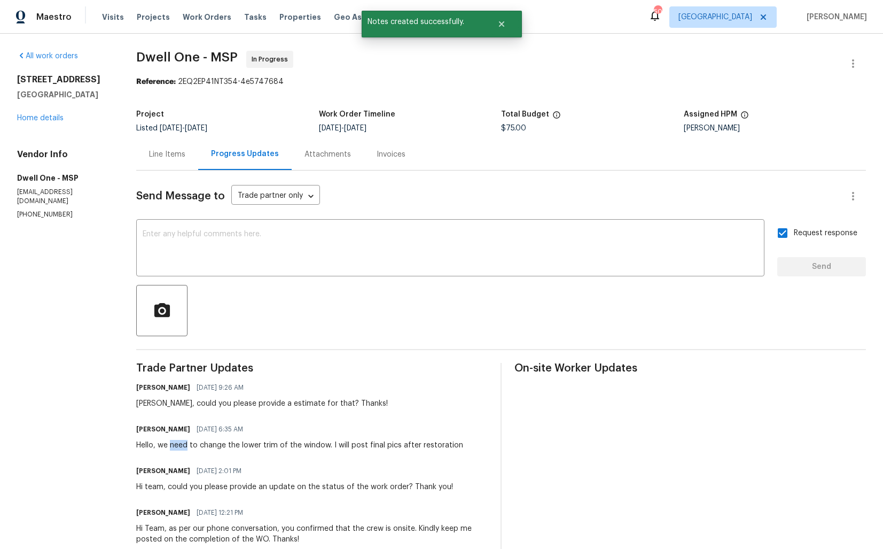
click at [173, 445] on div "Hello, we need to change the lower trim of the window. I will post final pics a…" at bounding box center [299, 445] width 327 height 11
copy div "Hello, we need to change the lower trim of the window. I will post final pics a…"
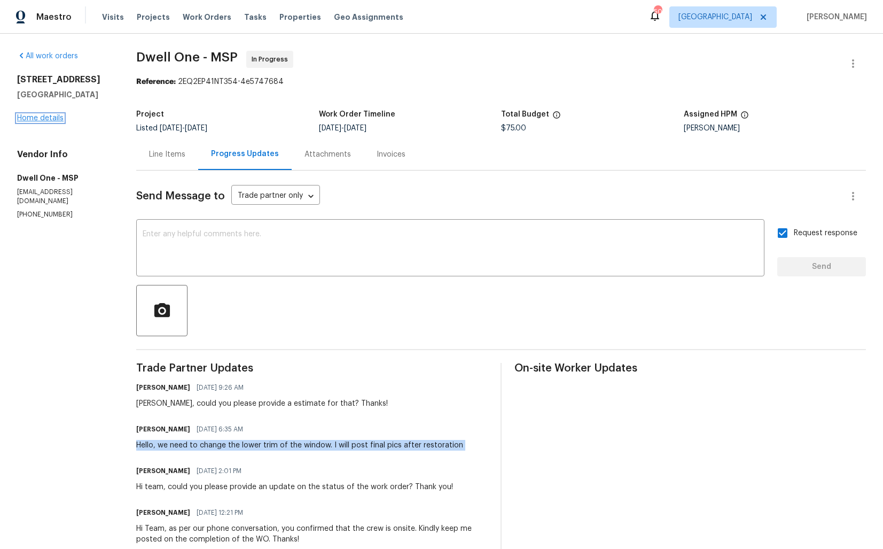
click at [38, 118] on link "Home details" at bounding box center [40, 117] width 46 height 7
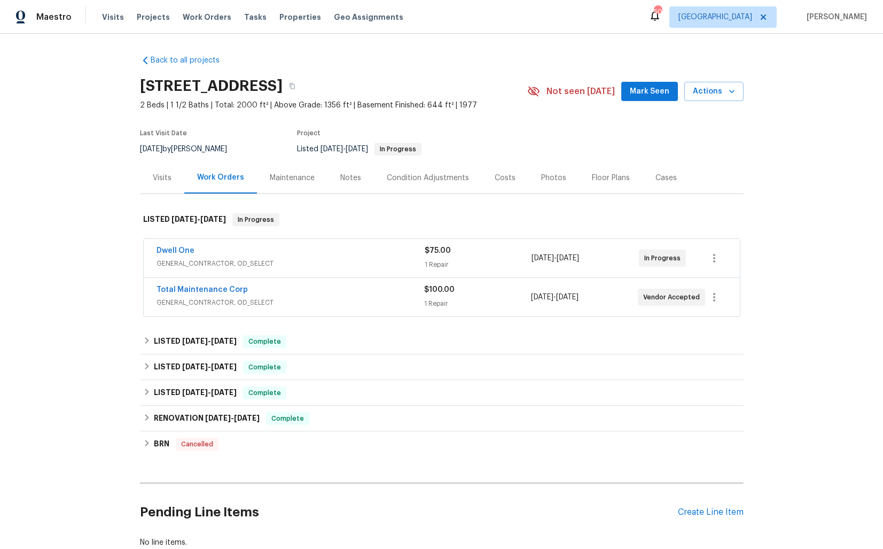
click at [374, 287] on div "Total Maintenance Corp" at bounding box center [291, 290] width 268 height 13
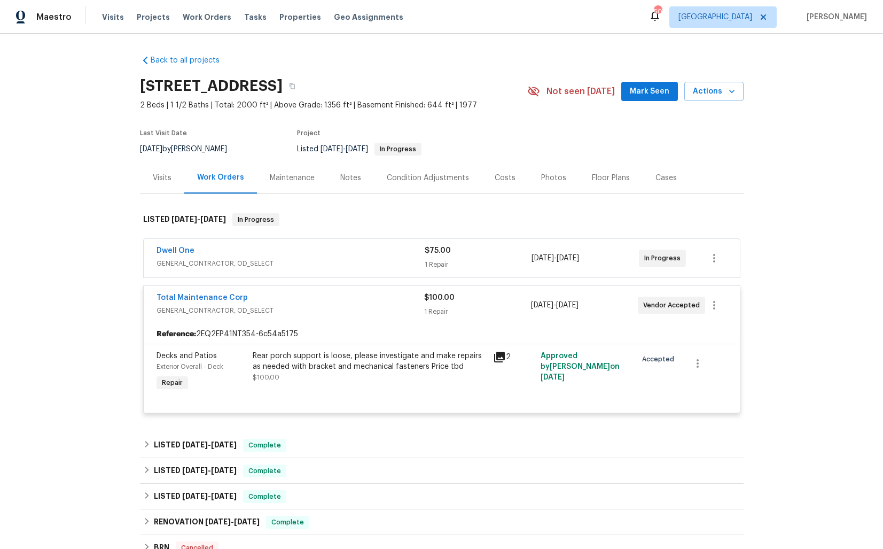
click at [353, 299] on div "Total Maintenance Corp" at bounding box center [291, 298] width 268 height 13
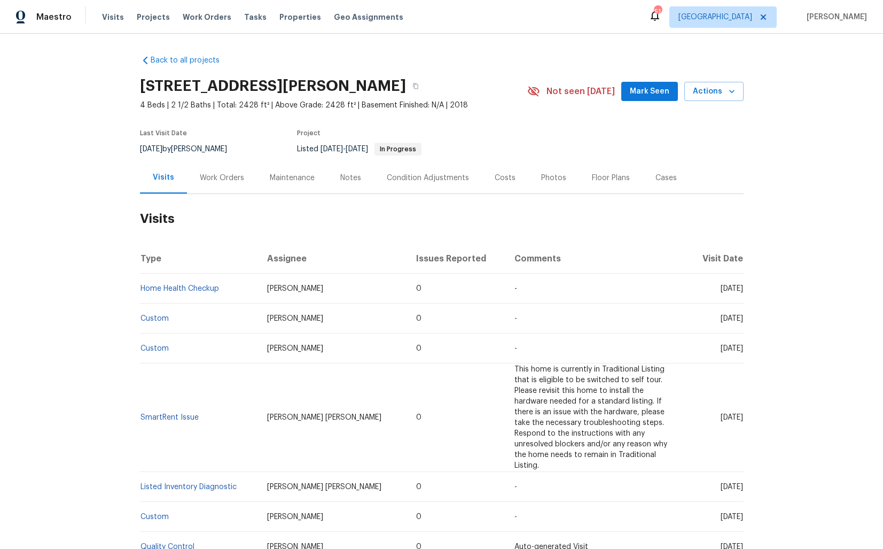
click at [229, 168] on div "Work Orders" at bounding box center [222, 178] width 70 height 32
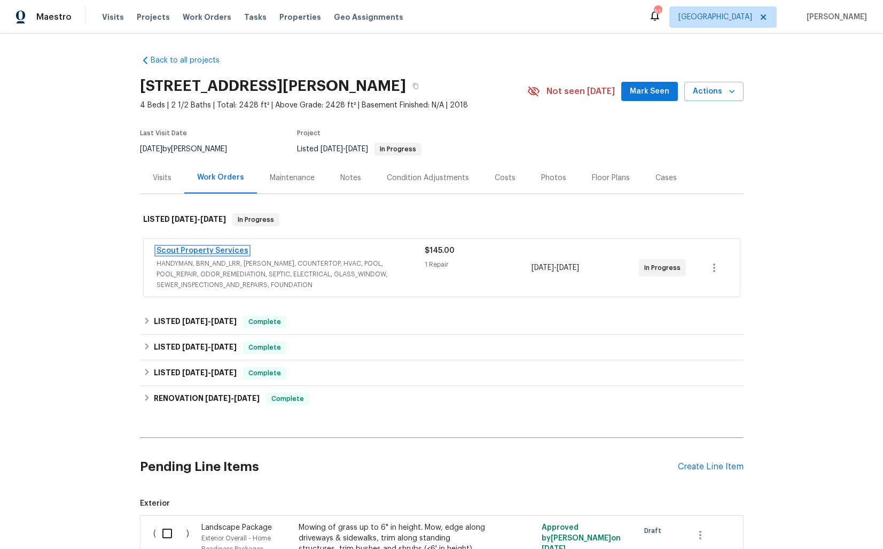
click at [192, 248] on link "Scout Property Services" at bounding box center [203, 250] width 92 height 7
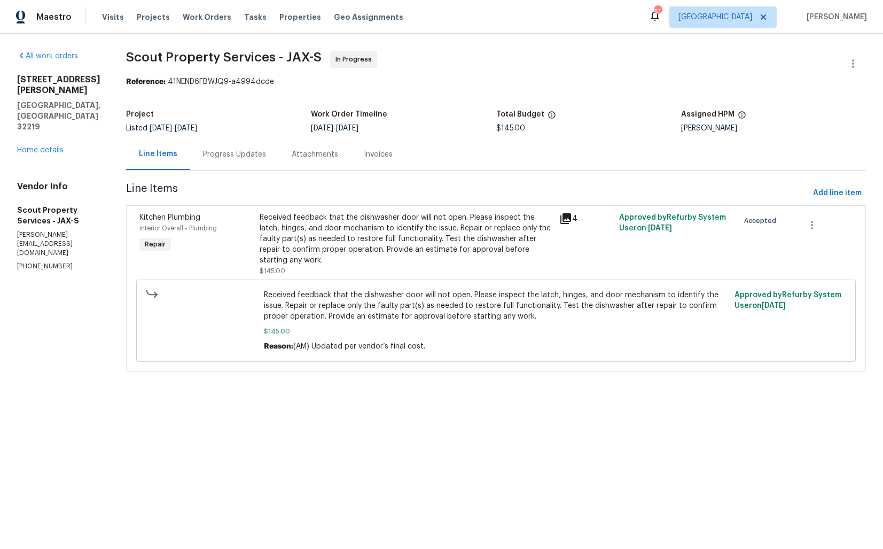
click at [228, 159] on div "Progress Updates" at bounding box center [234, 154] width 63 height 11
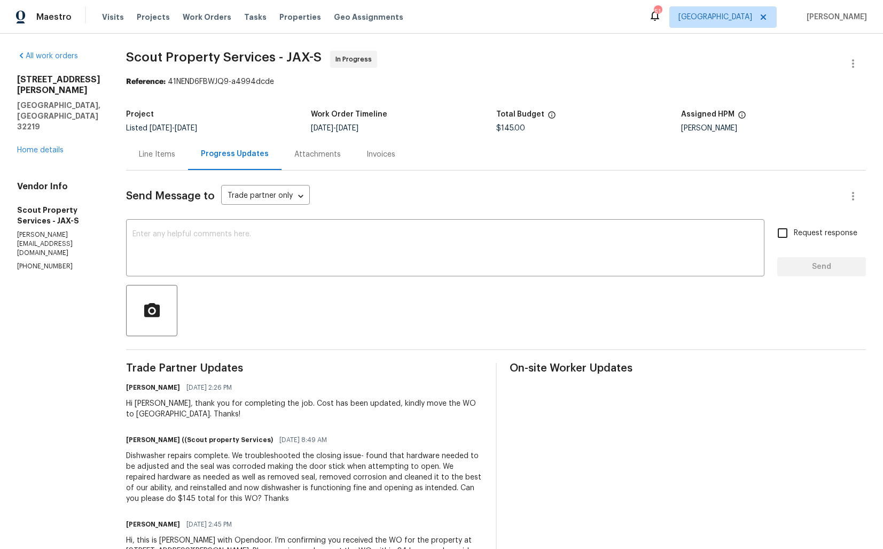
click at [160, 155] on div "Line Items" at bounding box center [157, 154] width 36 height 11
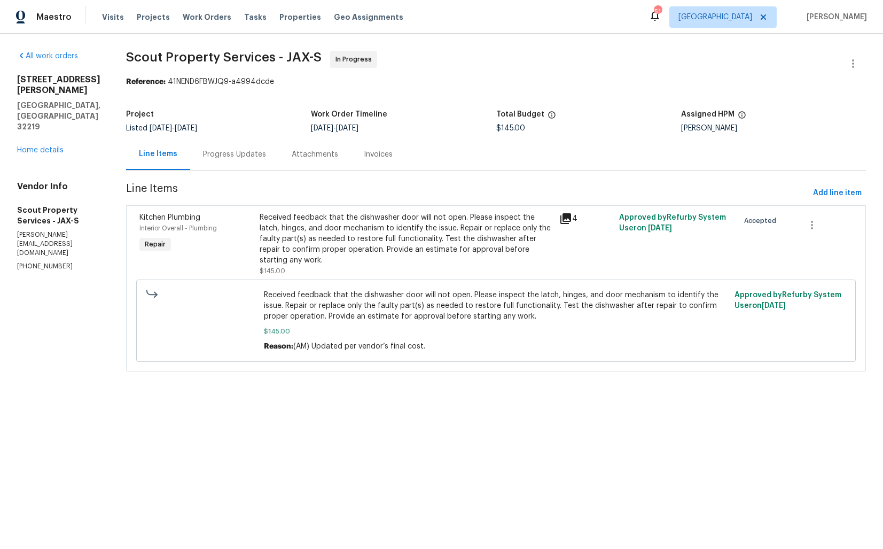
click at [365, 238] on div "Received feedback that the dishwasher door will not open. Please inspect the la…" at bounding box center [406, 238] width 293 height 53
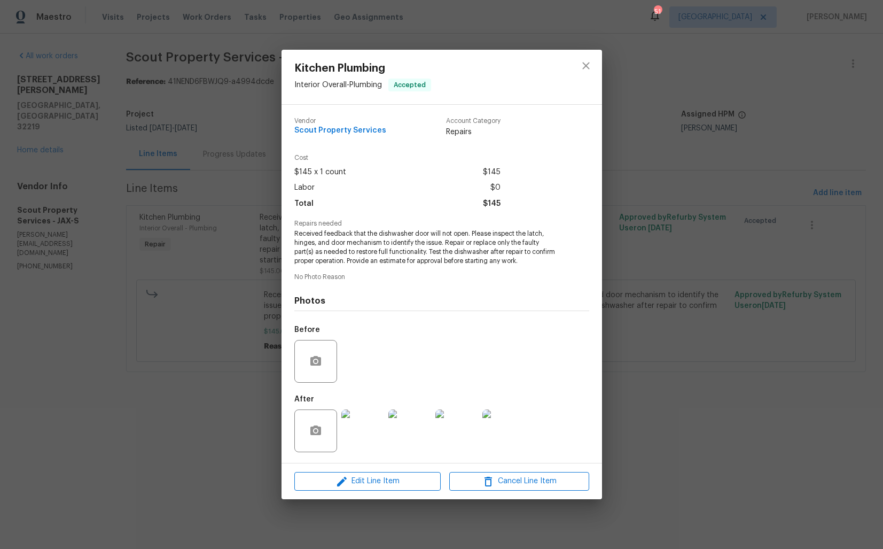
click at [684, 354] on div "Kitchen Plumbing Interior Overall - Plumbing Accepted Vendor Scout Property Ser…" at bounding box center [441, 274] width 883 height 549
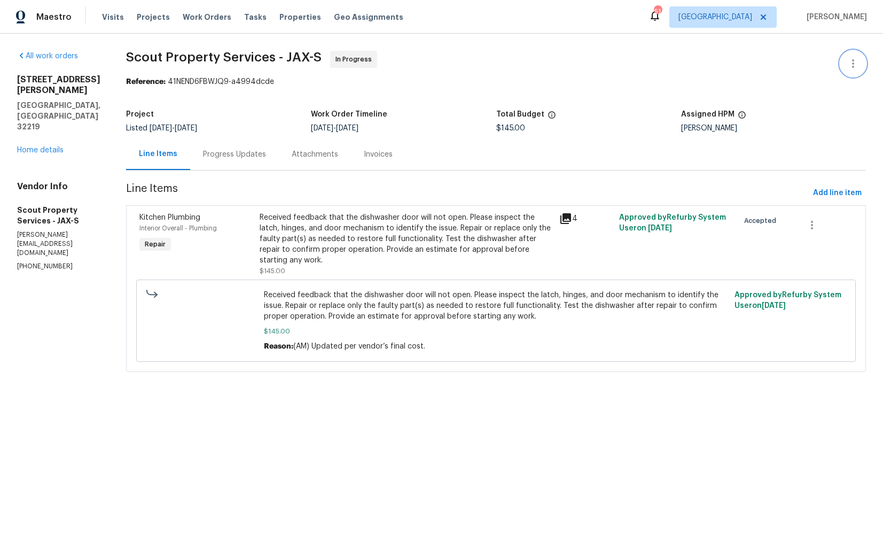
click at [864, 66] on button "button" at bounding box center [853, 64] width 26 height 26
click at [792, 98] on li "View In Trade Partner Portal" at bounding box center [818, 99] width 115 height 18
click at [156, 25] on div at bounding box center [441, 274] width 883 height 549
click at [855, 67] on icon "button" at bounding box center [853, 63] width 13 height 13
click at [789, 61] on li "Edit" at bounding box center [818, 64] width 115 height 18
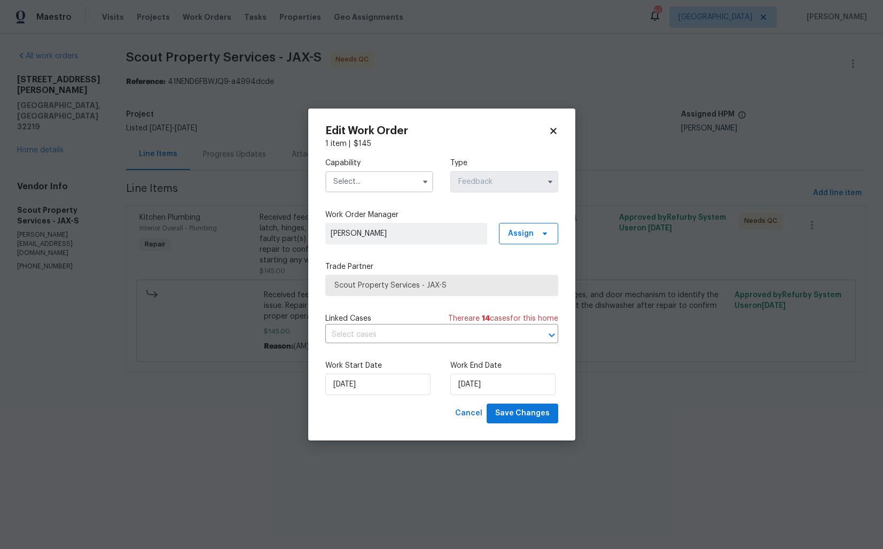
click at [355, 176] on input "text" at bounding box center [379, 181] width 108 height 21
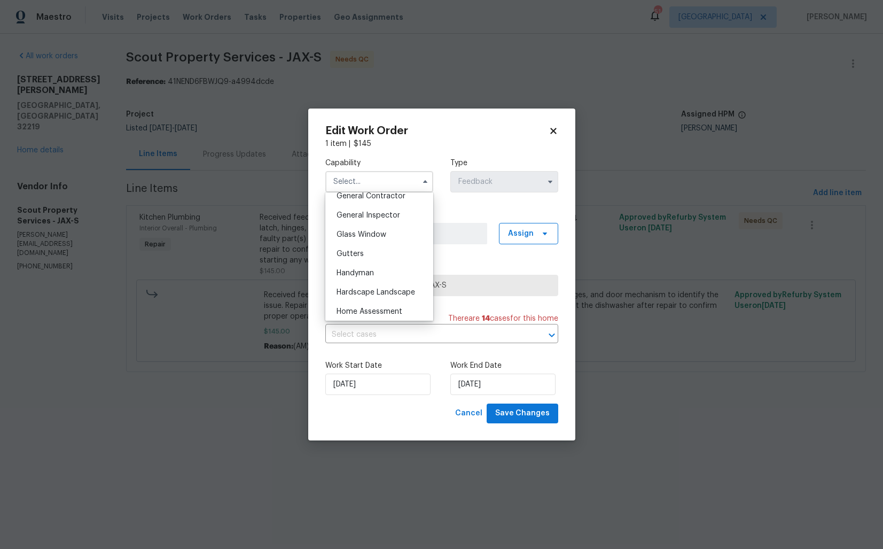
scroll to position [522, 0]
click at [358, 268] on span "Handyman" at bounding box center [355, 270] width 37 height 7
type input "Handyman"
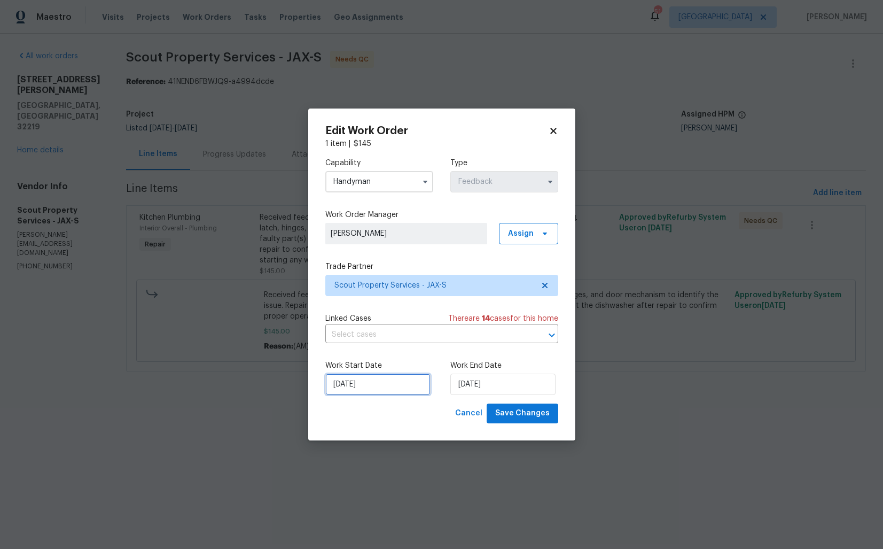
click at [392, 385] on input "02/09/2025" at bounding box center [377, 383] width 105 height 21
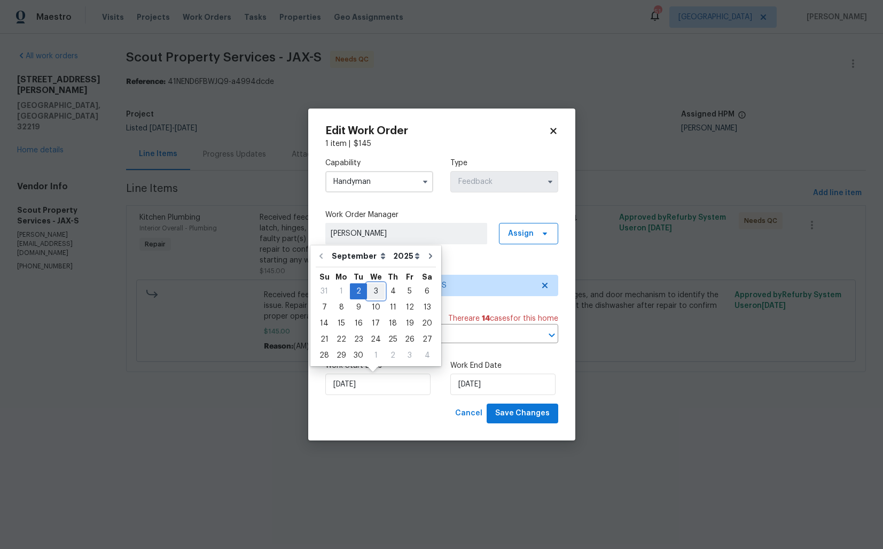
click at [373, 291] on div "3" at bounding box center [376, 291] width 18 height 15
type input "03/09/2025"
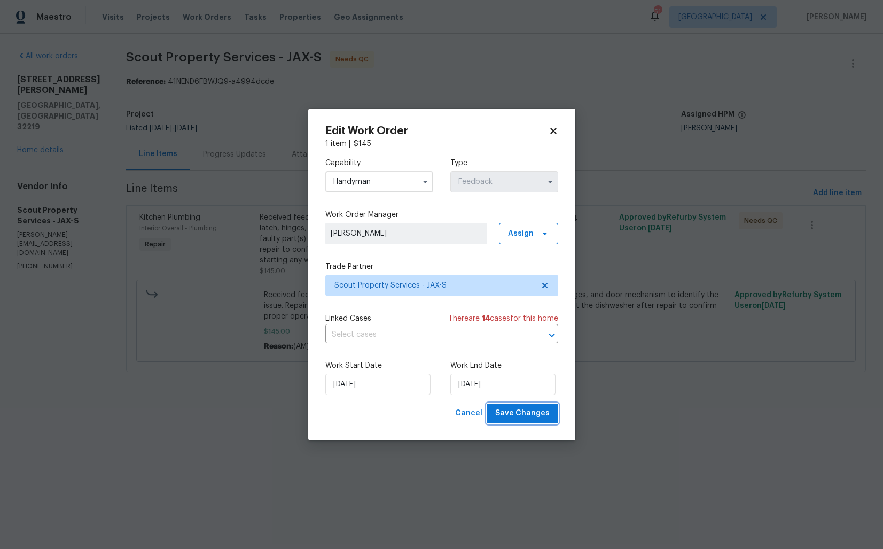
click at [522, 416] on span "Save Changes" at bounding box center [522, 413] width 54 height 13
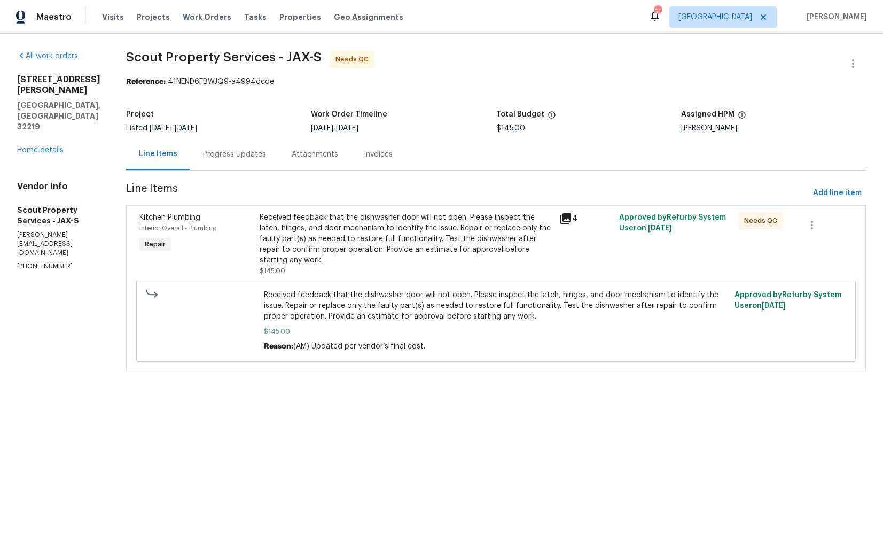
click at [223, 148] on div "Progress Updates" at bounding box center [234, 154] width 89 height 32
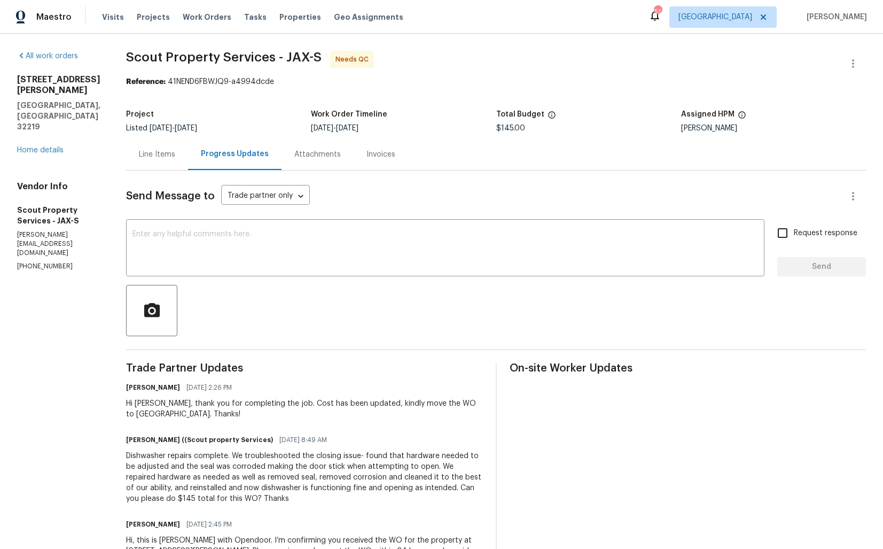
click at [132, 403] on div "Hi [PERSON_NAME], thank you for completing the job. Cost has been updated, kind…" at bounding box center [304, 408] width 357 height 21
click at [132, 403] on div "Hi Trevor, thank you for completing the job. Cost has been updated, kindly move…" at bounding box center [304, 408] width 357 height 21
copy div "Trevor"
click at [333, 255] on textarea at bounding box center [445, 248] width 626 height 37
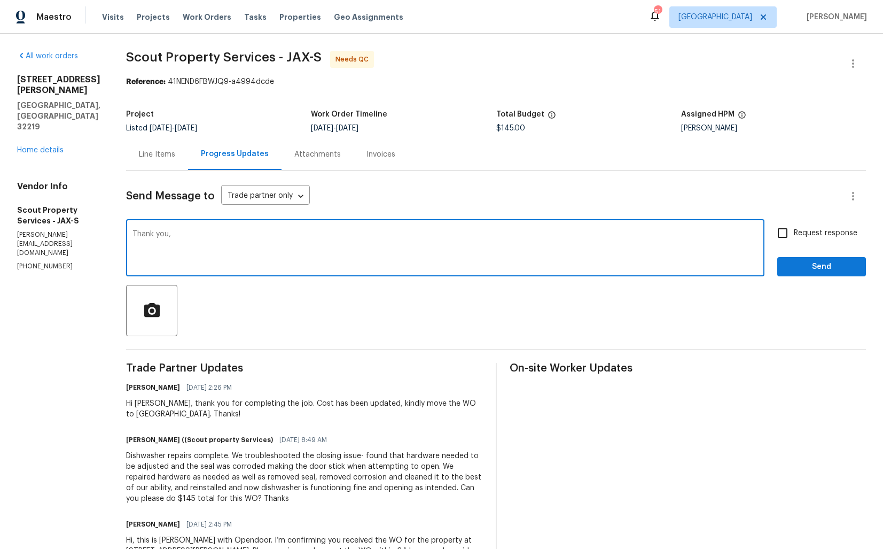
paste textarea "Trevor"
type textarea "Thank you, Trevor. WO is approved."
click at [813, 268] on span "Send" at bounding box center [822, 266] width 72 height 13
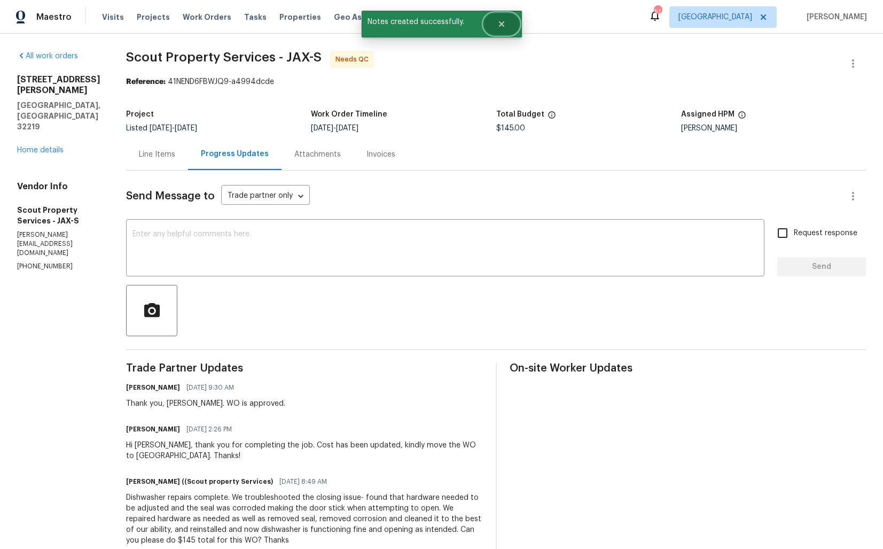
click at [500, 30] on button "Close" at bounding box center [501, 23] width 35 height 21
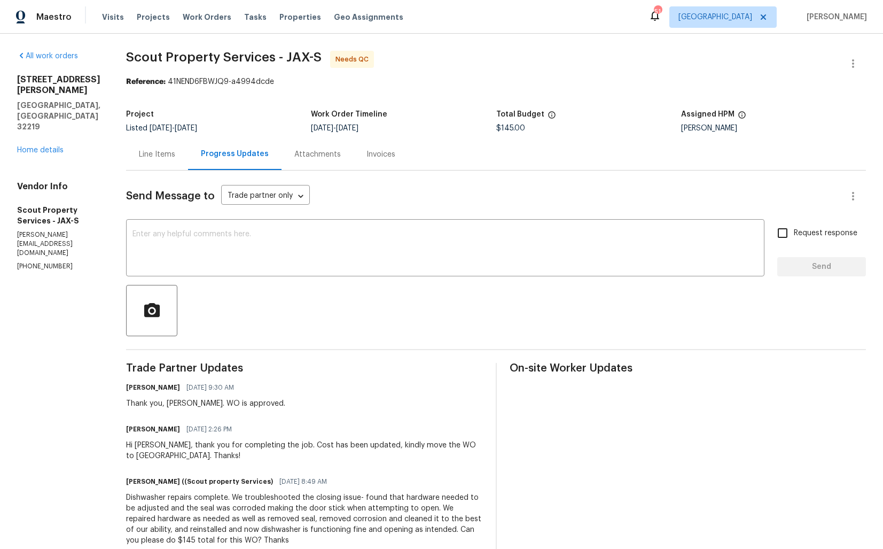
click at [151, 155] on div "Line Items" at bounding box center [157, 154] width 36 height 11
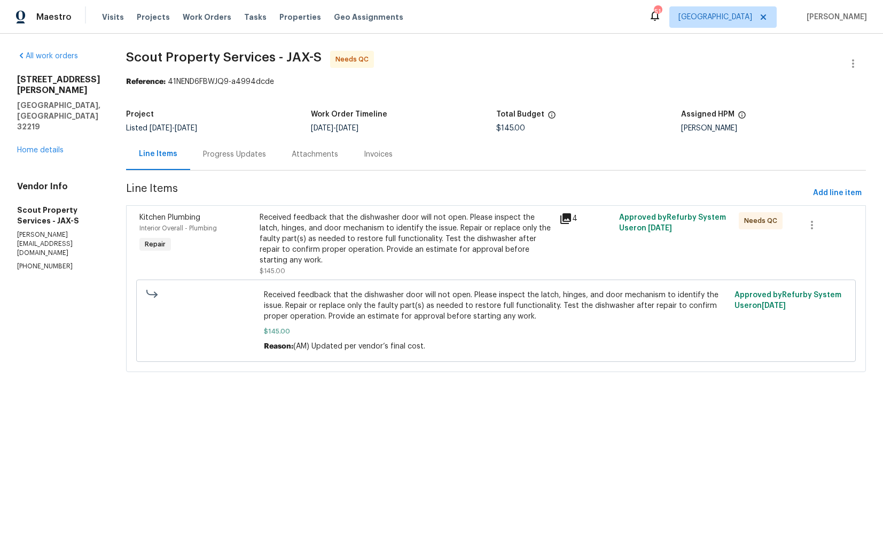
click at [381, 256] on div "Received feedback that the dishwasher door will not open. Please inspect the la…" at bounding box center [406, 238] width 293 height 53
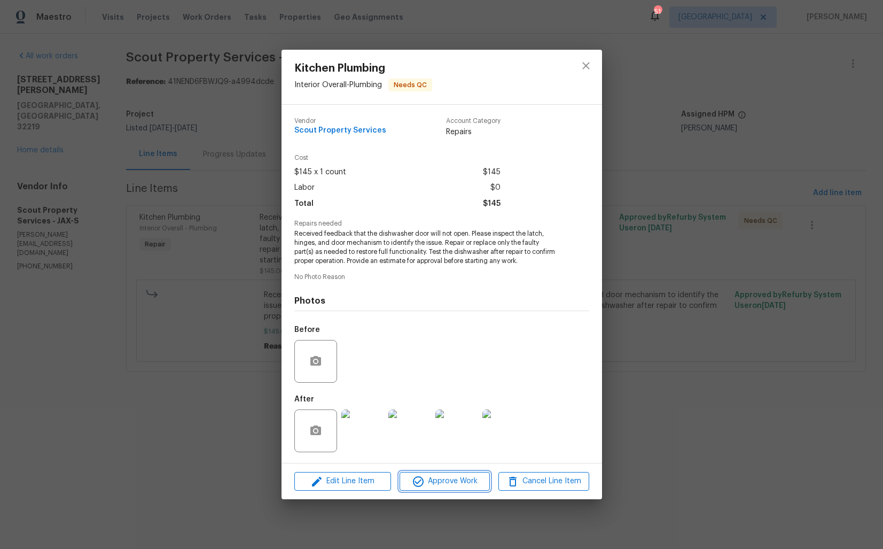
click at [434, 480] on span "Approve Work" at bounding box center [445, 480] width 84 height 13
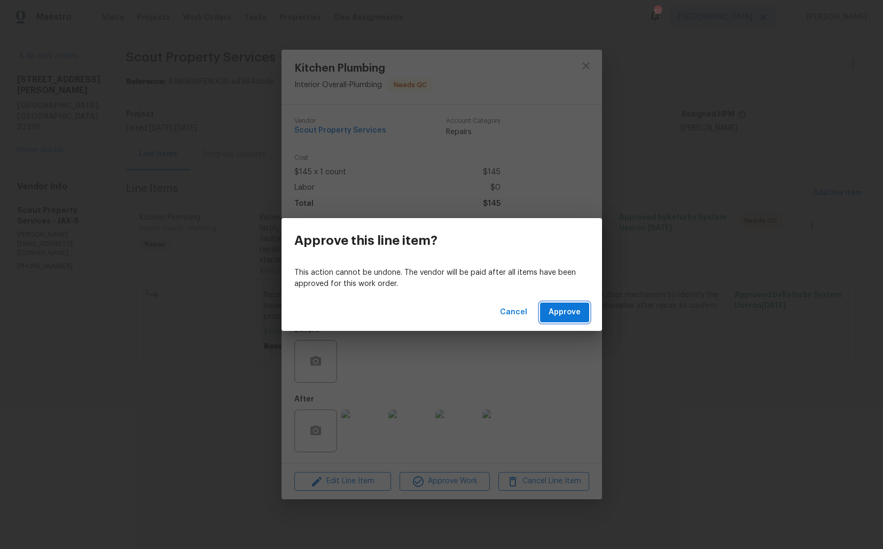
click at [561, 312] on span "Approve" at bounding box center [565, 312] width 32 height 13
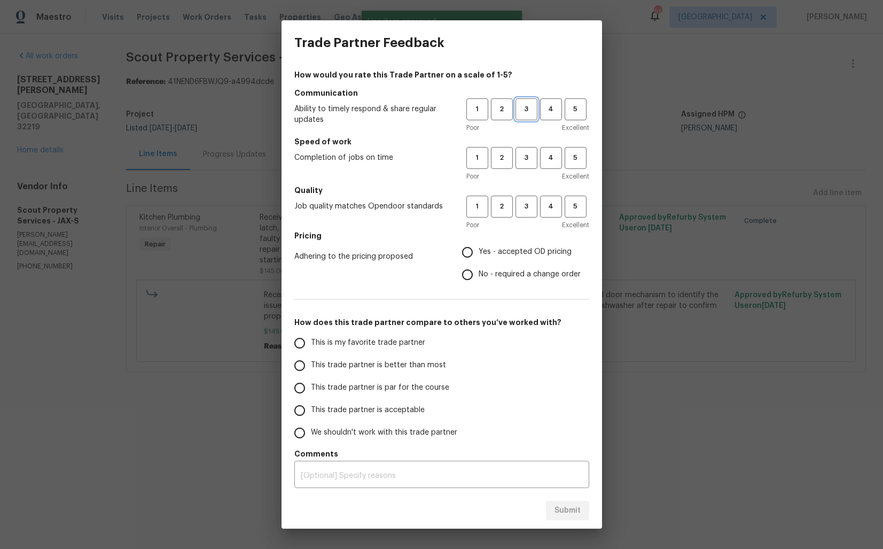
click at [528, 112] on span "3" at bounding box center [527, 109] width 20 height 12
click at [525, 160] on span "3" at bounding box center [527, 158] width 20 height 12
click at [521, 211] on span "3" at bounding box center [527, 206] width 20 height 12
click at [474, 255] on input "Yes - accepted OD pricing" at bounding box center [467, 252] width 22 height 22
radio input "true"
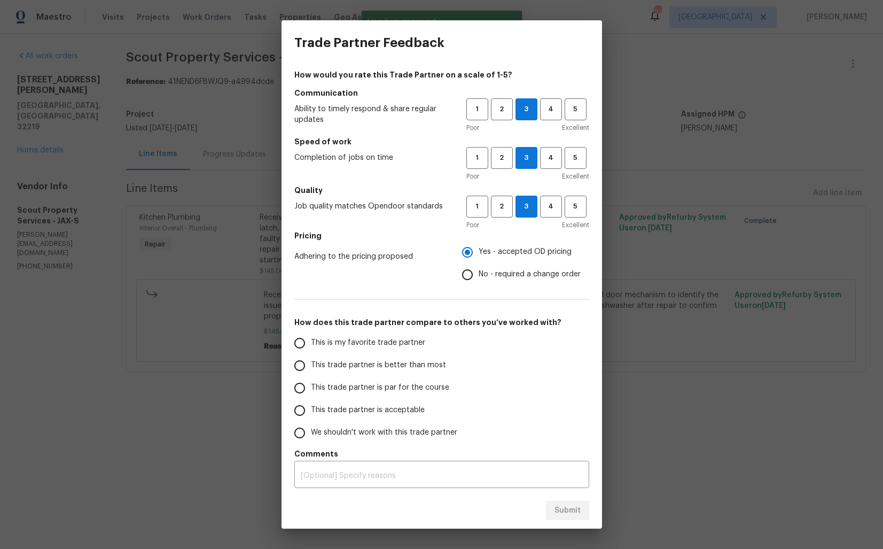
click at [473, 272] on input "No - required a change order" at bounding box center [467, 274] width 22 height 22
radio input "true"
click at [394, 361] on span "This trade partner is better than most" at bounding box center [378, 365] width 135 height 11
click at [311, 361] on input "This trade partner is better than most" at bounding box center [299, 365] width 22 height 22
click at [561, 509] on span "Submit" at bounding box center [568, 510] width 26 height 13
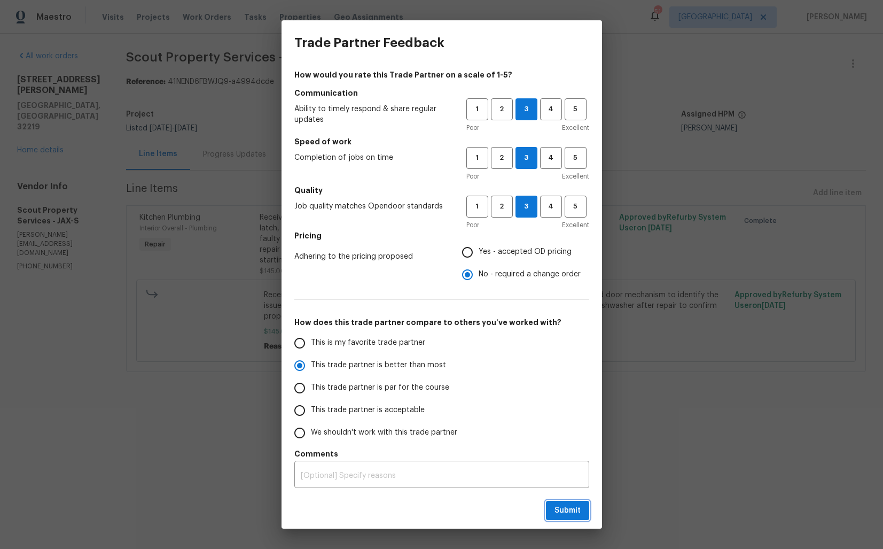
radio input "true"
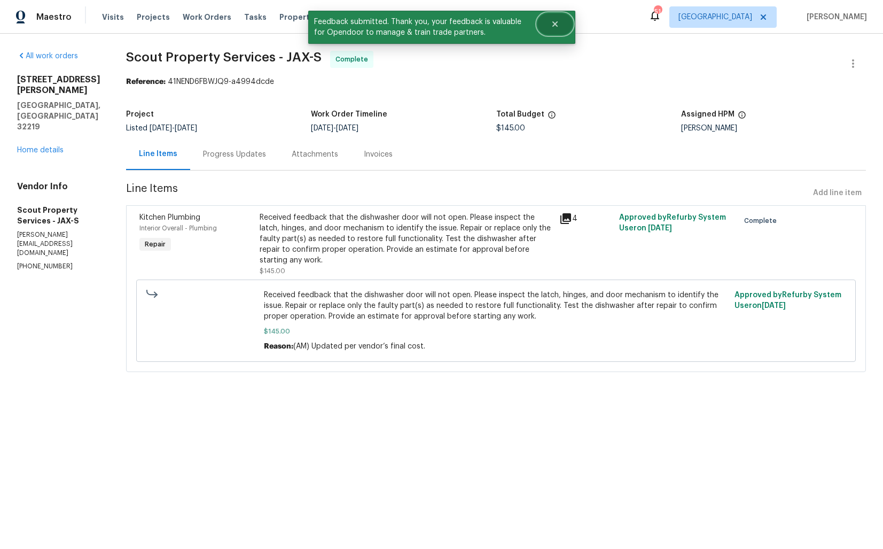
click at [549, 25] on button "Close" at bounding box center [554, 23] width 35 height 21
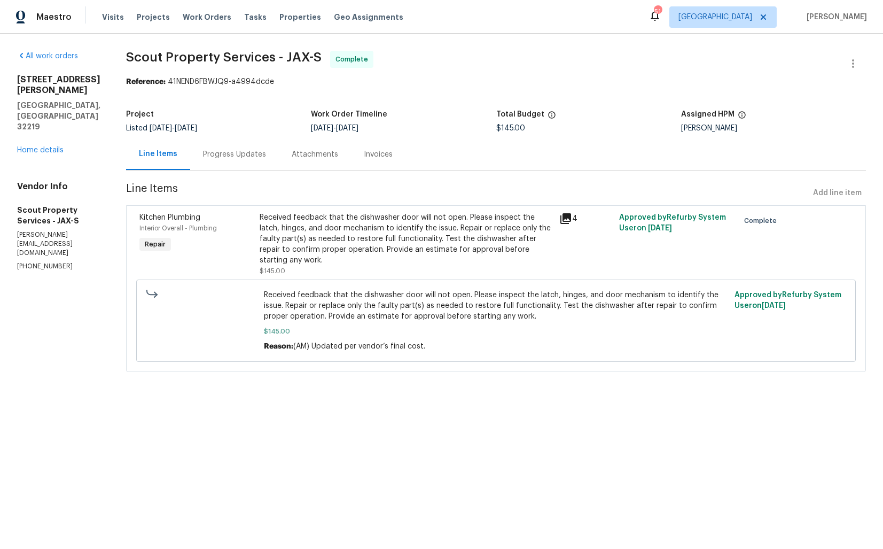
click at [48, 113] on div "6890 Langford St Jacksonville, FL 32219 Home details" at bounding box center [58, 114] width 83 height 81
click at [41, 146] on link "Home details" at bounding box center [40, 149] width 46 height 7
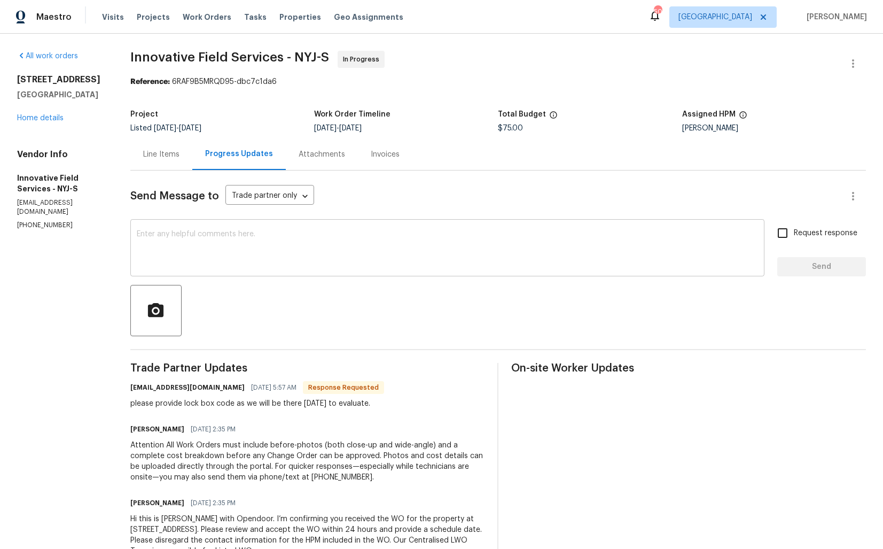
click at [334, 247] on textarea at bounding box center [447, 248] width 621 height 37
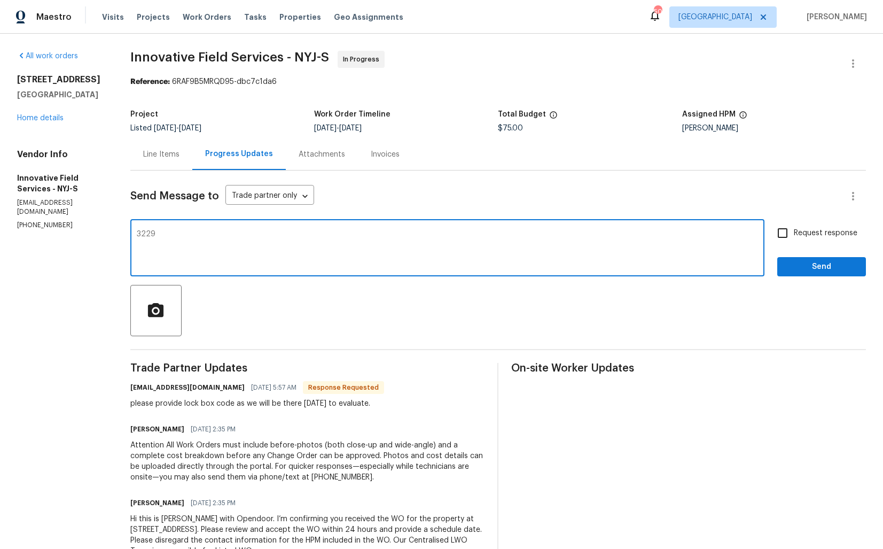
click at [226, 406] on div "please provide lock box code as we will be there [DATE] to evaluate." at bounding box center [257, 403] width 254 height 11
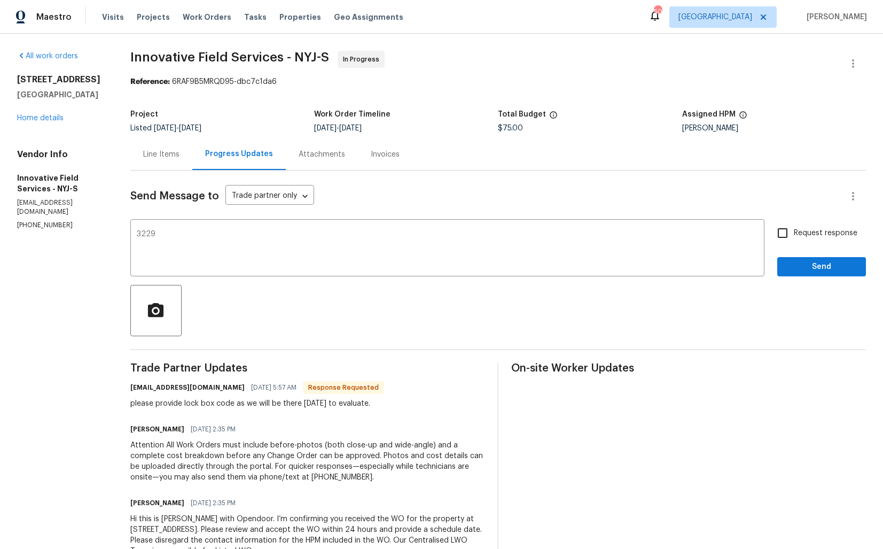
click at [226, 406] on div "please provide lock box code as we will be there [DATE] to evaluate." at bounding box center [257, 403] width 254 height 11
copy div "code"
click at [138, 230] on textarea "3229" at bounding box center [447, 248] width 621 height 37
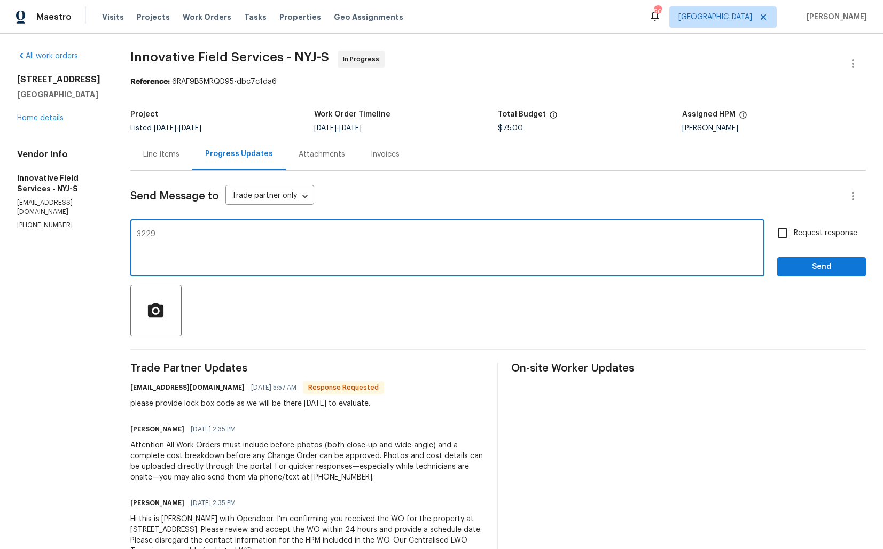
paste textarea "code"
click at [141, 233] on textarea "code is 3229" at bounding box center [447, 248] width 621 height 37
click at [239, 233] on textarea "Hi team, code is 3229" at bounding box center [447, 248] width 621 height 37
type textarea "Hi team, code is 3229"
click at [779, 240] on input "Request response" at bounding box center [782, 233] width 22 height 22
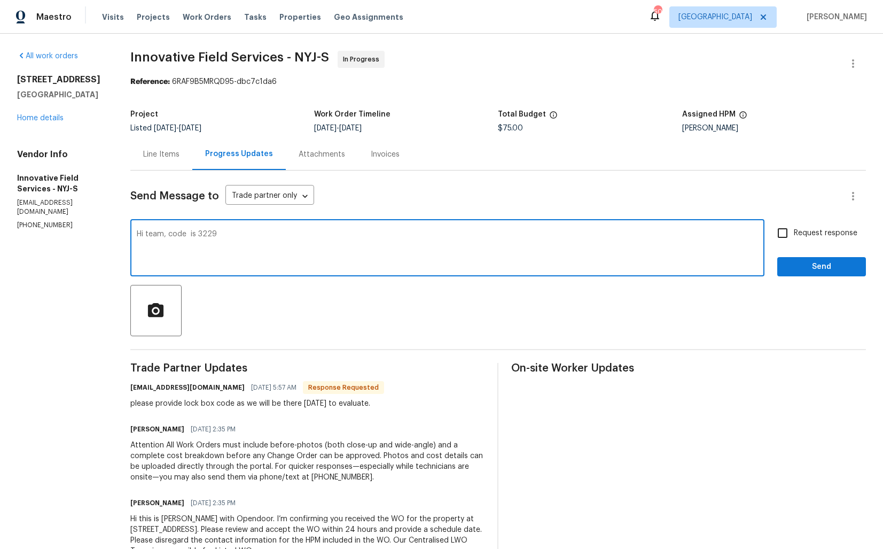
checkbox input "true"
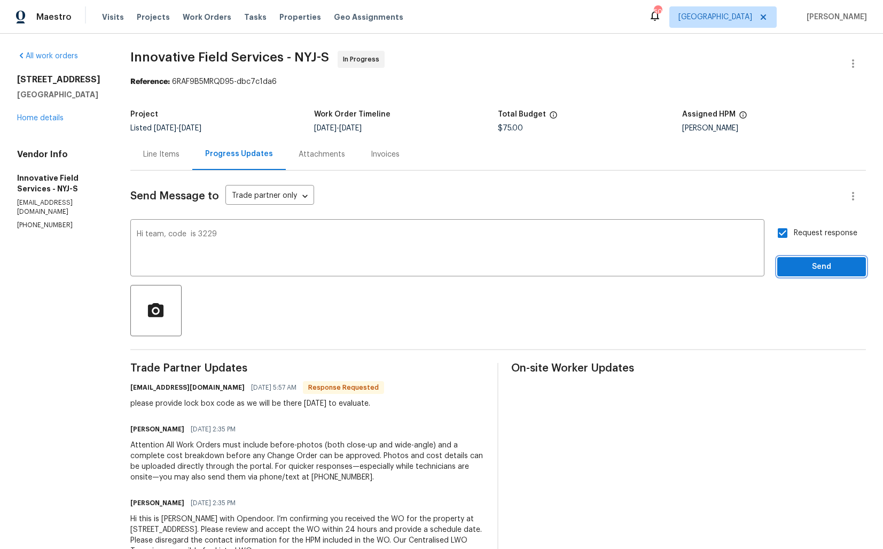
click at [800, 269] on span "Send" at bounding box center [822, 266] width 72 height 13
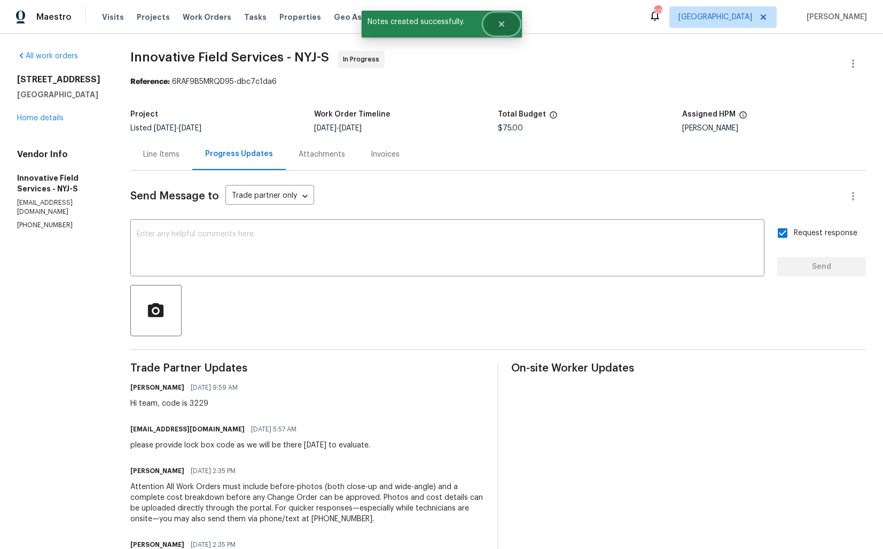
click at [497, 25] on icon "Close" at bounding box center [501, 24] width 9 height 9
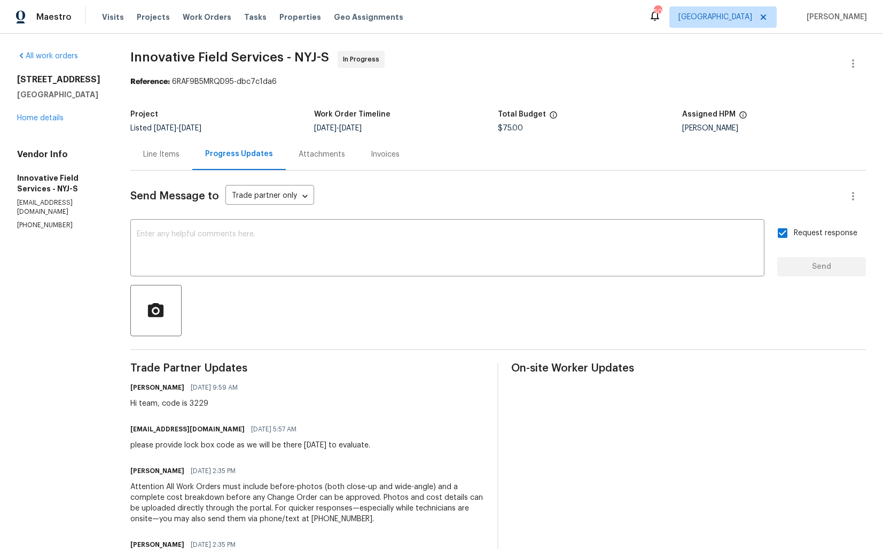
click at [214, 450] on div "please provide lock box code as we will be there [DATE] to evaluate." at bounding box center [250, 445] width 240 height 11
copy div "please provide lock box code as we will be there [DATE] to evaluate."
click at [245, 105] on div "Project Listed [DATE] - [DATE] Work Order Timeline [DATE] - [DATE] Total Budget…" at bounding box center [498, 121] width 736 height 34
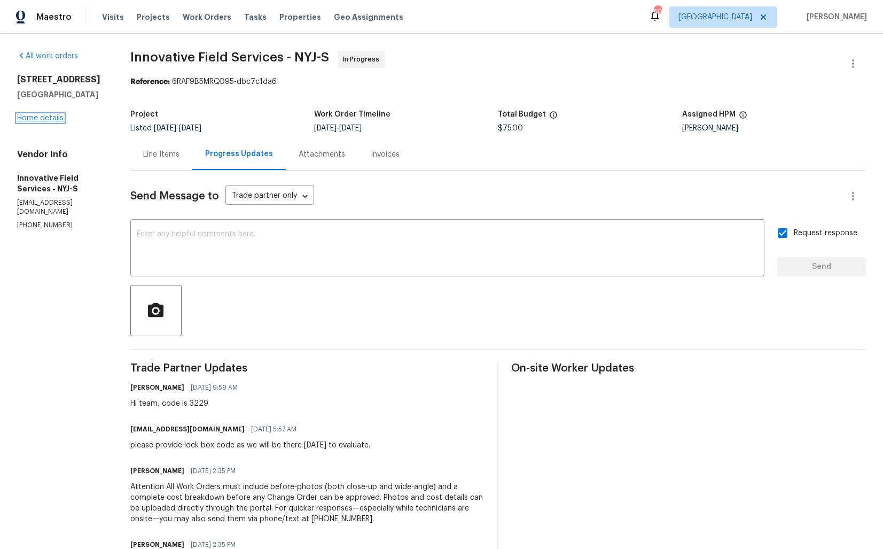
click at [43, 120] on link "Home details" at bounding box center [40, 117] width 46 height 7
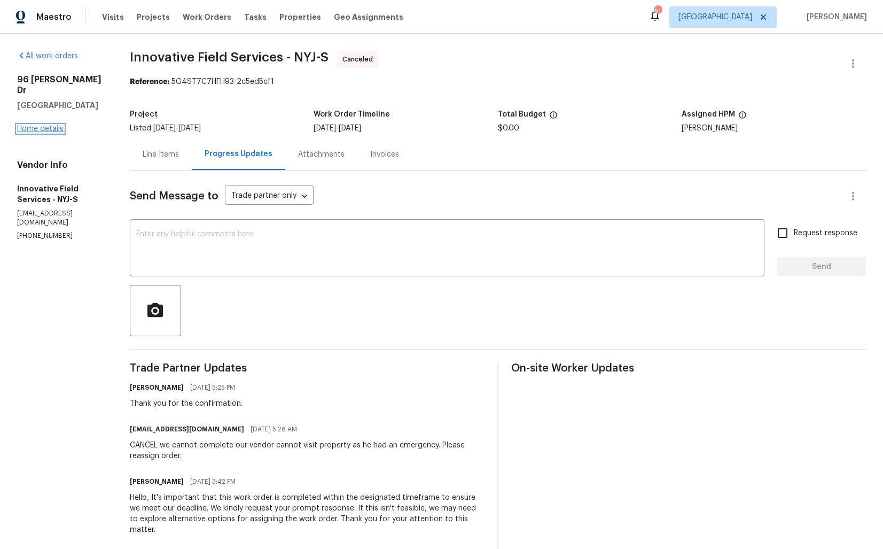
click at [27, 125] on link "Home details" at bounding box center [40, 128] width 46 height 7
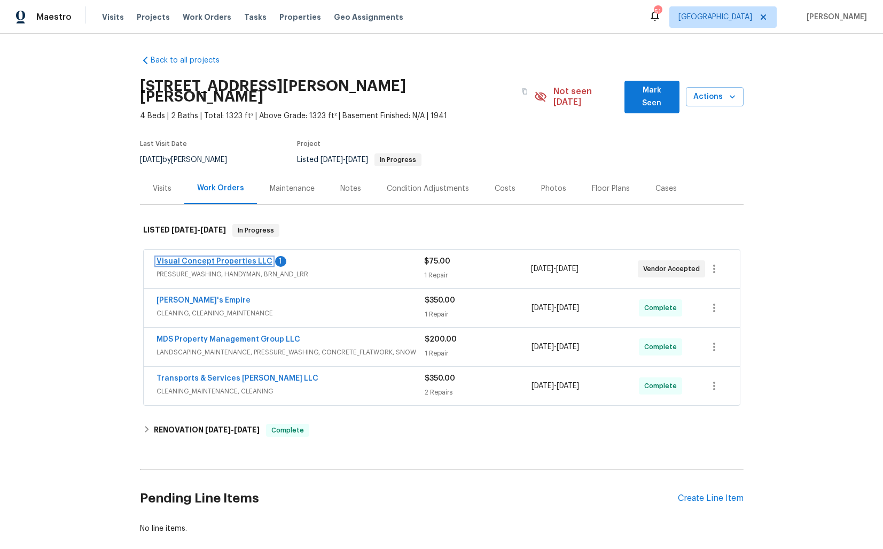
click at [199, 257] on link "Visual Concept Properties LLC" at bounding box center [215, 260] width 116 height 7
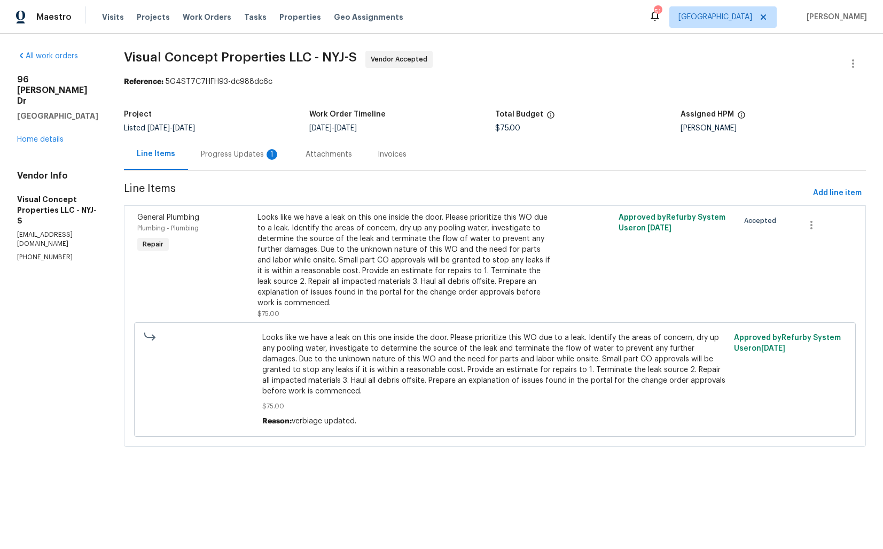
click at [256, 161] on div "Progress Updates 1" at bounding box center [240, 154] width 105 height 32
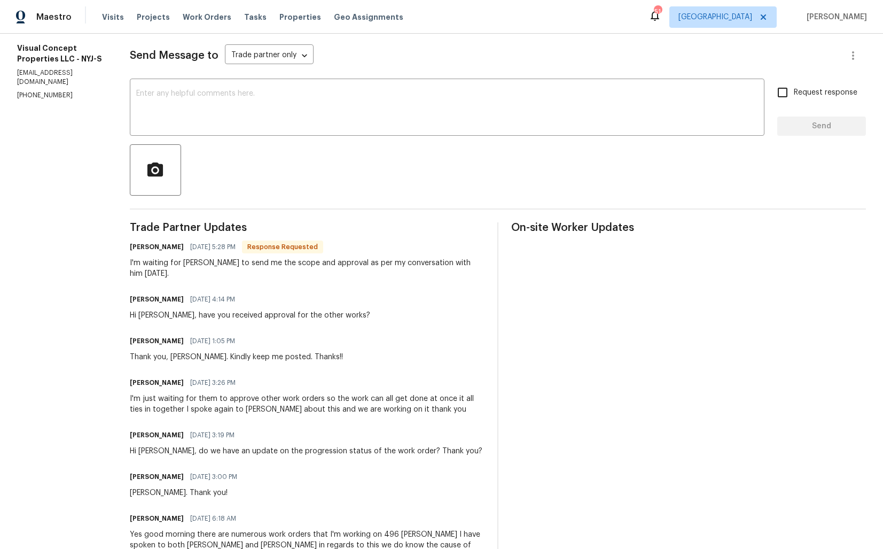
scroll to position [139, 0]
click at [146, 248] on h6 "Robert Brown" at bounding box center [157, 248] width 54 height 11
copy h6 "Robert"
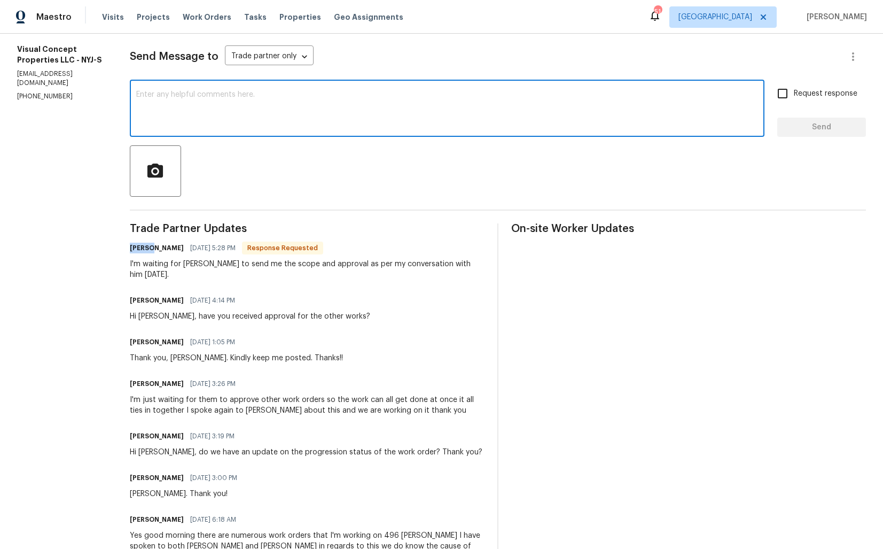
click at [284, 121] on textarea at bounding box center [447, 109] width 622 height 37
paste textarea "Robert"
type textarea "H"
paste textarea "Robert"
click at [478, 105] on textarea "Thank you for the update, Robert. Kindly keep me posted. Thanks!" at bounding box center [447, 109] width 622 height 37
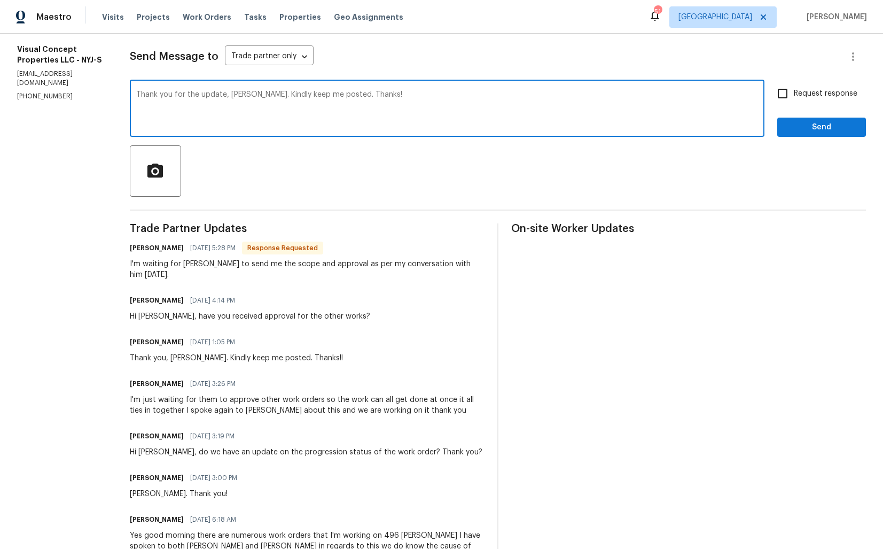
type textarea "Thank you for the update, Robert. Kindly keep me posted. Thanks!"
click at [791, 95] on input "Request response" at bounding box center [782, 93] width 22 height 22
checkbox input "true"
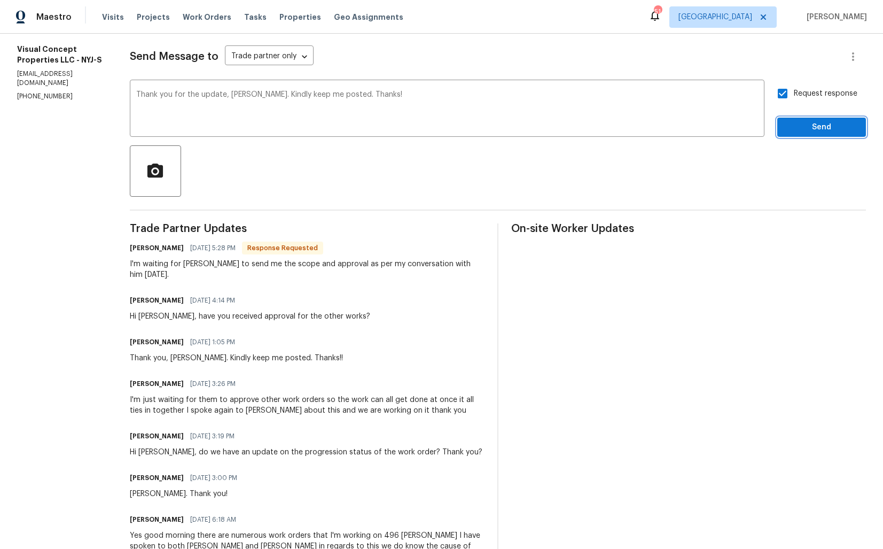
click at [795, 135] on button "Send" at bounding box center [821, 128] width 89 height 20
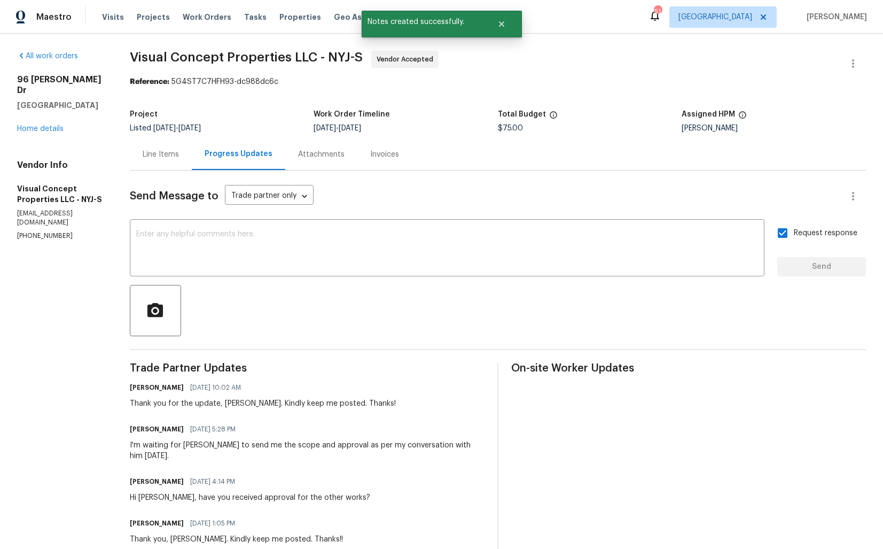
click at [167, 449] on div "I'm waiting for Ryan Johnson to send me the scope and approval as per my conver…" at bounding box center [307, 450] width 355 height 21
copy div "I'm waiting for Ryan Johnson to send me the scope and approval as per my conver…"
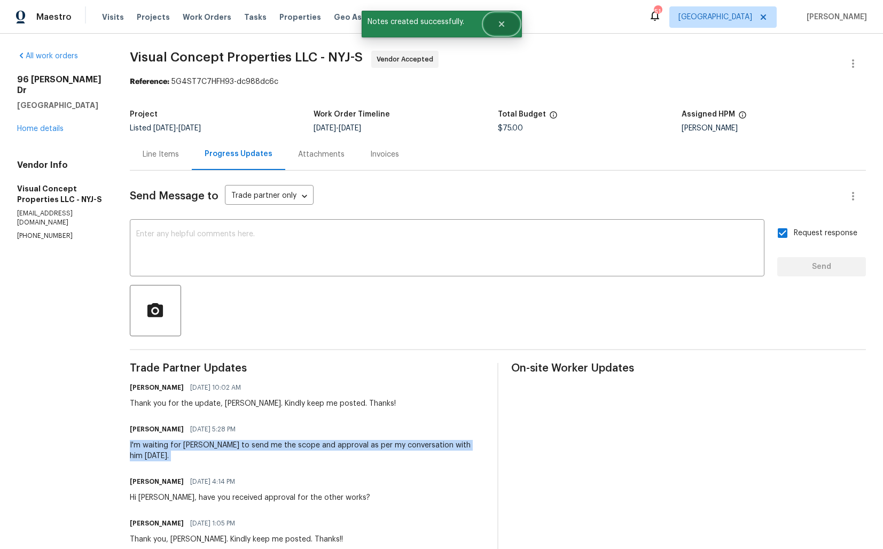
click at [503, 24] on icon "Close" at bounding box center [501, 24] width 9 height 9
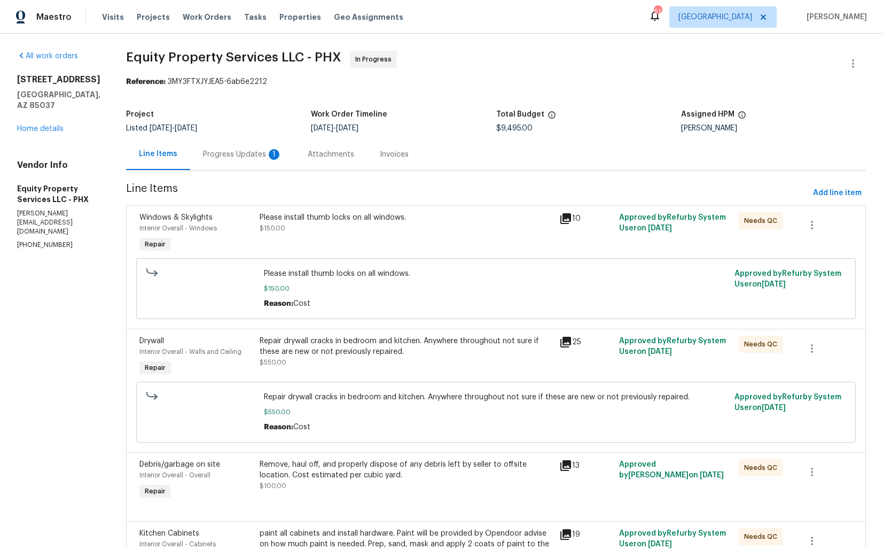
click at [231, 152] on div "Progress Updates 1" at bounding box center [242, 154] width 79 height 11
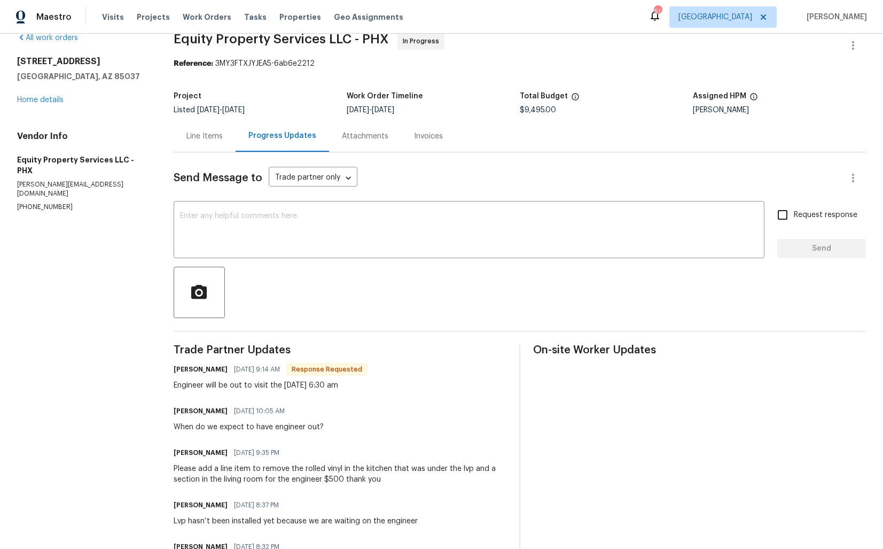
scroll to position [15, 0]
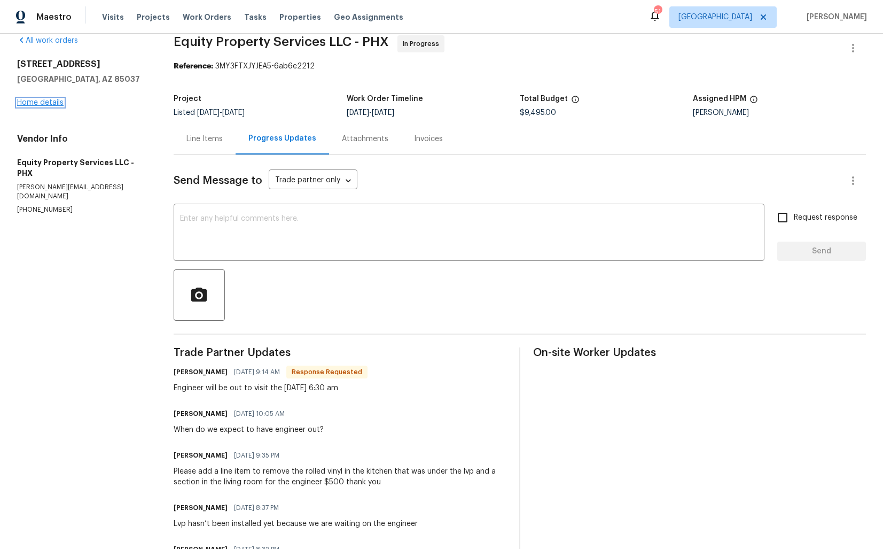
click at [44, 104] on link "Home details" at bounding box center [40, 102] width 46 height 7
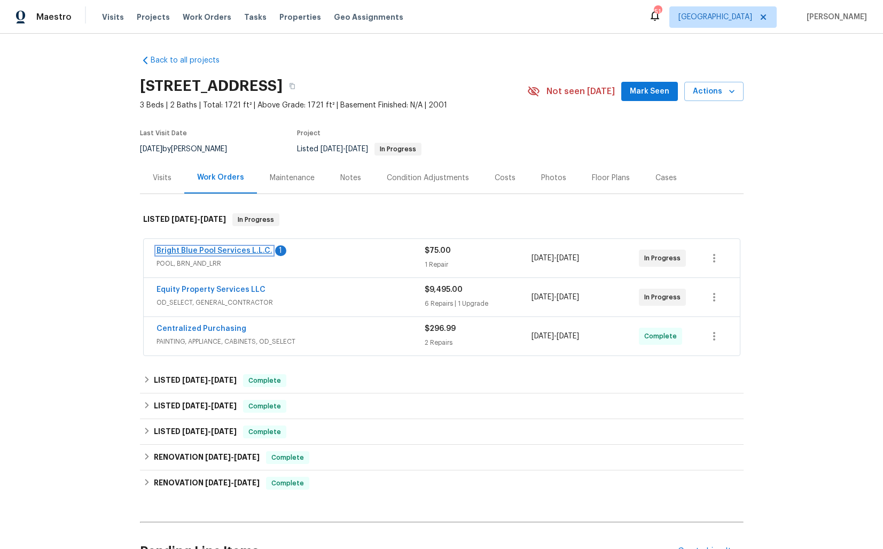
click at [193, 251] on link "Bright Blue Pool Services L.L.C." at bounding box center [215, 250] width 116 height 7
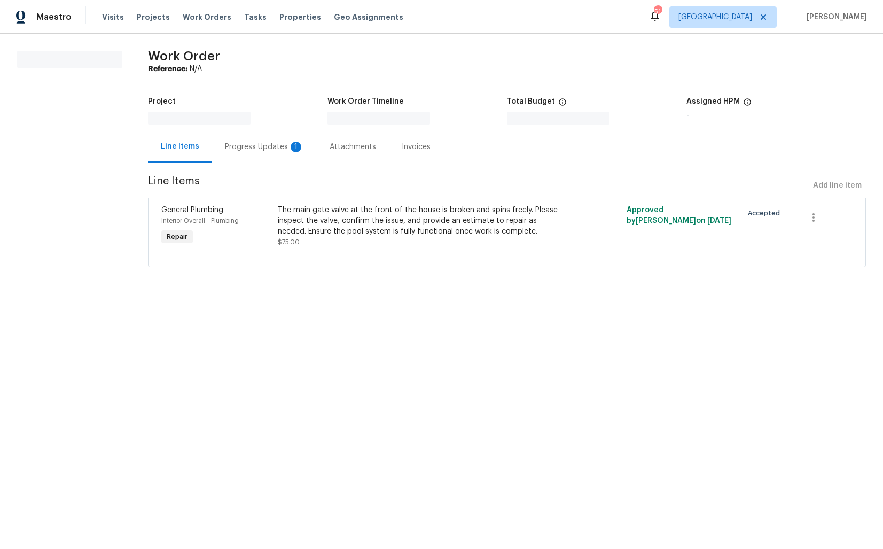
click at [266, 149] on div "Progress Updates 1" at bounding box center [264, 147] width 79 height 11
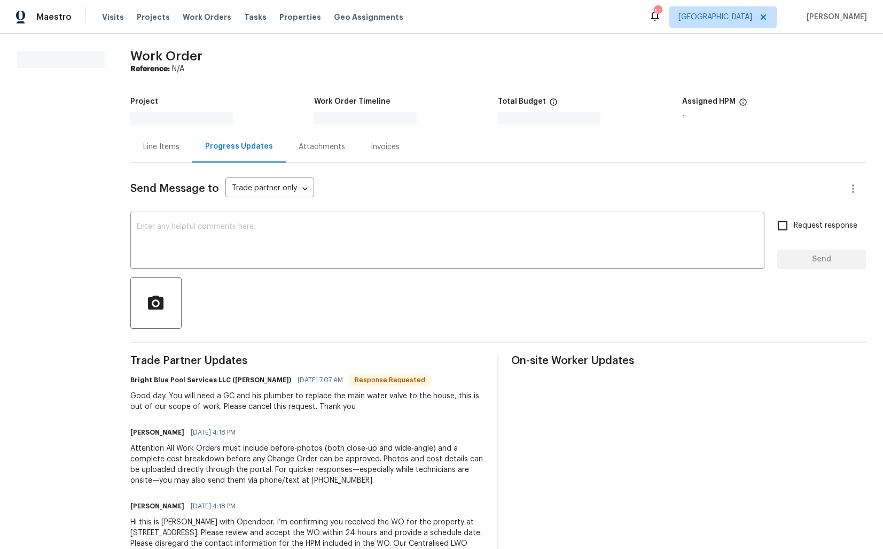
click at [167, 146] on div "Line Items" at bounding box center [161, 147] width 36 height 11
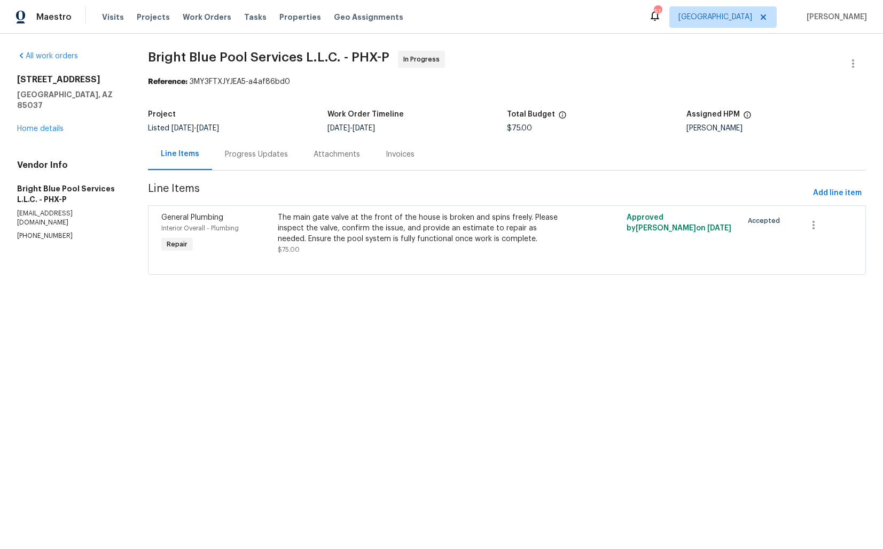
click at [425, 116] on div "Work Order Timeline" at bounding box center [417, 118] width 180 height 14
click at [101, 105] on div "[STREET_ADDRESS] Home details" at bounding box center [69, 104] width 105 height 60
click at [254, 161] on div "Progress Updates" at bounding box center [256, 154] width 89 height 32
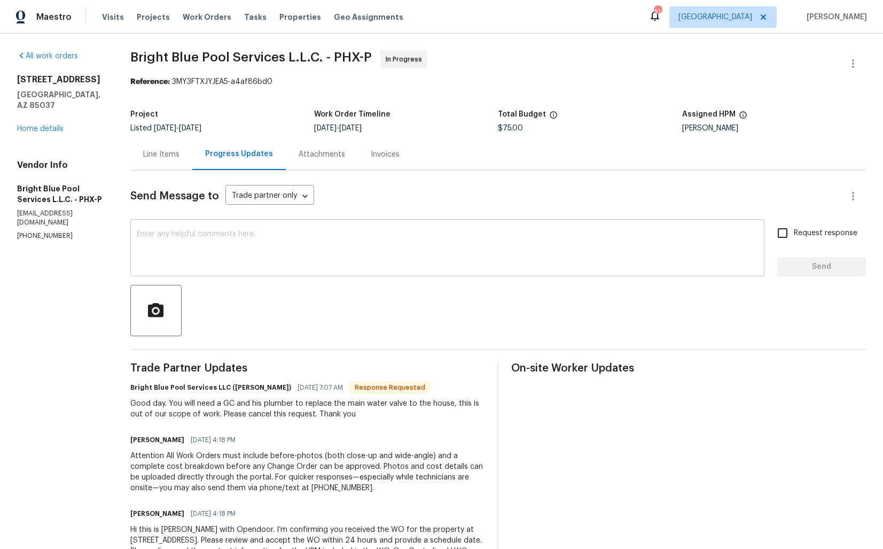
click at [337, 244] on textarea at bounding box center [447, 248] width 621 height 37
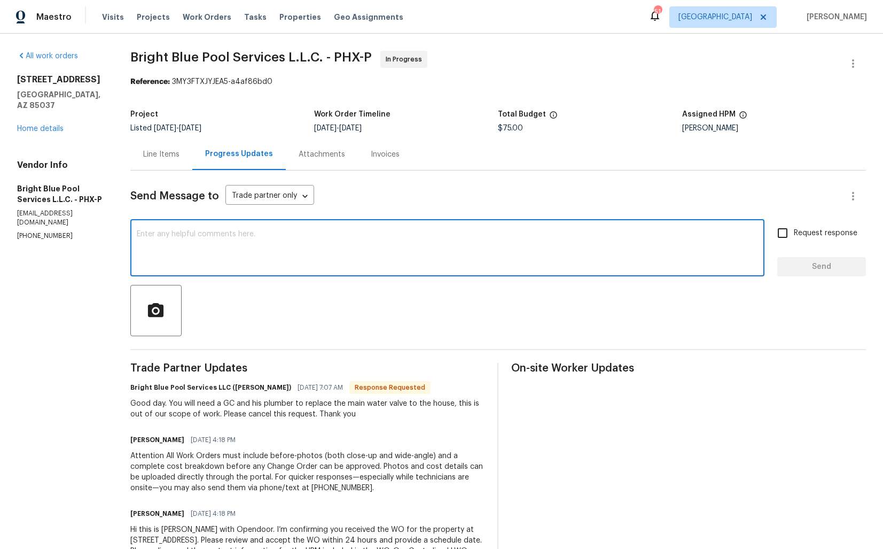
scroll to position [49, 0]
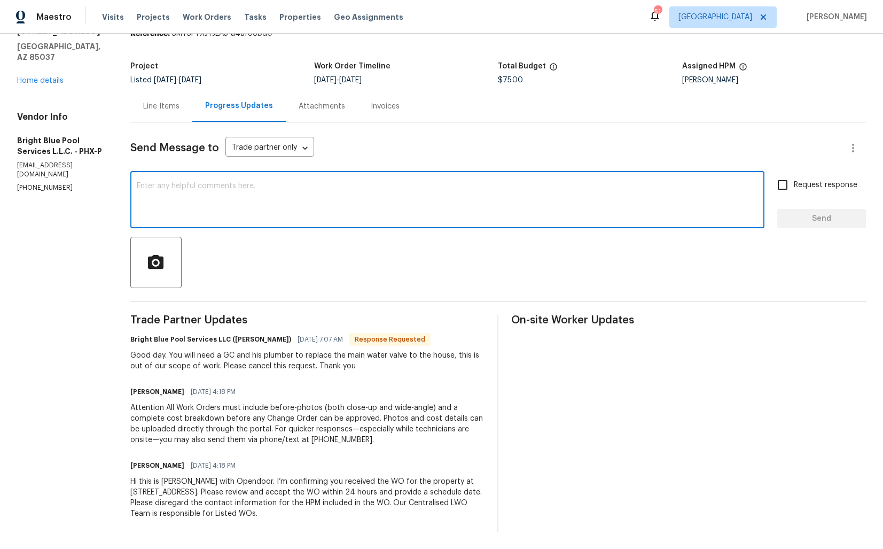
click at [246, 357] on div "Good day. You will need a GC and his plumber to replace the main water valve to…" at bounding box center [307, 360] width 355 height 21
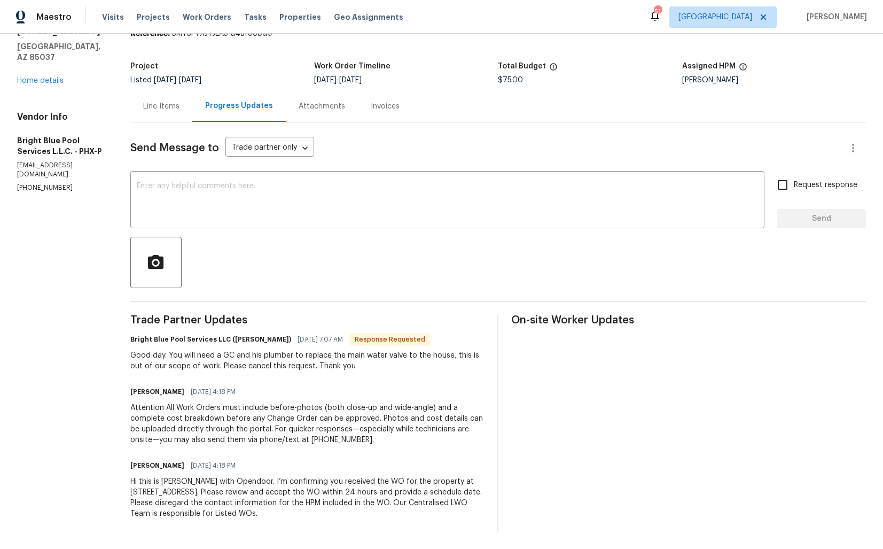
scroll to position [0, 0]
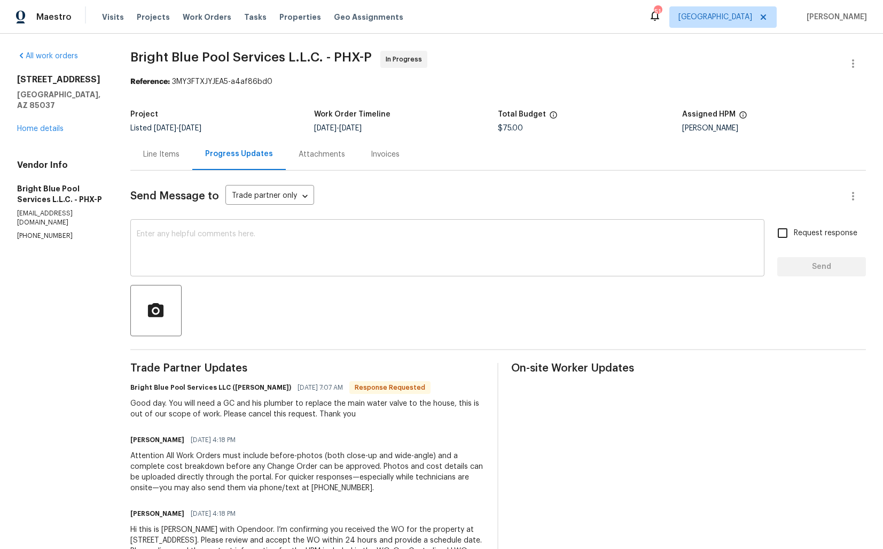
click at [529, 253] on textarea at bounding box center [447, 248] width 621 height 37
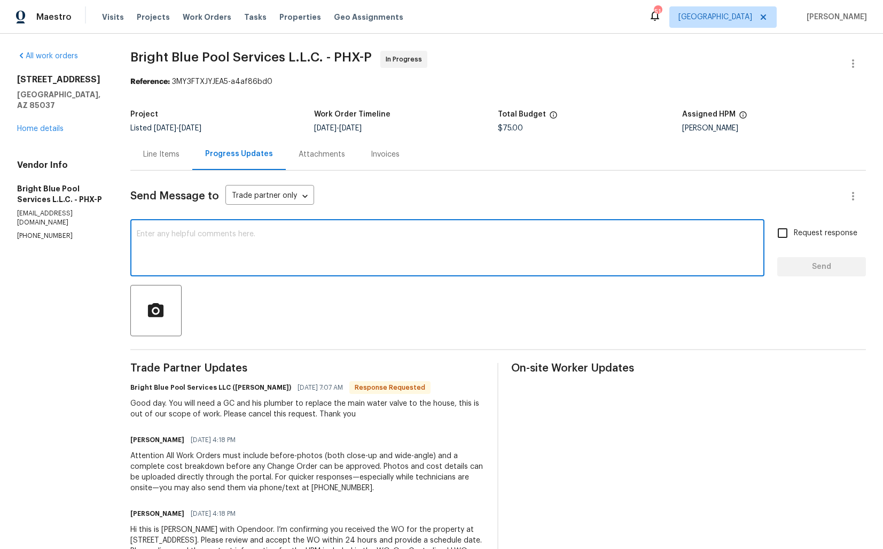
click at [232, 387] on h6 "Bright Blue Pool Services LLC (Kelly Jones)" at bounding box center [210, 387] width 161 height 11
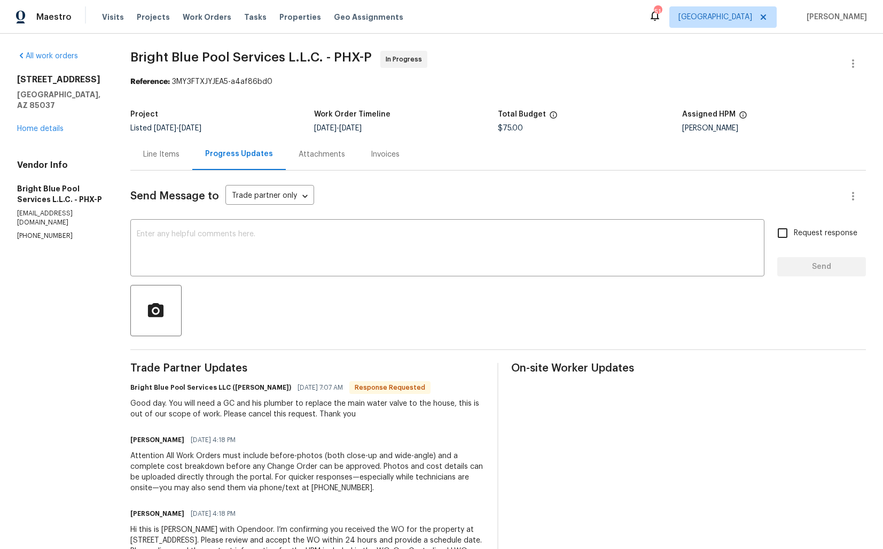
click at [232, 387] on h6 "Bright Blue Pool Services LLC (Kelly Jones)" at bounding box center [210, 387] width 161 height 11
copy h6 "Kelly"
click at [324, 244] on textarea at bounding box center [447, 248] width 621 height 37
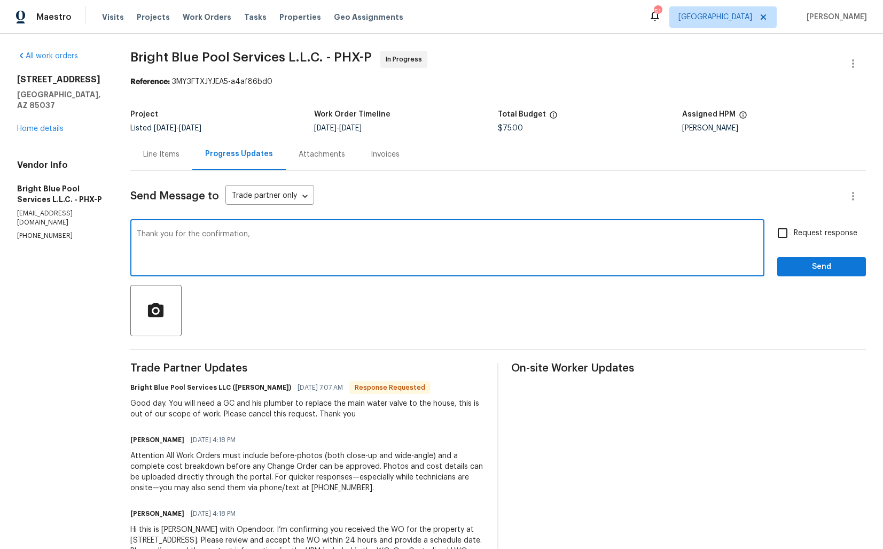
paste textarea "Kelly"
type textarea "Thank you for the confirmation, Kelly."
click at [794, 275] on button "Send" at bounding box center [821, 267] width 89 height 20
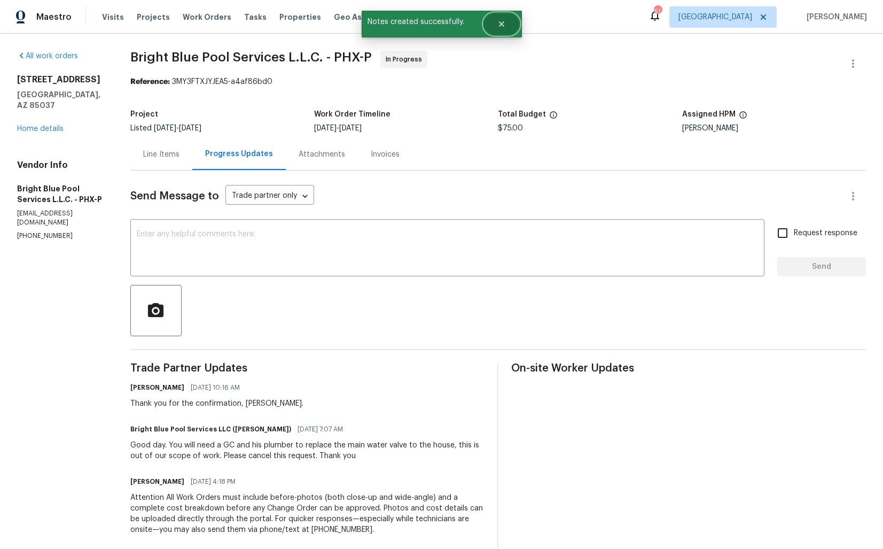
click at [509, 27] on button "Close" at bounding box center [501, 23] width 35 height 21
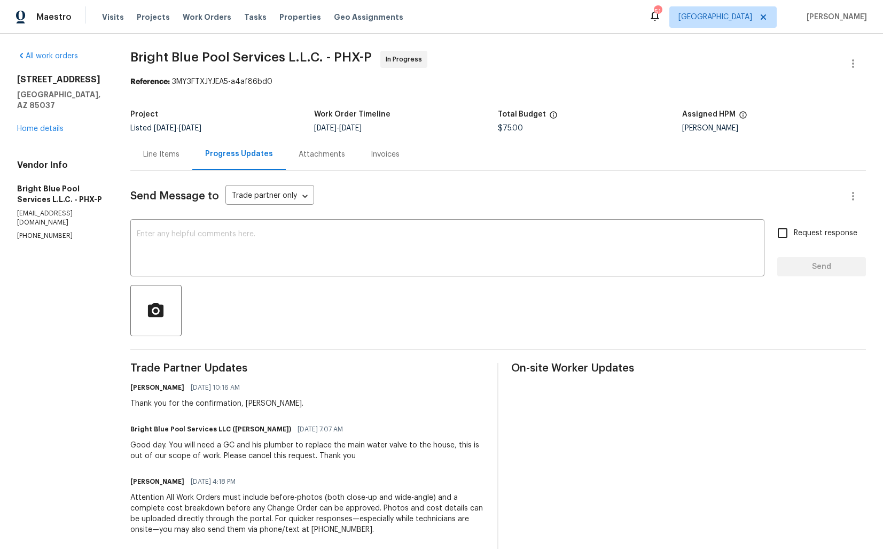
click at [155, 165] on div "Line Items" at bounding box center [161, 154] width 62 height 32
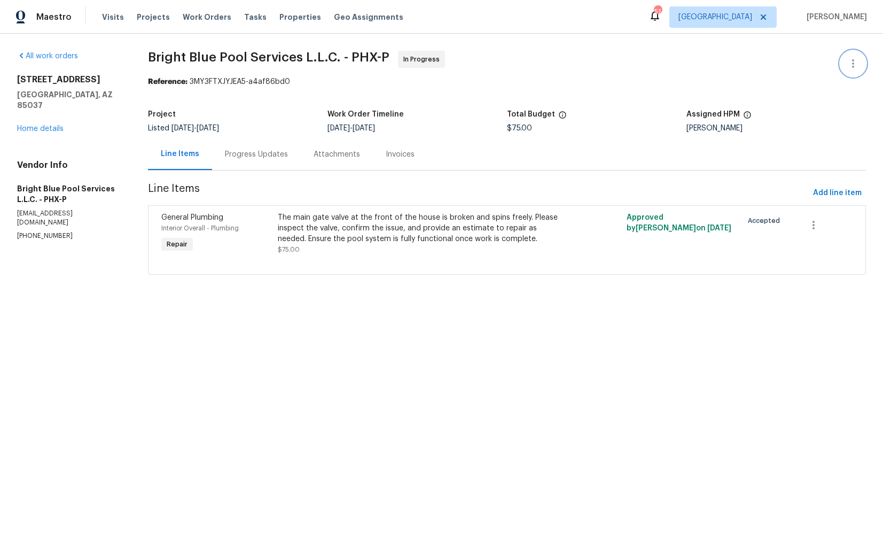
click at [849, 64] on icon "button" at bounding box center [853, 63] width 13 height 13
click at [785, 67] on li "Edit" at bounding box center [818, 64] width 115 height 18
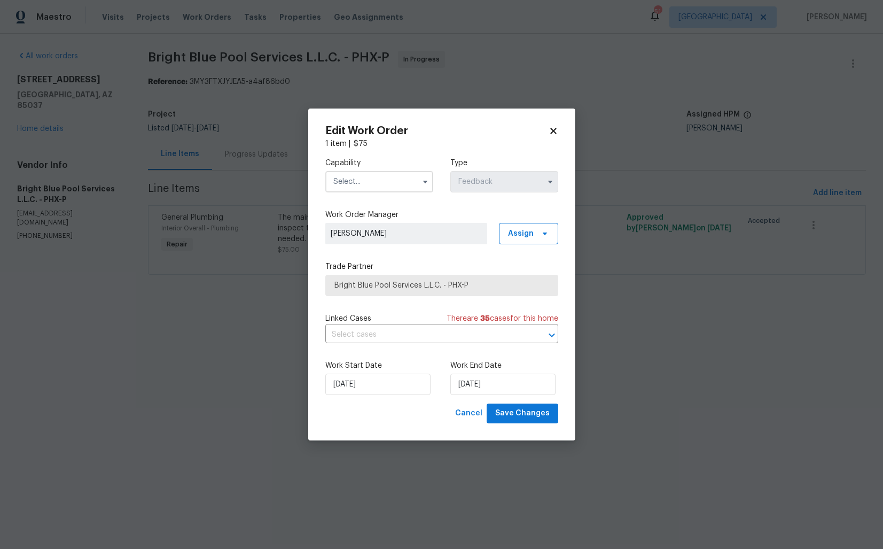
click at [609, 58] on body "Maestro Visits Projects Work Orders Tasks Properties Geo Assignments 51 Dallas …" at bounding box center [441, 152] width 883 height 305
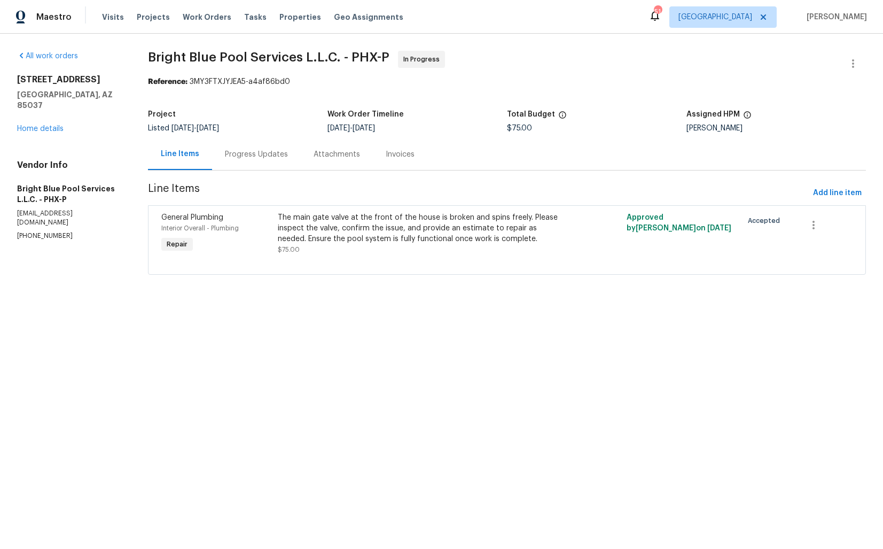
click at [236, 152] on div "Progress Updates" at bounding box center [256, 154] width 63 height 11
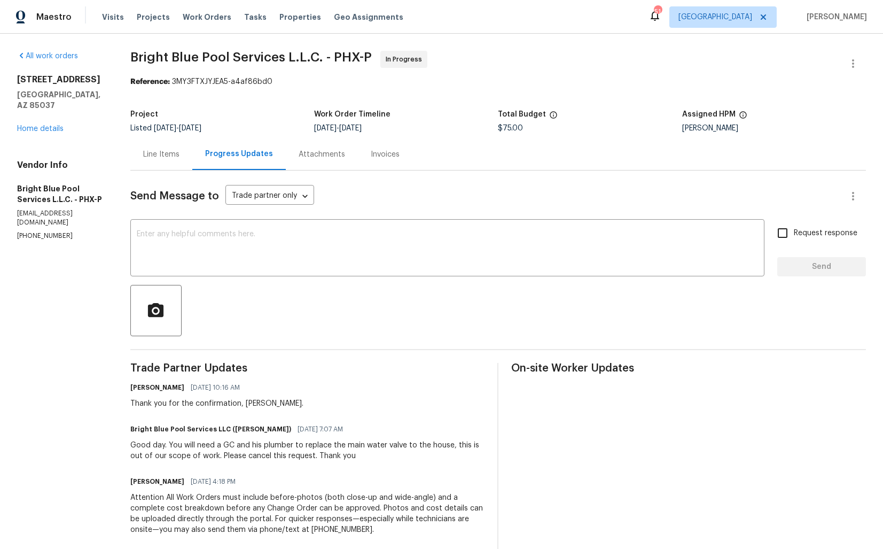
click at [226, 448] on div "Good day. You will need a GC and his plumber to replace the main water valve to…" at bounding box center [307, 450] width 355 height 21
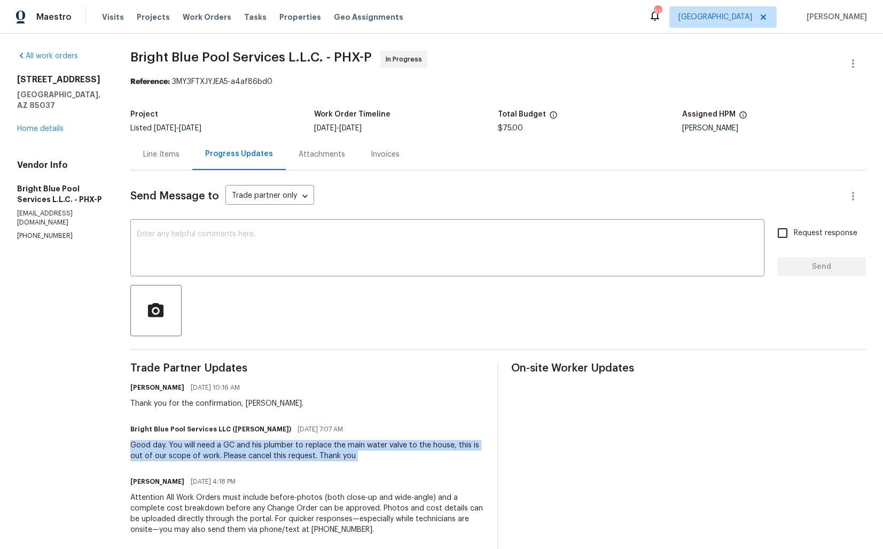
copy div "Good day. You will need a GC and his plumber to replace the main water valve to…"
click at [245, 351] on div "Send Message to Trade partner only Trade partner only ​ x ​ Request response Se…" at bounding box center [498, 395] width 736 height 451
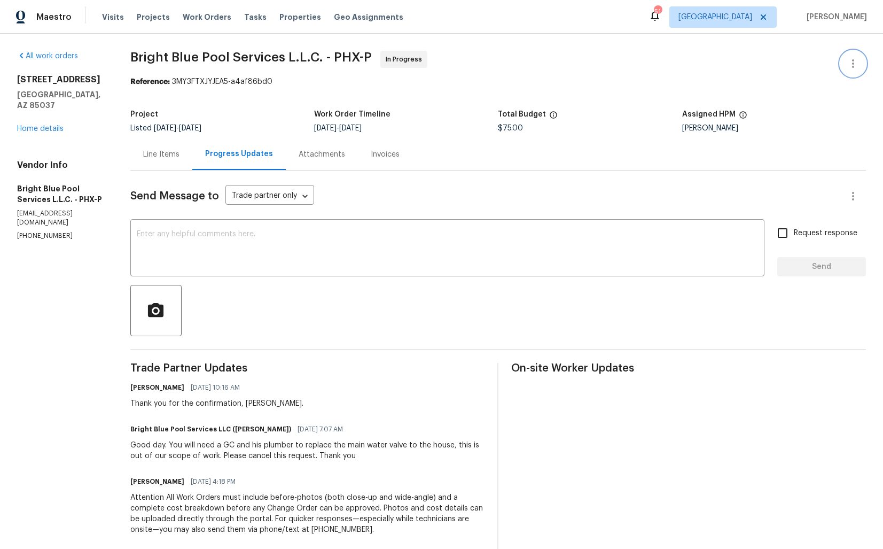
click at [850, 63] on icon "button" at bounding box center [853, 63] width 13 height 13
click at [483, 144] on div at bounding box center [441, 274] width 883 height 549
click at [859, 60] on icon "button" at bounding box center [853, 63] width 13 height 13
click at [807, 69] on li "Edit" at bounding box center [818, 64] width 115 height 18
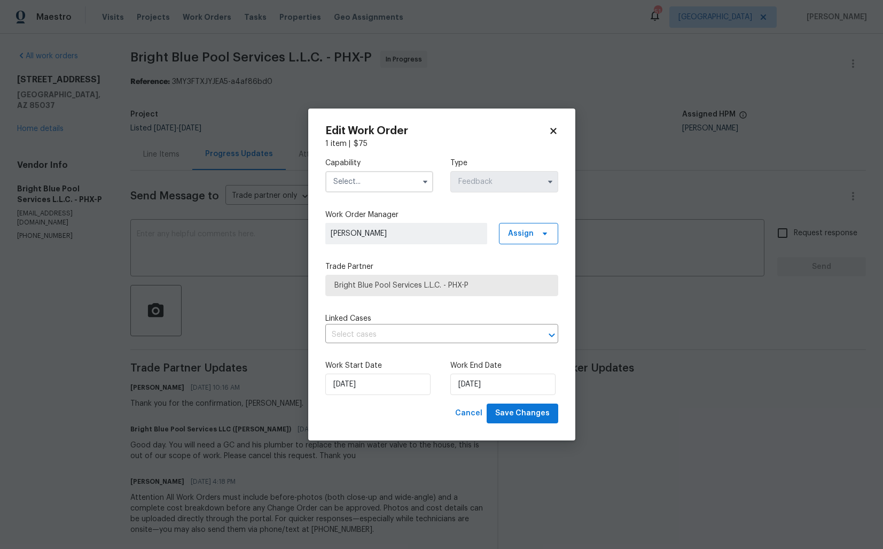
click at [380, 174] on input "text" at bounding box center [379, 181] width 108 height 21
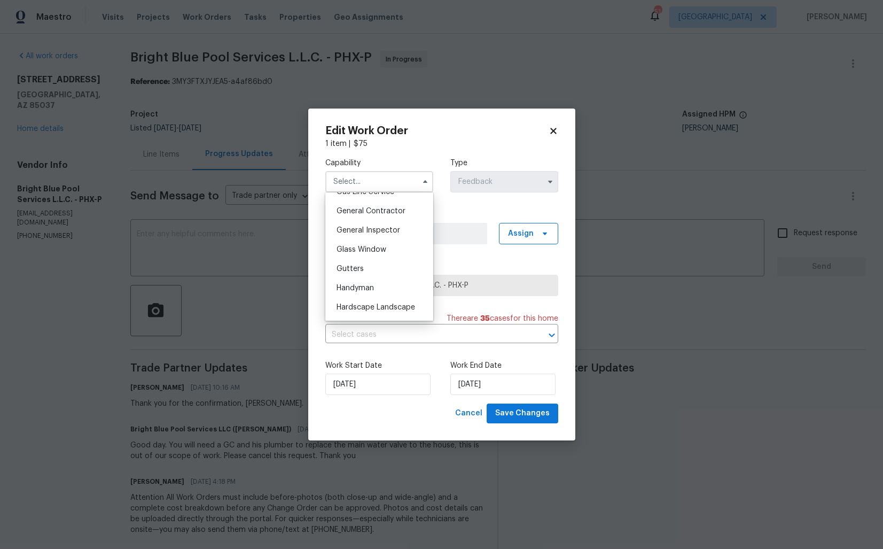
scroll to position [503, 0]
click at [371, 213] on span "General Contractor" at bounding box center [371, 211] width 69 height 7
type input "General Contractor"
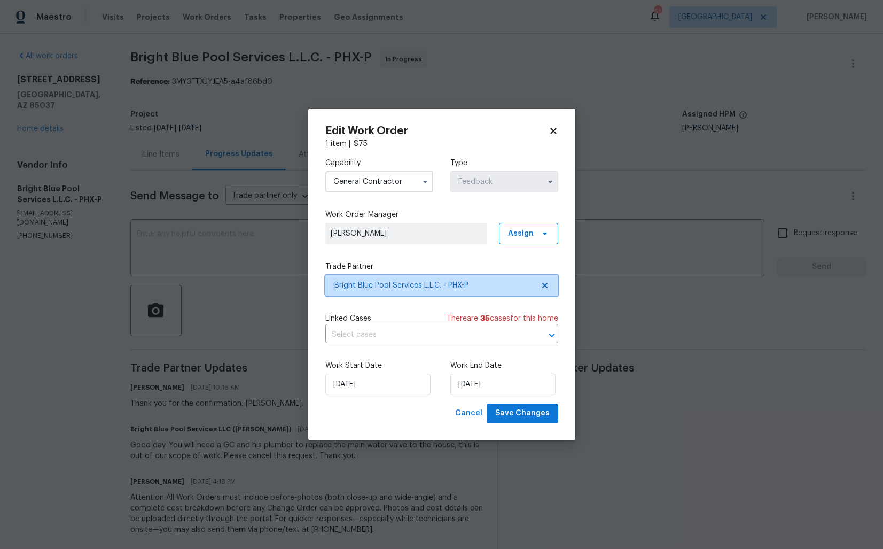
click at [431, 287] on span "Bright Blue Pool Services L.L.C. - PHX-P" at bounding box center [433, 285] width 199 height 11
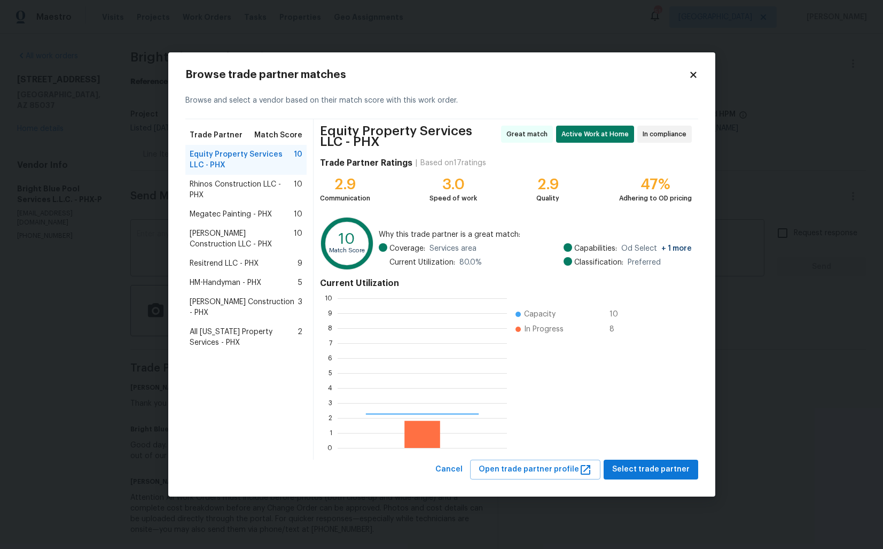
scroll to position [150, 169]
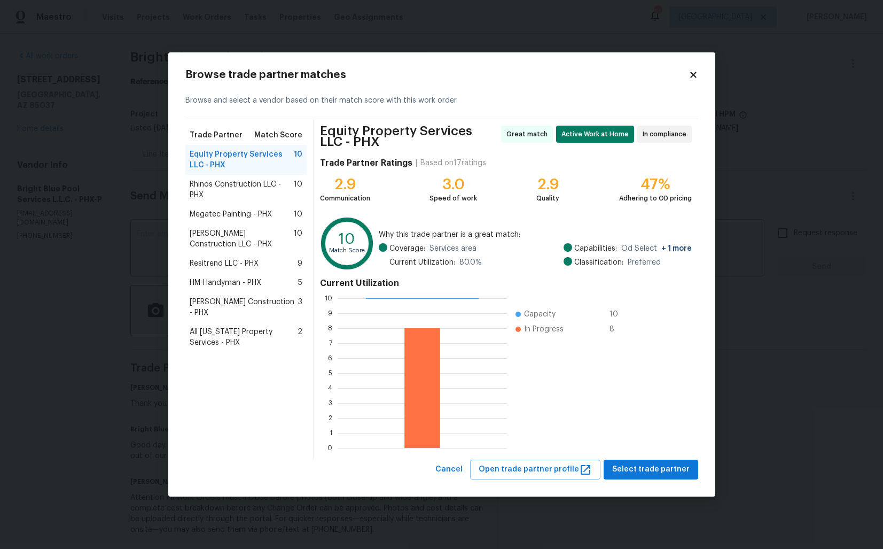
click at [247, 194] on span "Rhinos Construction LLC - PHX" at bounding box center [242, 189] width 105 height 21
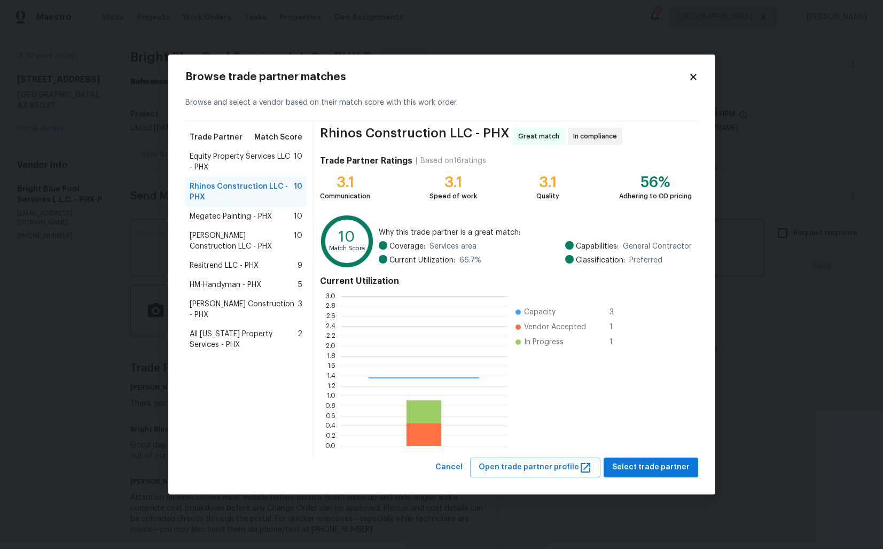
scroll to position [150, 166]
click at [223, 156] on span "Equity Property Services LLC - PHX" at bounding box center [242, 161] width 105 height 21
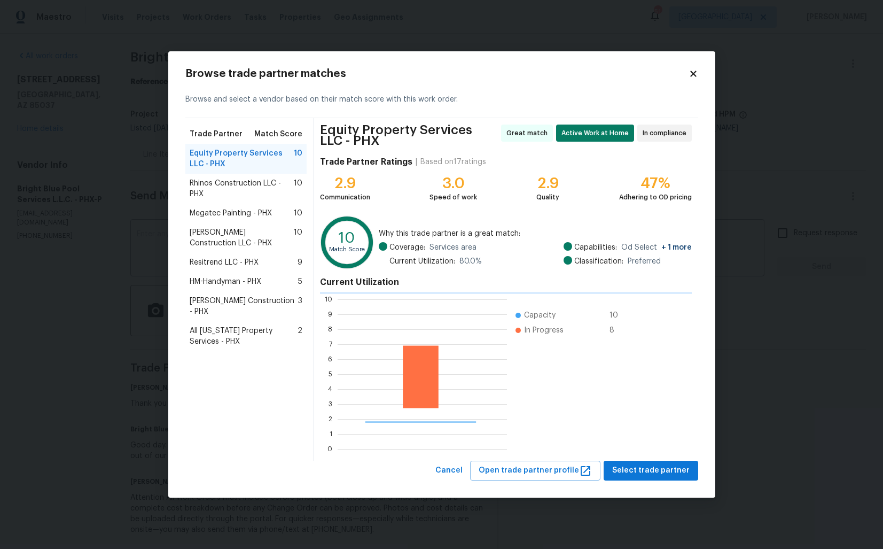
scroll to position [150, 169]
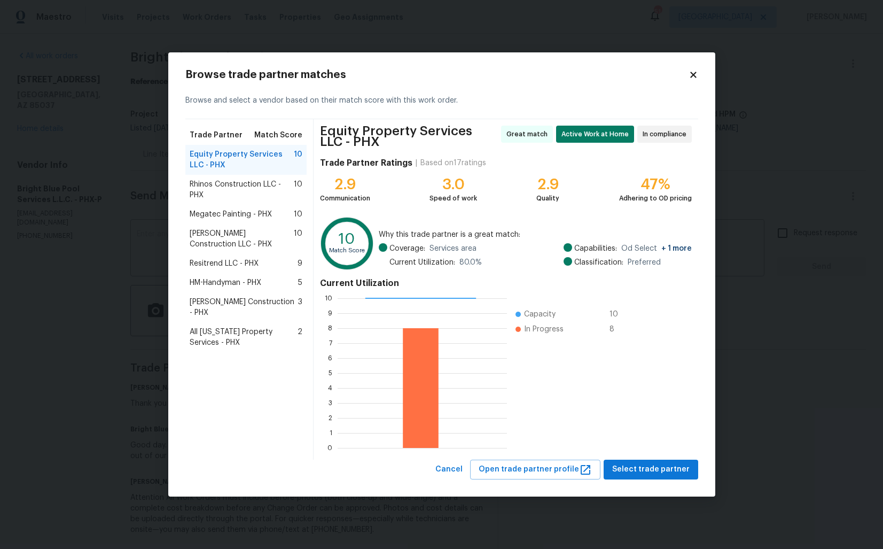
click at [239, 191] on span "Rhinos Construction LLC - PHX" at bounding box center [242, 189] width 105 height 21
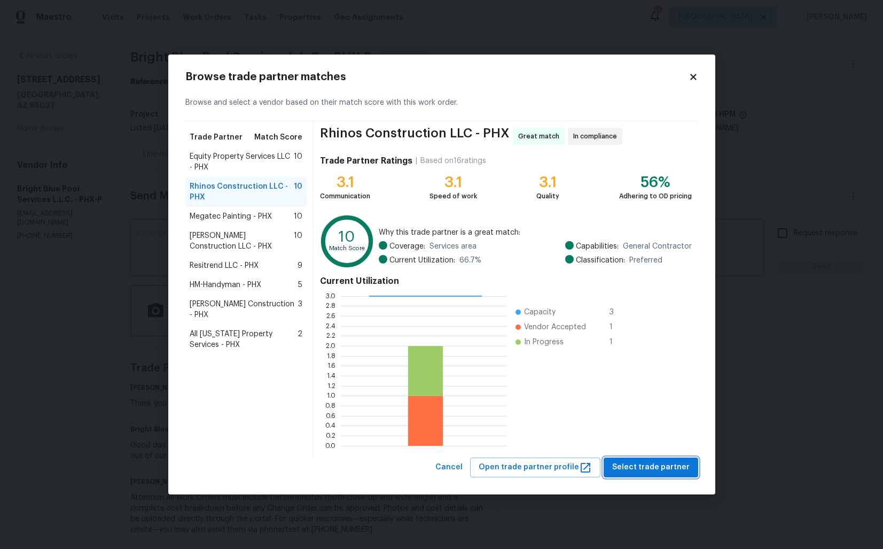
click at [660, 466] on span "Select trade partner" at bounding box center [650, 467] width 77 height 13
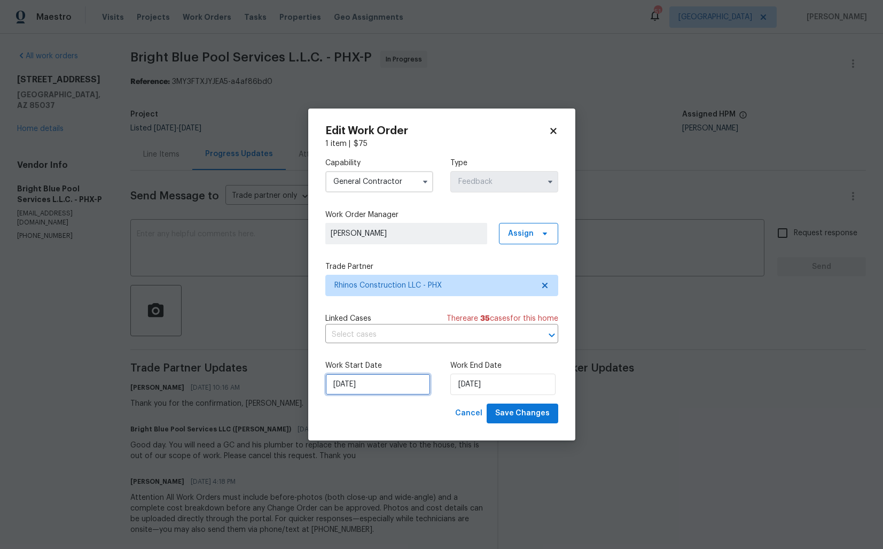
click at [407, 391] on input "03/09/2025" at bounding box center [377, 383] width 105 height 21
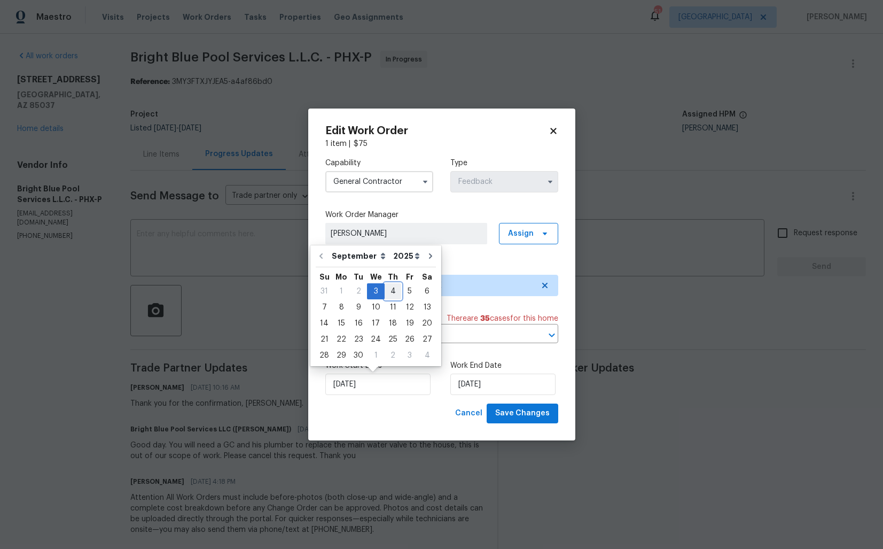
click at [388, 296] on div "4" at bounding box center [393, 291] width 17 height 15
type input "04/09/2025"
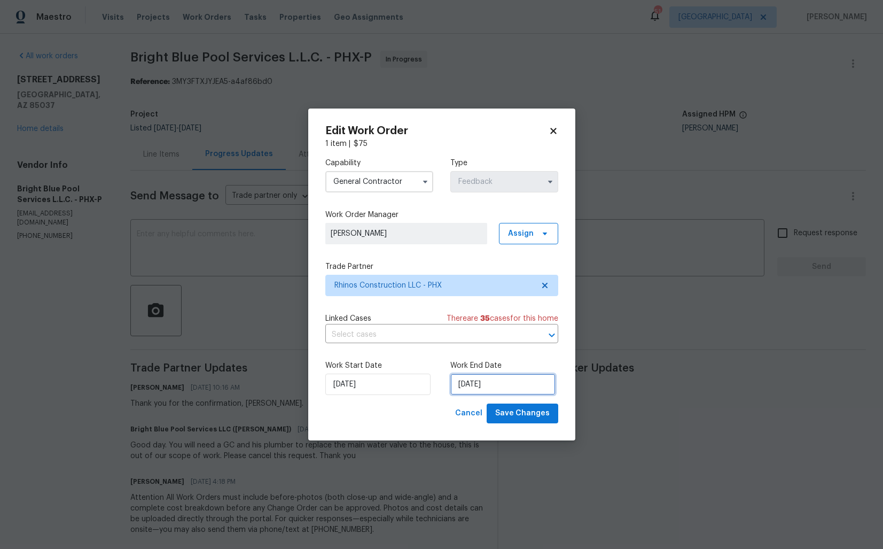
click at [532, 392] on input "05/09/2025" at bounding box center [502, 383] width 105 height 21
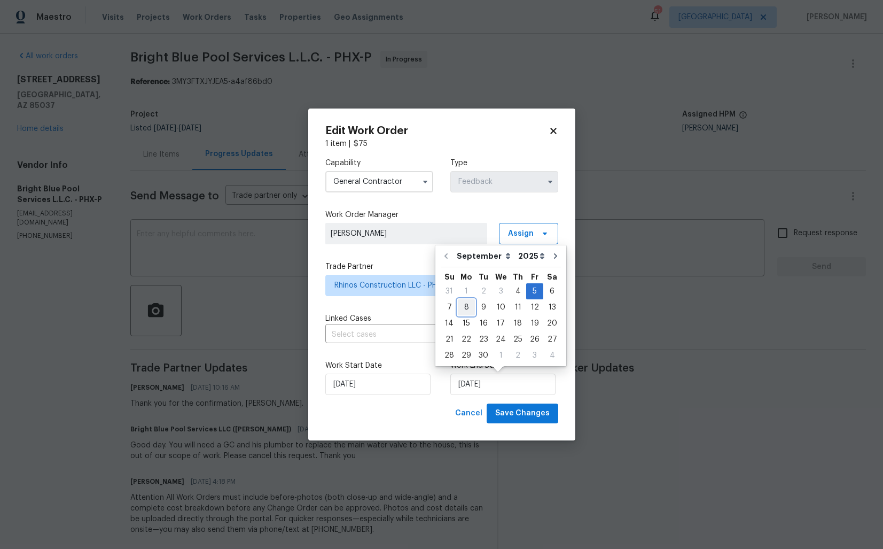
click at [463, 308] on div "8" at bounding box center [466, 307] width 17 height 15
type input "08/09/2025"
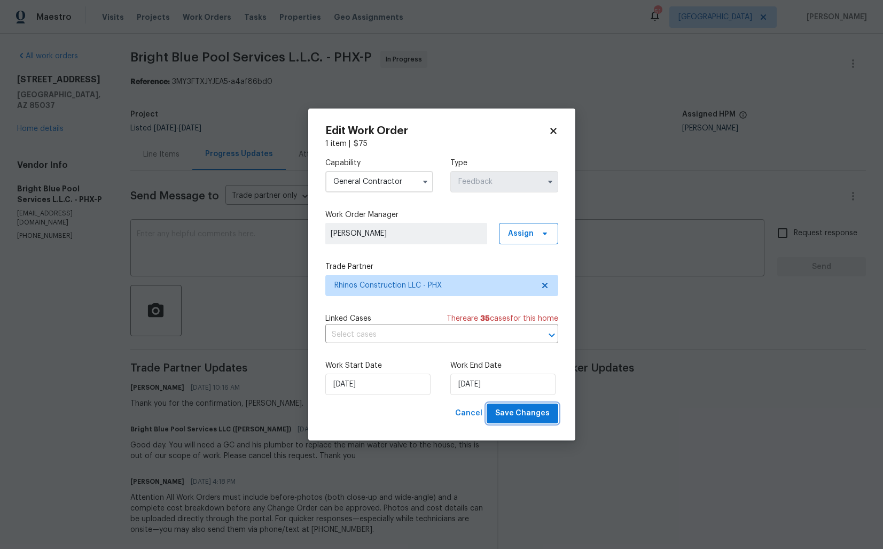
click at [529, 411] on span "Save Changes" at bounding box center [522, 413] width 54 height 13
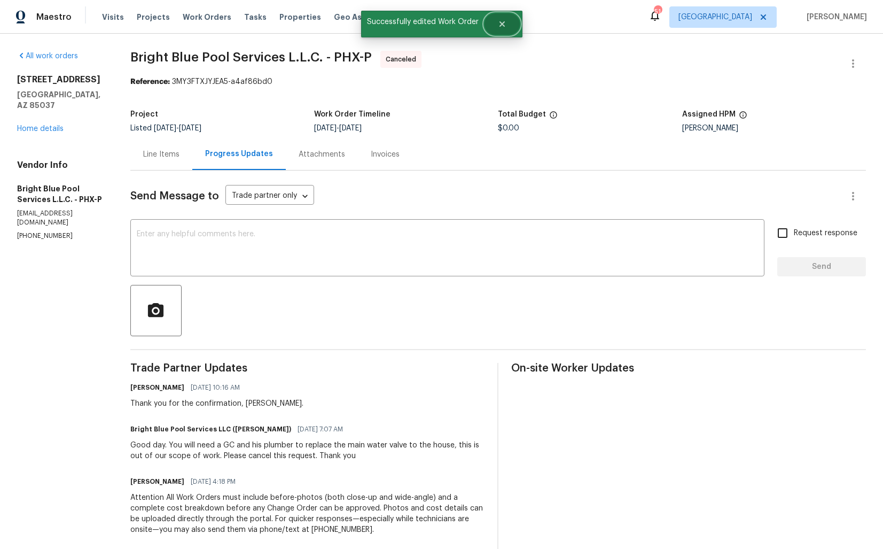
click at [501, 26] on icon "Close" at bounding box center [502, 24] width 9 height 9
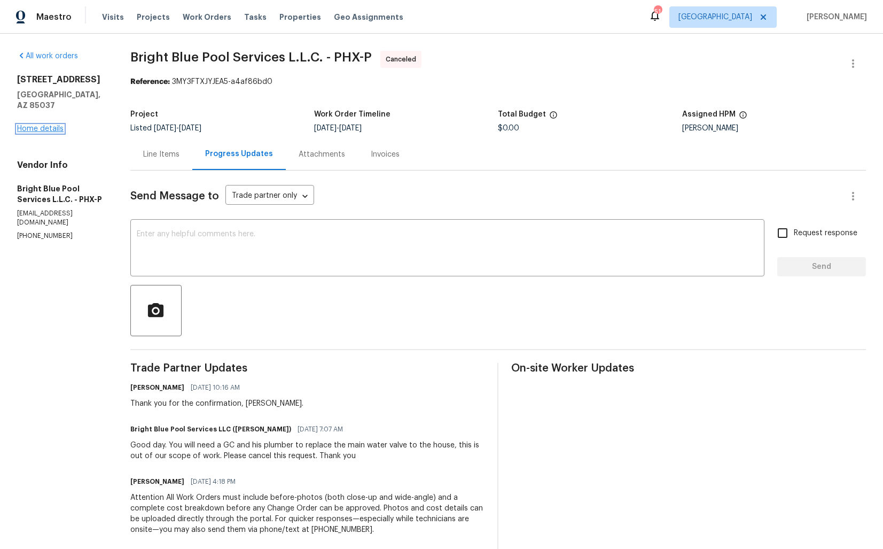
click at [32, 125] on link "Home details" at bounding box center [40, 128] width 46 height 7
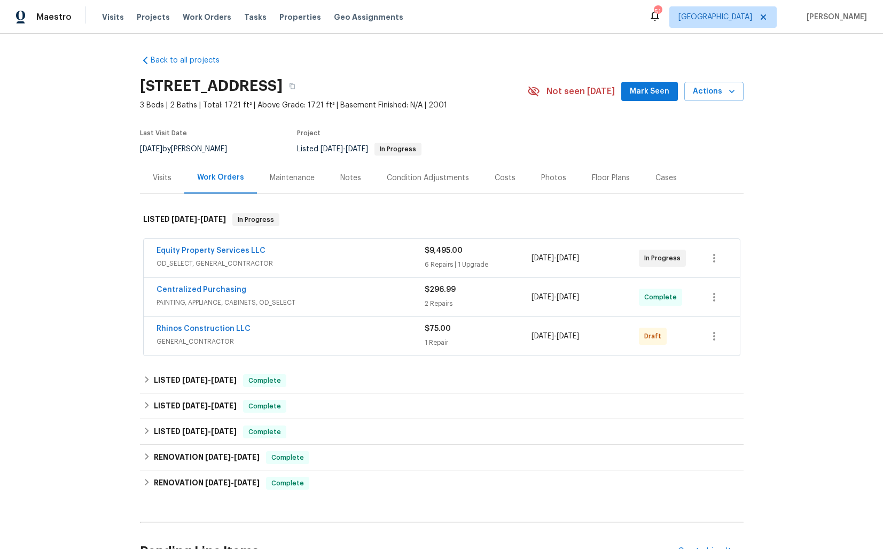
click at [295, 250] on div "Equity Property Services LLC" at bounding box center [291, 251] width 268 height 13
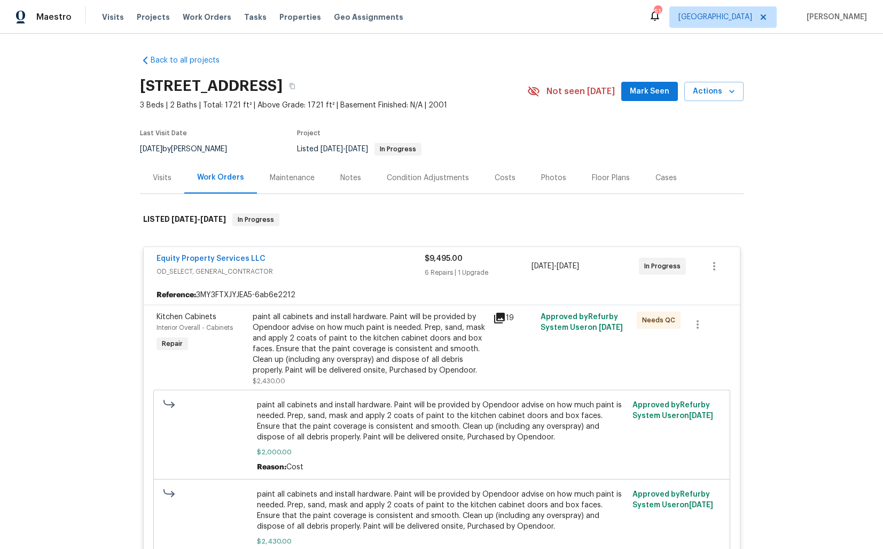
click at [331, 261] on div "Equity Property Services LLC" at bounding box center [291, 259] width 268 height 13
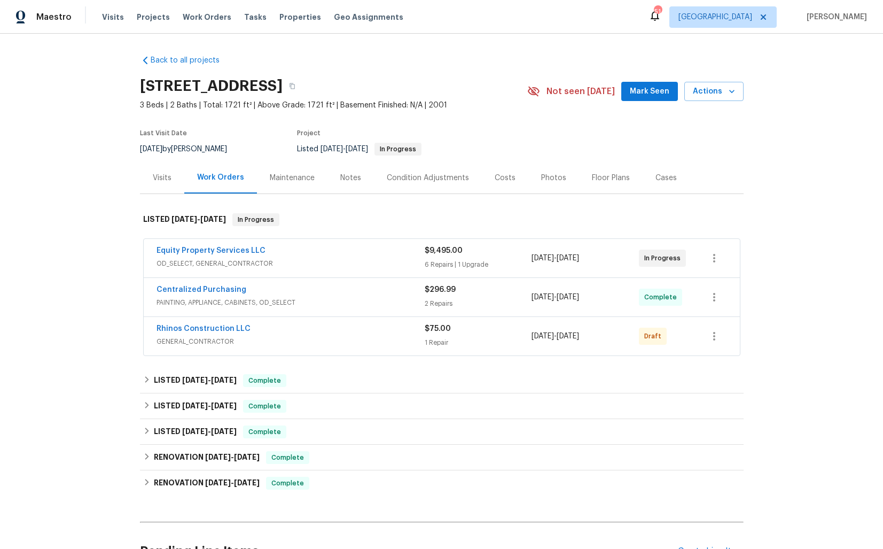
click at [340, 290] on div "Centralized Purchasing" at bounding box center [291, 290] width 268 height 13
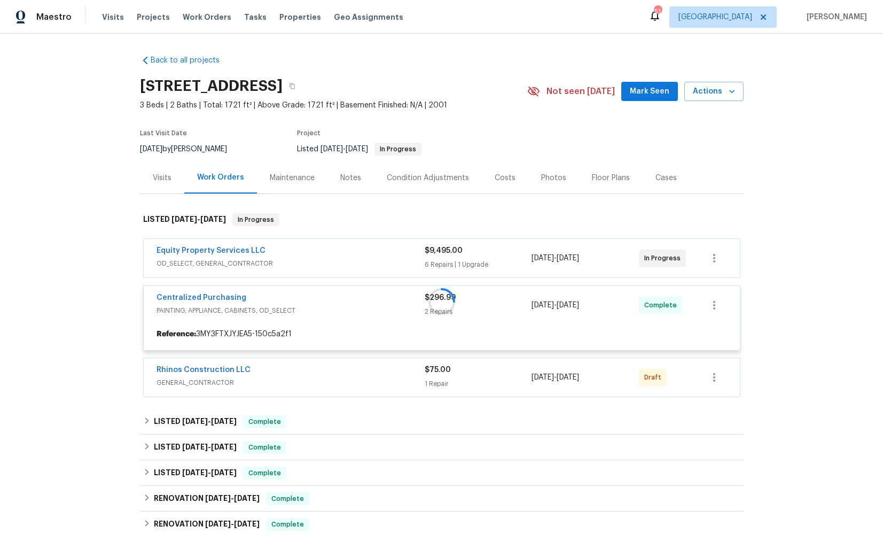
click at [340, 290] on div at bounding box center [442, 301] width 604 height 198
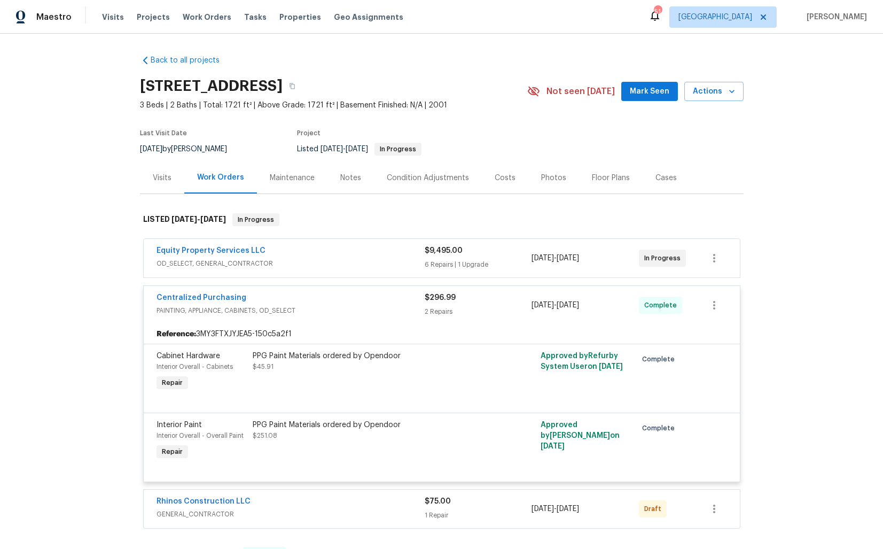
click at [339, 295] on div "Centralized Purchasing" at bounding box center [291, 298] width 268 height 13
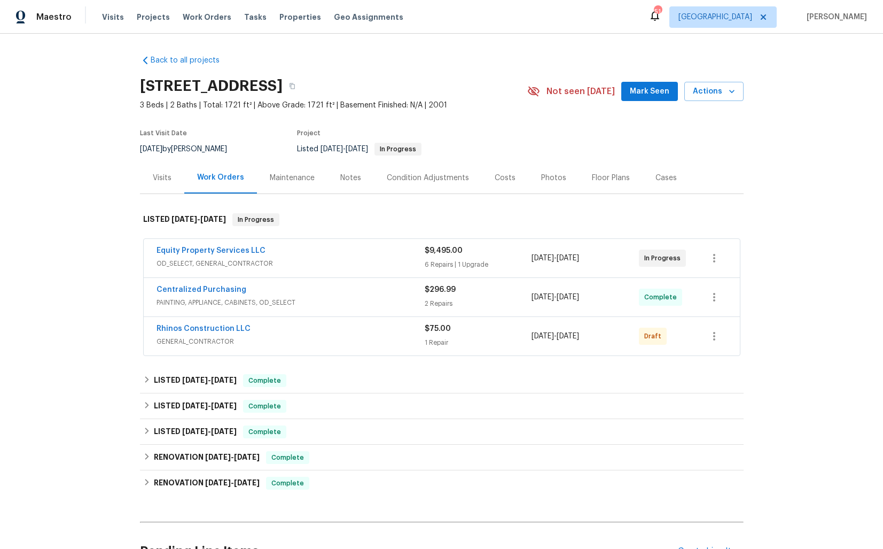
click at [324, 326] on div "Rhinos Construction LLC" at bounding box center [291, 329] width 268 height 13
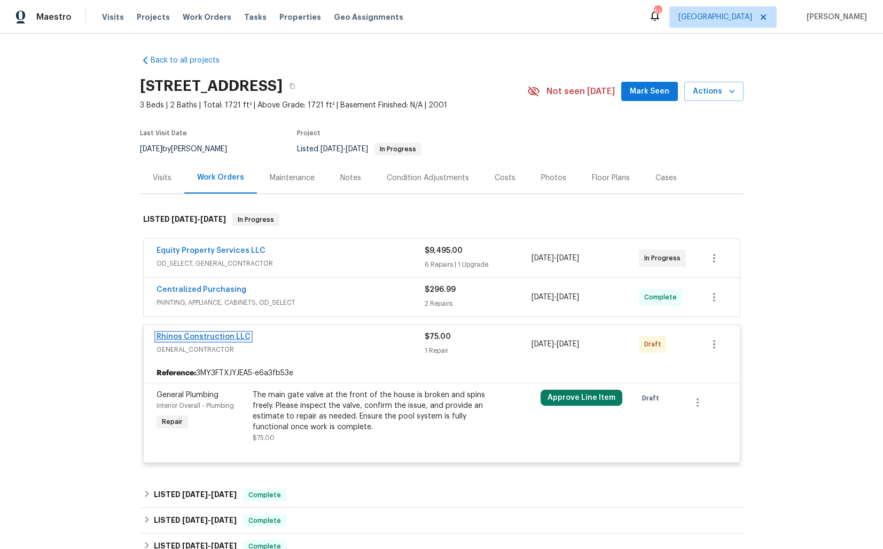
click at [189, 334] on link "Rhinos Construction LLC" at bounding box center [204, 336] width 94 height 7
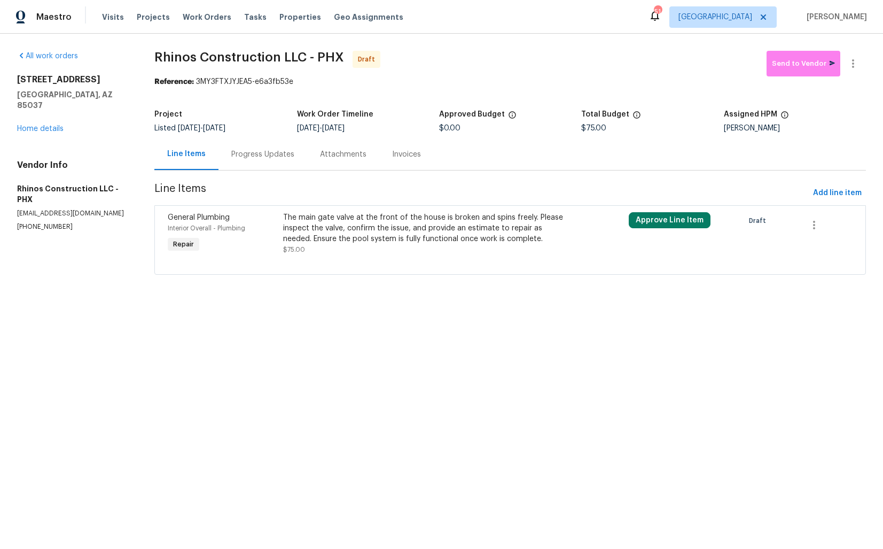
click at [362, 230] on div "The main gate valve at the front of the house is broken and spins freely. Pleas…" at bounding box center [424, 228] width 282 height 32
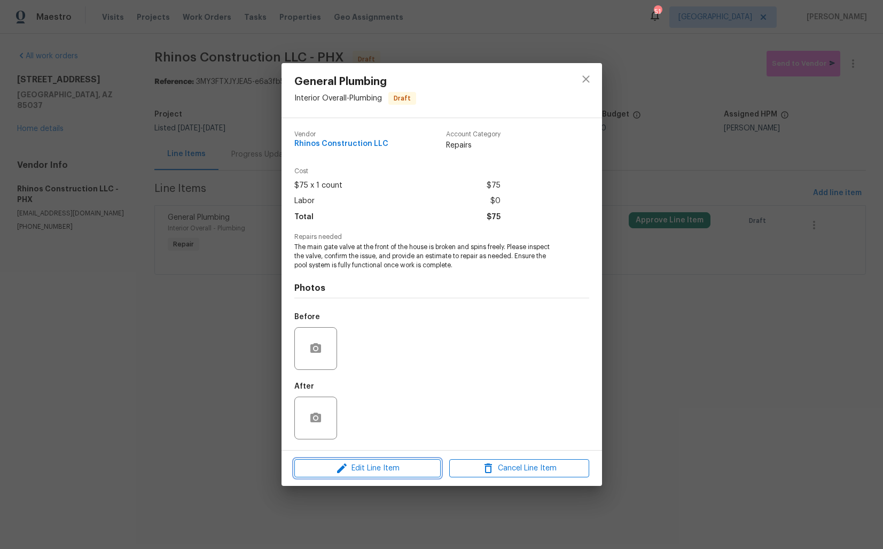
click at [355, 471] on span "Edit Line Item" at bounding box center [368, 468] width 140 height 13
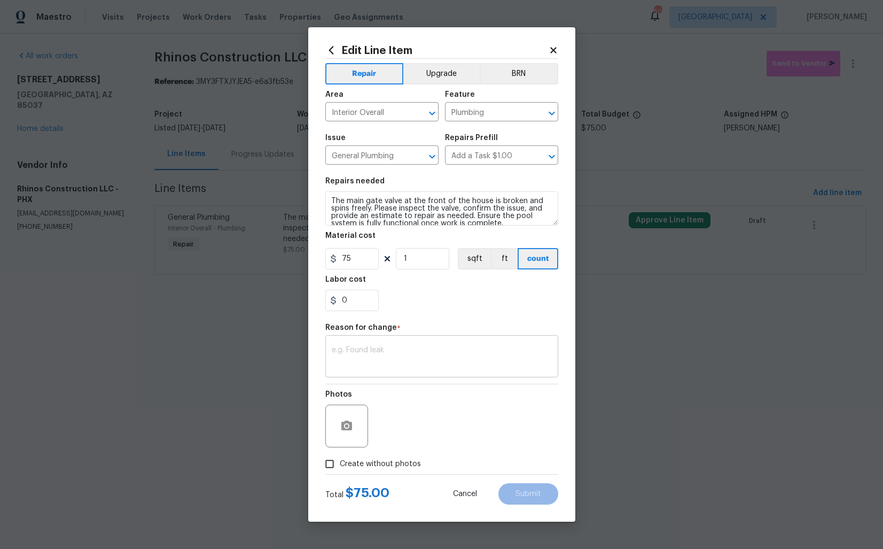
click at [388, 354] on textarea at bounding box center [442, 357] width 220 height 22
click at [337, 349] on textarea "Vriage updated" at bounding box center [442, 357] width 220 height 22
click at [427, 349] on textarea "Verbiage updated" at bounding box center [442, 357] width 220 height 22
type textarea "Verbiage updated."
click at [382, 454] on label "Create without photos" at bounding box center [370, 464] width 102 height 20
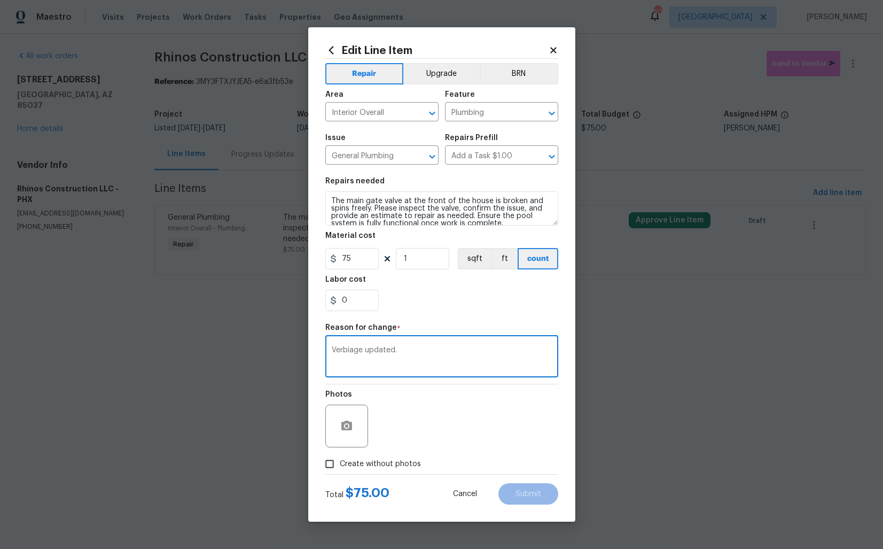
click at [340, 454] on input "Create without photos" at bounding box center [329, 464] width 20 height 20
checkbox input "true"
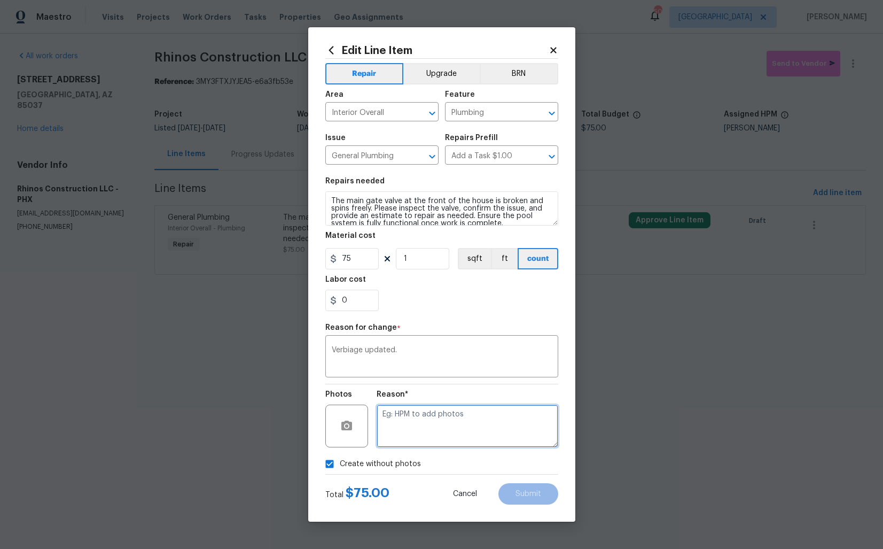
click at [447, 418] on textarea at bounding box center [468, 425] width 182 height 43
click at [535, 497] on button "Submit" at bounding box center [528, 493] width 60 height 21
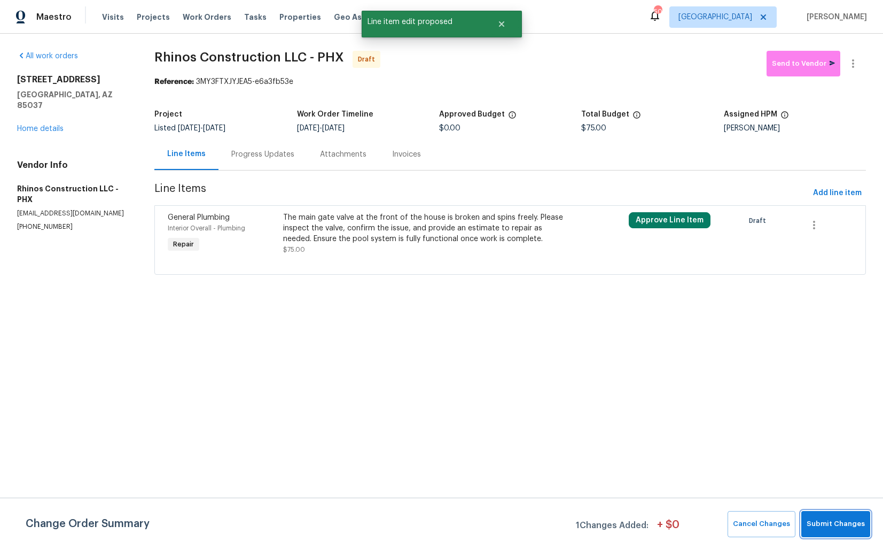
click at [821, 518] on span "Submit Changes" at bounding box center [836, 524] width 58 height 12
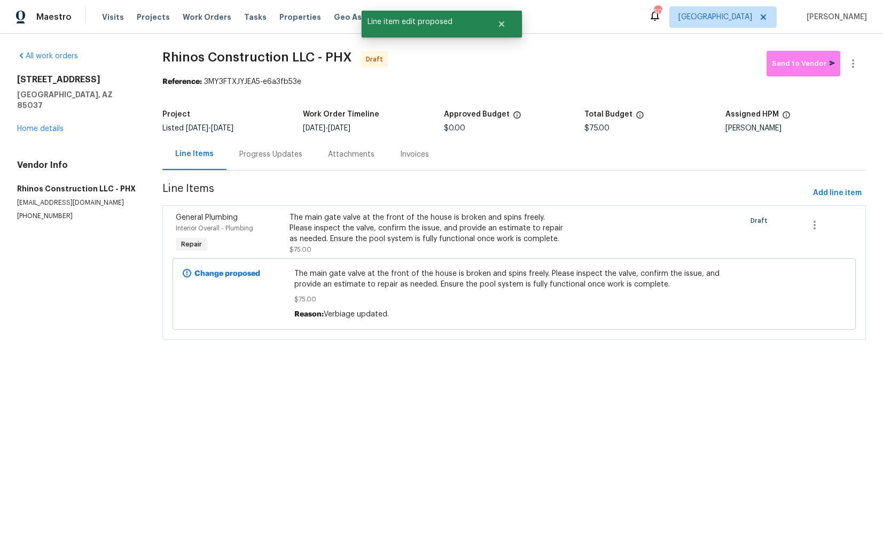
click at [272, 157] on div "Progress Updates" at bounding box center [270, 154] width 63 height 11
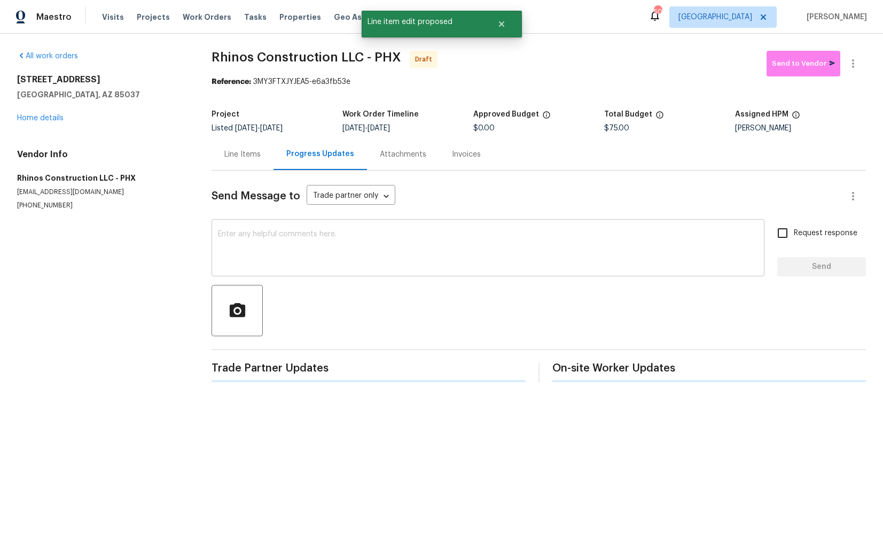
click at [333, 270] on div "x ​" at bounding box center [488, 249] width 553 height 54
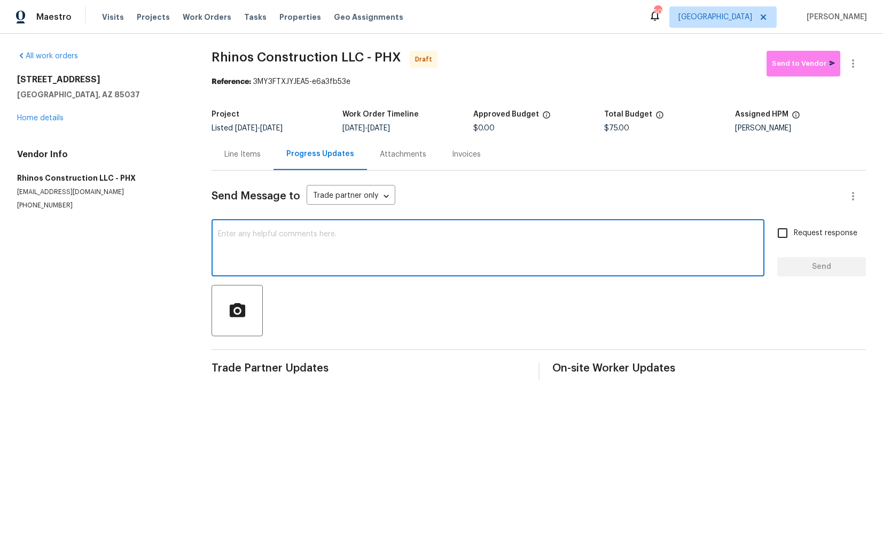
click at [405, 275] on div "x ​" at bounding box center [488, 249] width 553 height 54
paste textarea "Hi this is Arvind with Opendoor. I’m confirming you received the WO for the pro…"
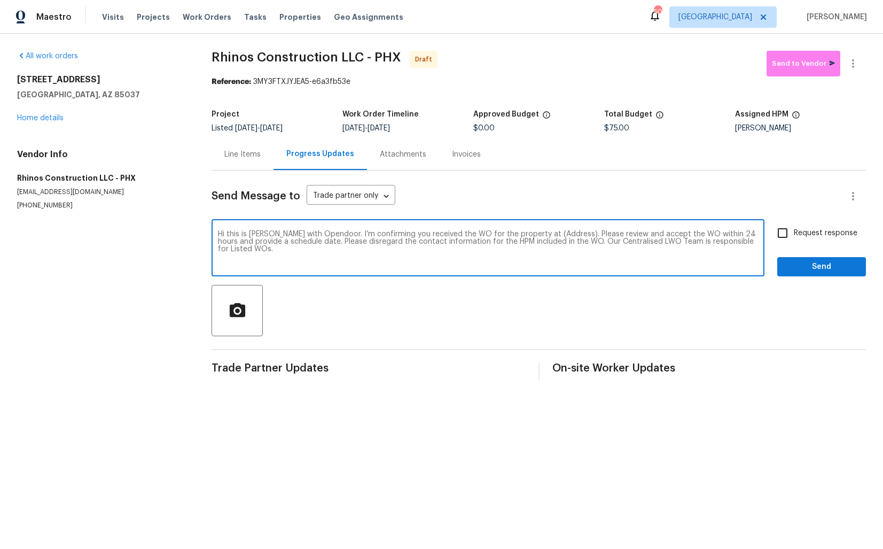
drag, startPoint x: 558, startPoint y: 236, endPoint x: 525, endPoint y: 232, distance: 33.3
click at [525, 232] on textarea "Hi this is Arvind with Opendoor. I’m confirming you received the WO for the pro…" at bounding box center [488, 248] width 540 height 37
paste textarea "4225 N 92nd Ln, Phoenix, AZ 85037"
type textarea "Hi this is Arvind with Opendoor. I’m confirming you received the WO for the pro…"
click at [786, 239] on input "Request response" at bounding box center [782, 233] width 22 height 22
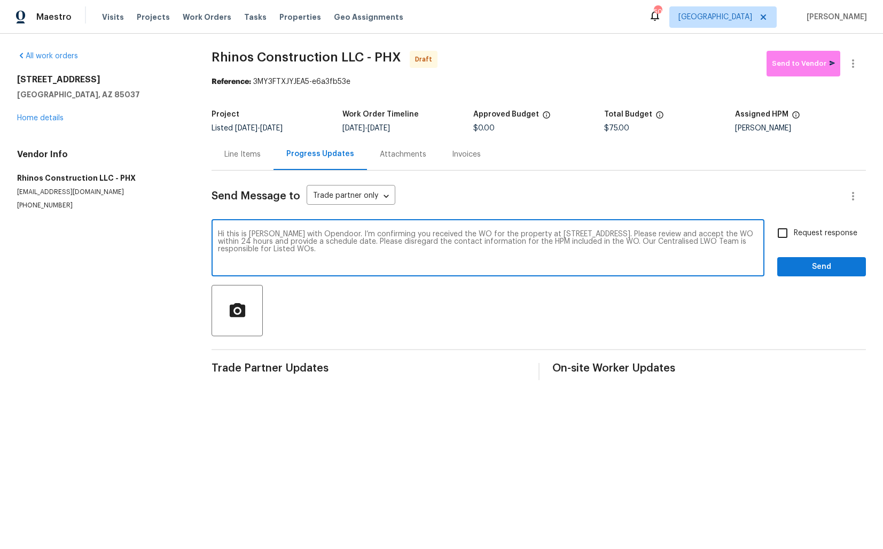
checkbox input "true"
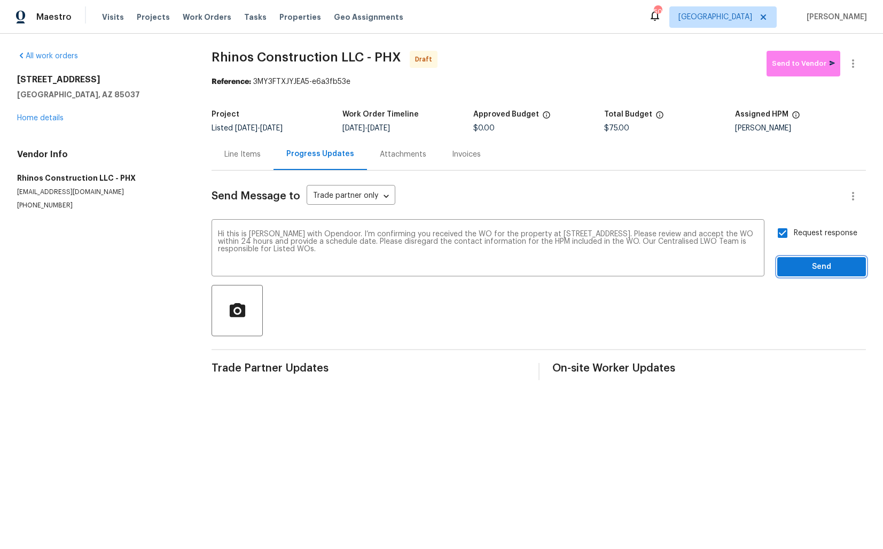
click at [793, 263] on span "Send" at bounding box center [822, 266] width 72 height 13
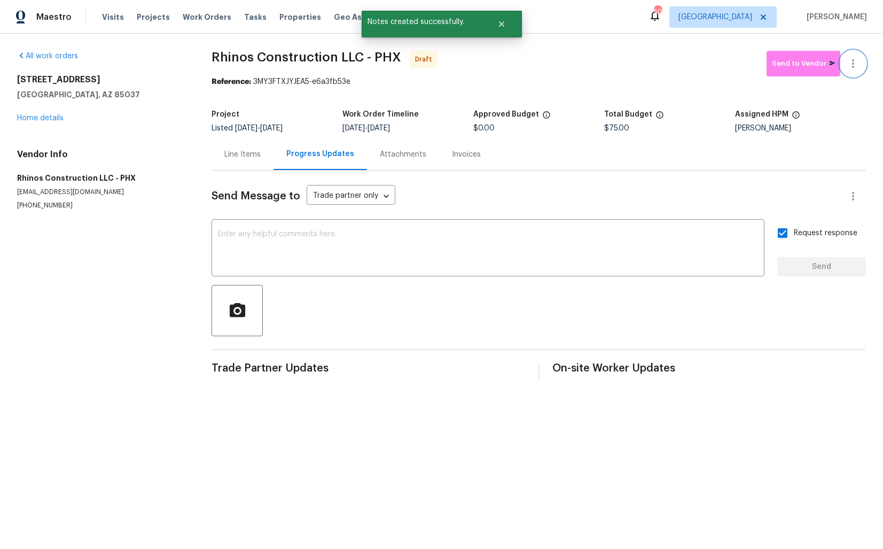
click at [856, 66] on icon "button" at bounding box center [853, 63] width 13 height 13
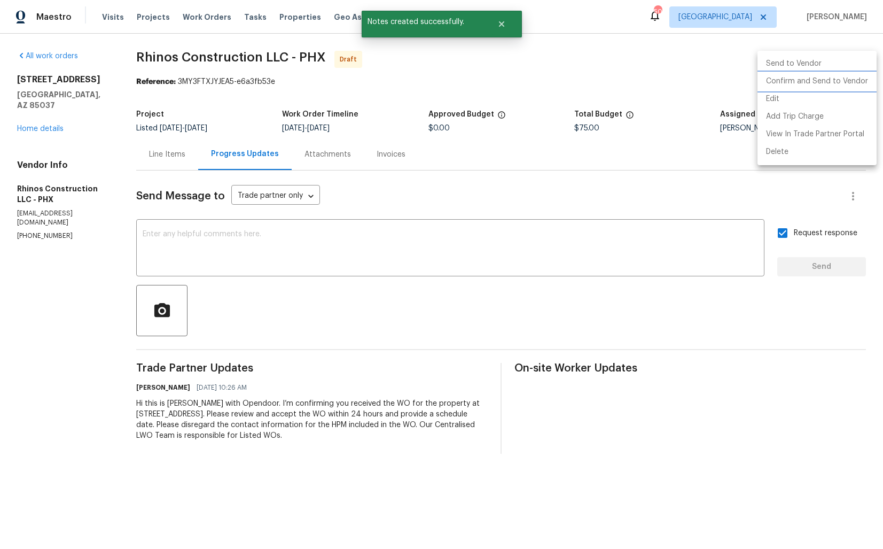
click at [813, 78] on li "Confirm and Send to Vendor" at bounding box center [817, 82] width 119 height 18
click at [599, 84] on div at bounding box center [441, 274] width 883 height 549
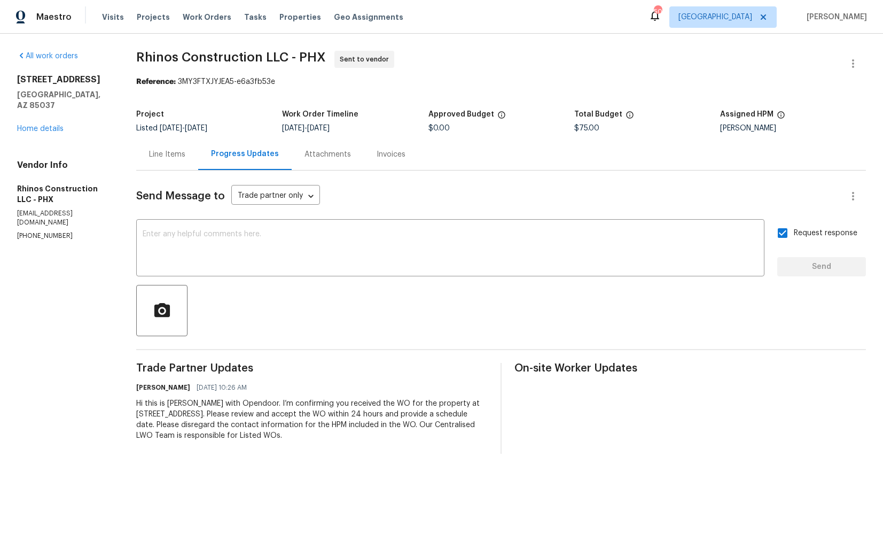
click at [388, 290] on div at bounding box center [501, 310] width 730 height 51
click at [412, 261] on textarea at bounding box center [450, 248] width 615 height 37
paste textarea "Attention All Work Orders must include before-photos (both close-up and wide-an…"
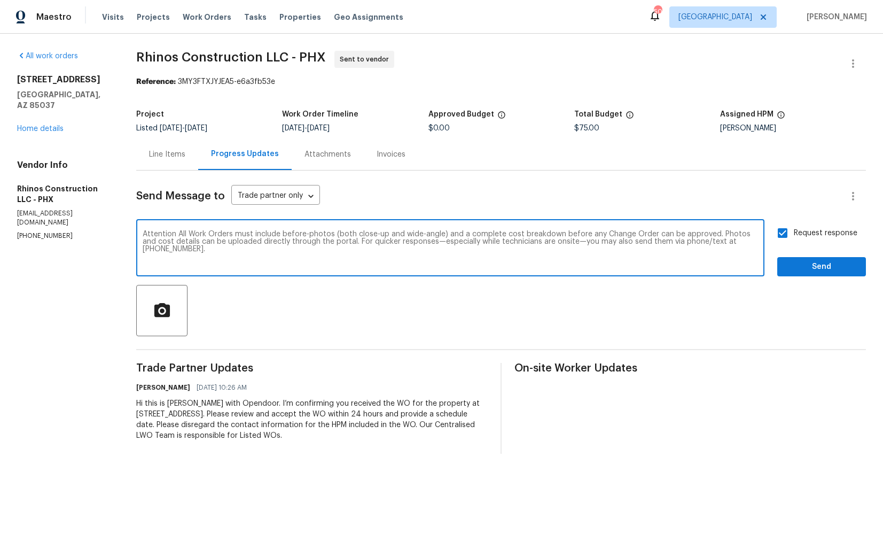
type textarea "Attention All Work Orders must include before-photos (both close-up and wide-an…"
click at [789, 264] on span "Send" at bounding box center [822, 266] width 72 height 13
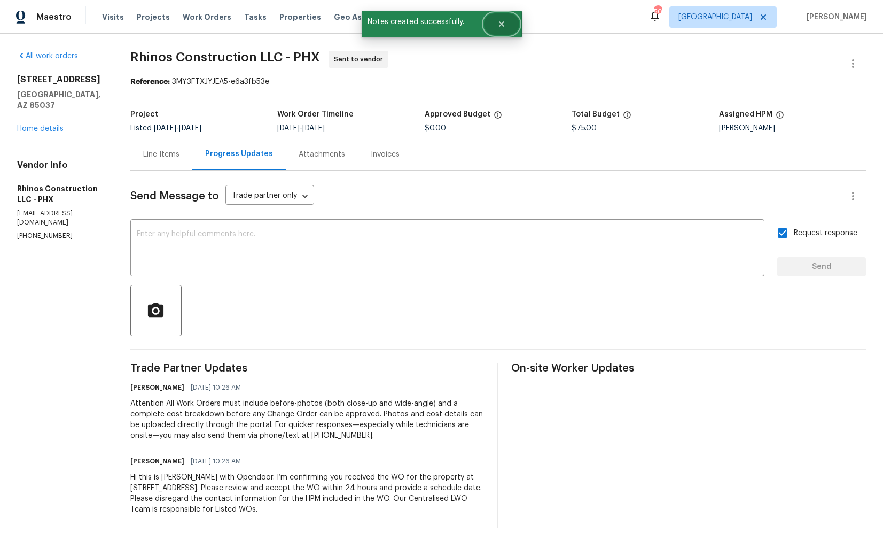
click at [504, 29] on button "Close" at bounding box center [501, 23] width 35 height 21
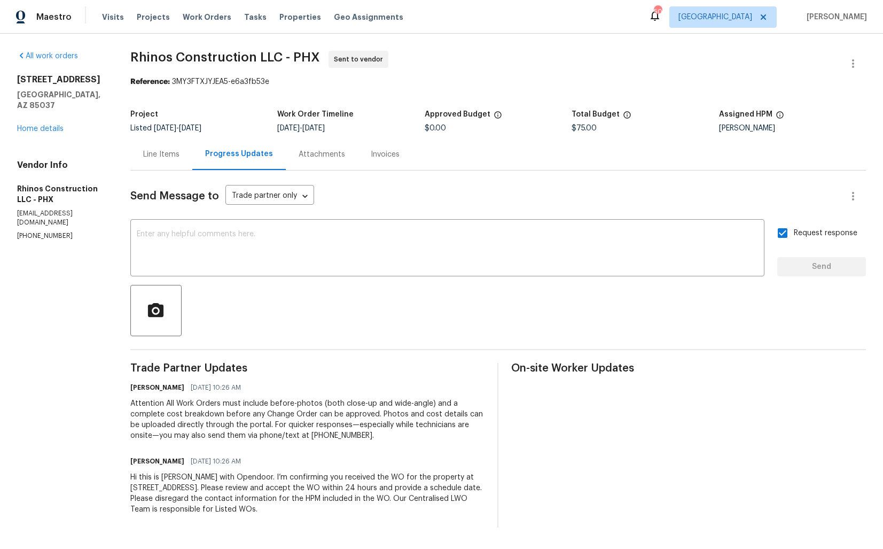
click at [186, 59] on span "Rhinos Construction LLC - PHX" at bounding box center [225, 57] width 190 height 13
copy span "Rhinos Construction LLC - PHX"
click at [53, 122] on div "4225 N 92nd Ln Phoenix, AZ 85037 Home details" at bounding box center [61, 104] width 88 height 60
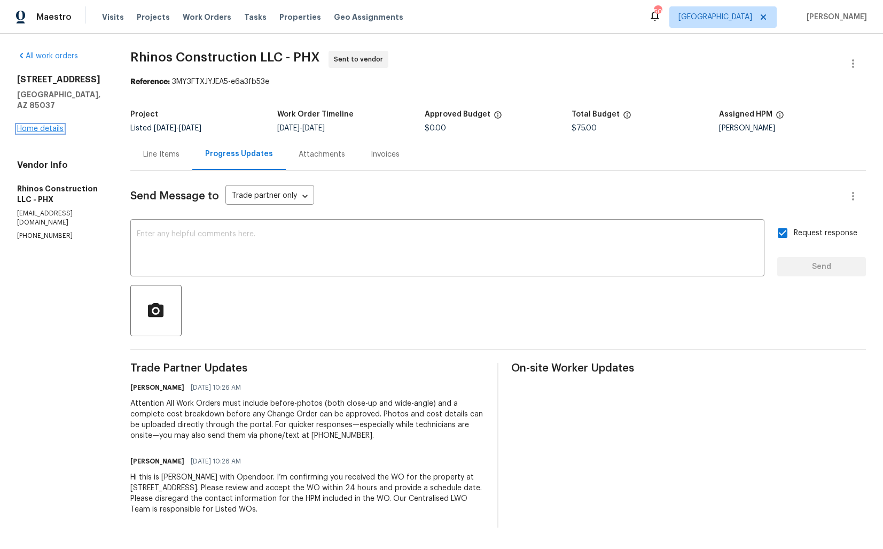
click at [46, 125] on link "Home details" at bounding box center [40, 128] width 46 height 7
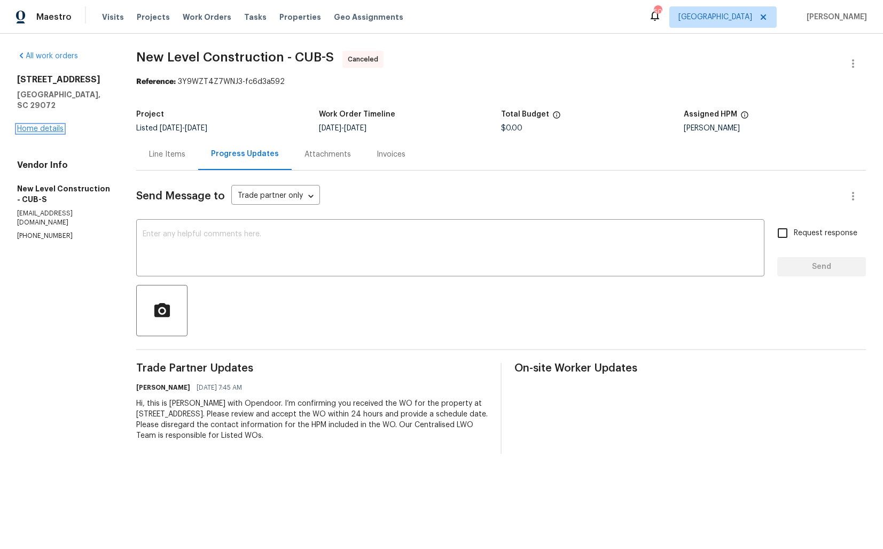
click at [56, 125] on link "Home details" at bounding box center [40, 128] width 46 height 7
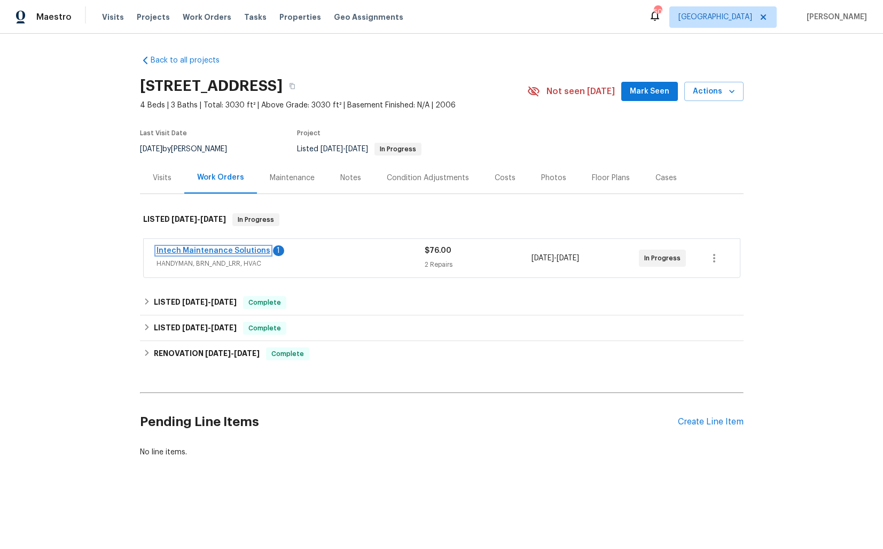
click at [191, 249] on link "Intech Maintenance Solutions" at bounding box center [214, 250] width 114 height 7
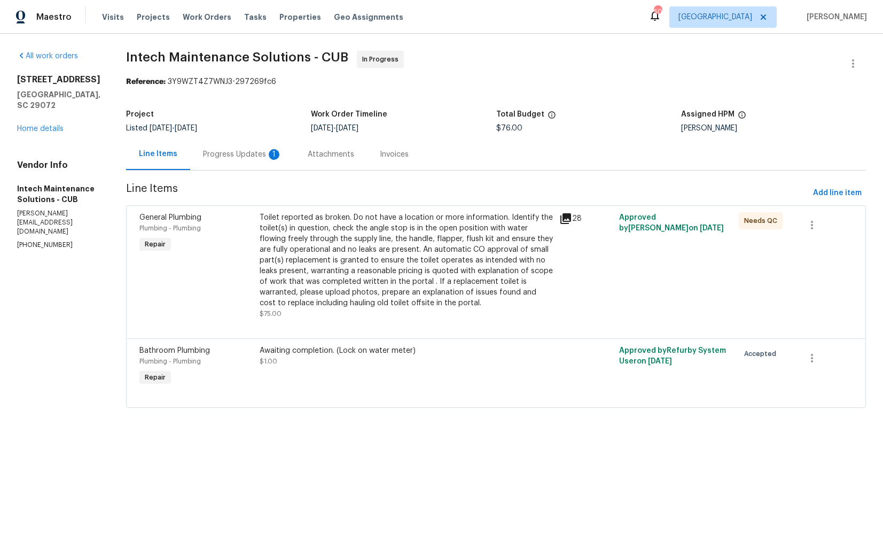
click at [219, 154] on div "Progress Updates 1" at bounding box center [242, 154] width 79 height 11
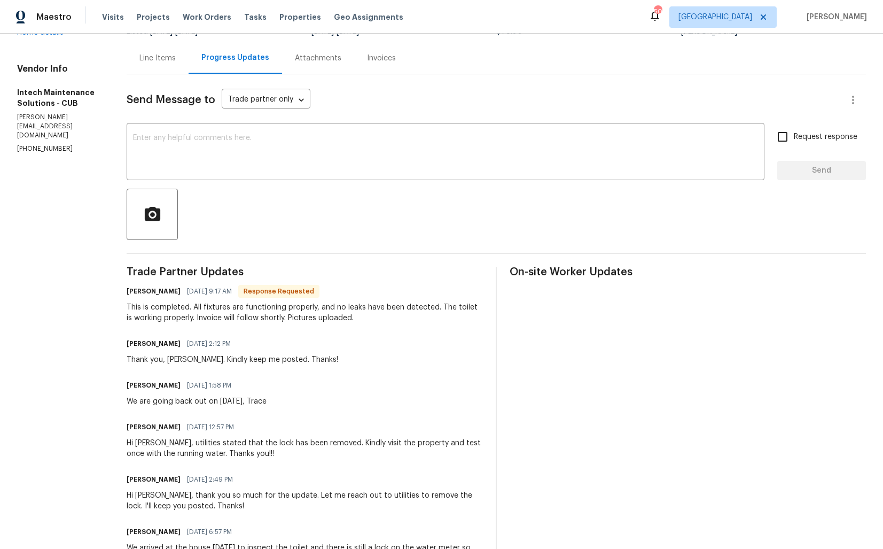
scroll to position [98, 0]
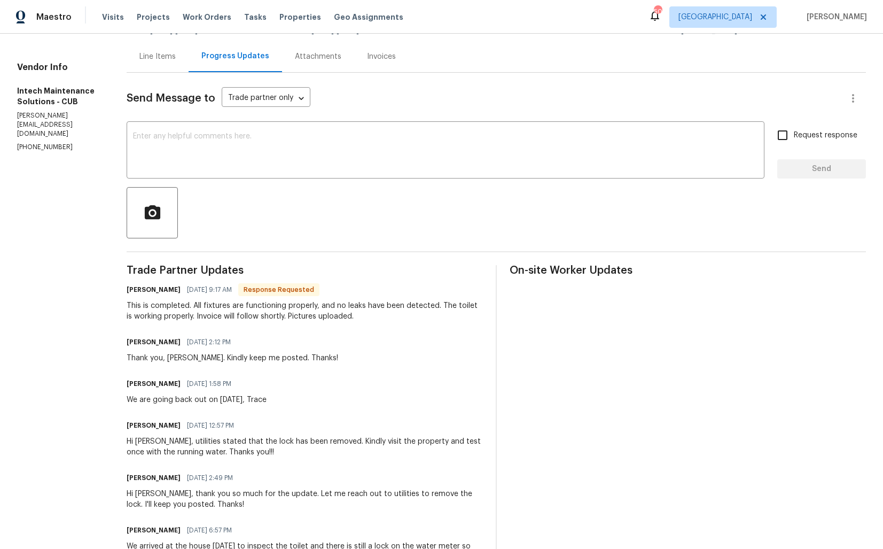
click at [157, 308] on div "This is completed. All fixtures are functioning properly, and no leaks have bee…" at bounding box center [305, 310] width 356 height 21
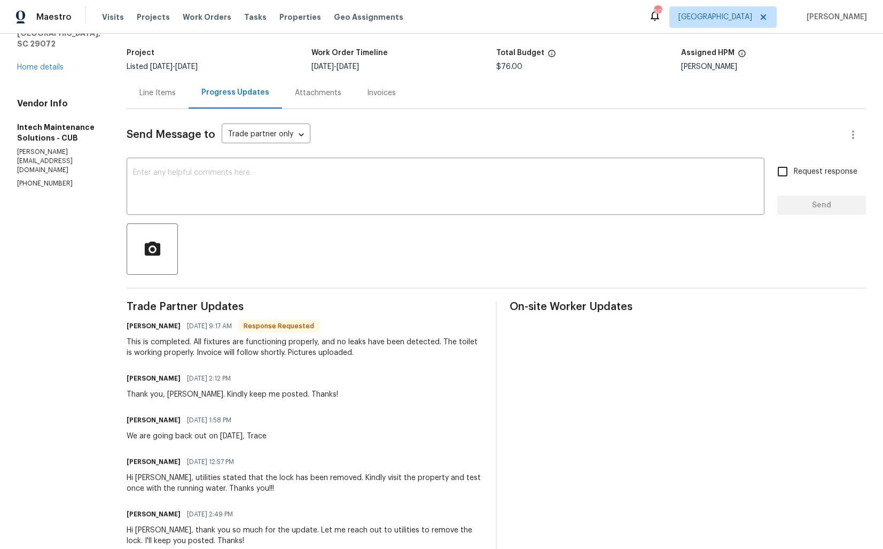
scroll to position [0, 0]
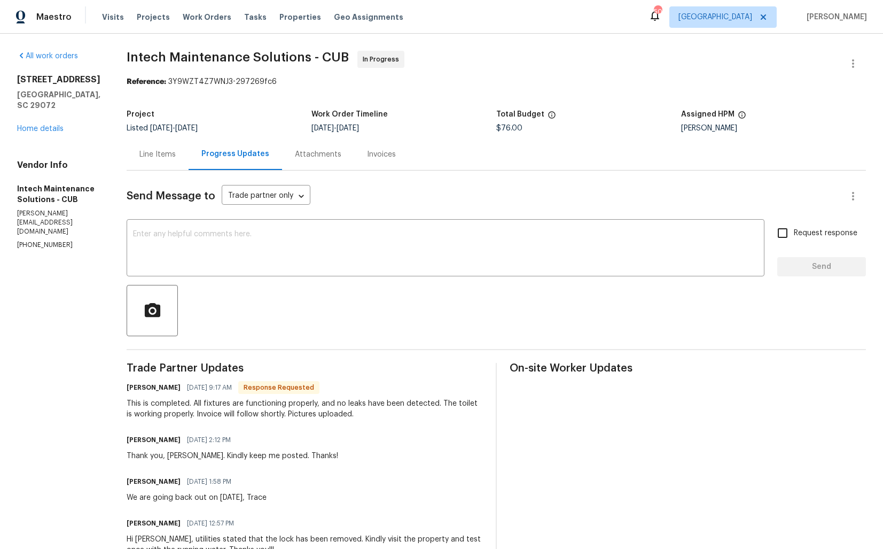
click at [136, 388] on h6 "[PERSON_NAME]" at bounding box center [154, 387] width 54 height 11
copy h6 "[PERSON_NAME]"
click at [293, 256] on textarea at bounding box center [445, 248] width 625 height 37
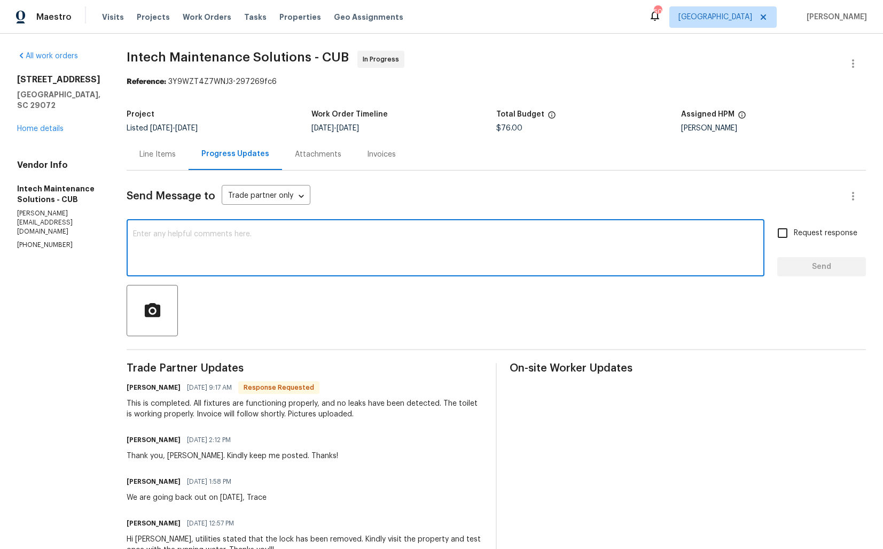
type textarea "J"
paste textarea "[PERSON_NAME]"
click at [237, 235] on textarea "Hi [PERSON_NAME], thank you so much por completing the job. Kindly confirm the …" at bounding box center [445, 248] width 625 height 37
click at [491, 238] on textarea "Hi [PERSON_NAME], thank you so much for completing the job. Kindly confirm the …" at bounding box center [445, 248] width 625 height 37
type textarea "Hi [PERSON_NAME], thank you so much for completing the job. Kindly confirm the …"
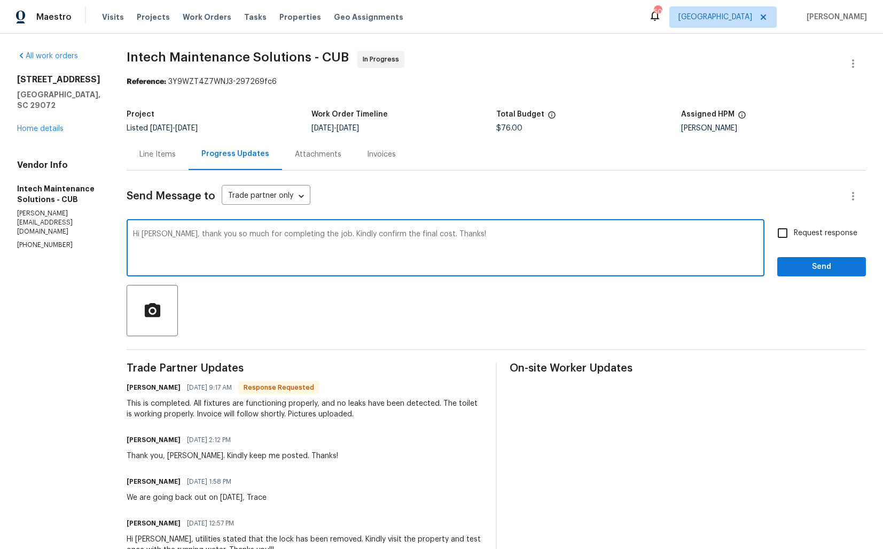
click at [781, 240] on input "Request response" at bounding box center [782, 233] width 22 height 22
checkbox input "true"
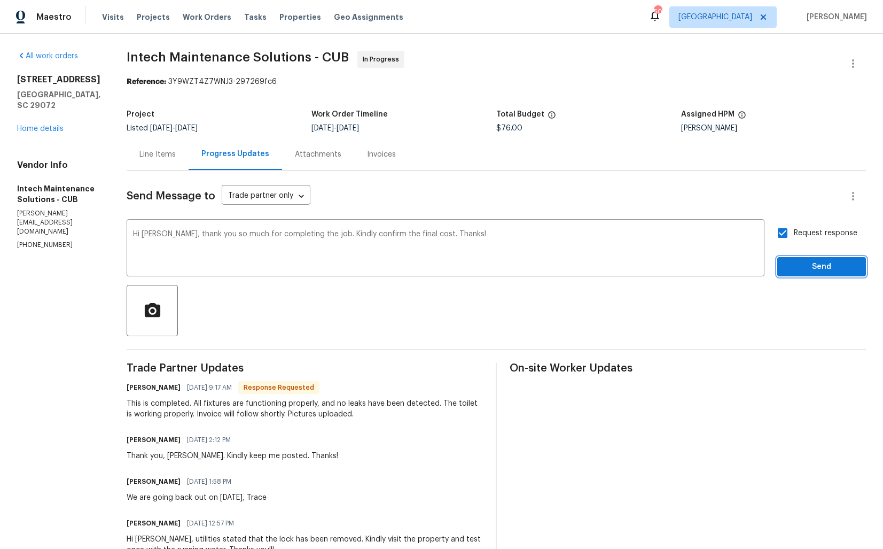
click at [794, 262] on span "Send" at bounding box center [822, 266] width 72 height 13
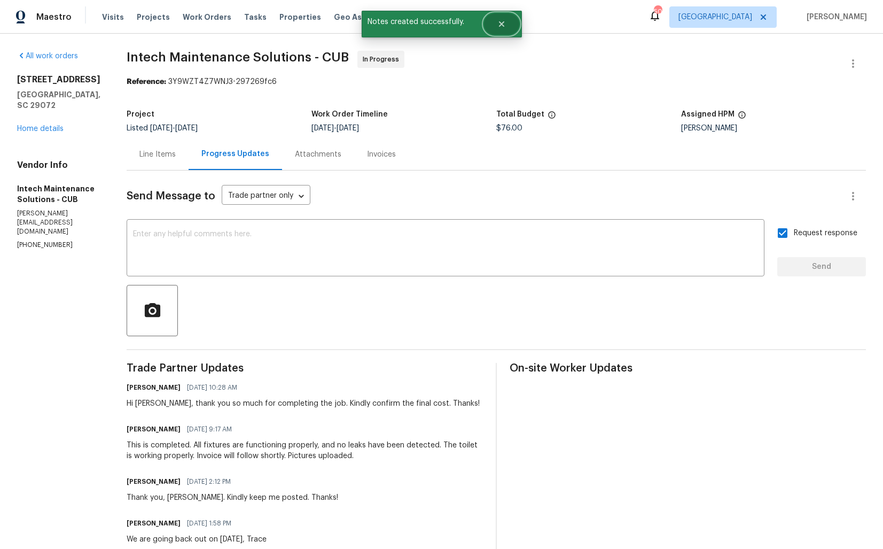
click at [502, 21] on icon "Close" at bounding box center [501, 24] width 9 height 9
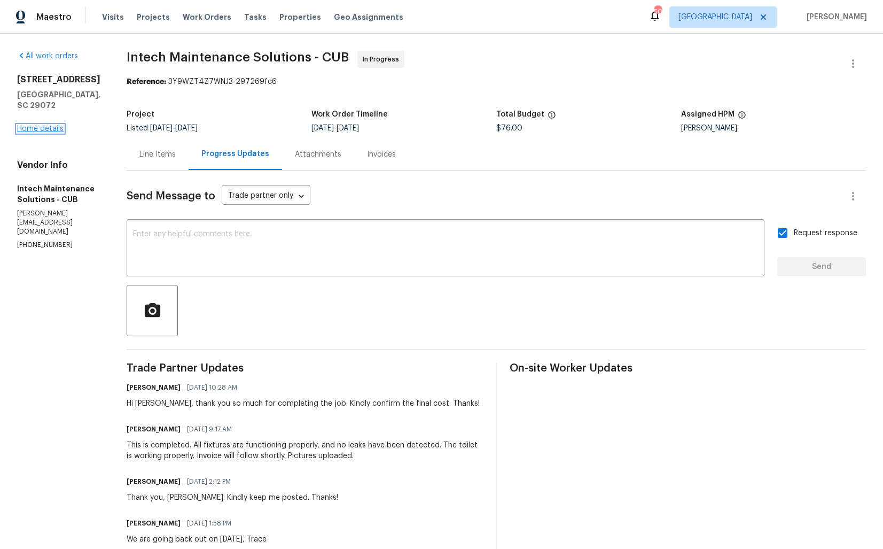
click at [50, 125] on link "Home details" at bounding box center [40, 128] width 46 height 7
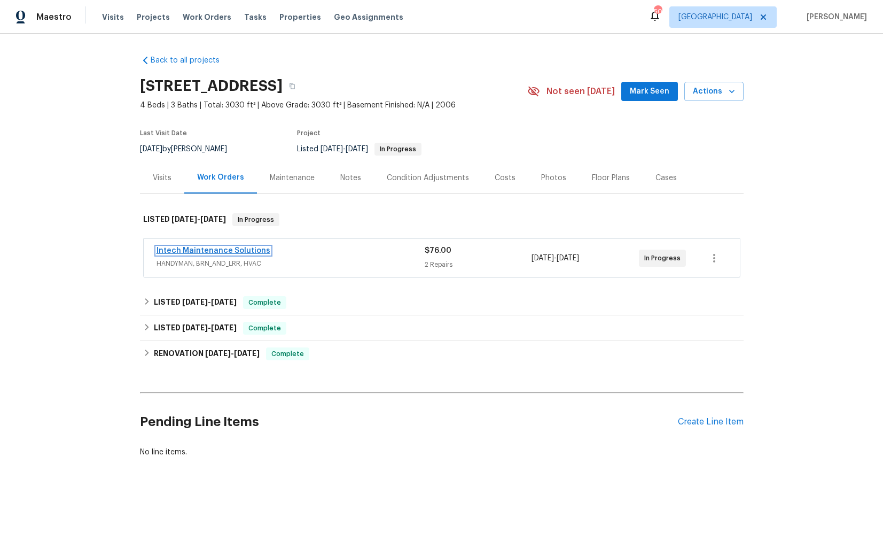
click at [194, 249] on link "Intech Maintenance Solutions" at bounding box center [214, 250] width 114 height 7
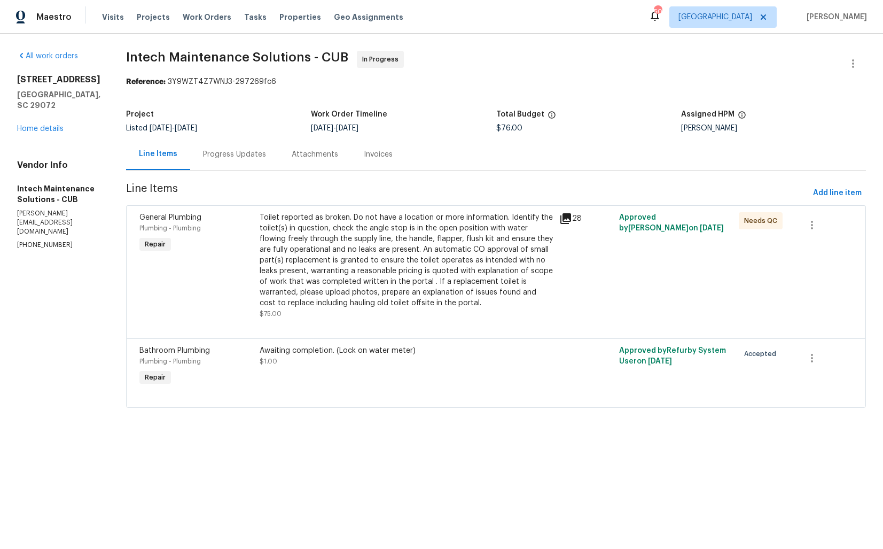
click at [221, 153] on div "Progress Updates" at bounding box center [234, 154] width 63 height 11
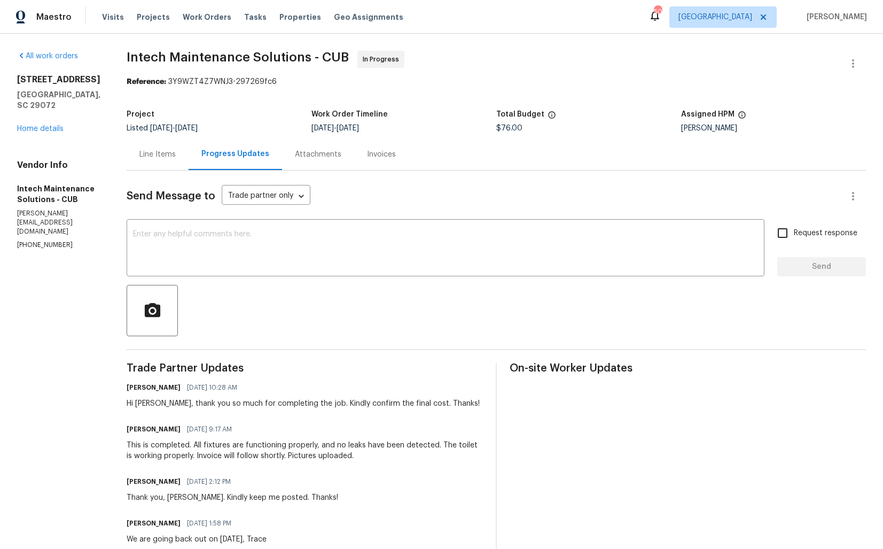
click at [211, 447] on div "This is completed. All fixtures are functioning properly, and no leaks have bee…" at bounding box center [305, 450] width 356 height 21
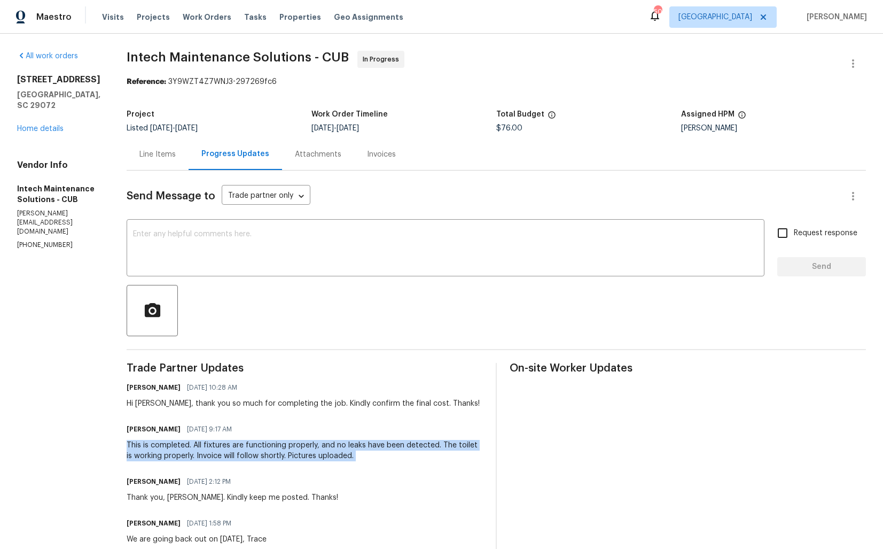
click at [211, 447] on div "This is completed. All fixtures are functioning properly, and no leaks have bee…" at bounding box center [305, 450] width 356 height 21
copy div "This is completed. All fixtures are functioning properly, and no leaks have bee…"
click at [340, 115] on h5 "Work Order Timeline" at bounding box center [349, 114] width 76 height 7
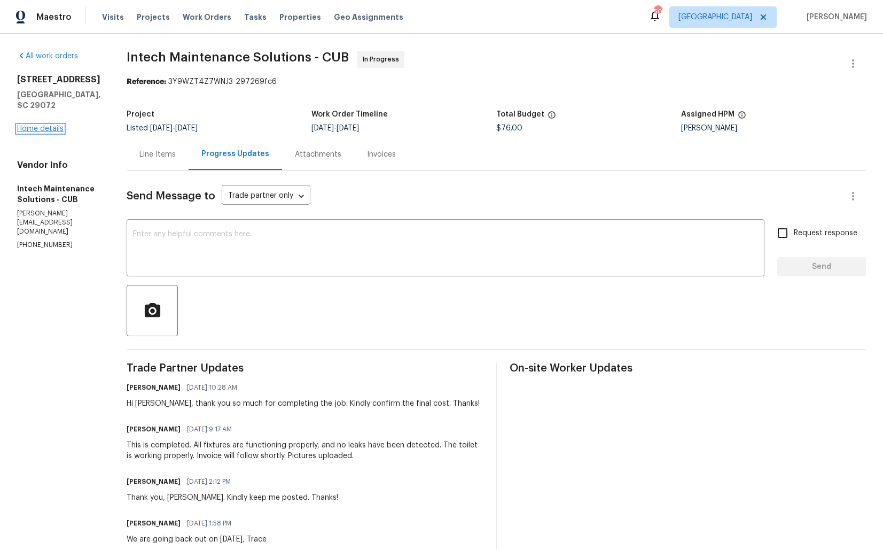
click at [41, 125] on link "Home details" at bounding box center [40, 128] width 46 height 7
